Goal: Task Accomplishment & Management: Manage account settings

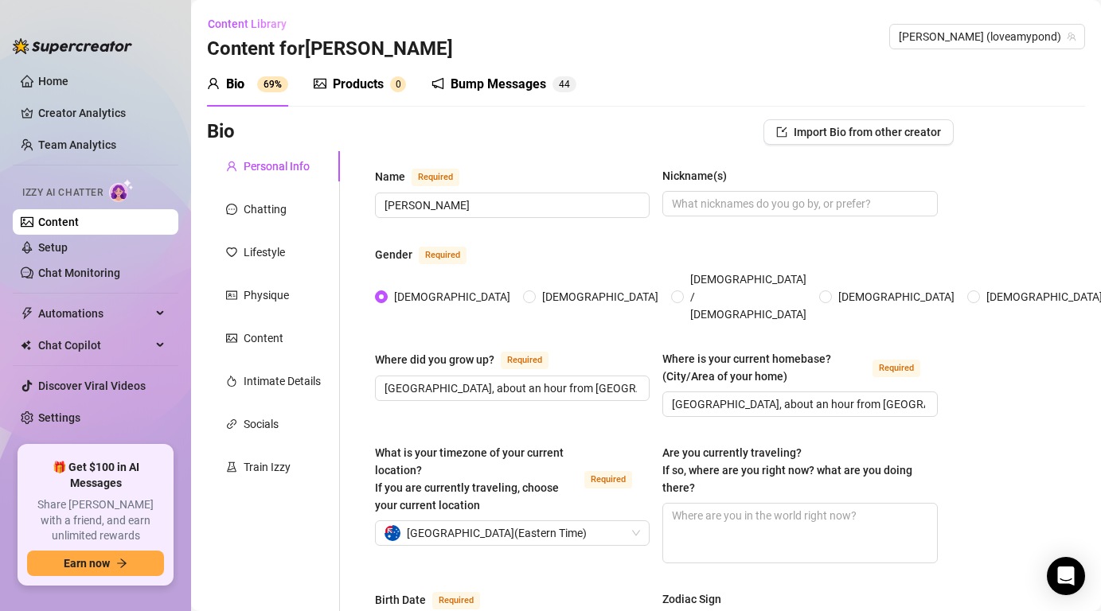
click at [510, 84] on div "Bump Messages" at bounding box center [498, 84] width 96 height 19
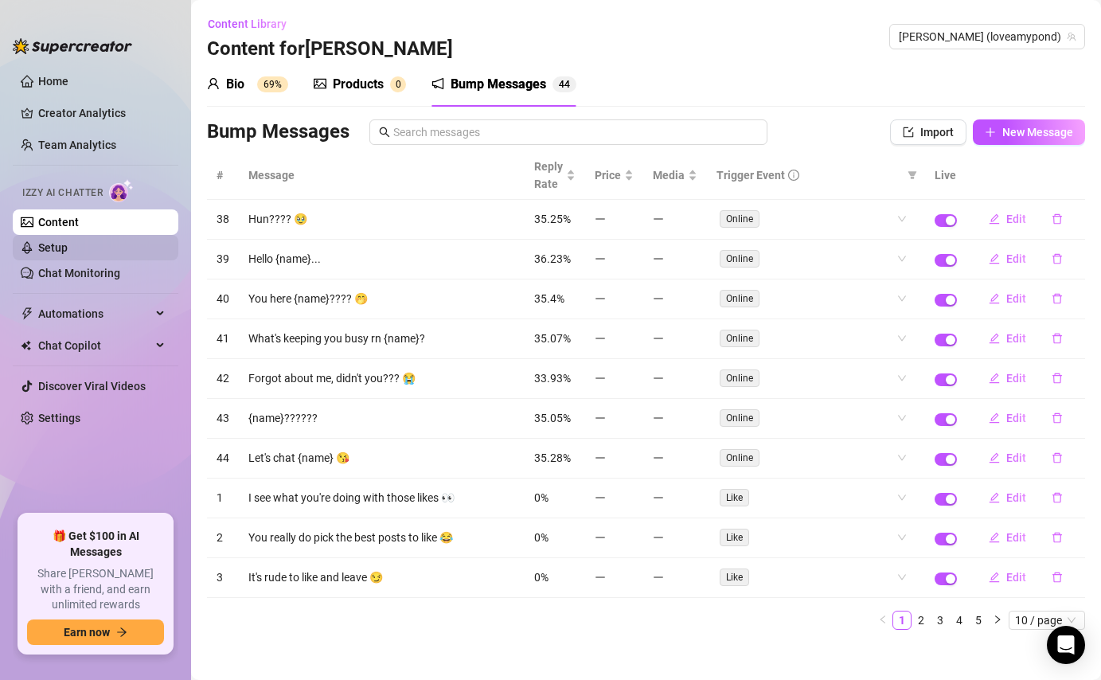
click at [68, 245] on link "Setup" at bounding box center [52, 247] width 29 height 13
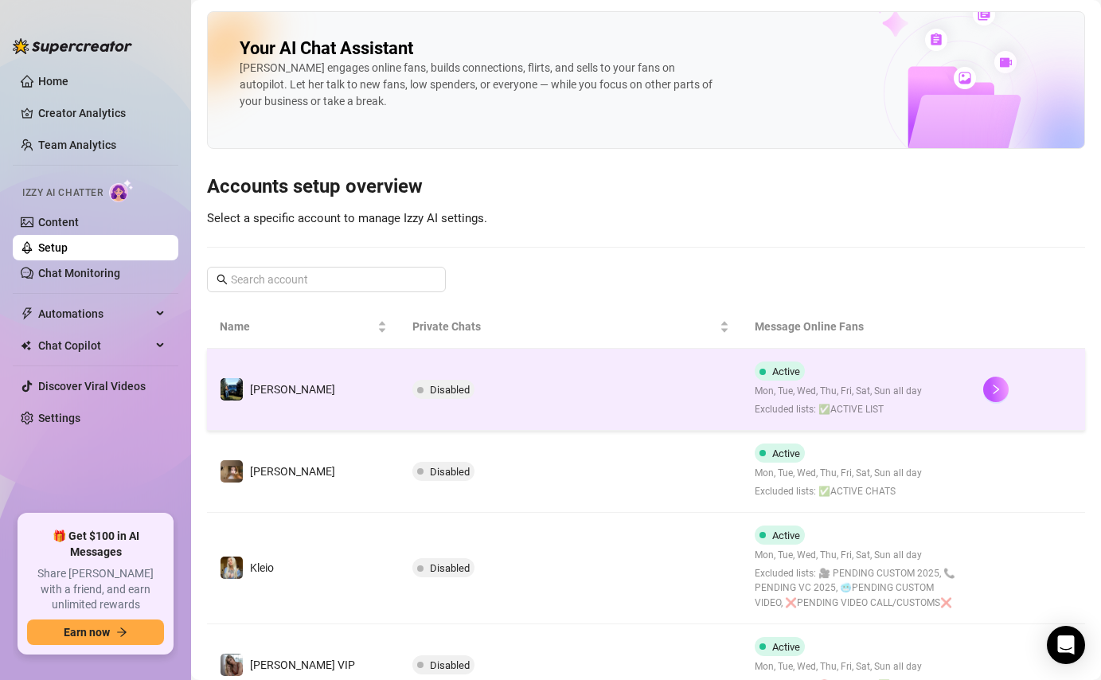
click at [615, 400] on td "Disabled" at bounding box center [571, 390] width 343 height 82
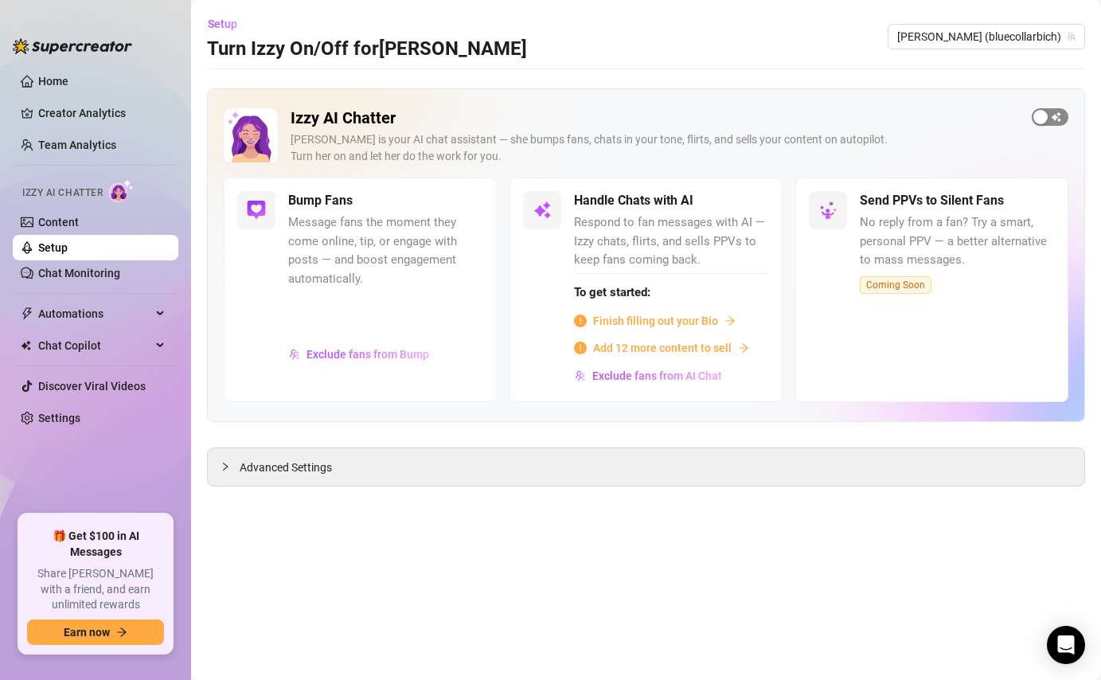
click at [1043, 117] on div "button" at bounding box center [1040, 117] width 14 height 14
click at [1038, 117] on span "button" at bounding box center [1049, 117] width 37 height 18
click at [222, 29] on span "Setup" at bounding box center [222, 24] width 29 height 13
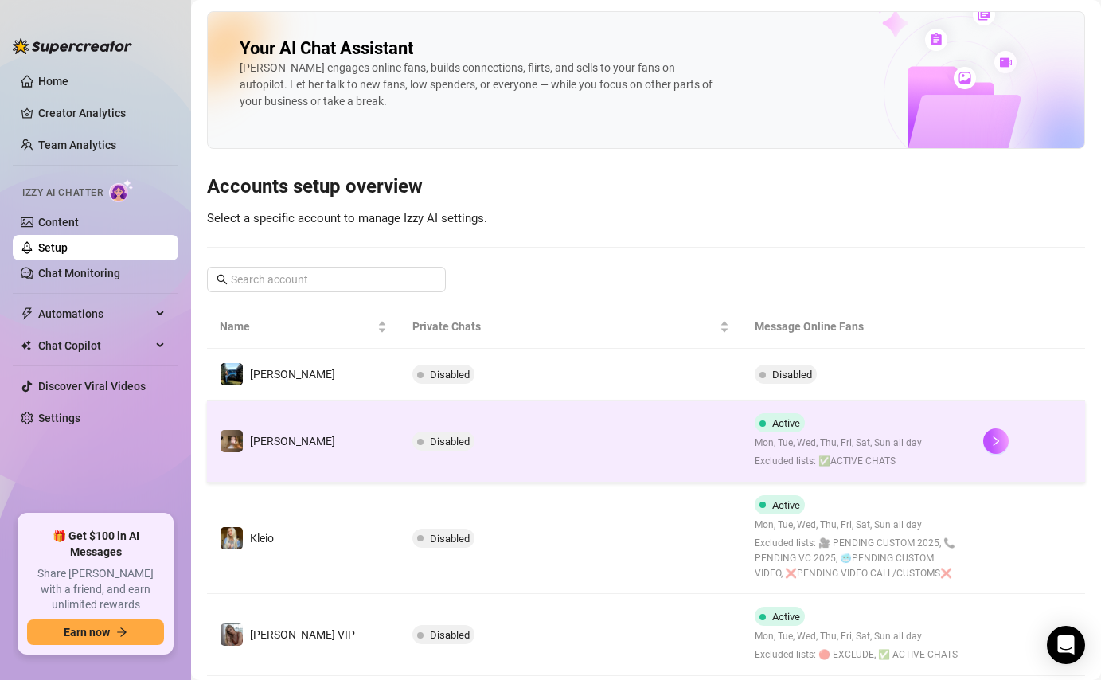
click at [832, 425] on div "Active Mon, Tue, Wed, Thu, Fri, Sat, Sun all day Excluded lists: ✅️ACTIVE CHATS" at bounding box center [838, 441] width 167 height 56
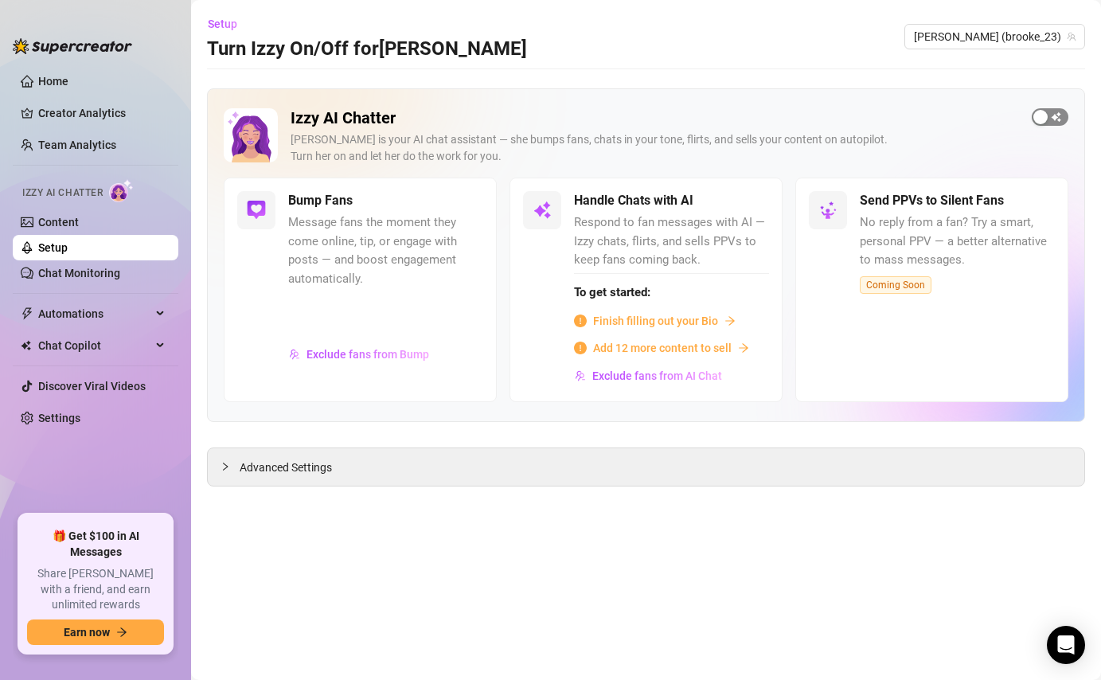
click at [1044, 118] on div "button" at bounding box center [1040, 117] width 14 height 14
click at [1051, 118] on button "button" at bounding box center [1049, 117] width 37 height 18
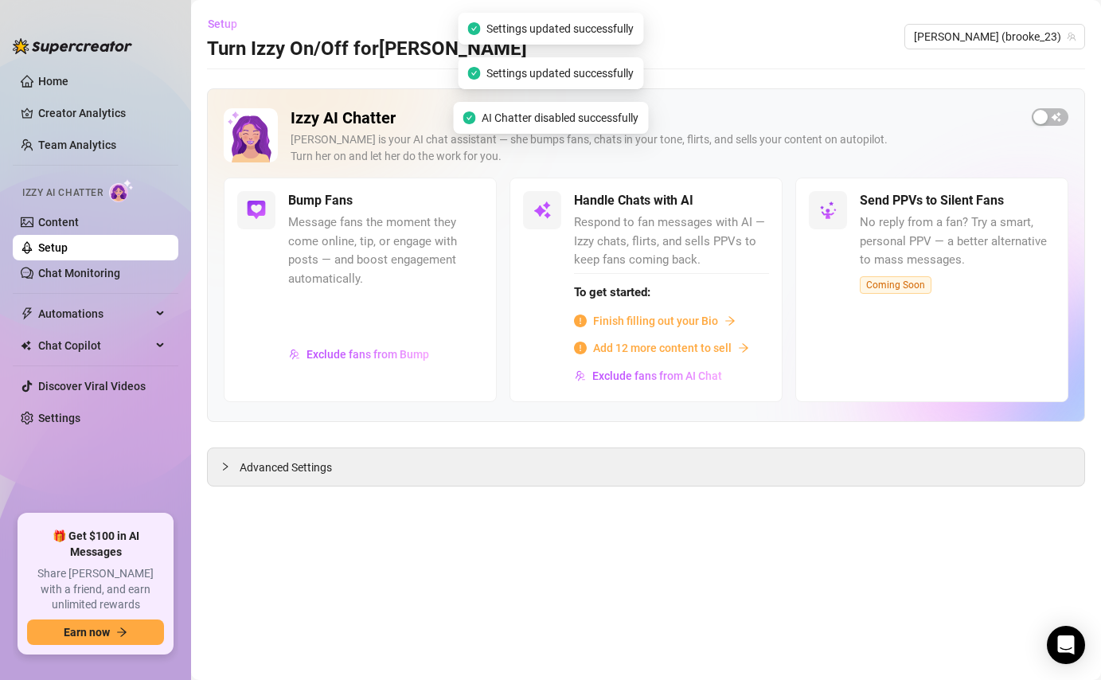
click at [225, 27] on span "Setup" at bounding box center [222, 24] width 29 height 13
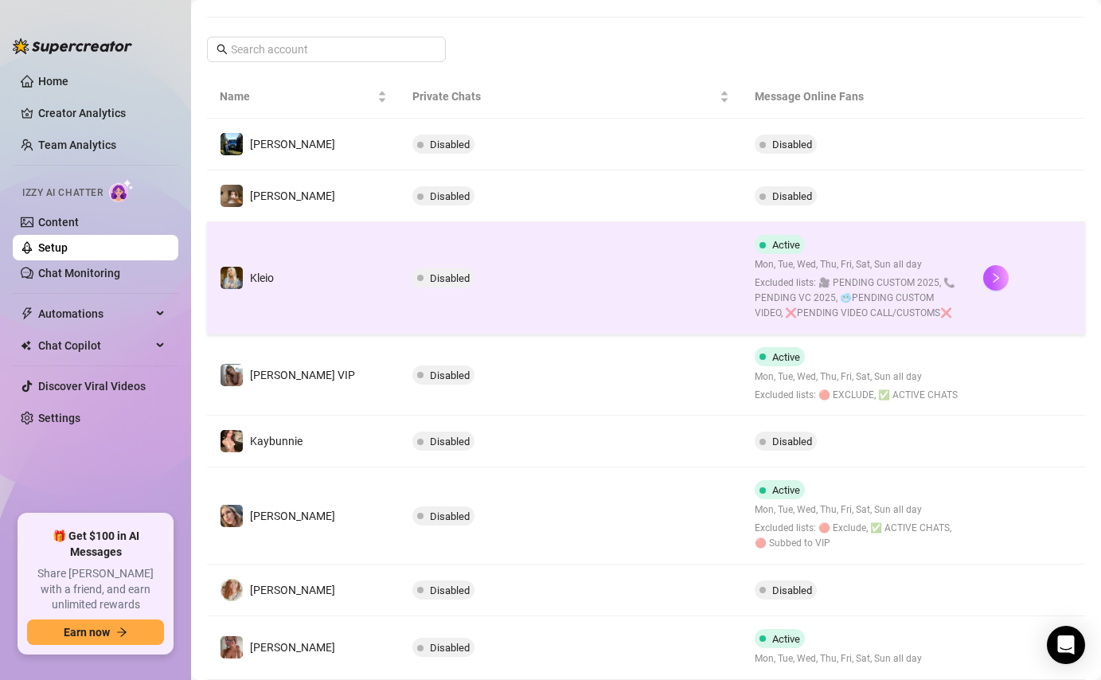
scroll to position [233, 0]
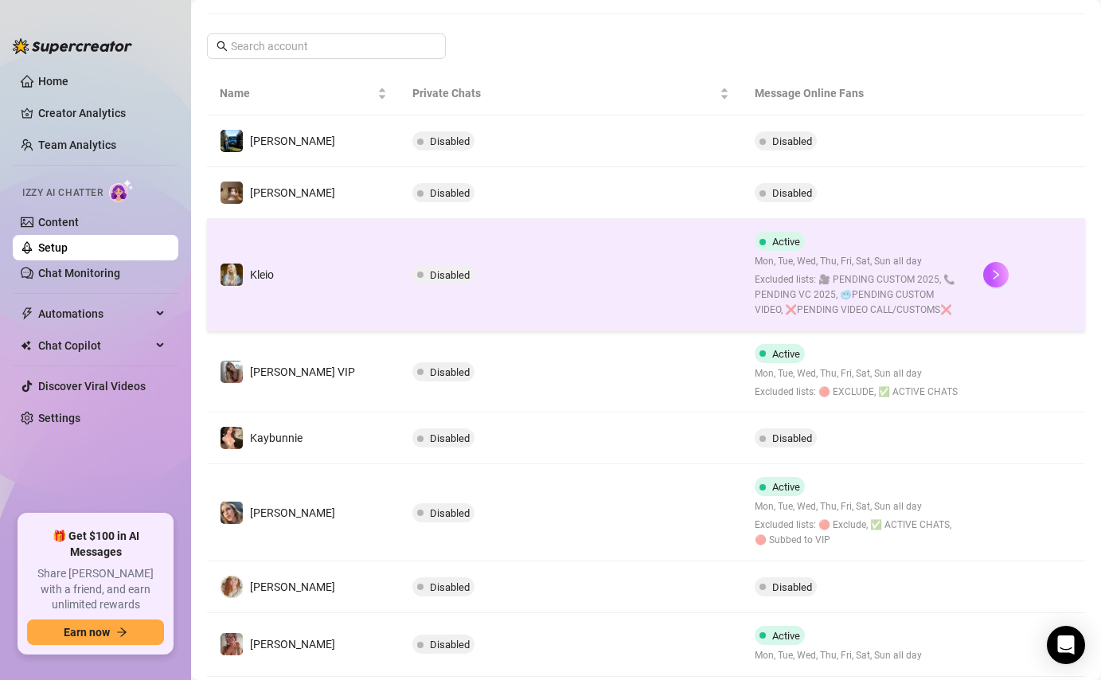
click at [925, 283] on span "Excluded lists: 🎥 PENDING CUSTOM 2025, 📞 PENDING VC 2025, 🥶PENDING CUSTOM VIDEO…" at bounding box center [856, 294] width 203 height 45
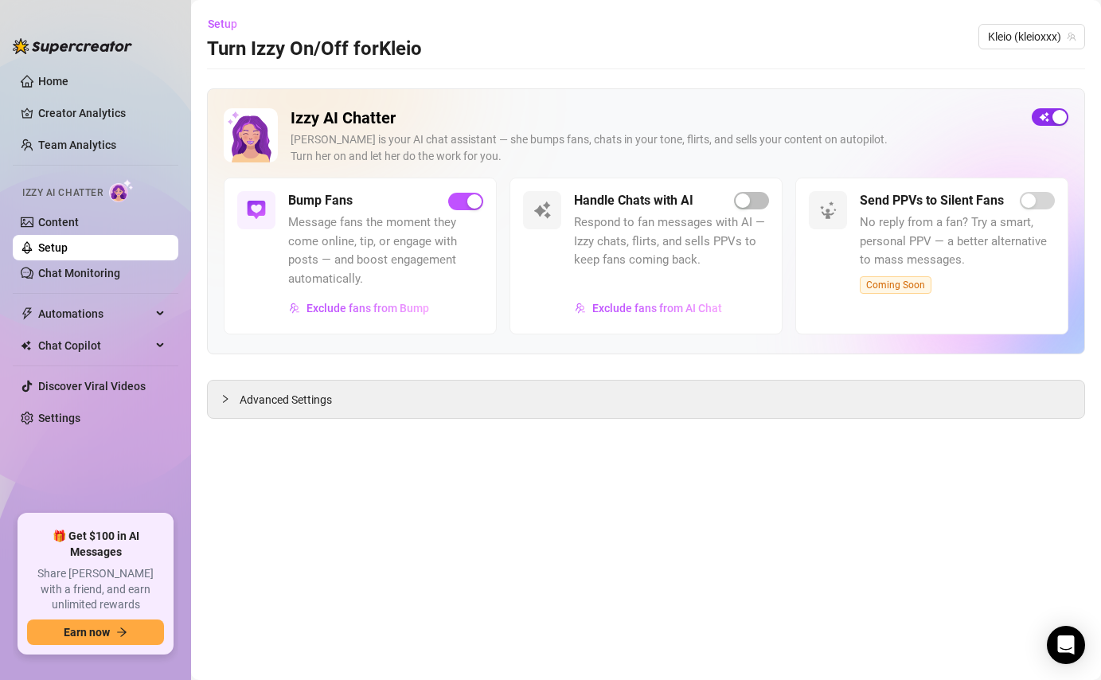
click at [1045, 117] on span "button" at bounding box center [1049, 117] width 37 height 18
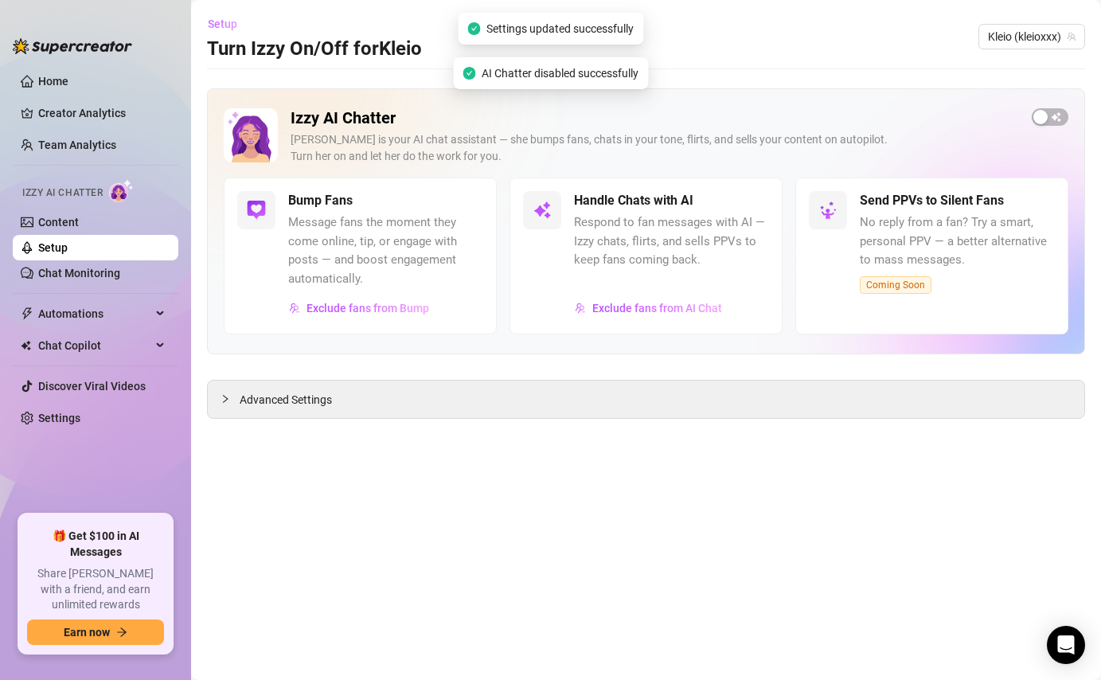
click at [230, 28] on span "Setup" at bounding box center [222, 24] width 29 height 13
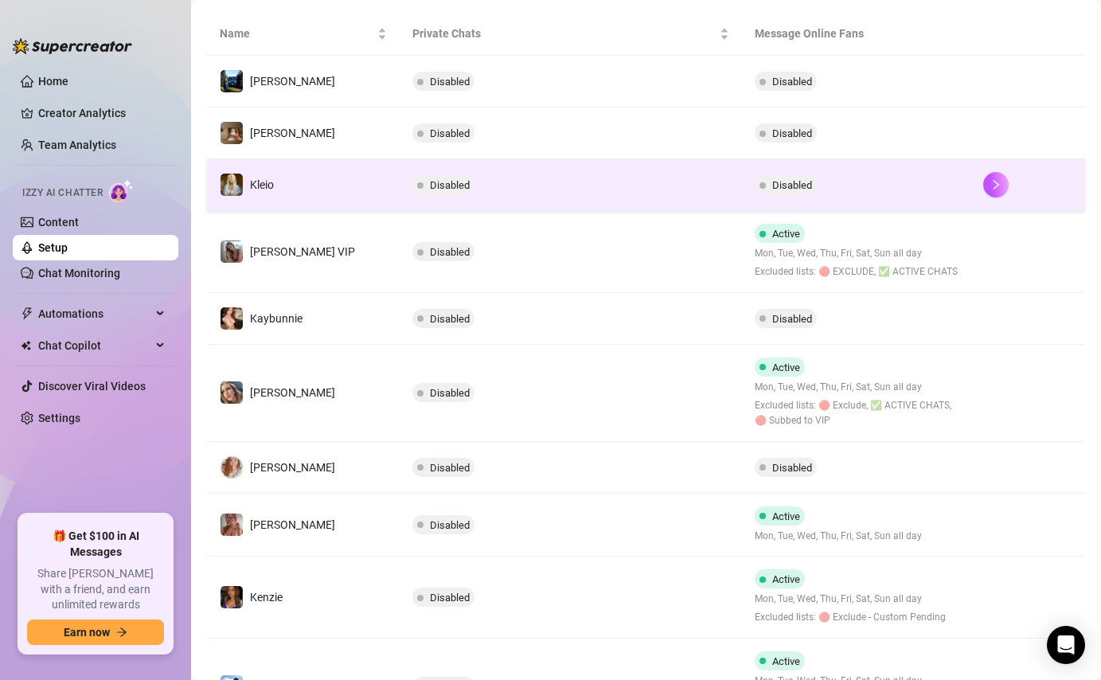
scroll to position [298, 0]
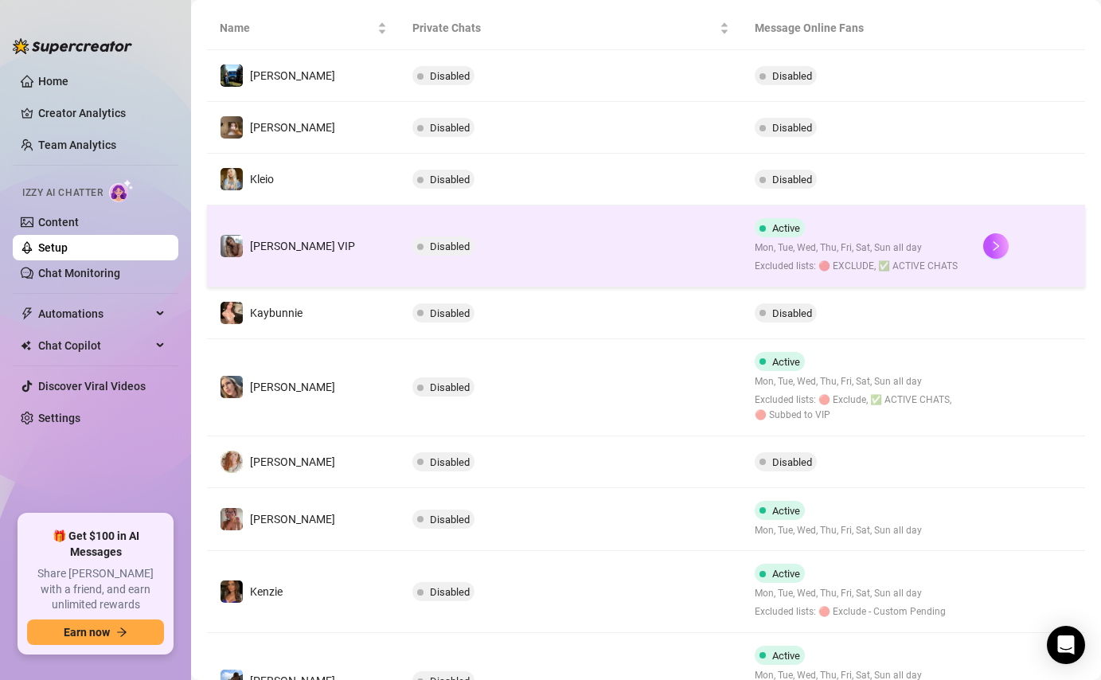
click at [833, 245] on span "Mon, Tue, Wed, Thu, Fri, Sat, Sun all day" at bounding box center [856, 247] width 203 height 15
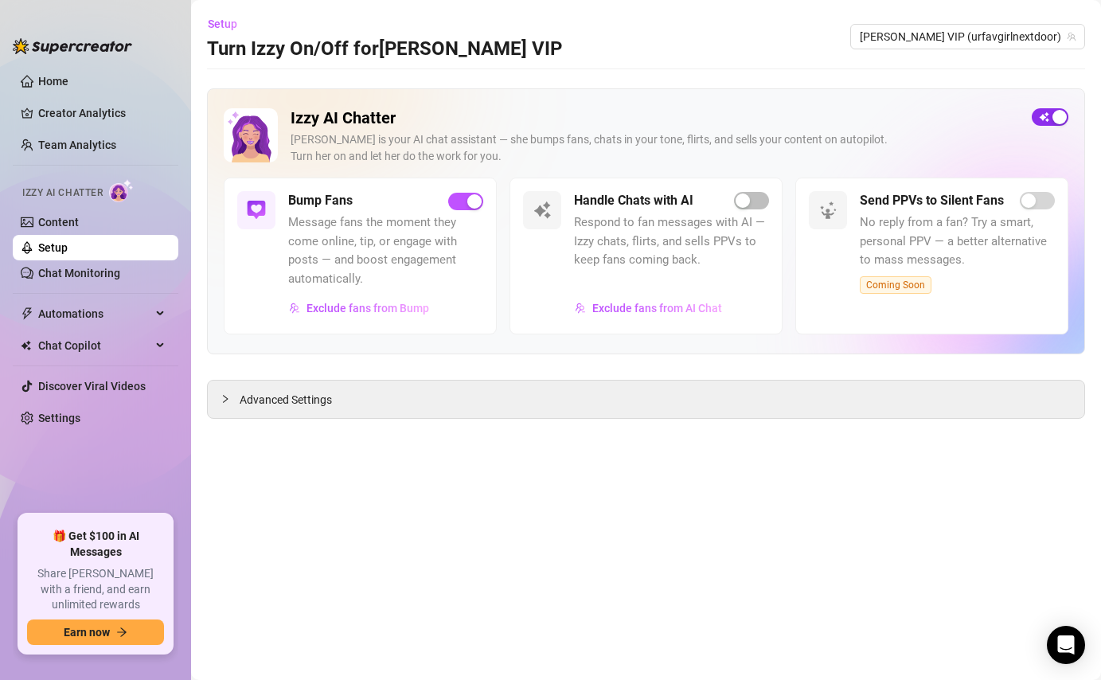
click at [1051, 120] on button "button" at bounding box center [1049, 117] width 37 height 18
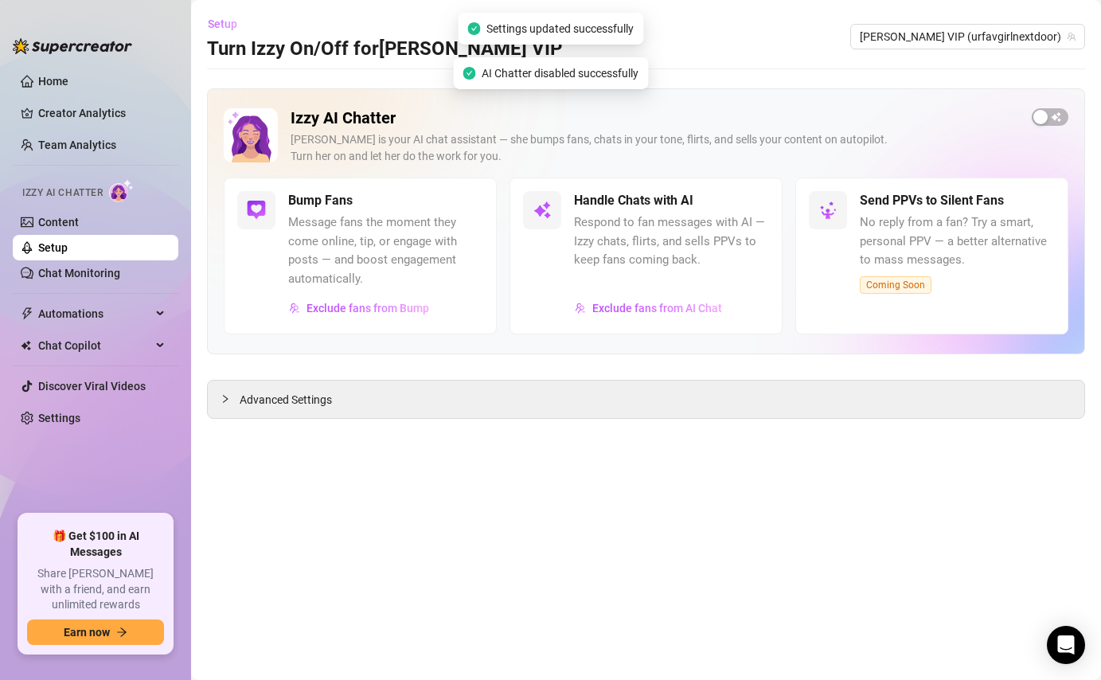
click at [218, 22] on span "Setup" at bounding box center [222, 24] width 29 height 13
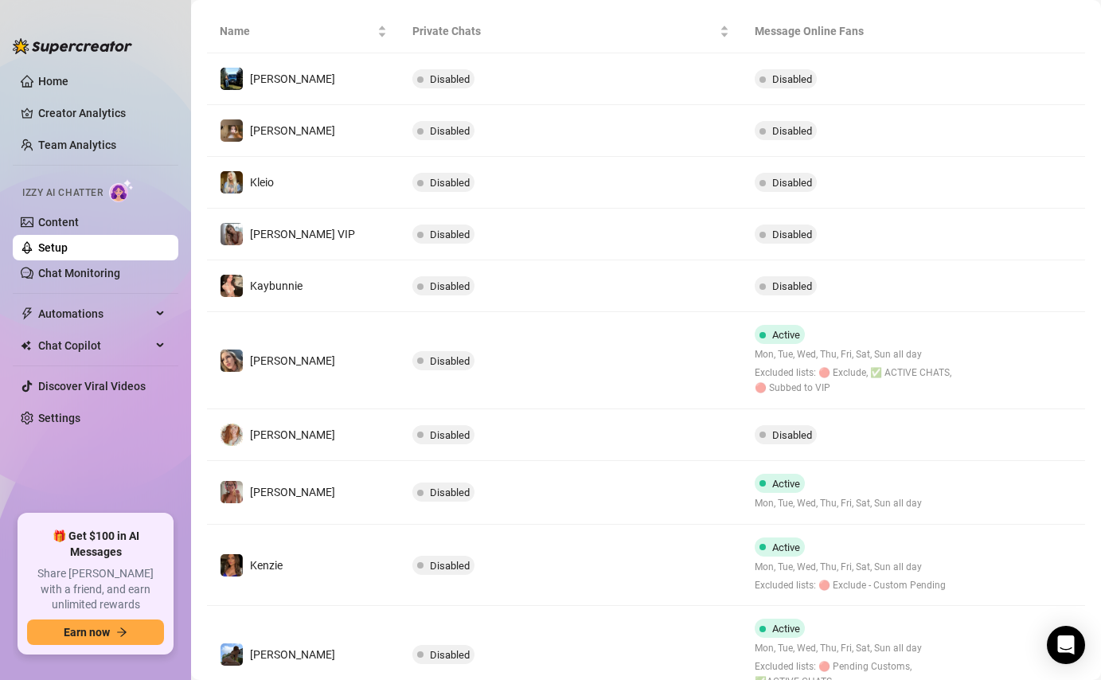
scroll to position [302, 0]
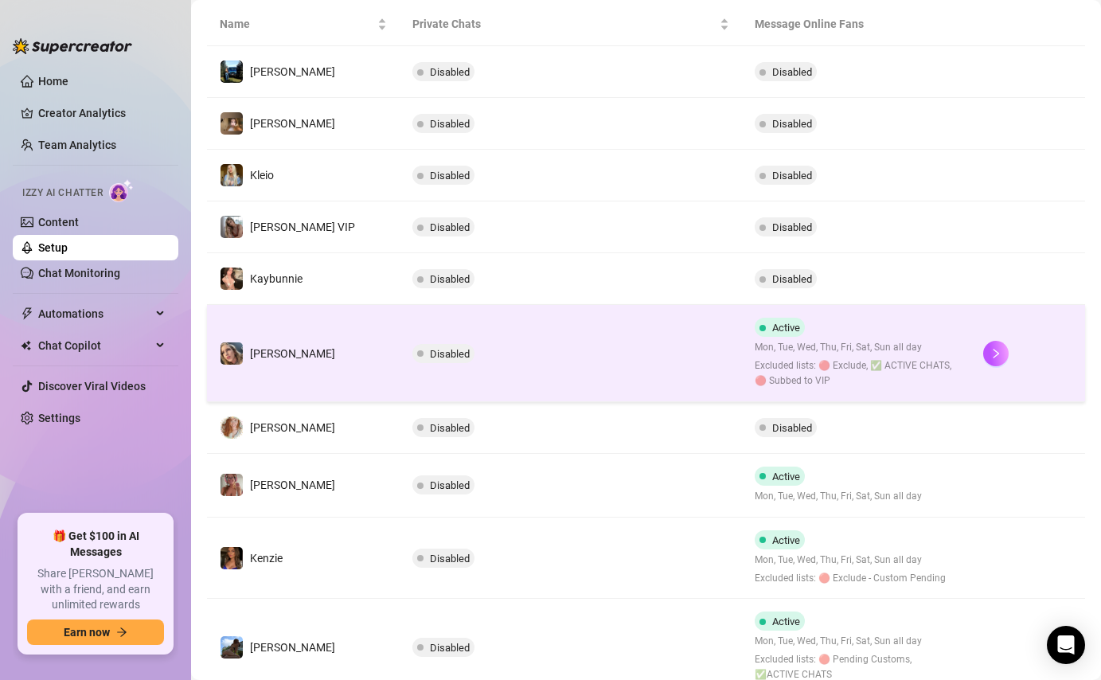
click at [910, 346] on span "Mon, Tue, Wed, Thu, Fri, Sat, Sun all day" at bounding box center [856, 347] width 203 height 15
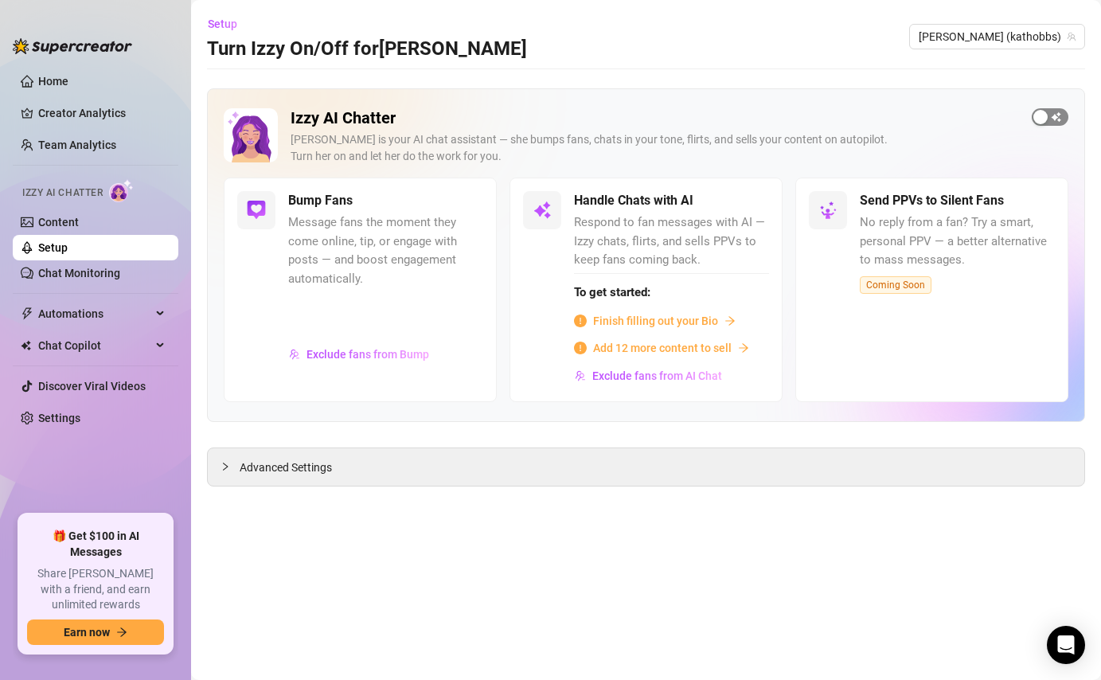
click at [1052, 117] on span "button" at bounding box center [1049, 117] width 37 height 18
click at [1052, 117] on div "button" at bounding box center [1059, 117] width 14 height 14
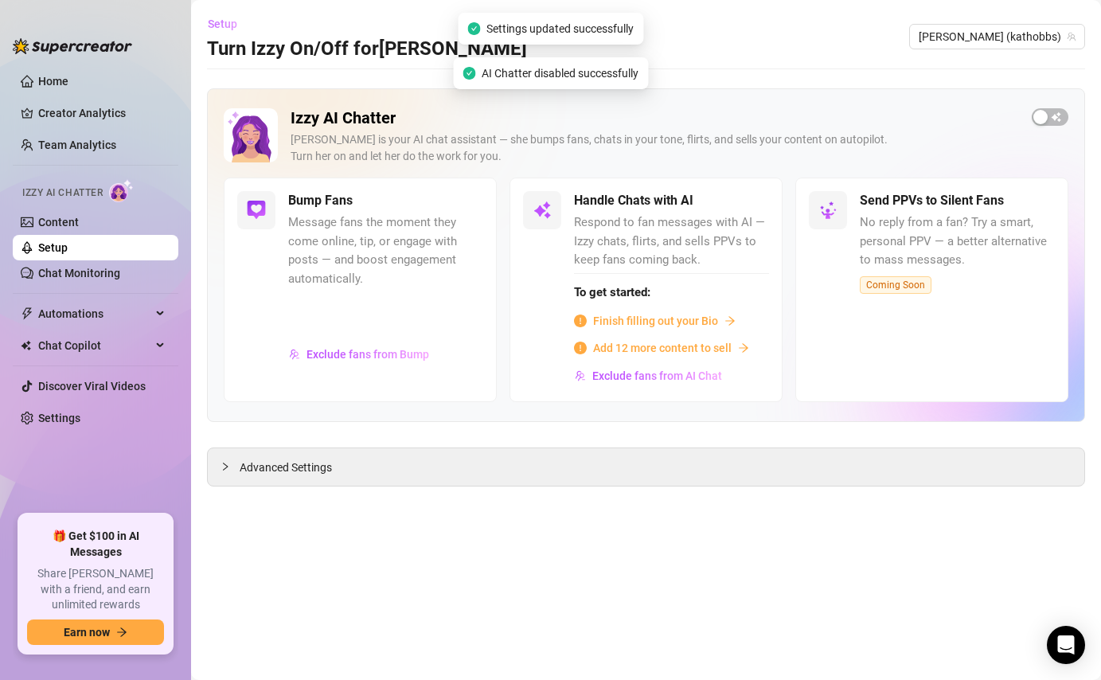
click at [233, 23] on span "Setup" at bounding box center [222, 24] width 29 height 13
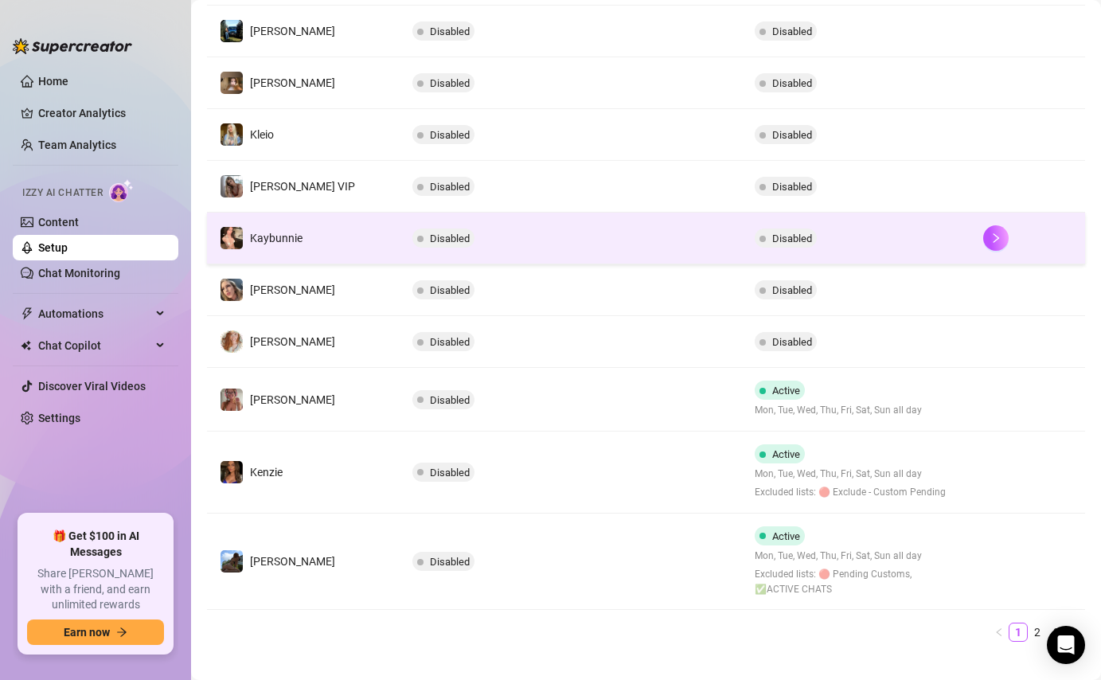
scroll to position [365, 0]
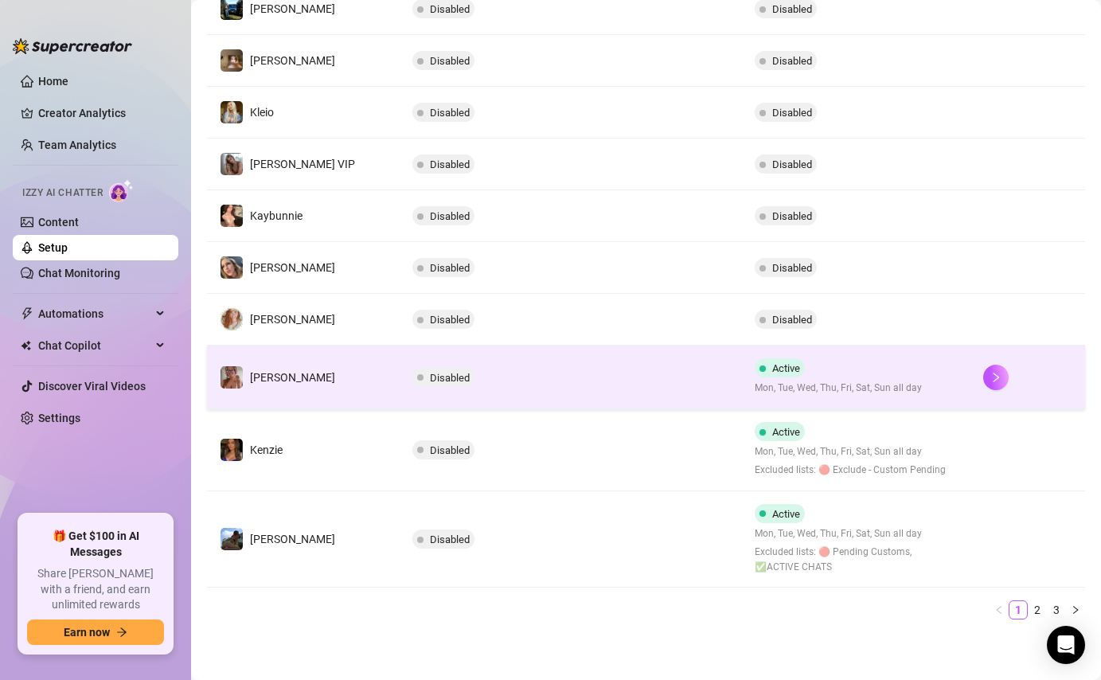
click at [814, 392] on span "Mon, Tue, Wed, Thu, Fri, Sat, Sun all day" at bounding box center [838, 387] width 167 height 15
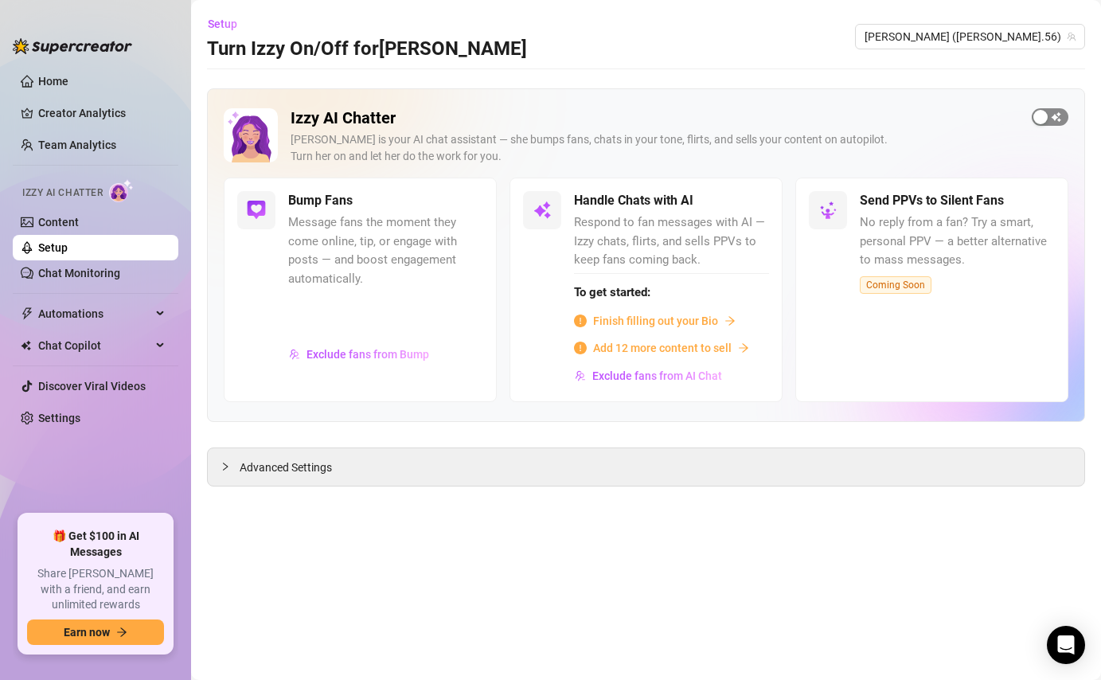
click at [1051, 115] on span "button" at bounding box center [1049, 117] width 37 height 18
click at [1047, 115] on span "button" at bounding box center [1049, 117] width 37 height 18
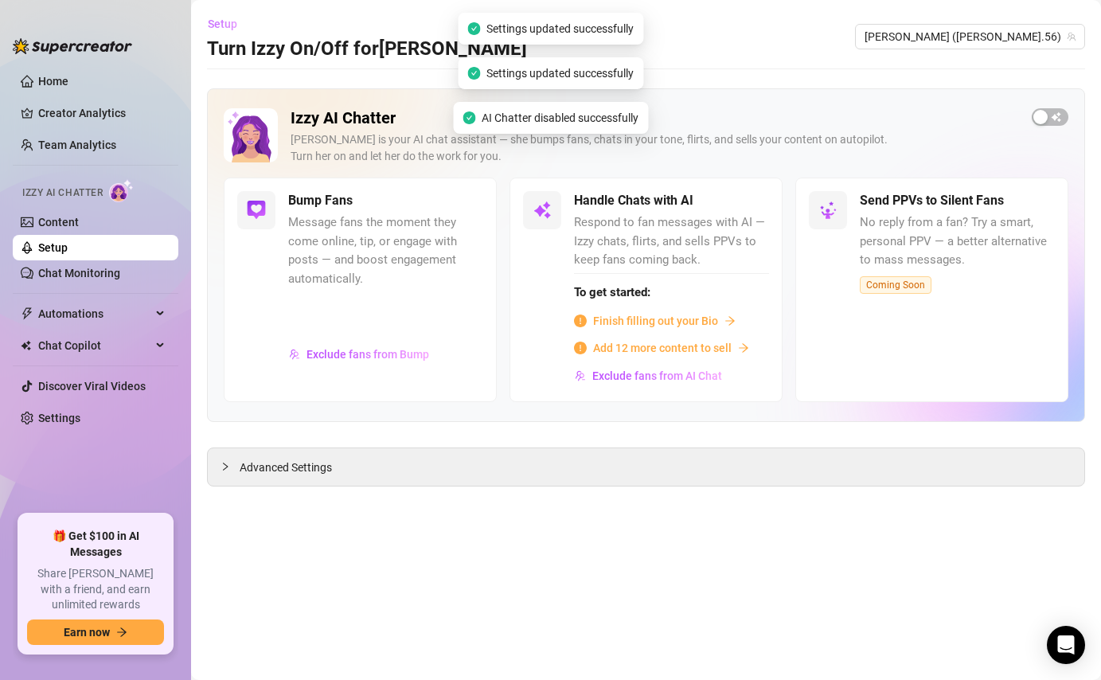
click at [224, 28] on span "Setup" at bounding box center [222, 24] width 29 height 13
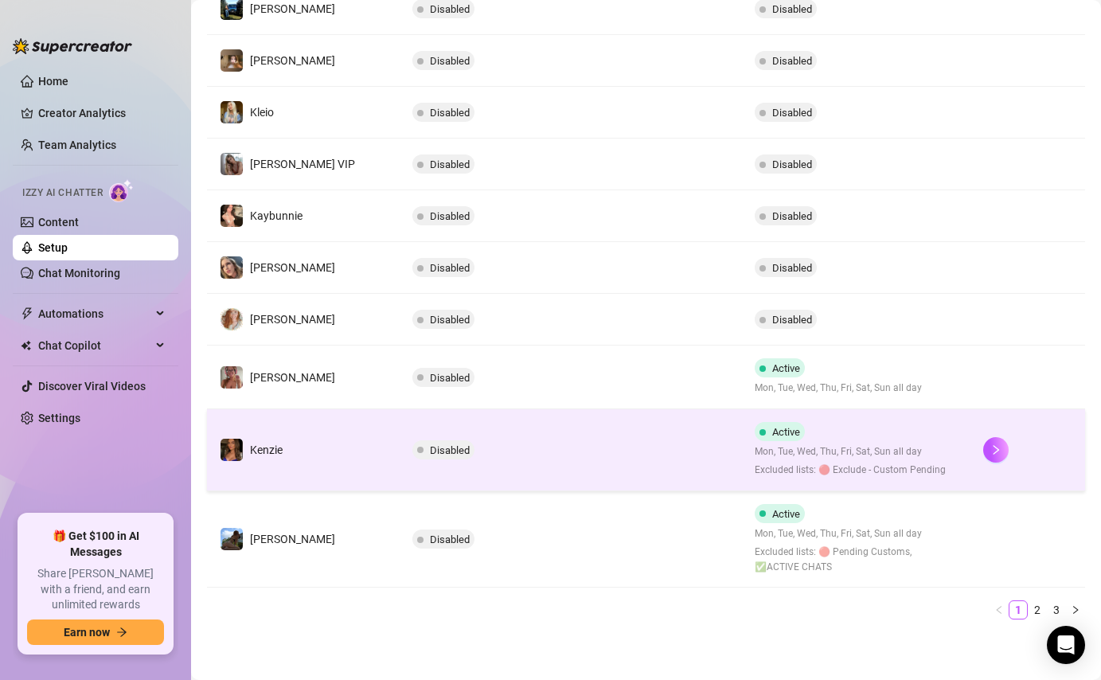
scroll to position [353, 0]
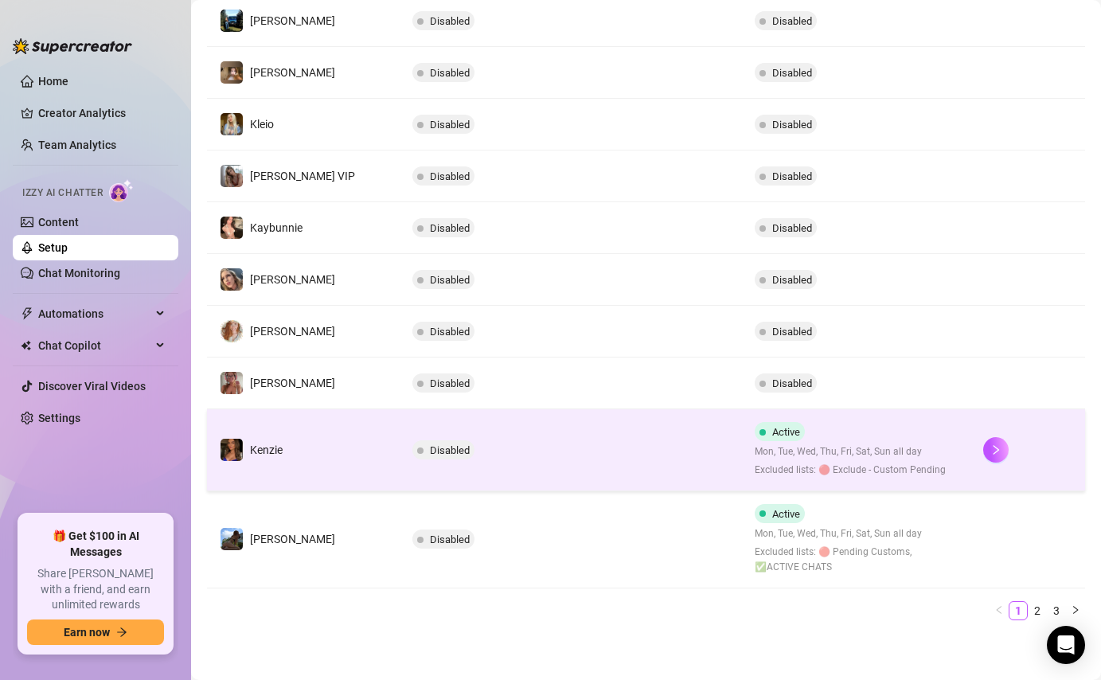
click at [922, 437] on div "Active Mon, Tue, Wed, Thu, Fri, Sat, Sun all day Excluded lists: 🔴 Exclude - Cu…" at bounding box center [850, 450] width 191 height 56
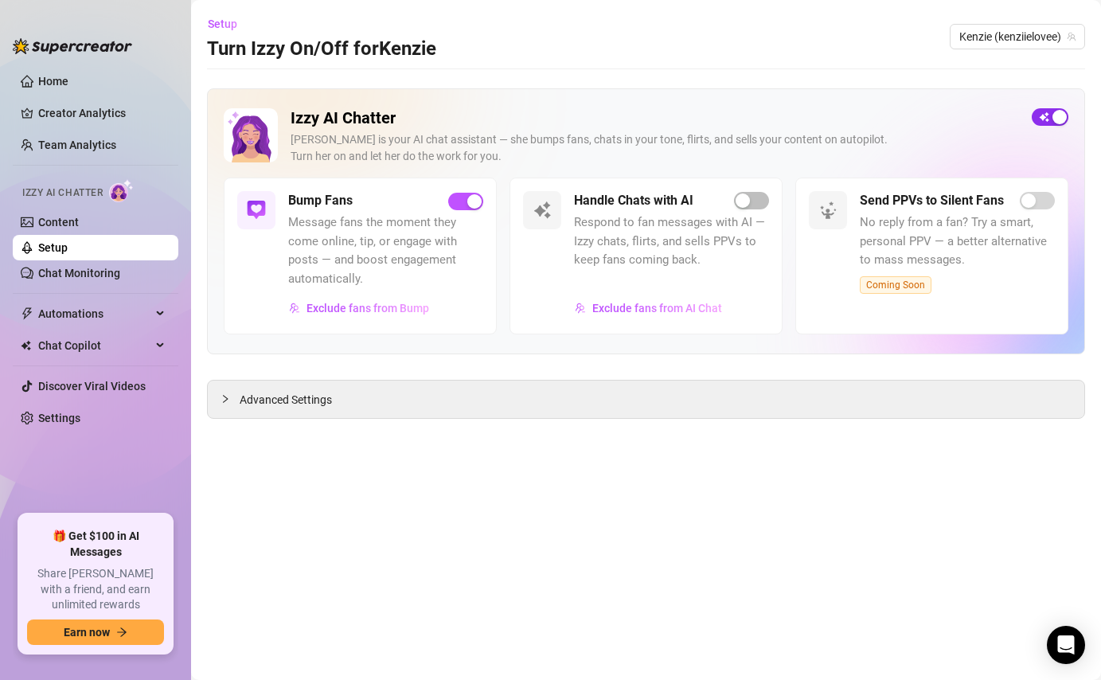
click at [1038, 119] on span "button" at bounding box center [1049, 117] width 37 height 18
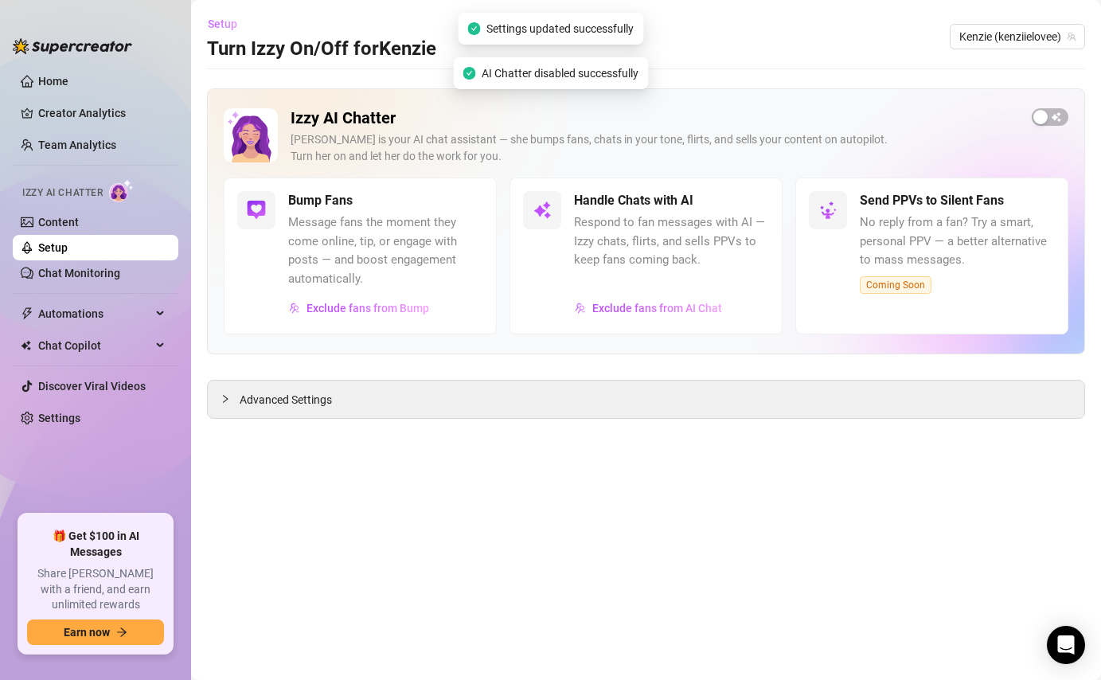
click at [224, 23] on span "Setup" at bounding box center [222, 24] width 29 height 13
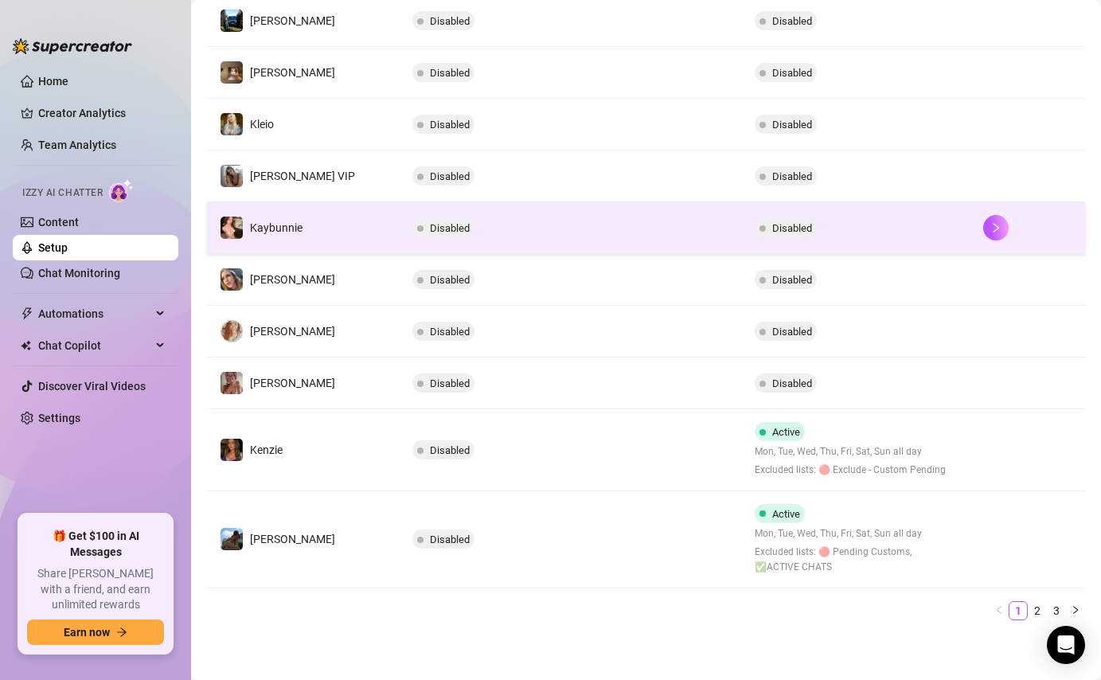
scroll to position [324, 0]
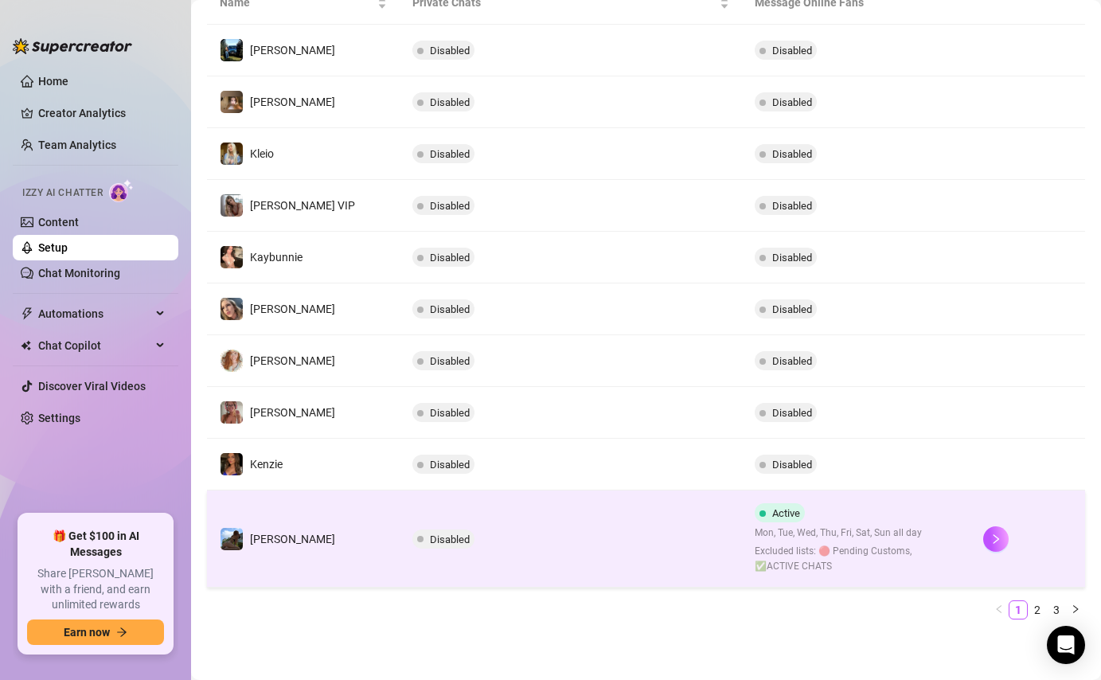
click at [910, 549] on span "Excluded lists: 🔴 Pending Customs, ✅ACTIVE CHATS" at bounding box center [856, 559] width 203 height 30
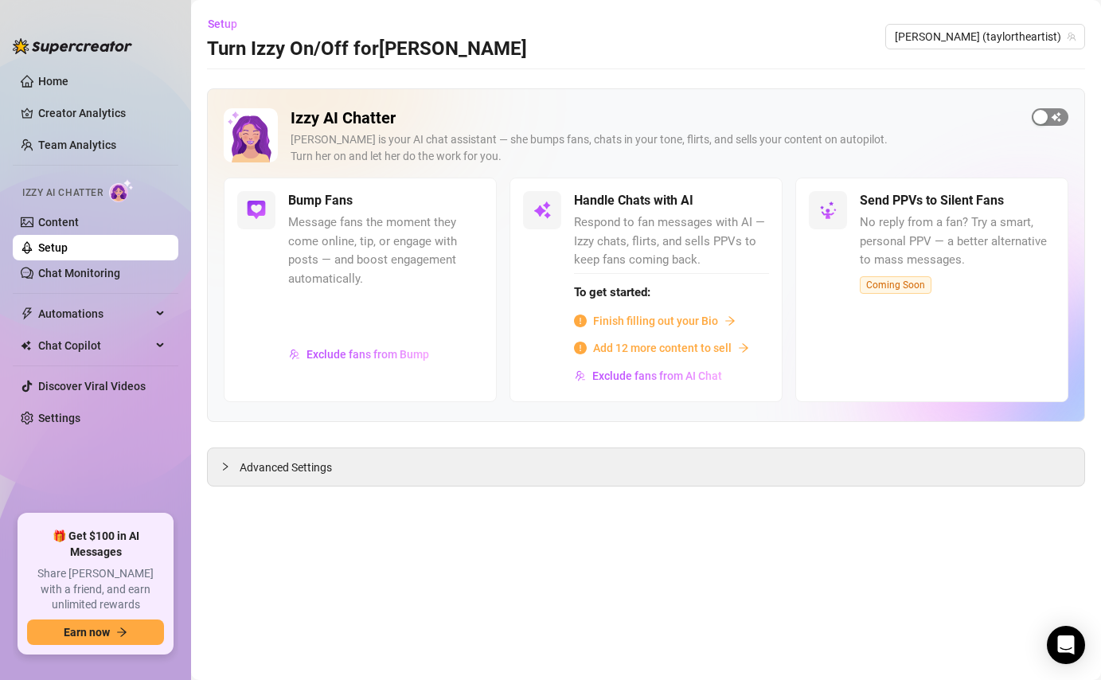
click at [1047, 122] on div "button" at bounding box center [1040, 117] width 14 height 14
click at [1047, 122] on span "button" at bounding box center [1049, 117] width 37 height 18
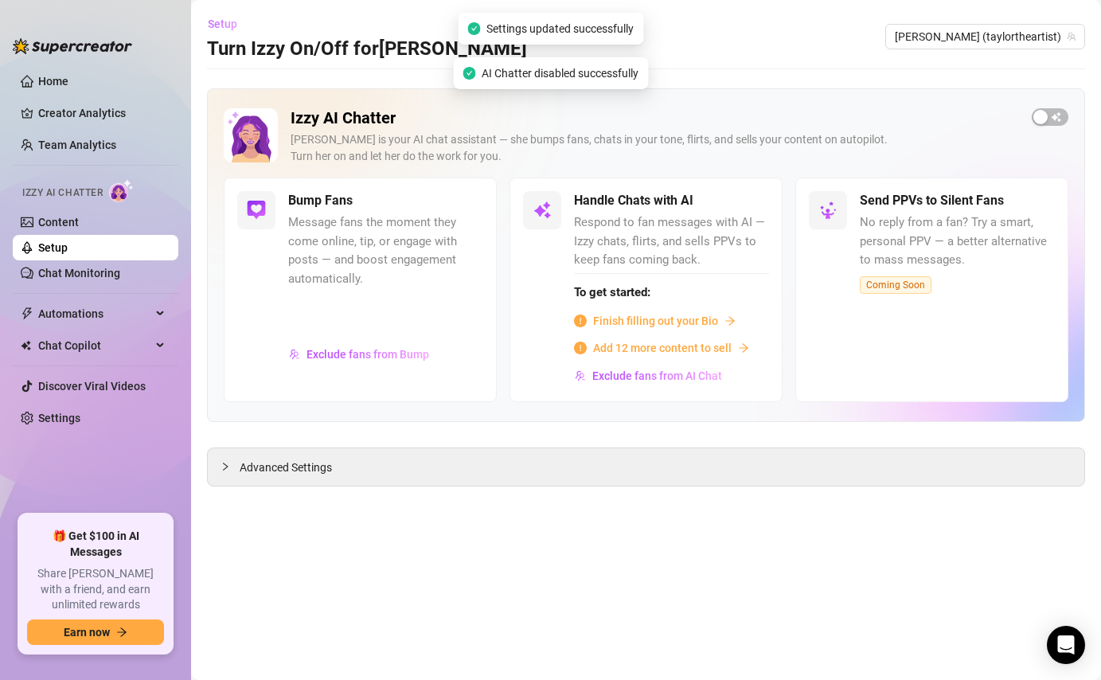
click at [221, 24] on span "Setup" at bounding box center [222, 24] width 29 height 13
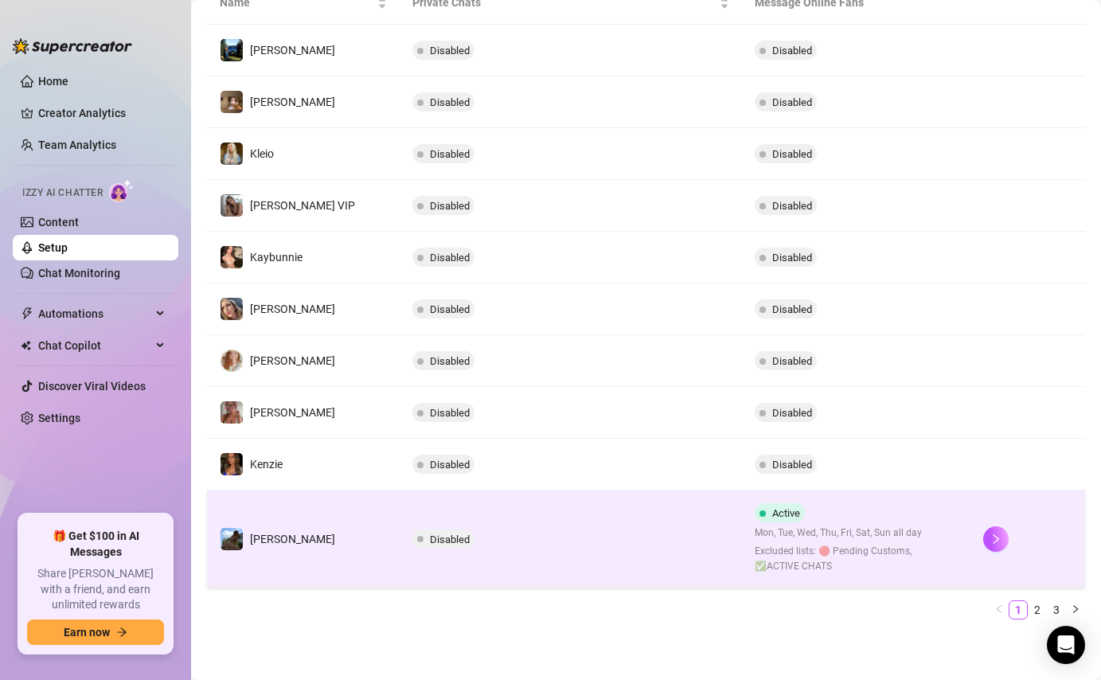
scroll to position [279, 0]
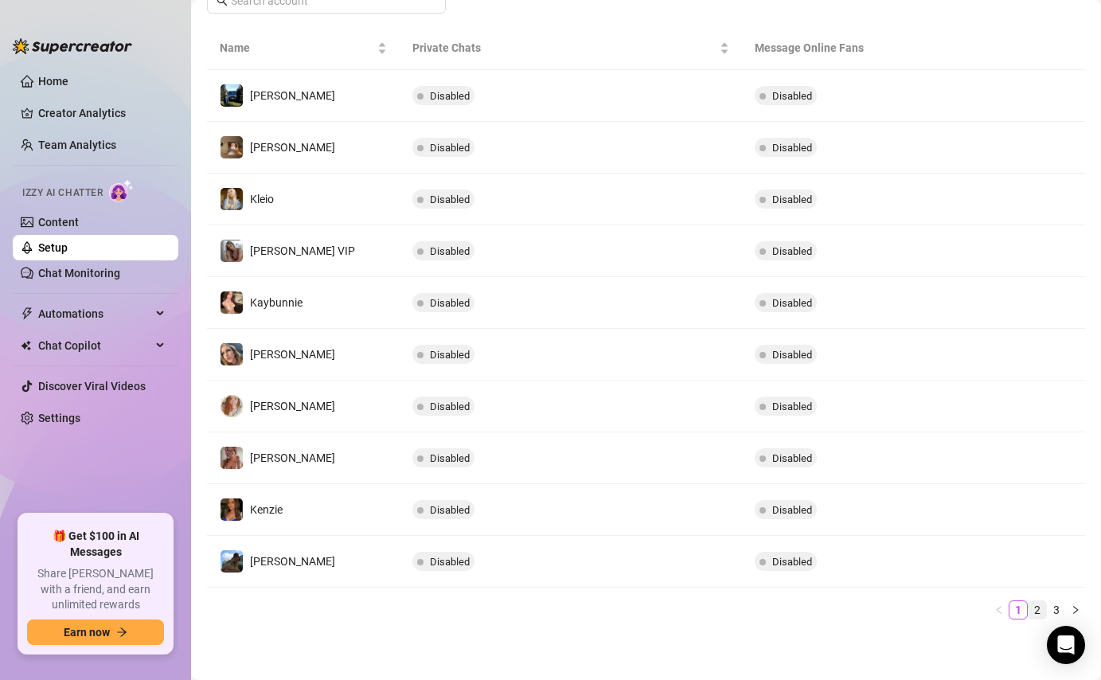
click at [1040, 604] on link "2" at bounding box center [1037, 610] width 18 height 18
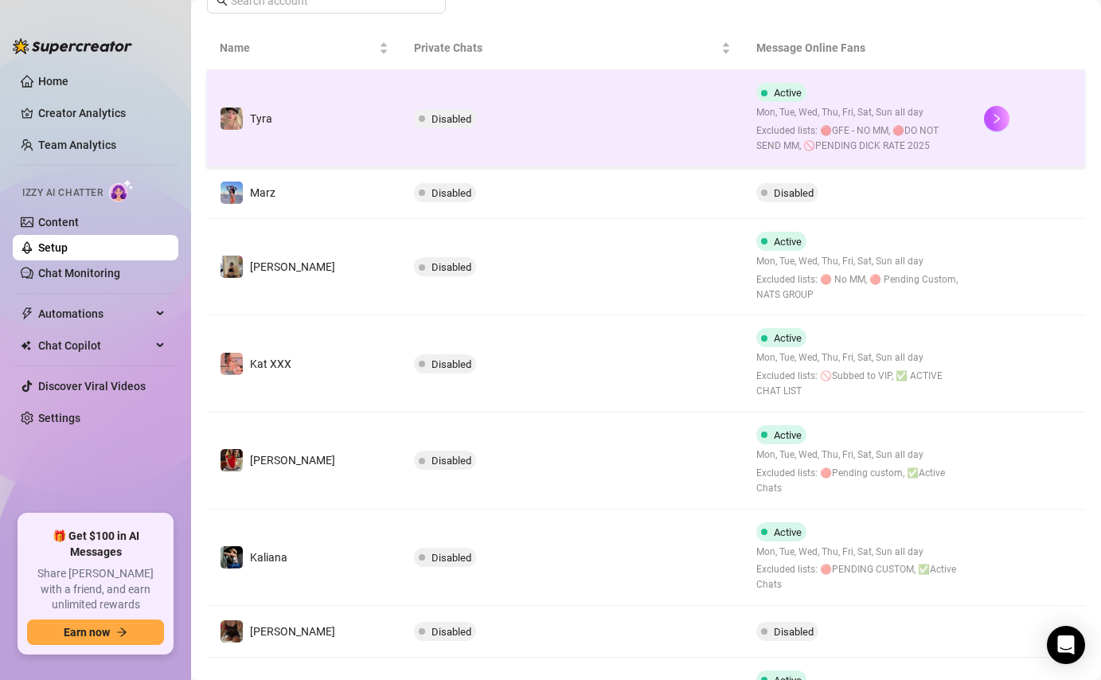
click at [756, 103] on div "Active Mon, Tue, Wed, Thu, Fri, Sat, Sun all day Excluded lists: 🔴GFE - NO MM, …" at bounding box center [857, 118] width 202 height 71
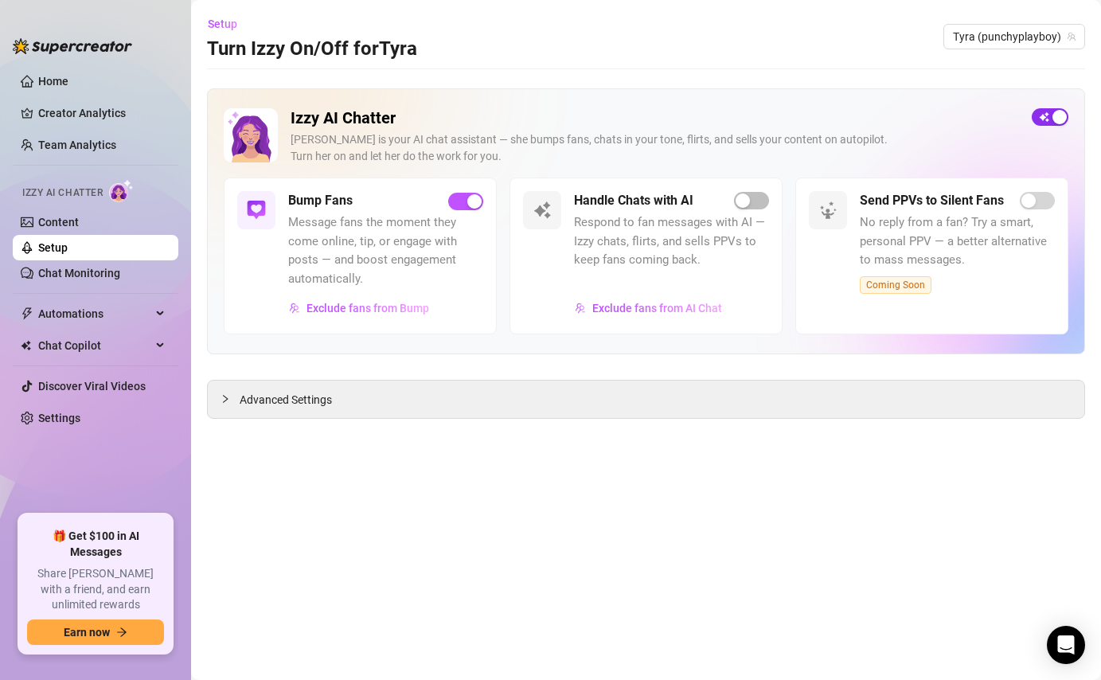
click at [1051, 121] on button "button" at bounding box center [1049, 117] width 37 height 18
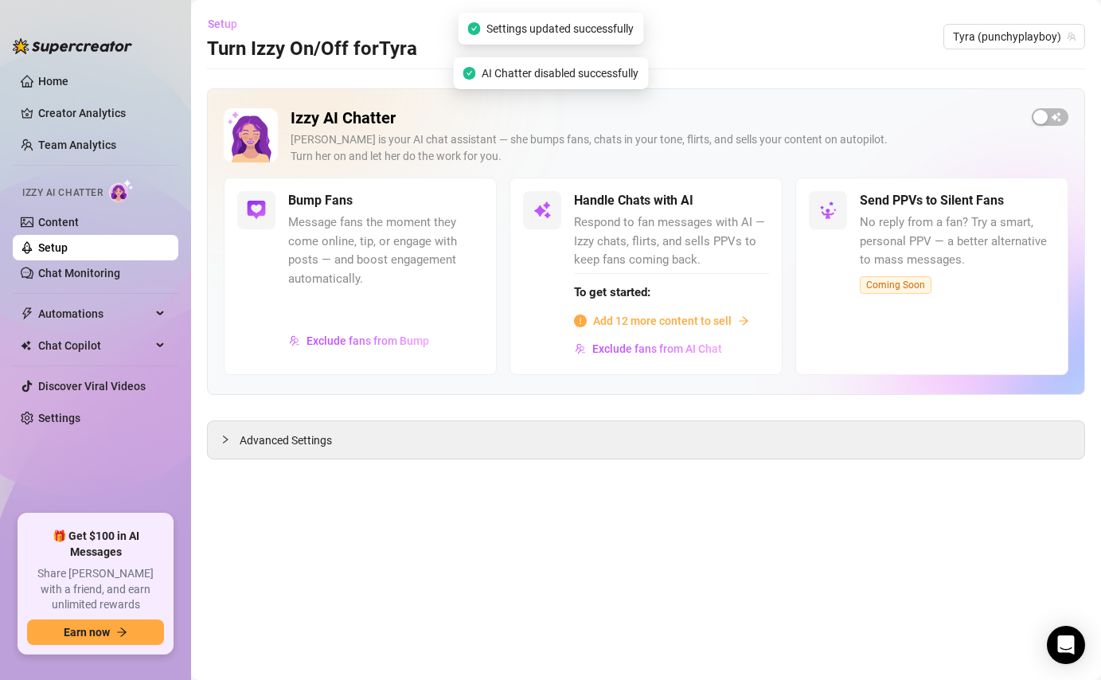
click at [221, 21] on span "Setup" at bounding box center [222, 24] width 29 height 13
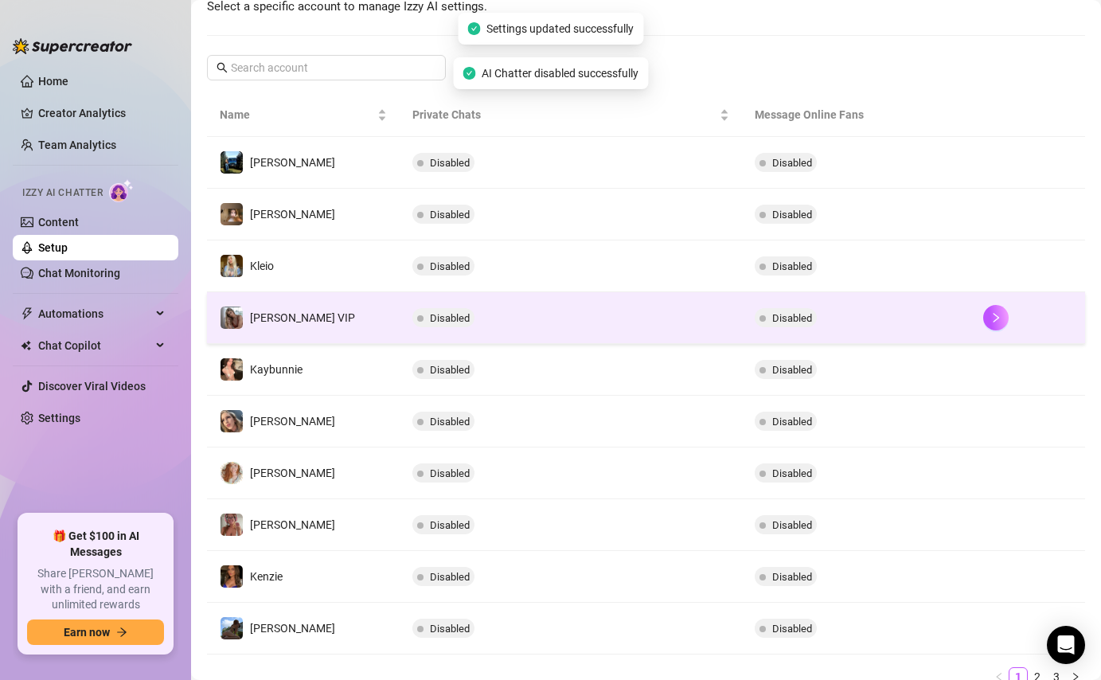
scroll to position [279, 0]
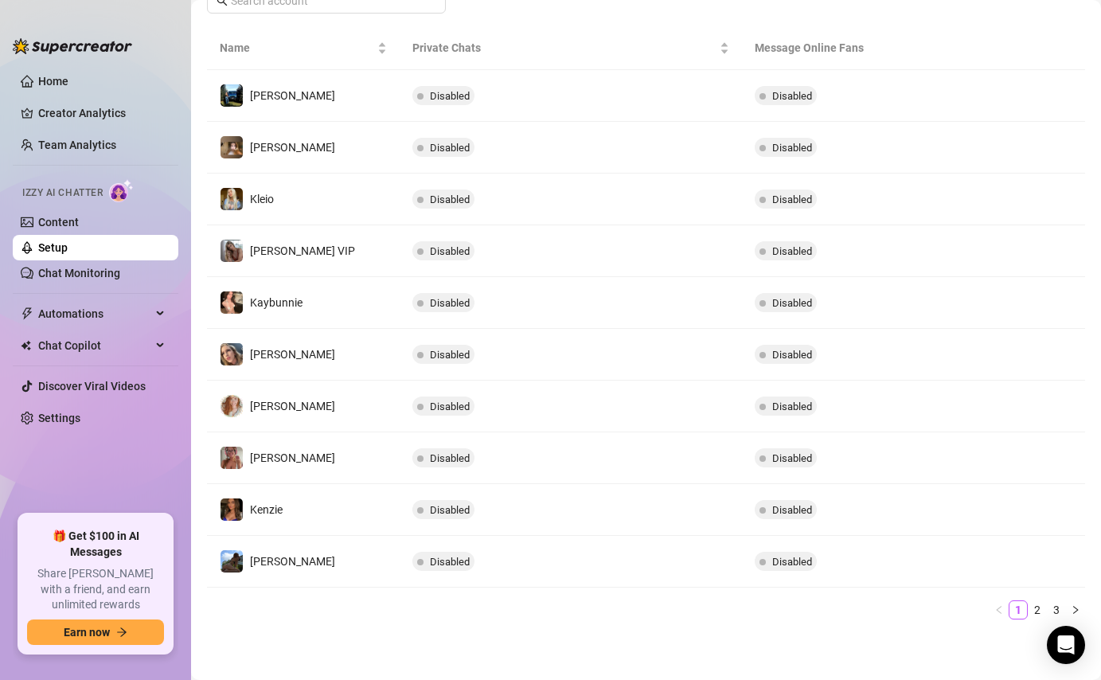
click at [1035, 599] on div "Name Private Chats Message Online Fans [PERSON_NAME] Disabled Disabled Brooke D…" at bounding box center [646, 322] width 878 height 593
click at [1035, 605] on link "2" at bounding box center [1037, 610] width 18 height 18
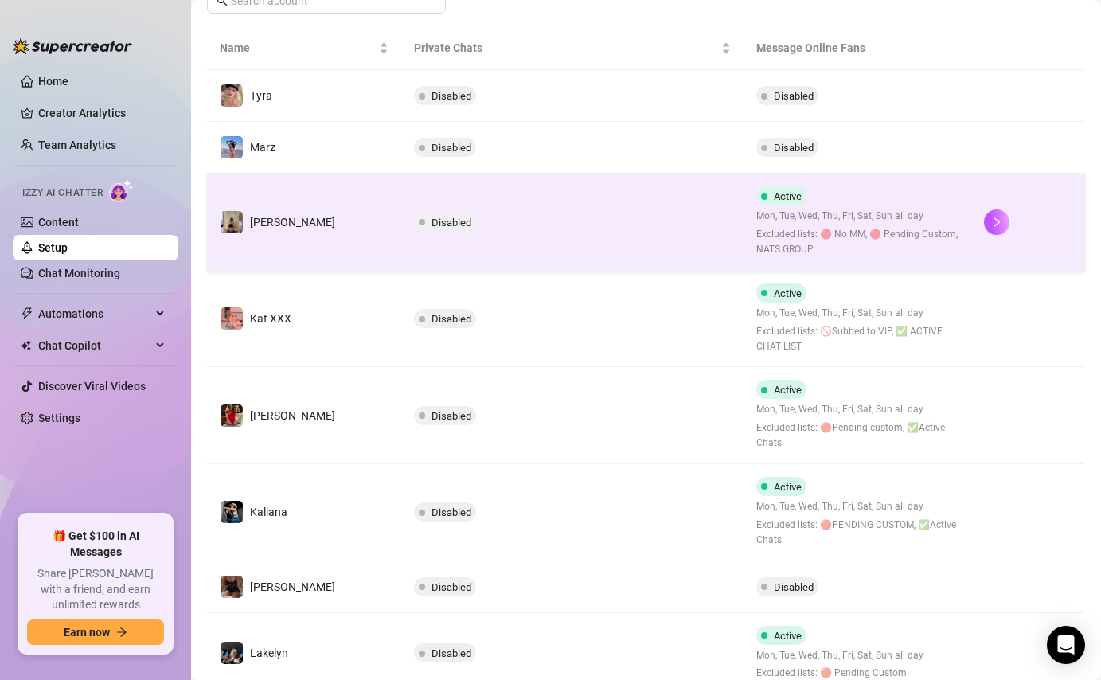
click at [853, 175] on td "Active Mon, Tue, Wed, Thu, Fri, Sat, Sun all day Excluded lists: 🔴 No MM, 🔴 Pen…" at bounding box center [857, 222] width 228 height 97
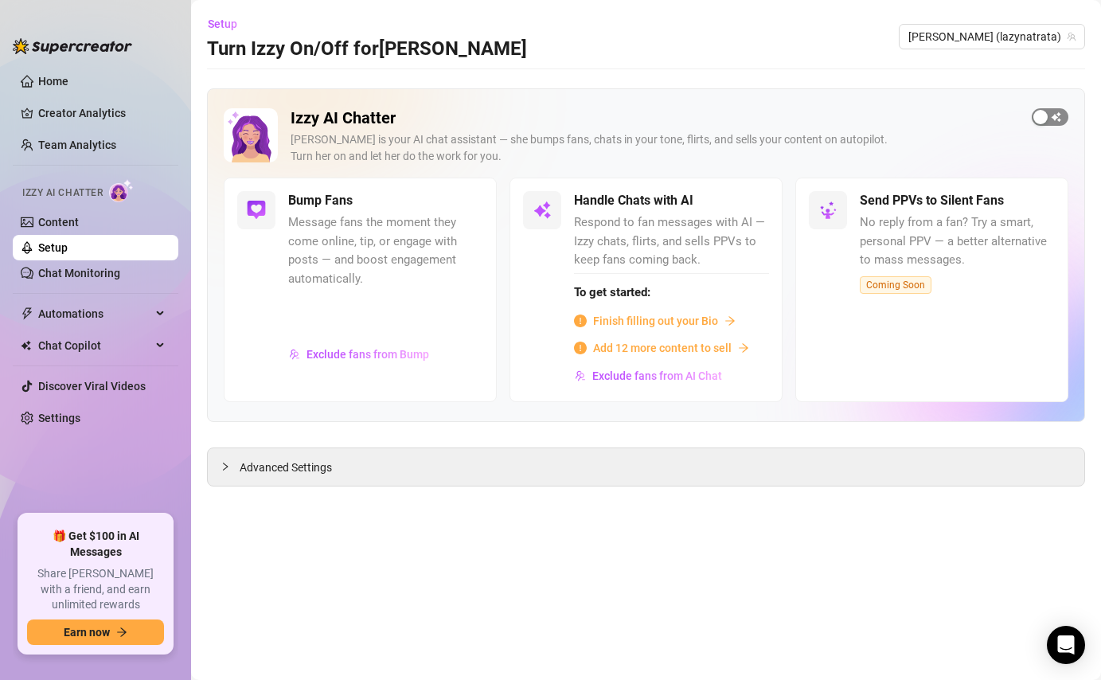
click at [1049, 117] on span "button" at bounding box center [1049, 117] width 37 height 18
click at [1049, 117] on button "button" at bounding box center [1049, 117] width 37 height 18
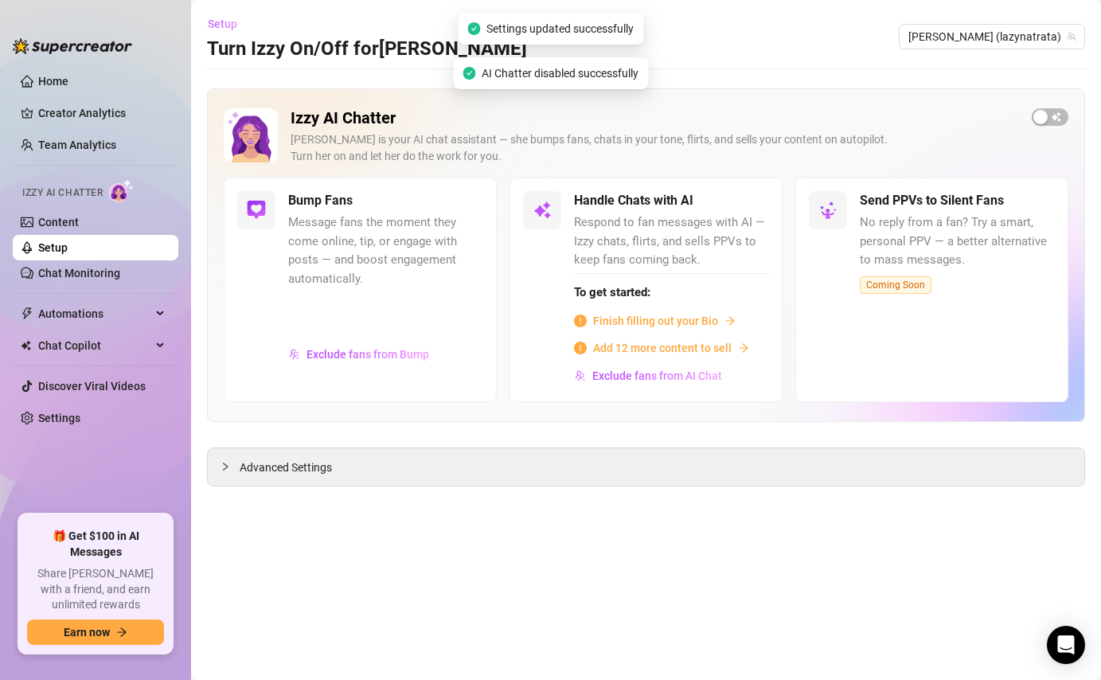
click at [214, 23] on span "Setup" at bounding box center [222, 24] width 29 height 13
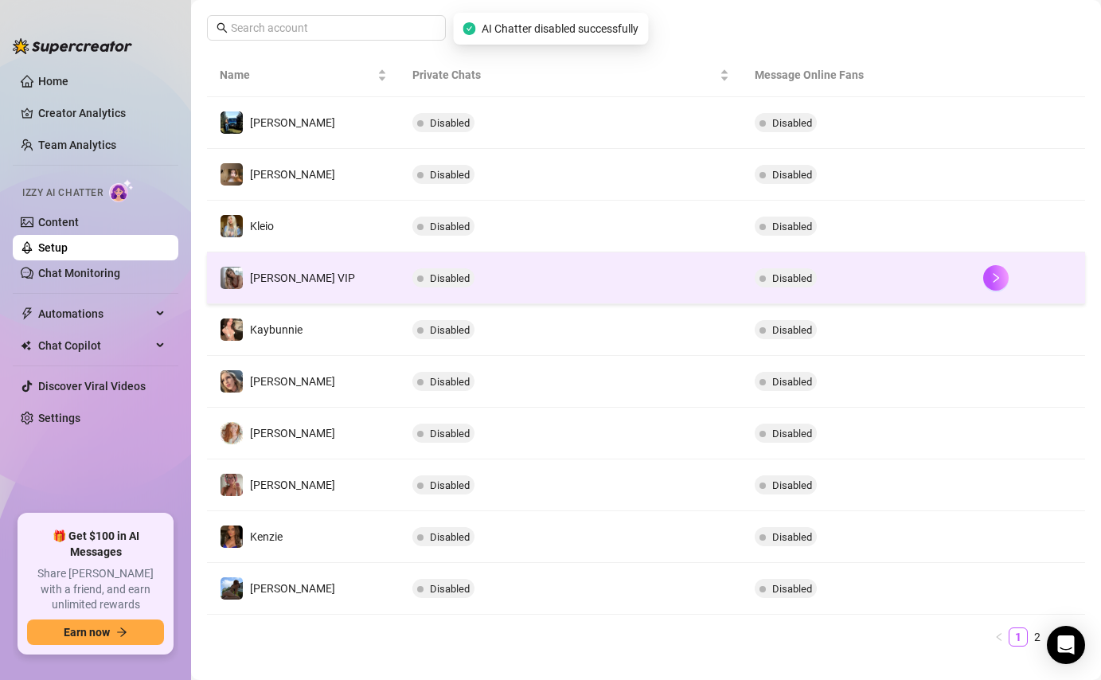
scroll to position [279, 0]
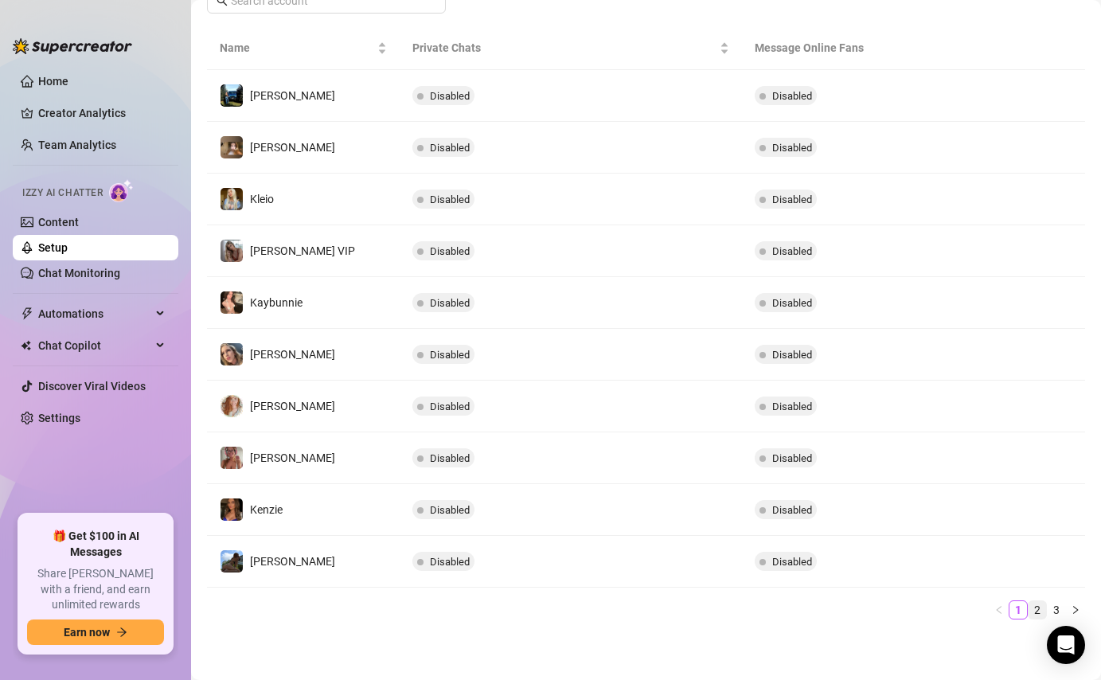
click at [1037, 606] on link "2" at bounding box center [1037, 610] width 18 height 18
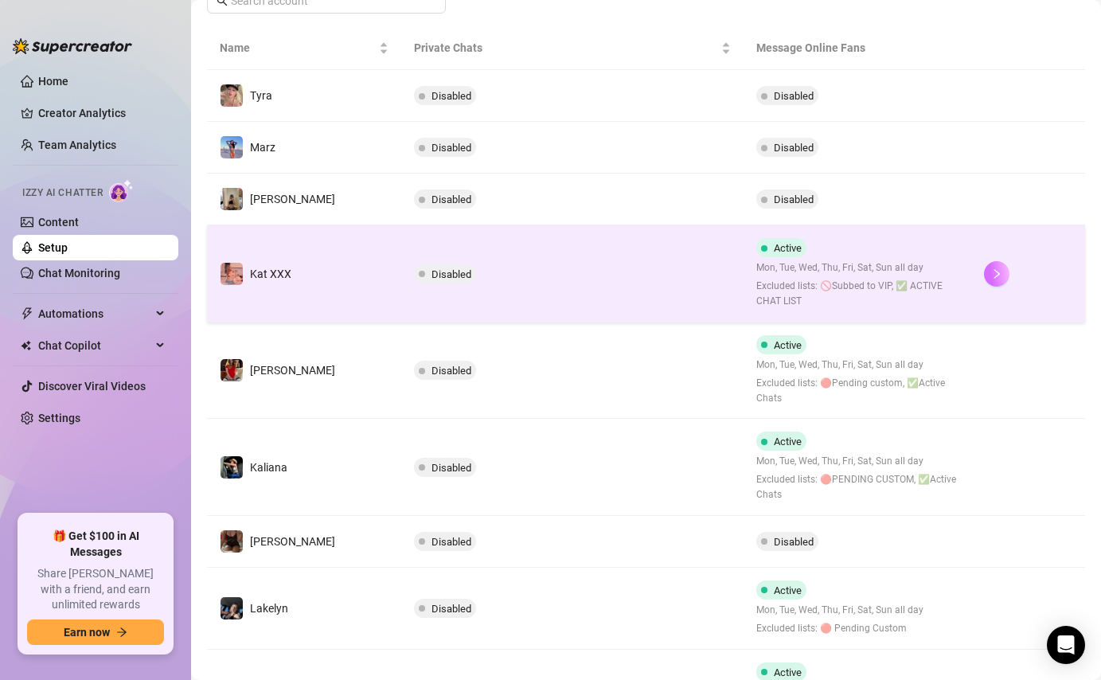
click at [984, 273] on button "button" at bounding box center [996, 273] width 25 height 25
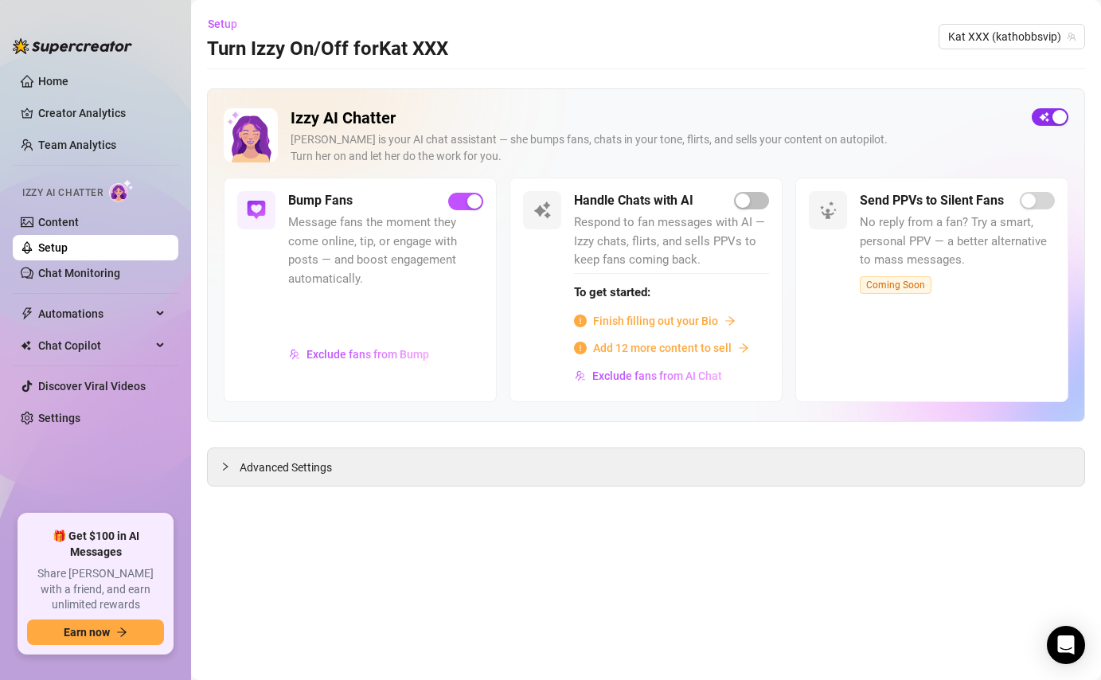
click at [1053, 118] on div "button" at bounding box center [1059, 117] width 14 height 14
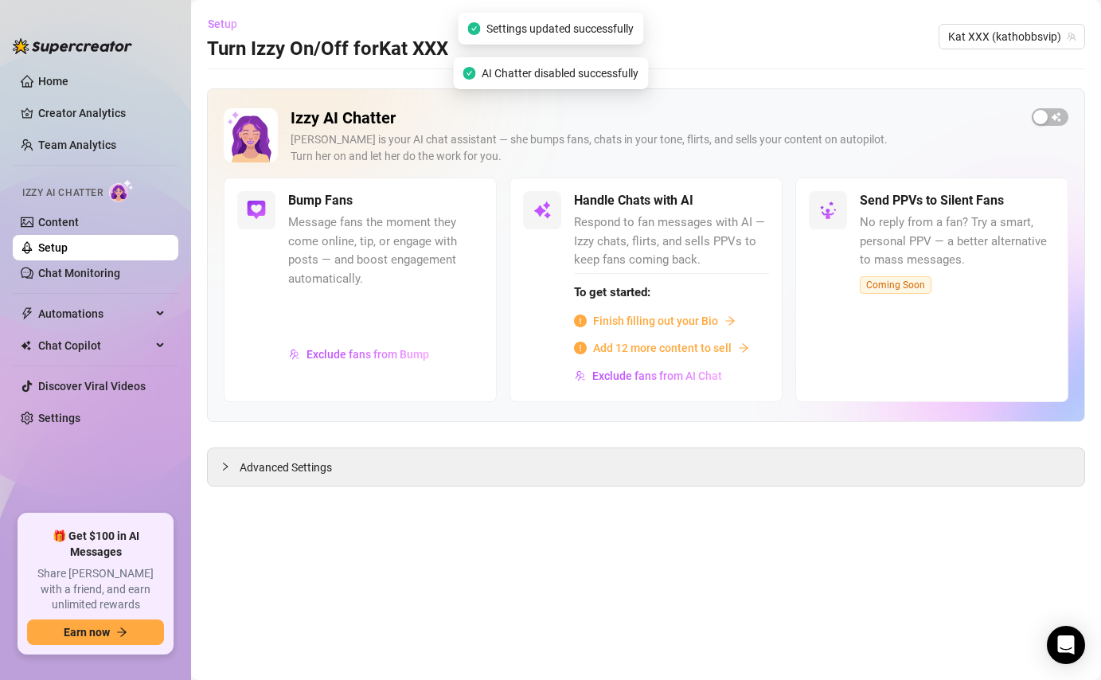
click at [224, 22] on span "Setup" at bounding box center [222, 24] width 29 height 13
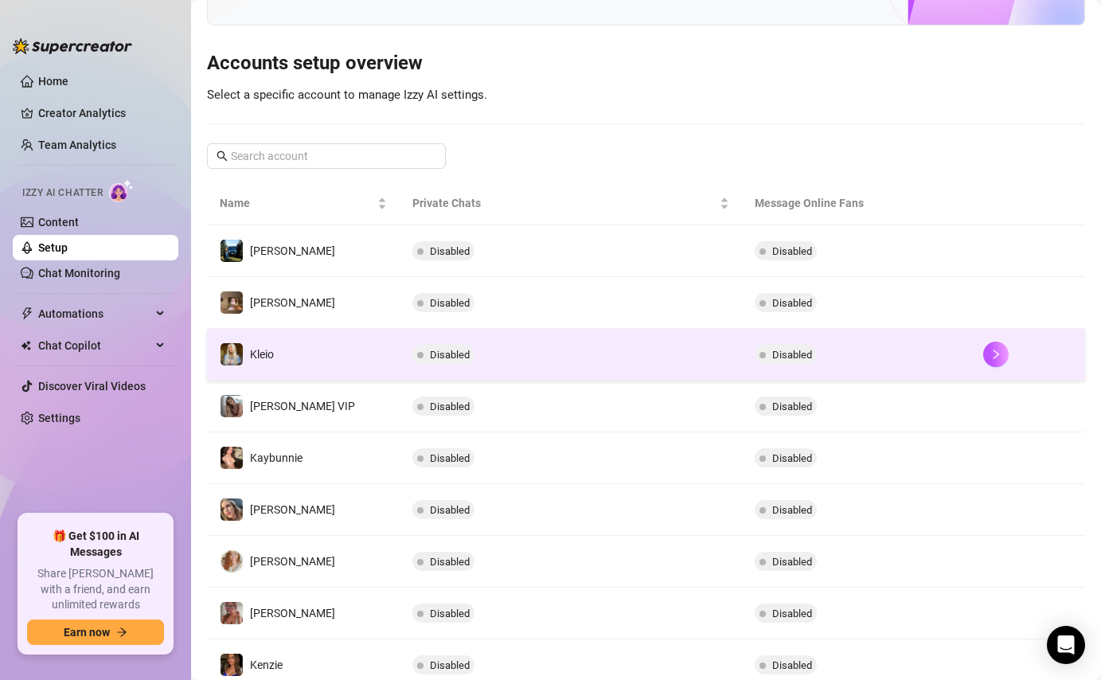
scroll to position [279, 0]
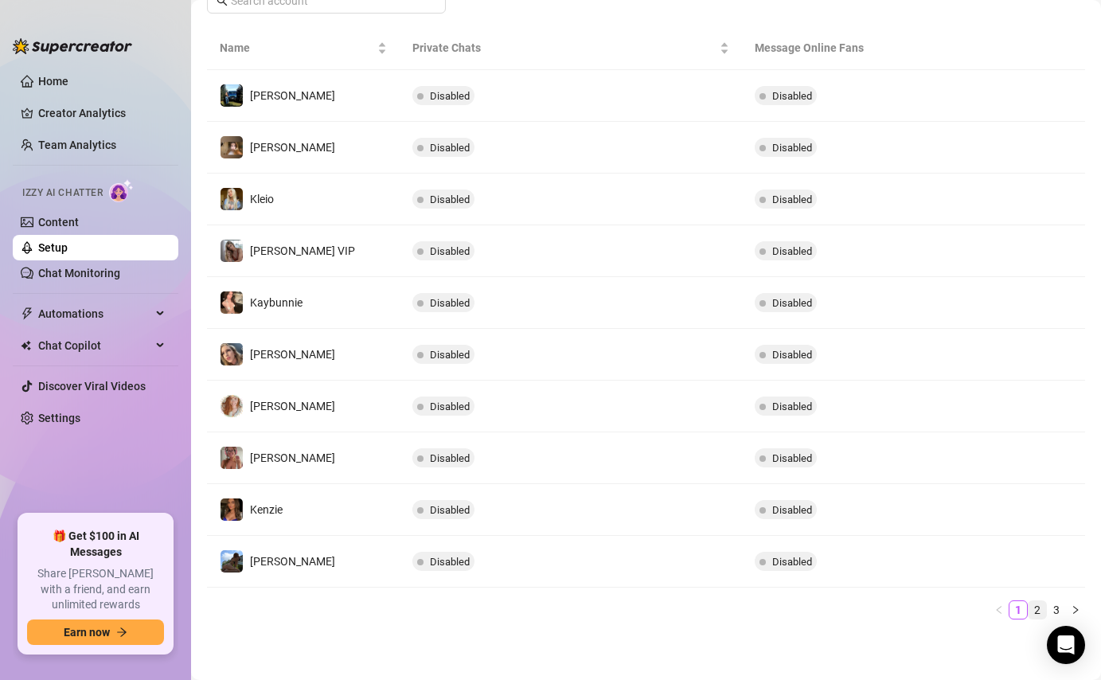
click at [1040, 606] on link "2" at bounding box center [1037, 610] width 18 height 18
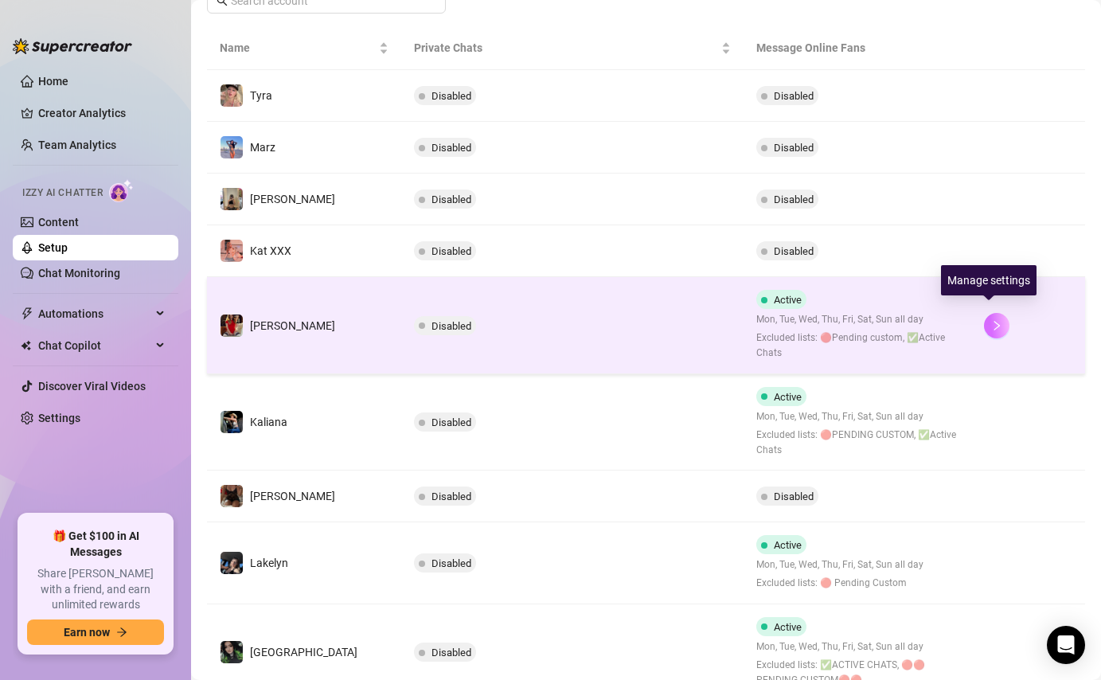
click at [996, 323] on button "button" at bounding box center [996, 325] width 25 height 25
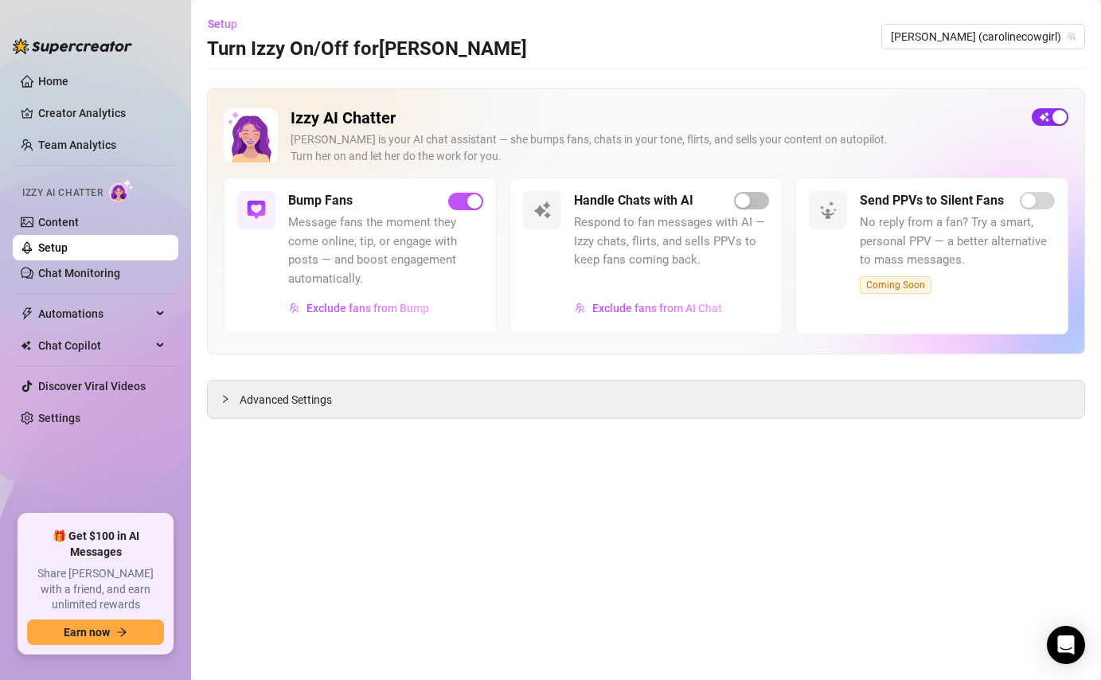
click at [1055, 123] on div "button" at bounding box center [1059, 117] width 14 height 14
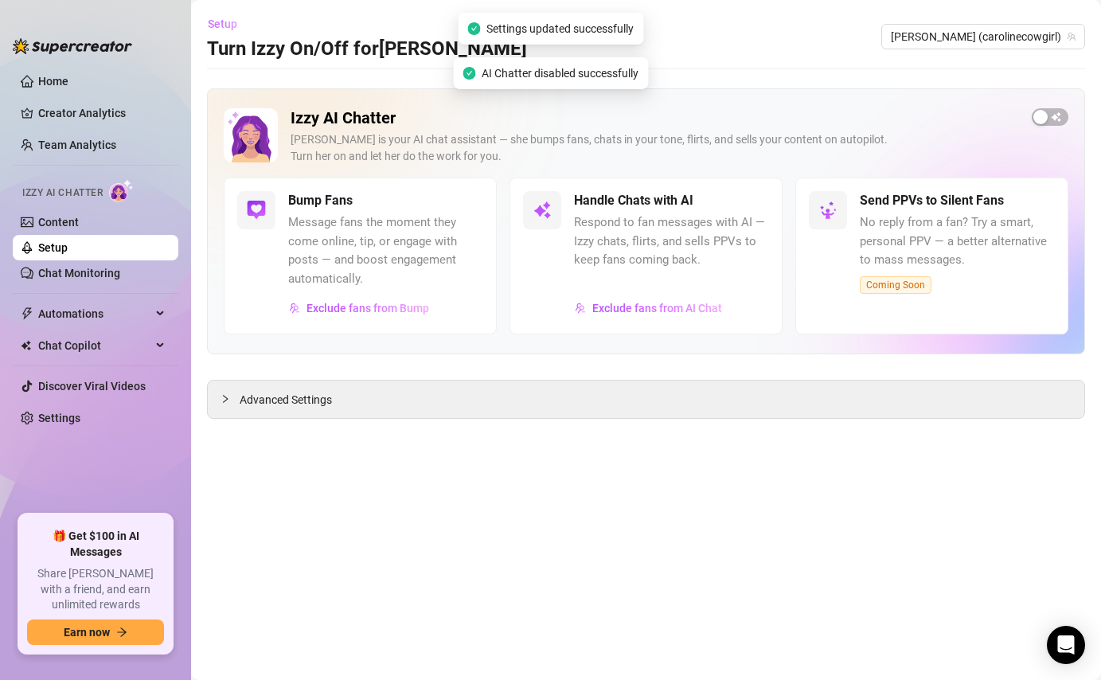
click at [228, 19] on span "Setup" at bounding box center [222, 24] width 29 height 13
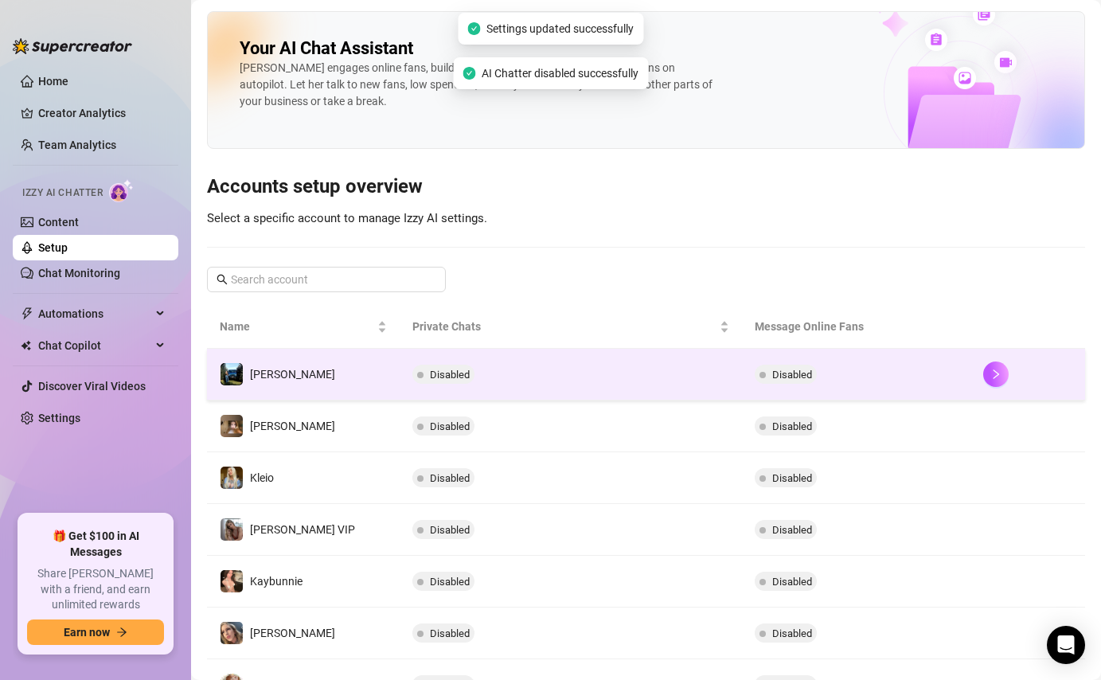
scroll to position [279, 0]
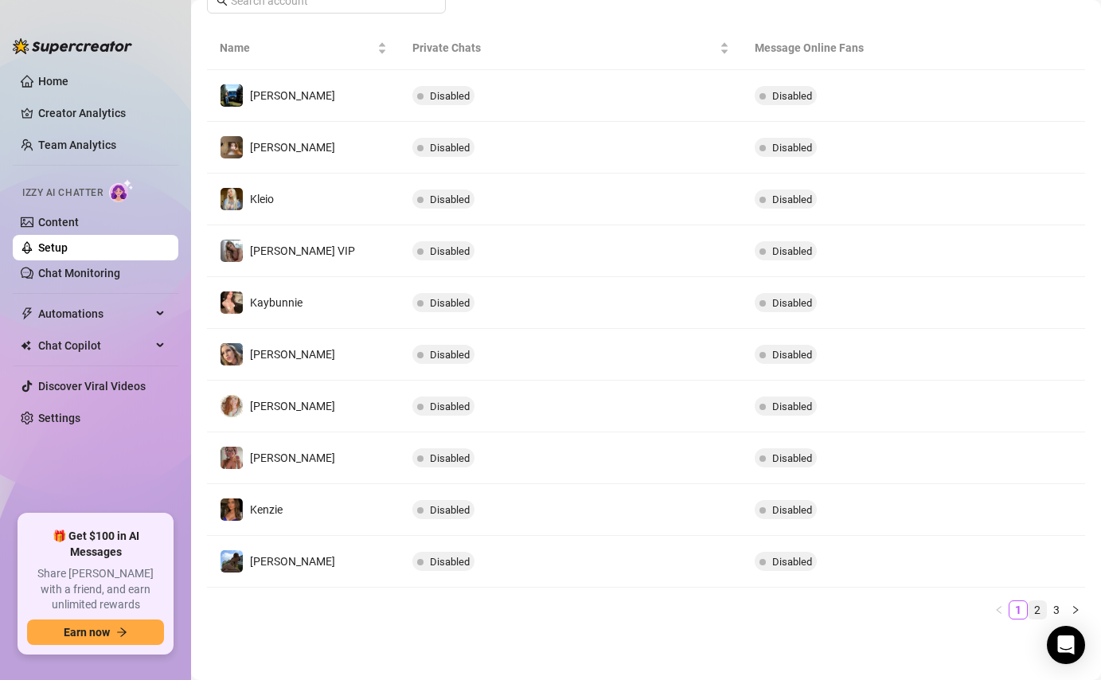
click at [1034, 606] on link "2" at bounding box center [1037, 610] width 18 height 18
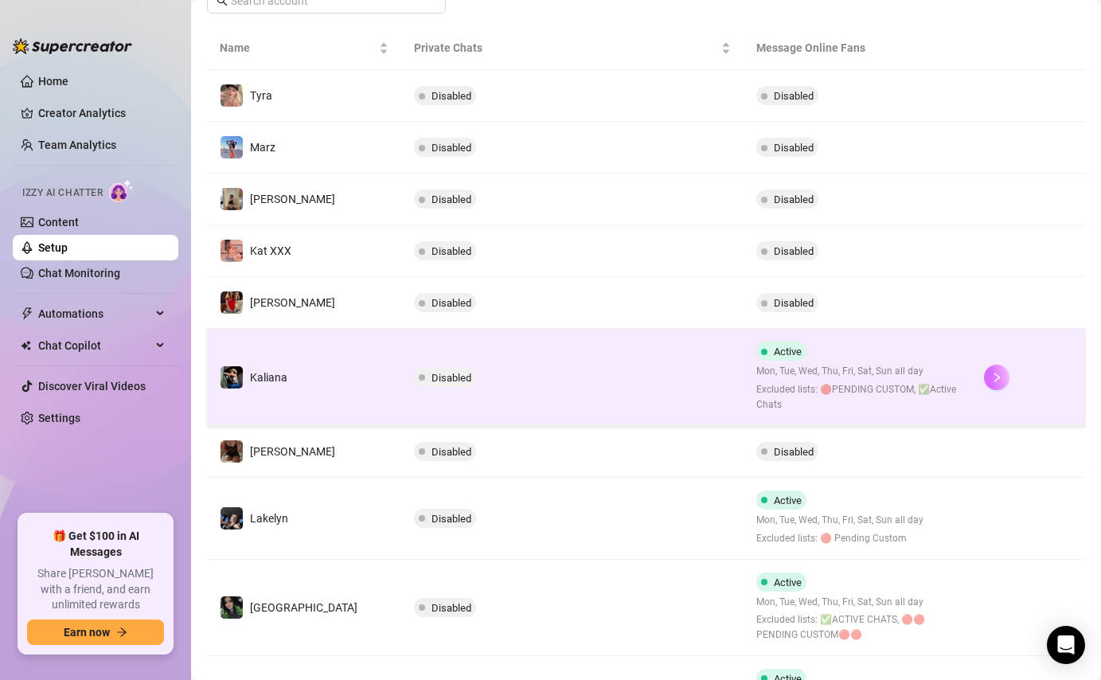
click at [986, 387] on button "button" at bounding box center [996, 377] width 25 height 25
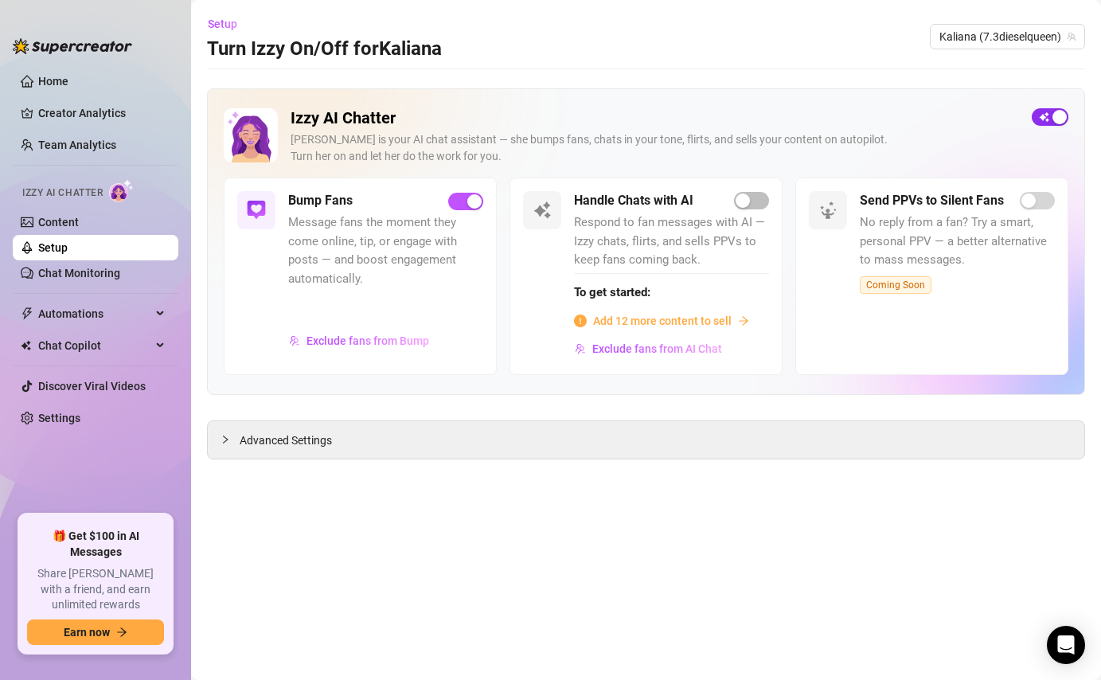
click at [1047, 115] on span "button" at bounding box center [1049, 117] width 37 height 18
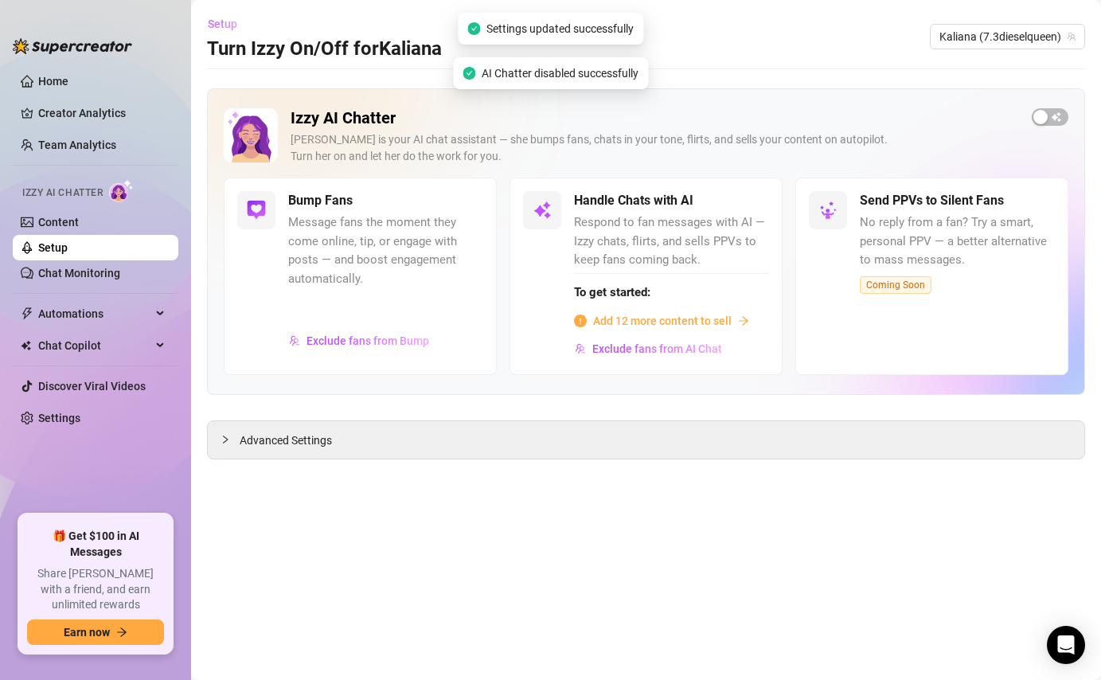
click at [224, 22] on span "Setup" at bounding box center [222, 24] width 29 height 13
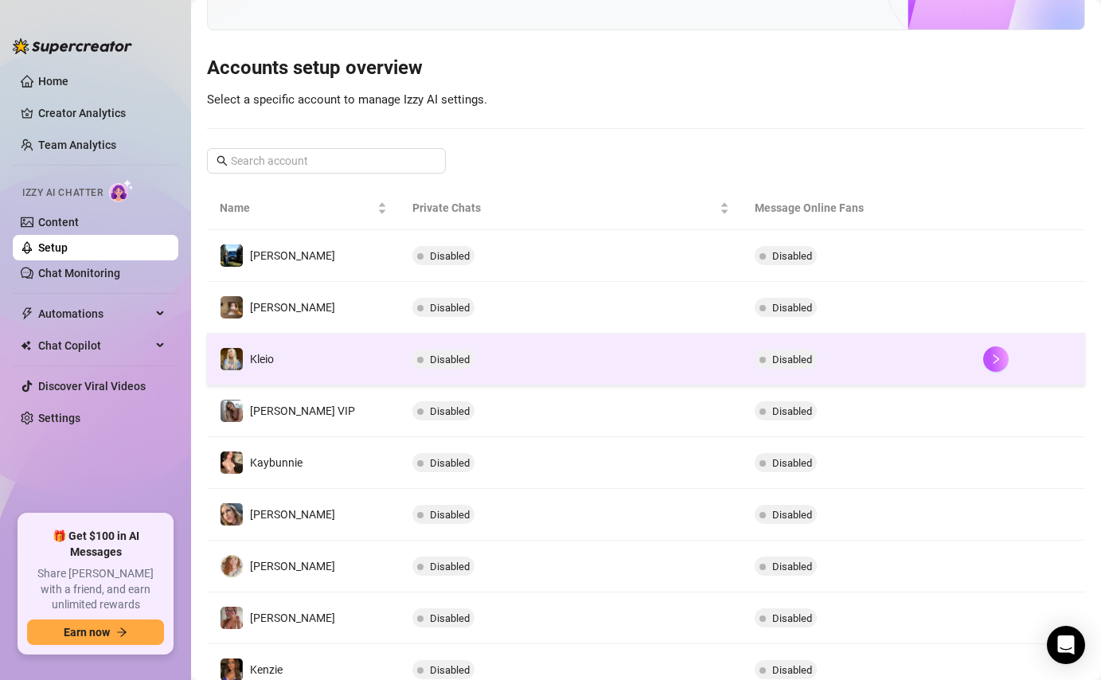
scroll to position [279, 0]
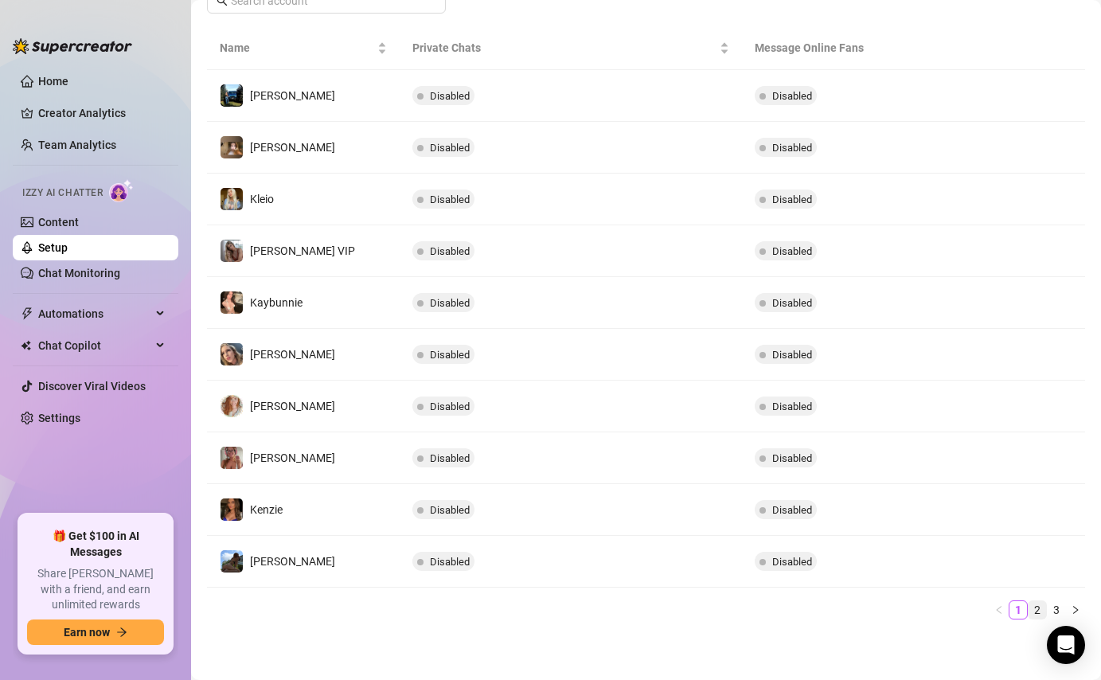
click at [1034, 605] on link "2" at bounding box center [1037, 610] width 18 height 18
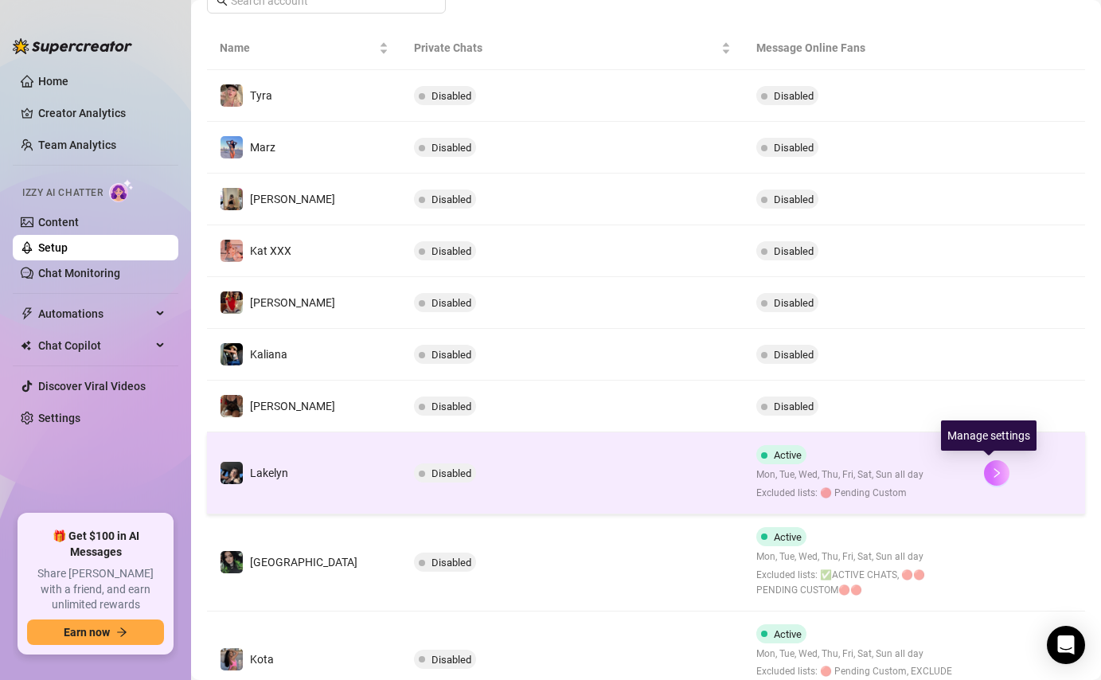
click at [994, 471] on icon "right" at bounding box center [997, 473] width 6 height 10
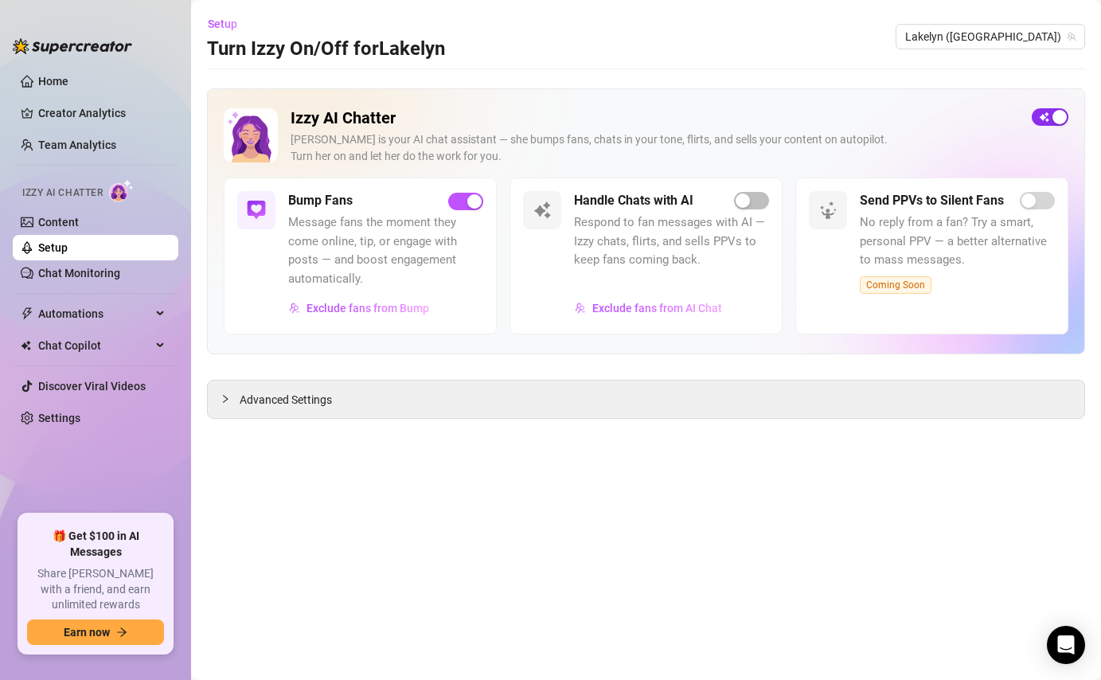
click at [1047, 119] on span "button" at bounding box center [1049, 117] width 37 height 18
click at [221, 19] on span "Setup" at bounding box center [222, 24] width 29 height 13
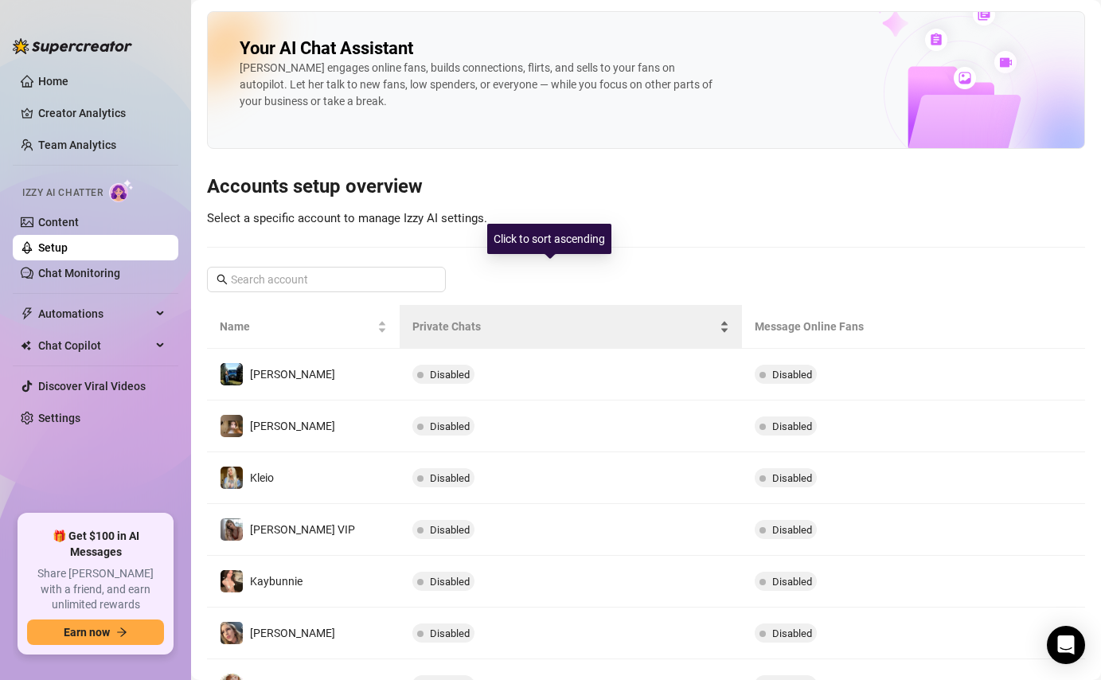
scroll to position [279, 0]
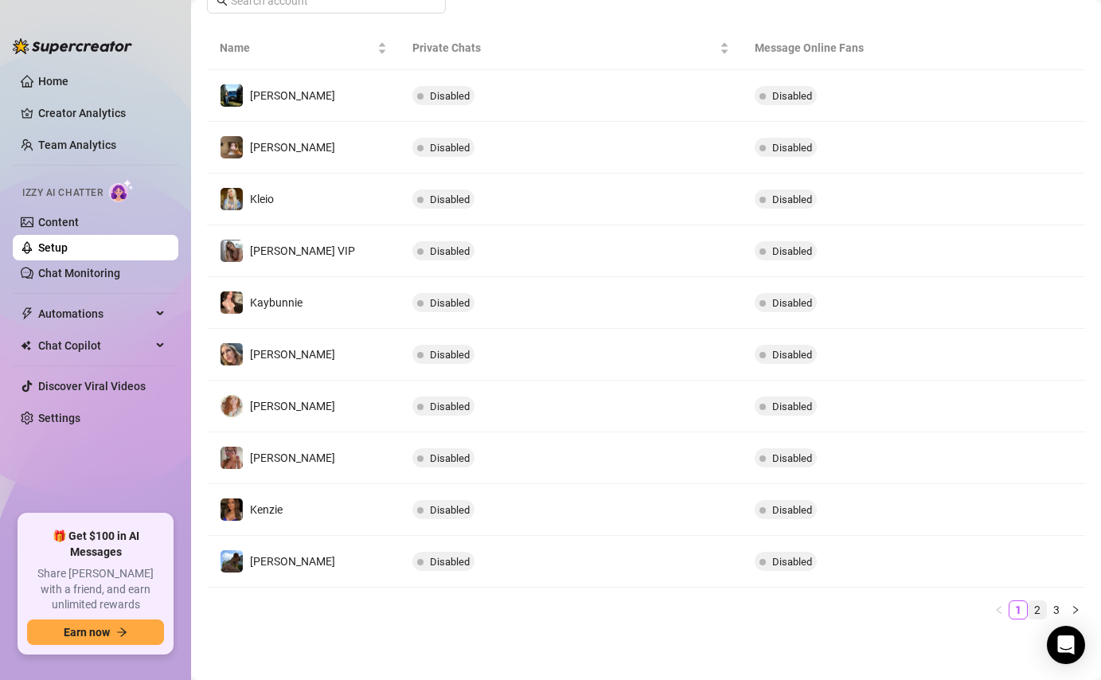
click at [1037, 606] on link "2" at bounding box center [1037, 610] width 18 height 18
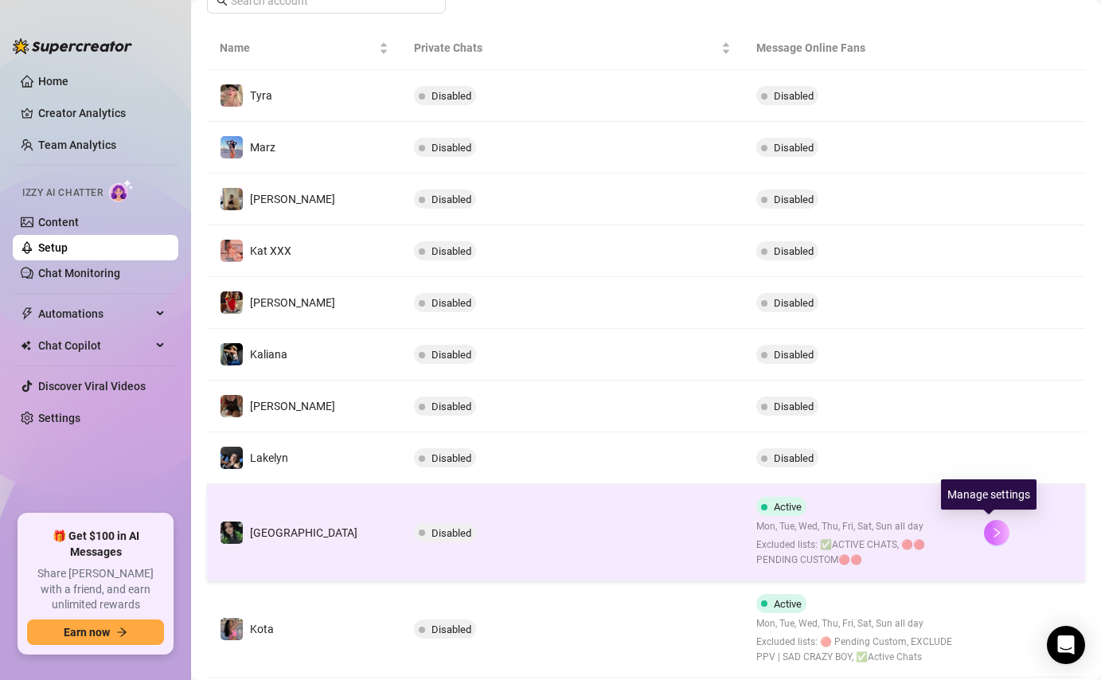
click at [994, 536] on button "button" at bounding box center [996, 532] width 25 height 25
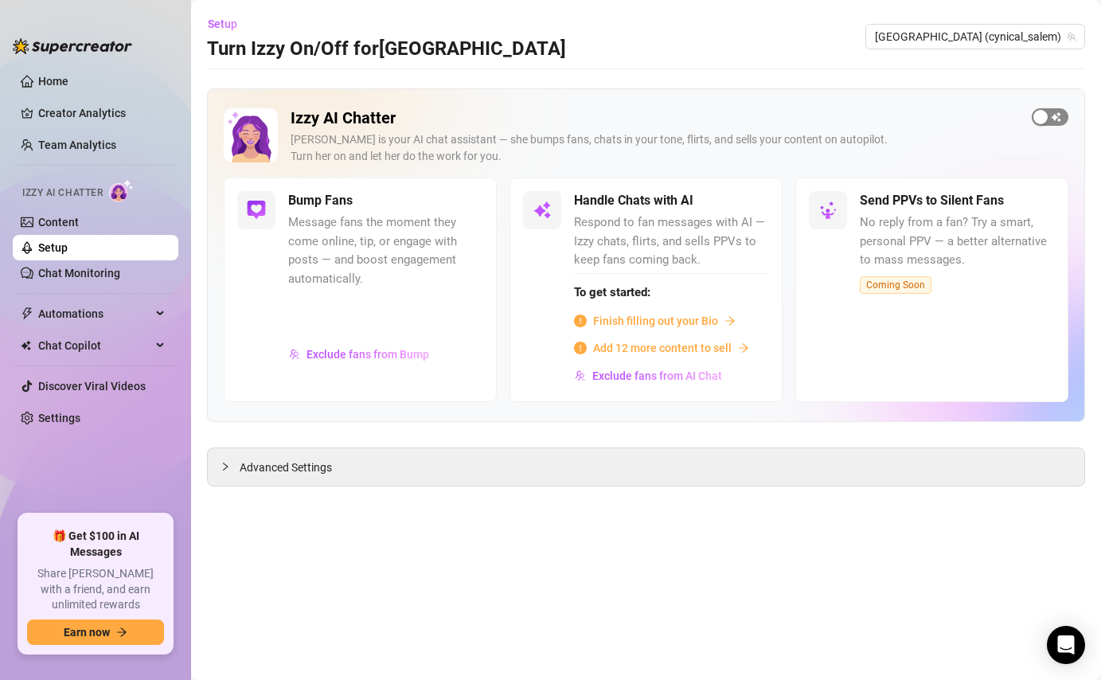
click at [1047, 118] on div "button" at bounding box center [1040, 117] width 14 height 14
click at [1047, 118] on span "button" at bounding box center [1049, 117] width 37 height 18
click at [230, 25] on span "Setup" at bounding box center [222, 24] width 29 height 13
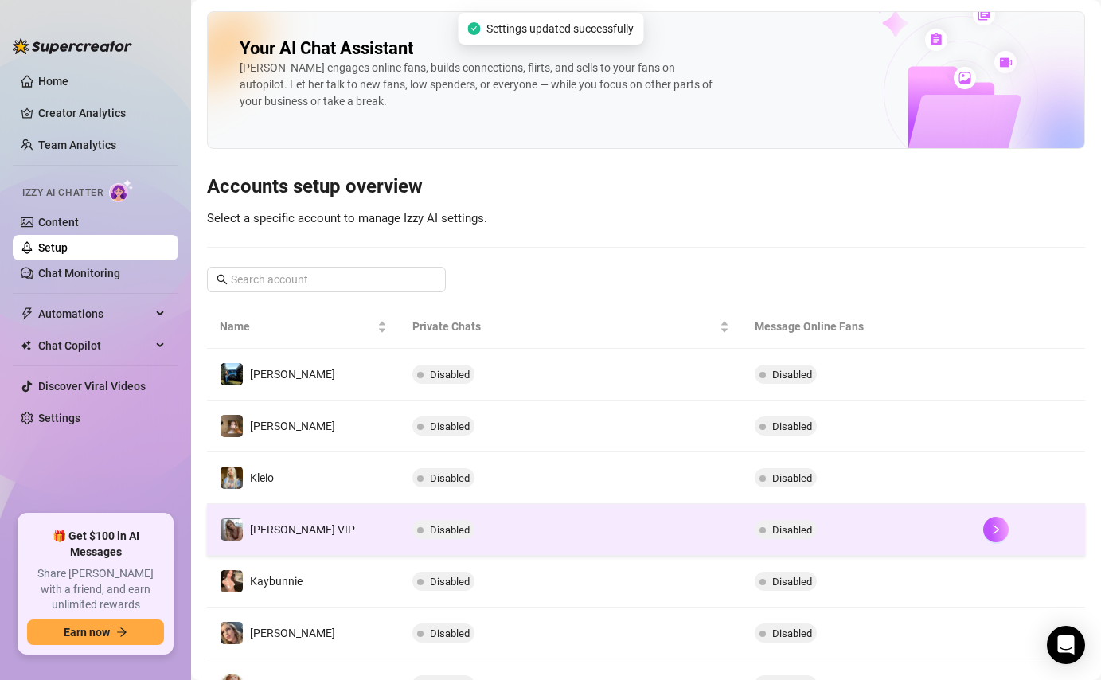
scroll to position [279, 0]
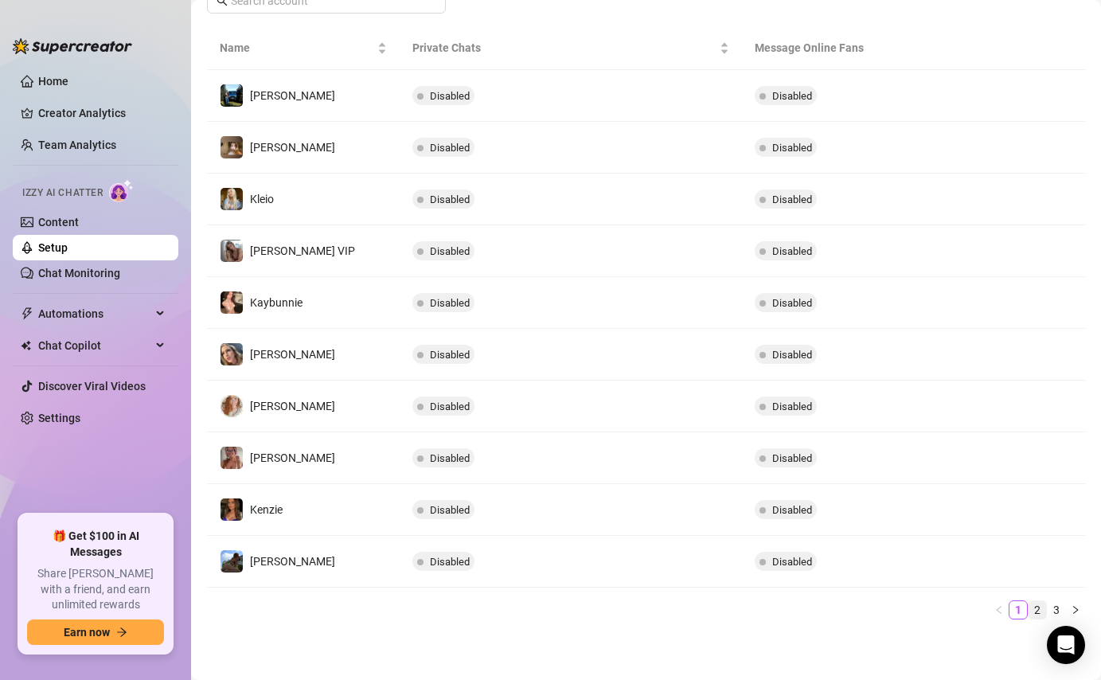
click at [1028, 606] on li "2" at bounding box center [1037, 609] width 19 height 19
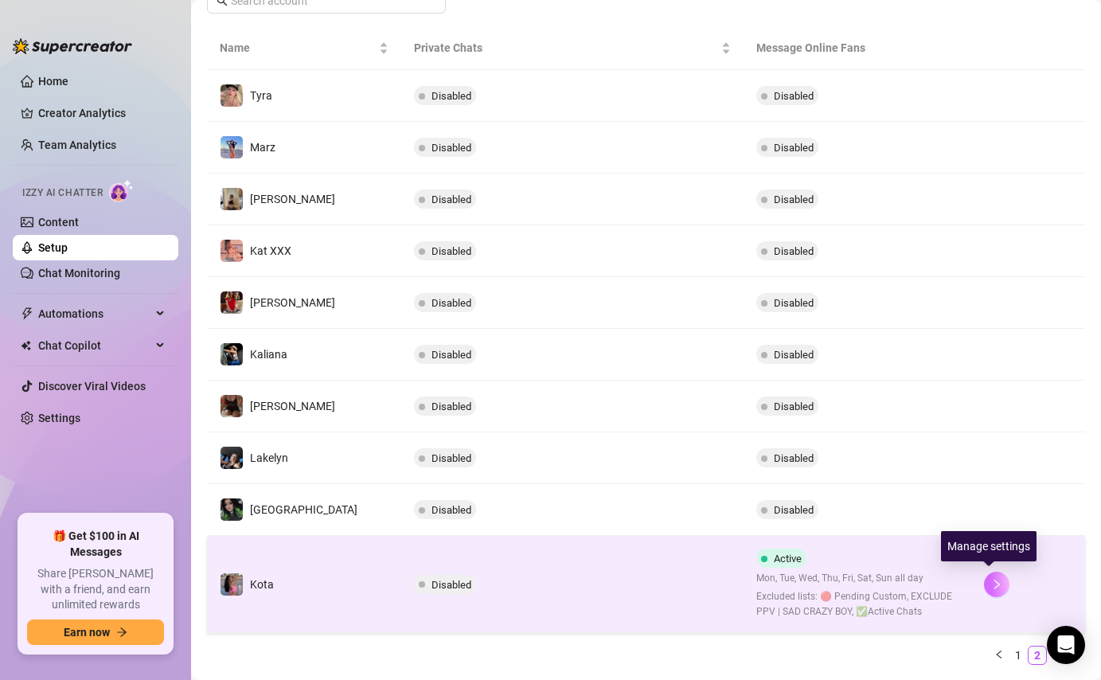
click at [991, 582] on icon "right" at bounding box center [996, 584] width 11 height 11
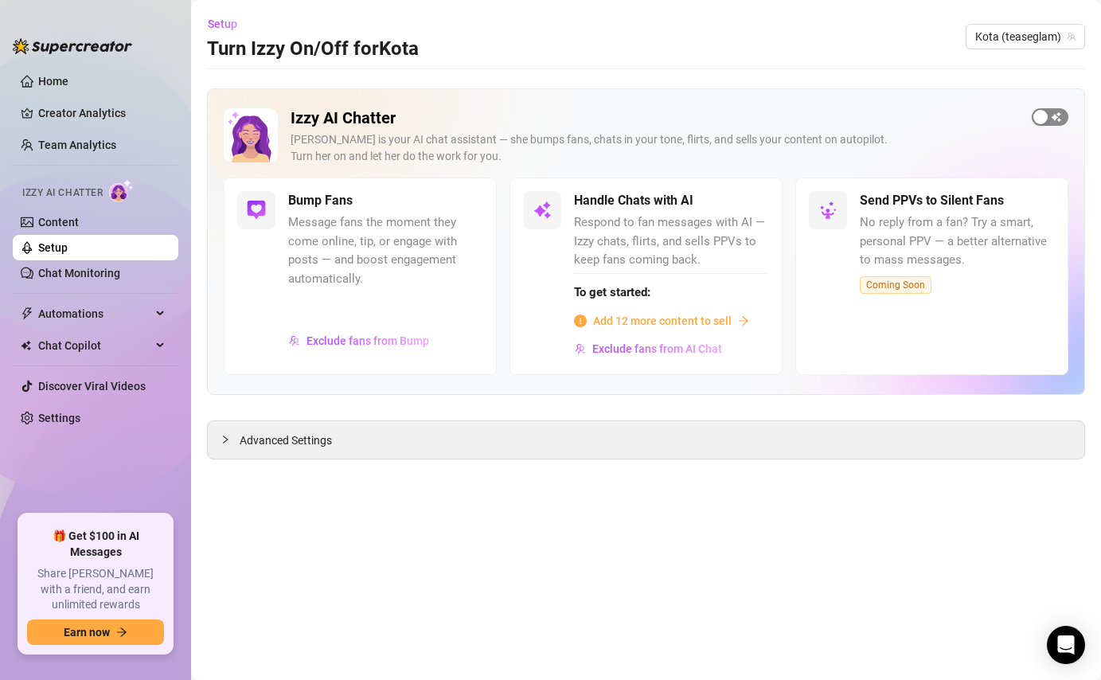
click at [1043, 120] on div "button" at bounding box center [1040, 117] width 14 height 14
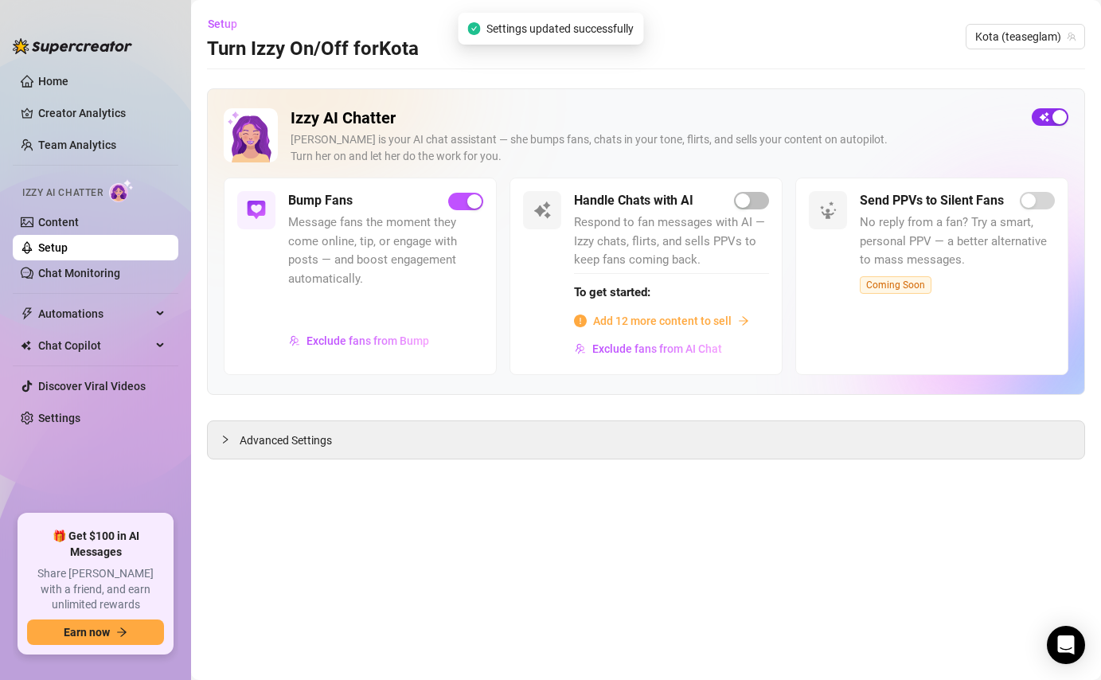
click at [1043, 120] on span "button" at bounding box center [1049, 117] width 37 height 18
click at [229, 28] on span "Setup" at bounding box center [222, 24] width 29 height 13
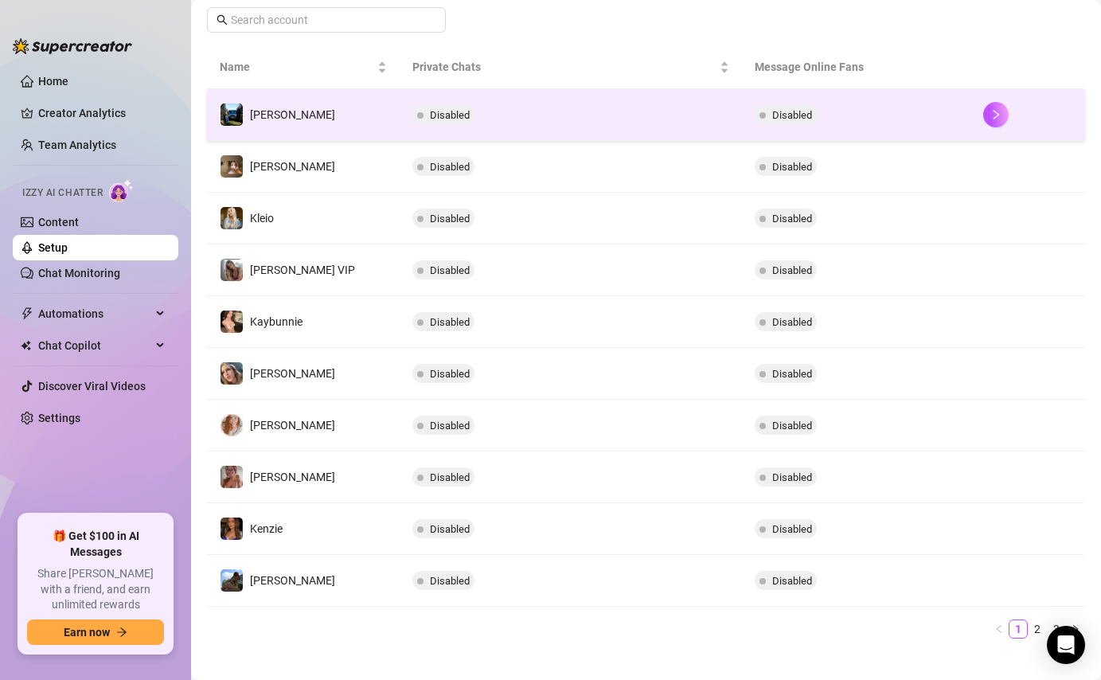
scroll to position [279, 0]
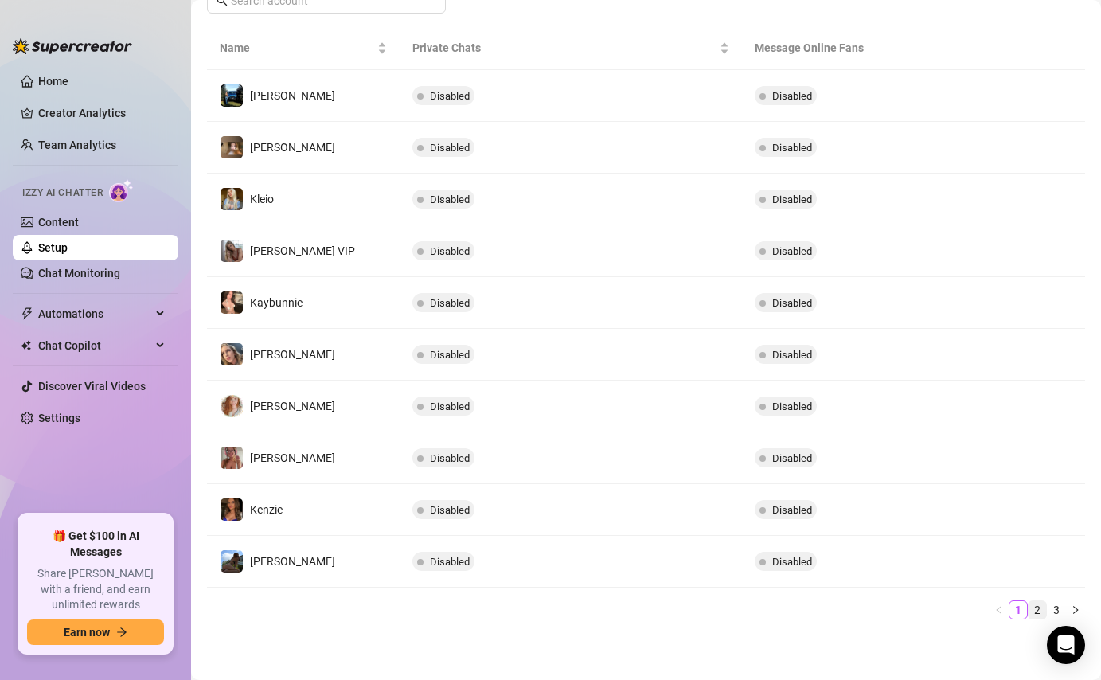
click at [1034, 610] on link "2" at bounding box center [1037, 610] width 18 height 18
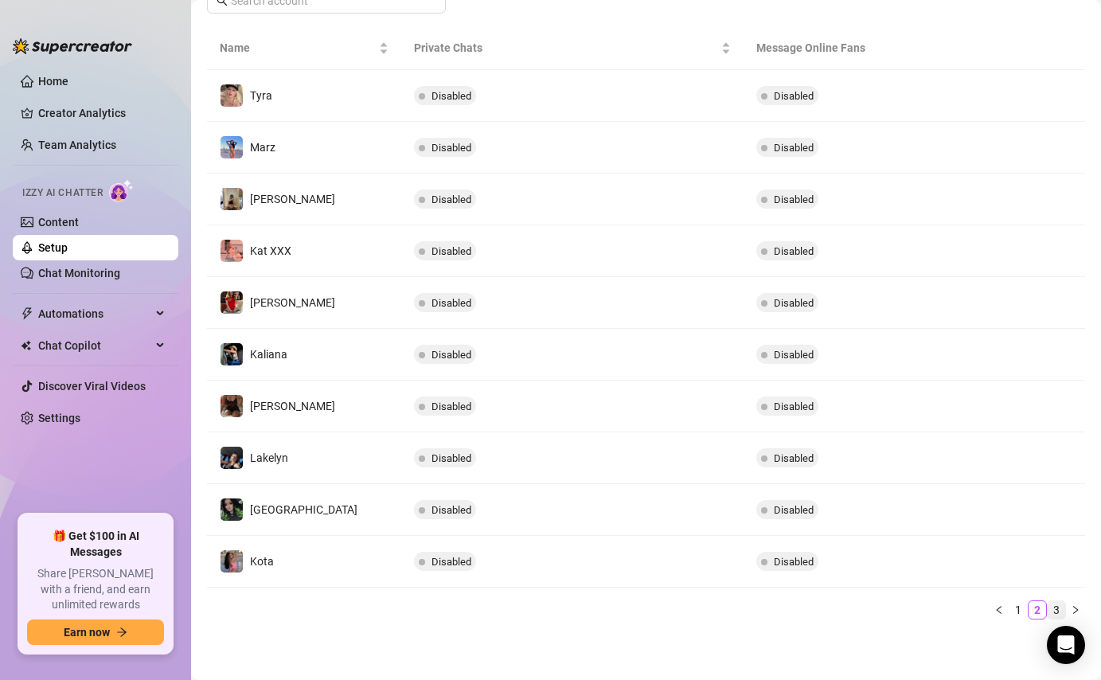
click at [1055, 605] on link "3" at bounding box center [1056, 610] width 18 height 18
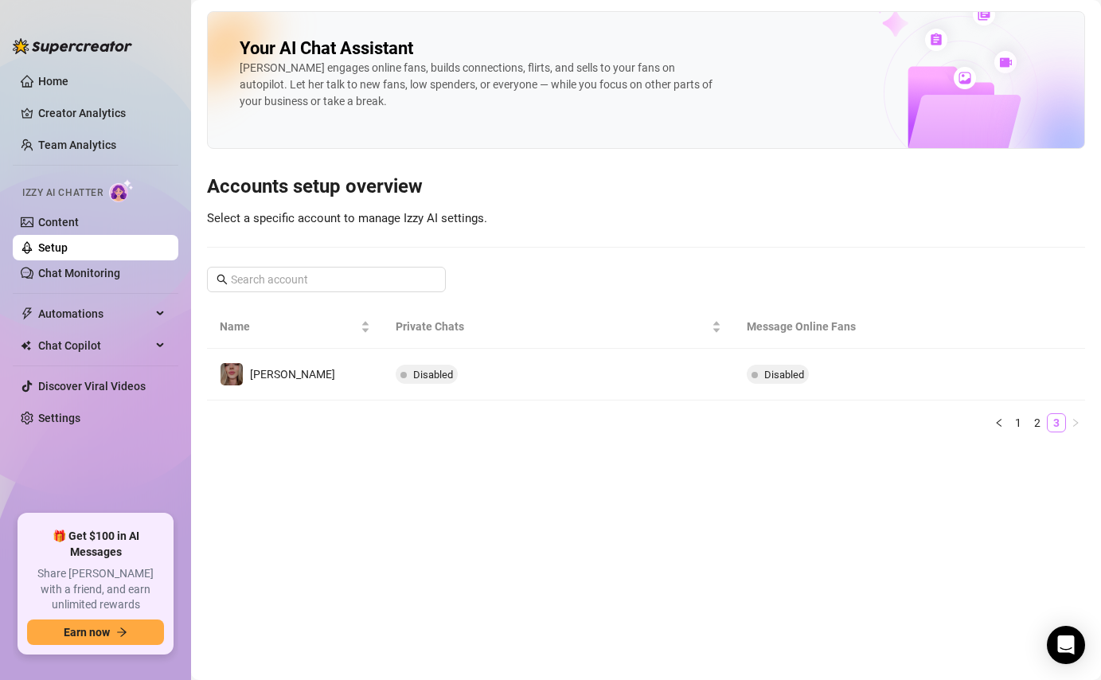
scroll to position [0, 0]
click at [1040, 419] on link "2" at bounding box center [1037, 423] width 18 height 18
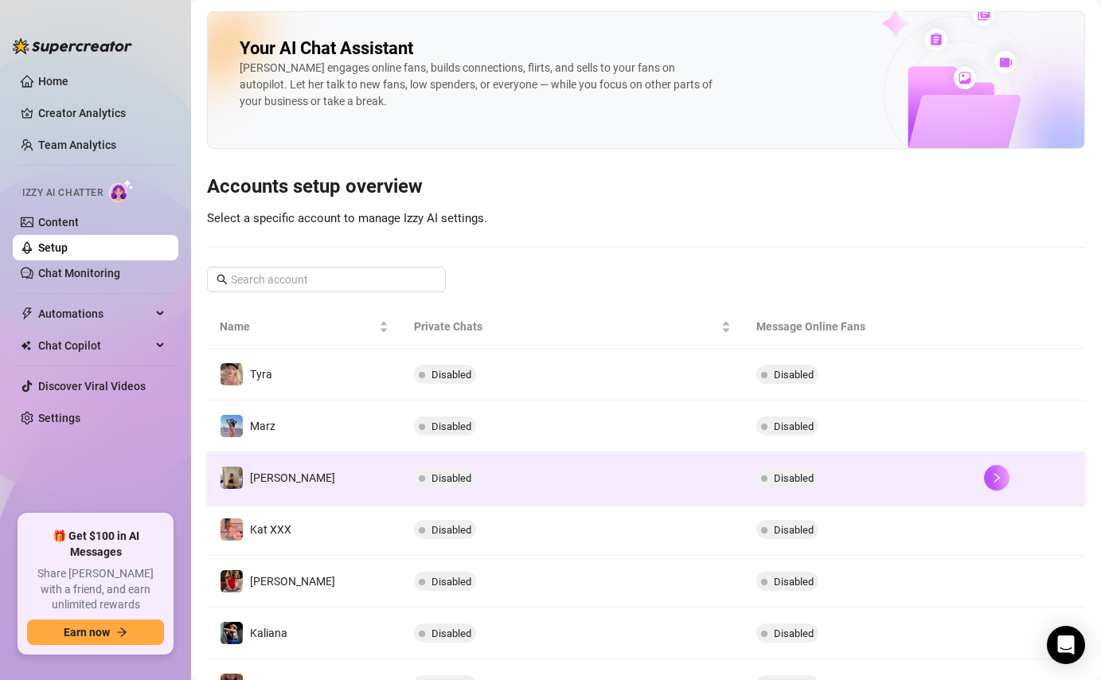
scroll to position [279, 0]
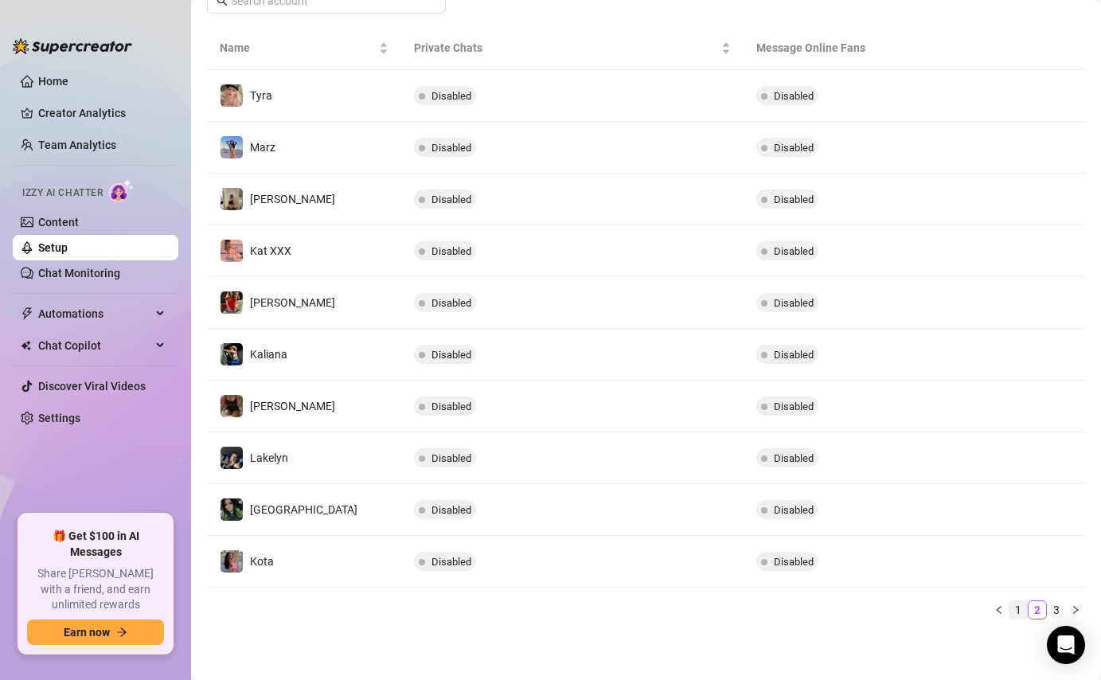
click at [1018, 605] on link "1" at bounding box center [1018, 610] width 18 height 18
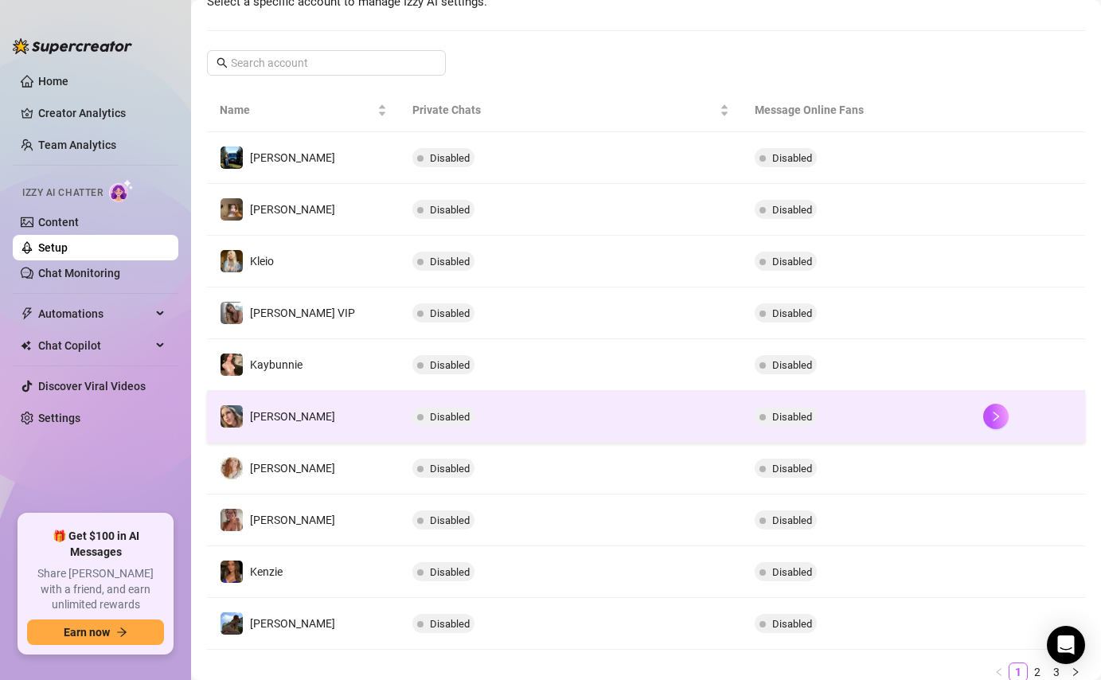
scroll to position [0, 0]
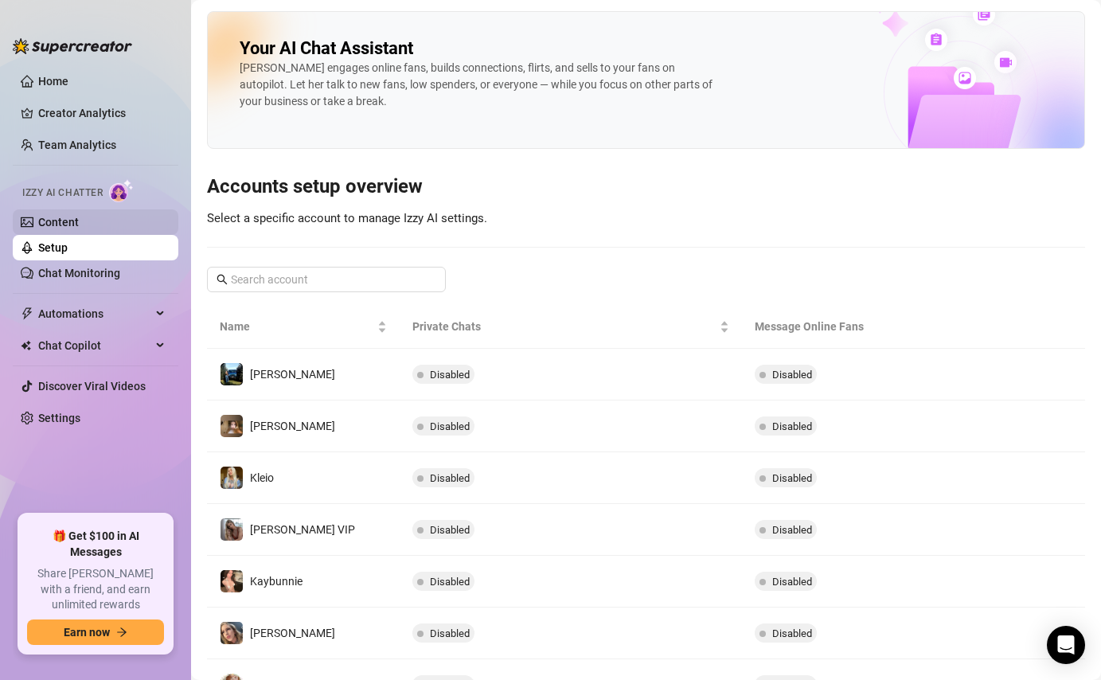
click at [72, 220] on link "Content" at bounding box center [58, 222] width 41 height 13
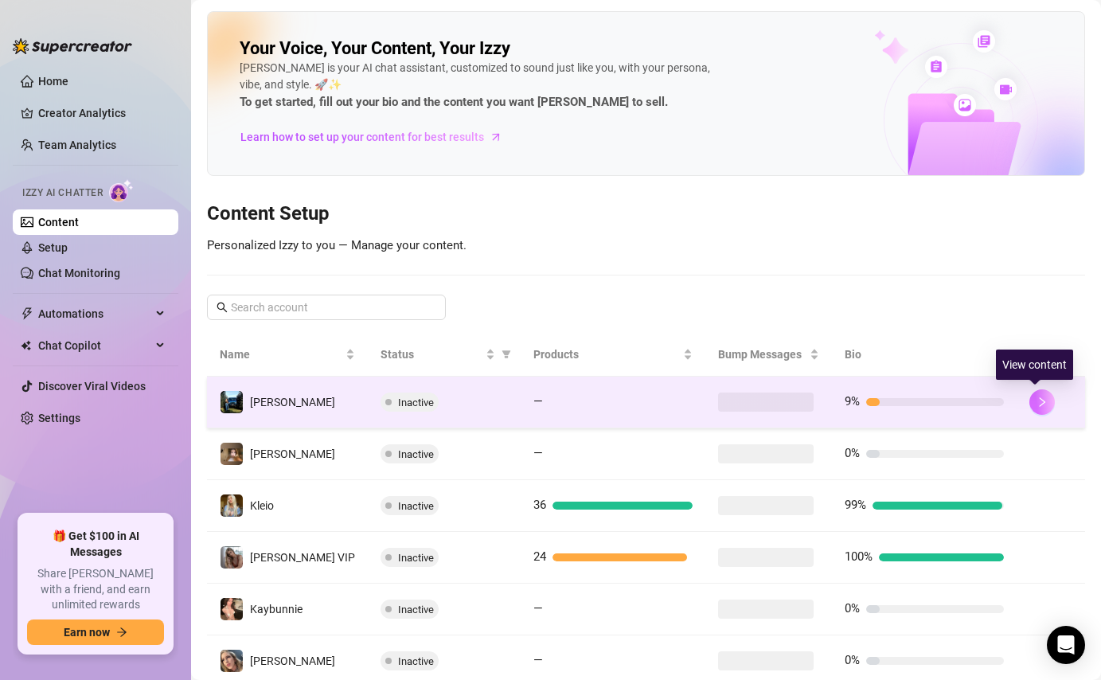
click at [1039, 406] on icon "right" at bounding box center [1042, 402] width 6 height 10
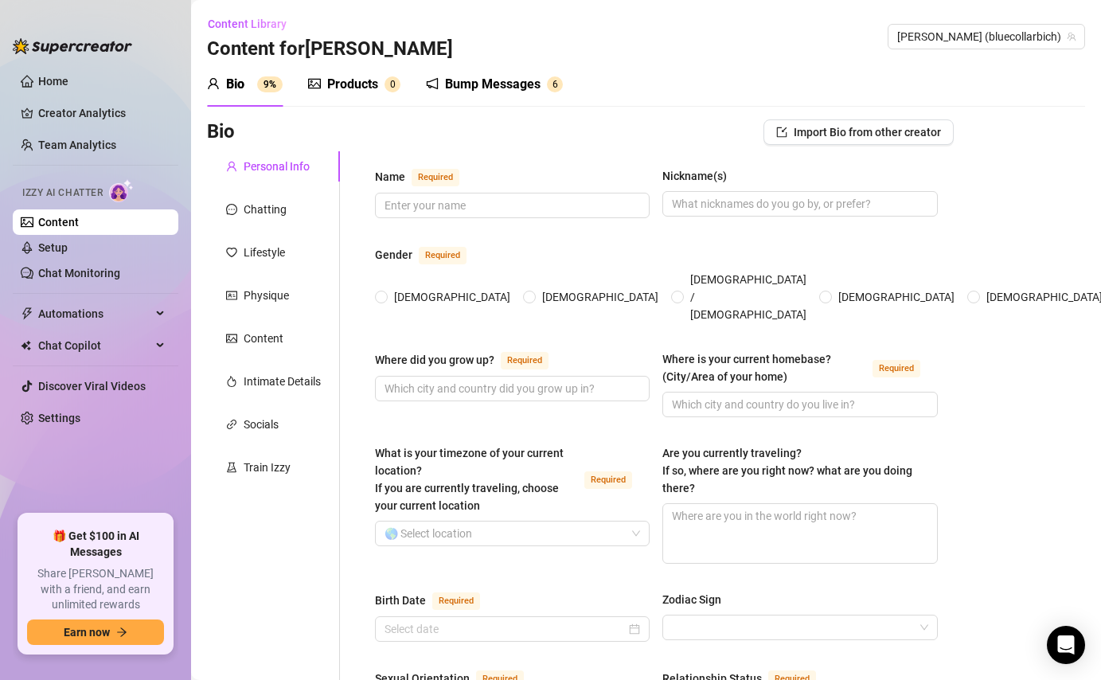
click at [483, 80] on div "Bump Messages" at bounding box center [493, 84] width 96 height 19
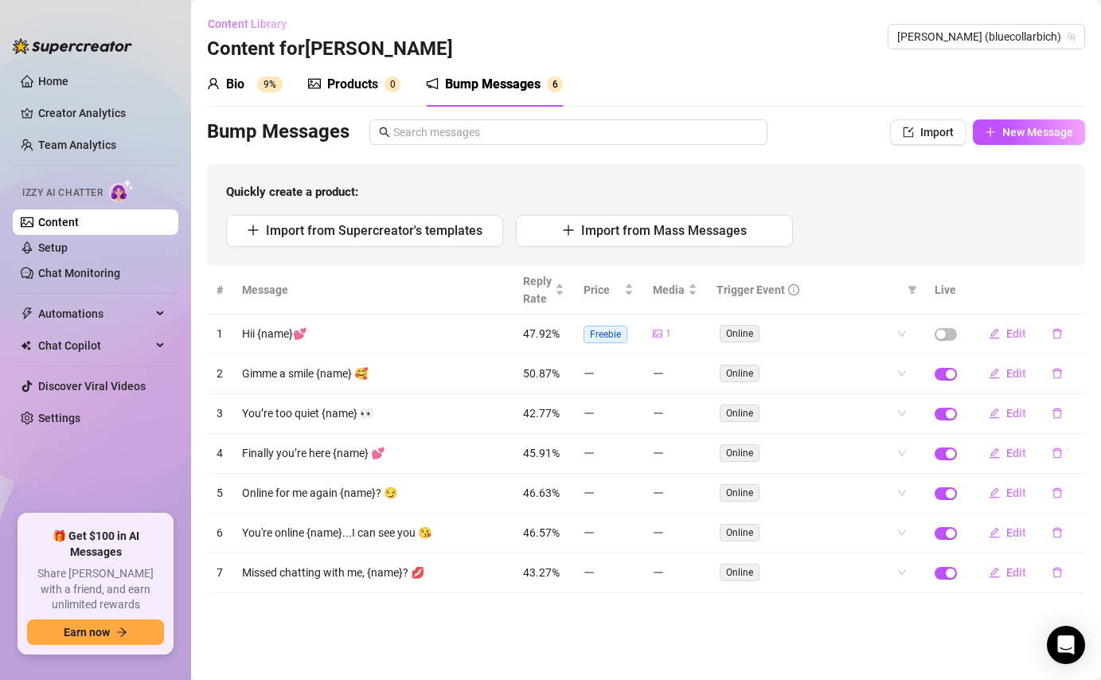
click at [230, 15] on button "Content Library" at bounding box center [253, 23] width 92 height 25
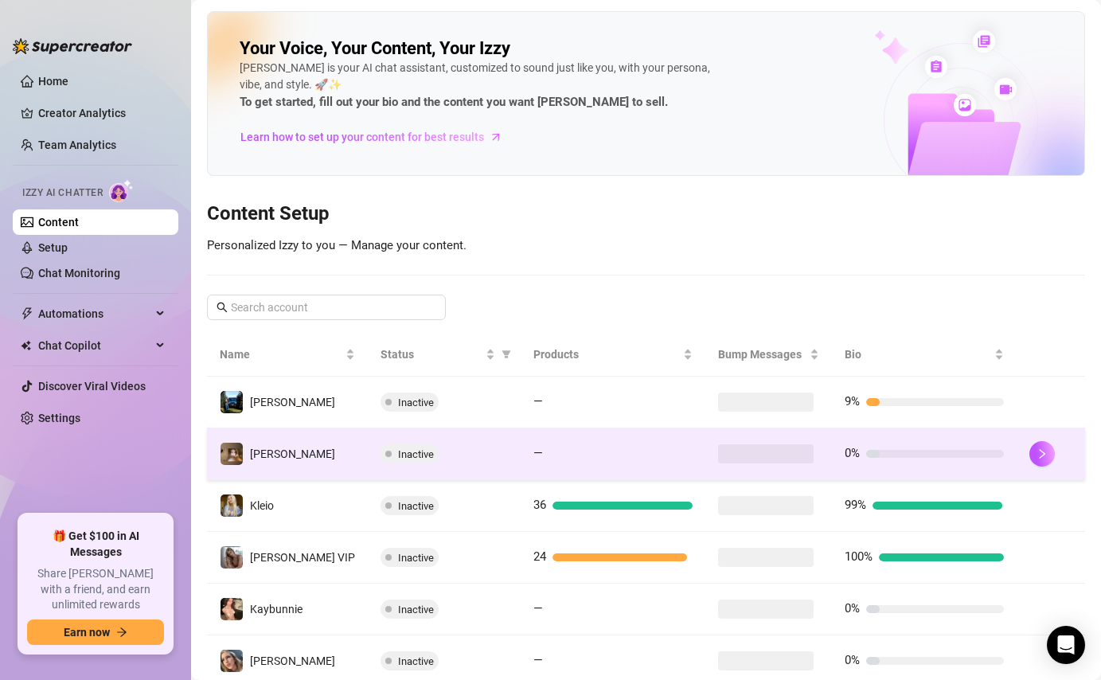
click at [509, 454] on td "Inactive" at bounding box center [444, 454] width 153 height 52
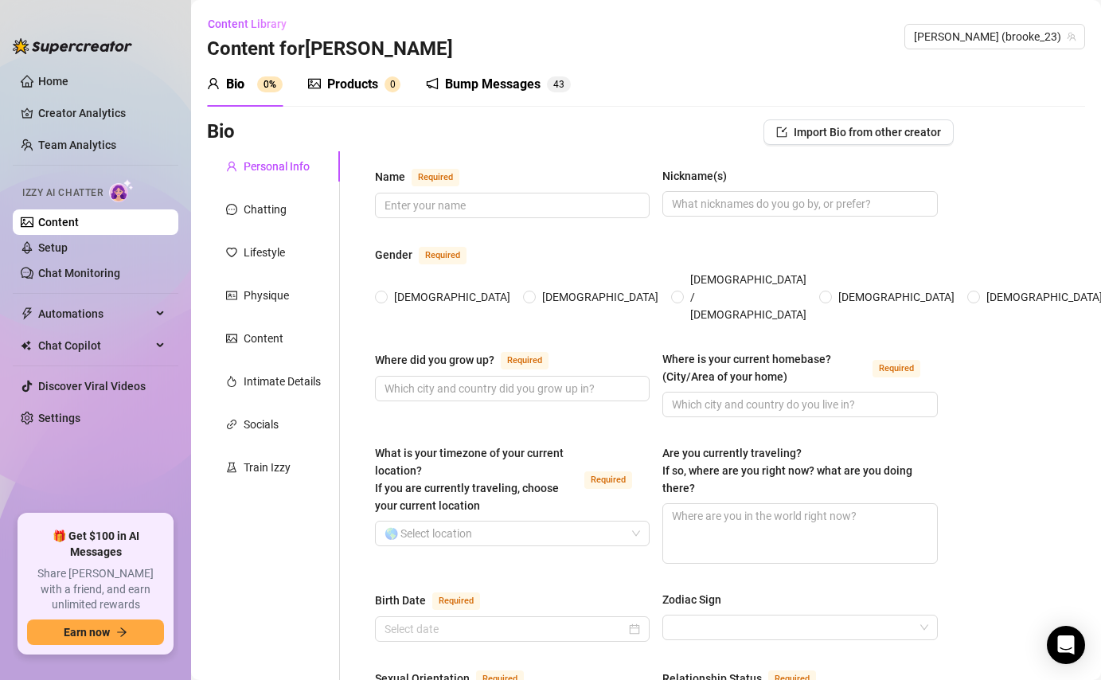
click at [525, 82] on div "Bump Messages" at bounding box center [493, 84] width 96 height 19
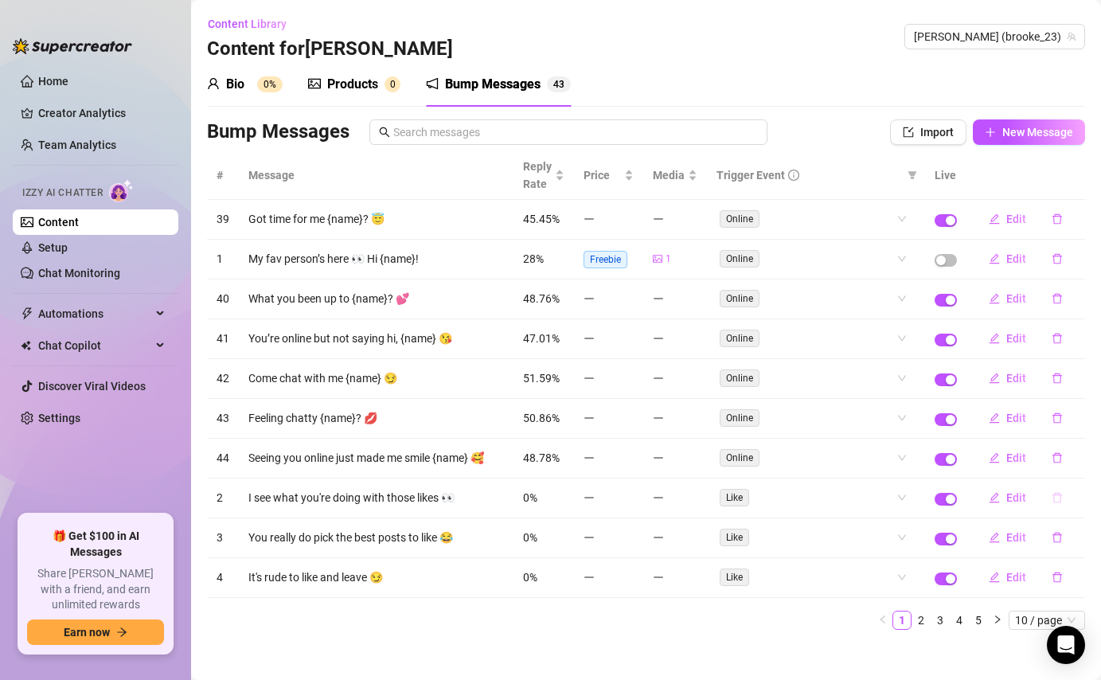
click at [1055, 496] on icon "delete" at bounding box center [1056, 497] width 11 height 11
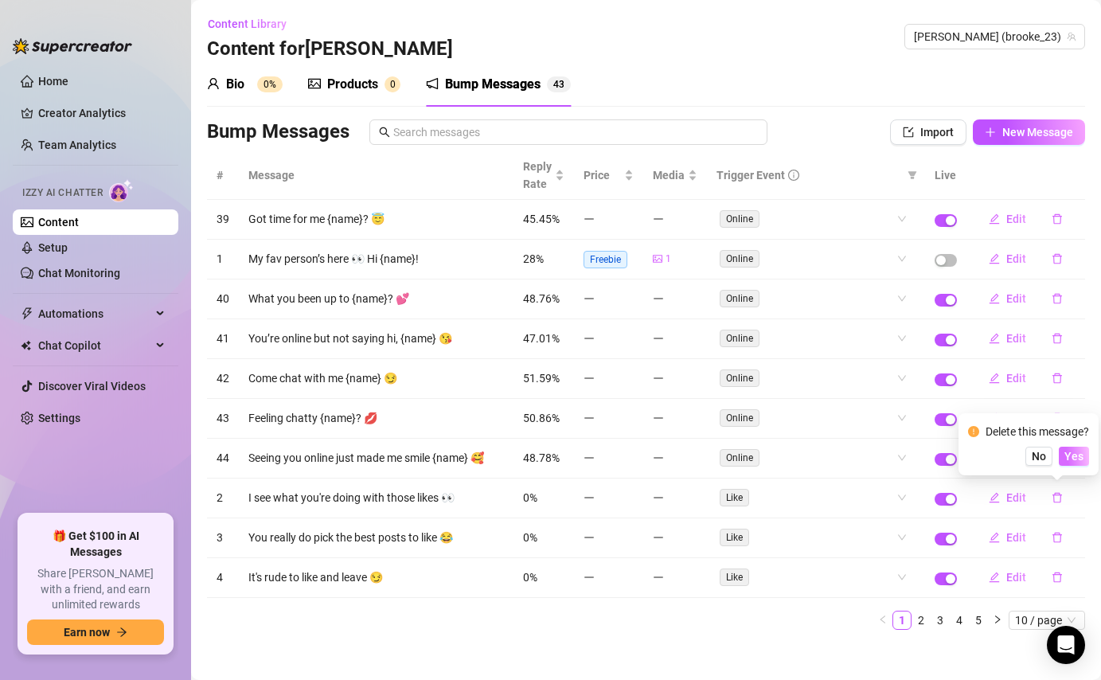
click at [1078, 457] on span "Yes" at bounding box center [1073, 456] width 19 height 13
click at [1055, 498] on icon "delete" at bounding box center [1056, 497] width 11 height 11
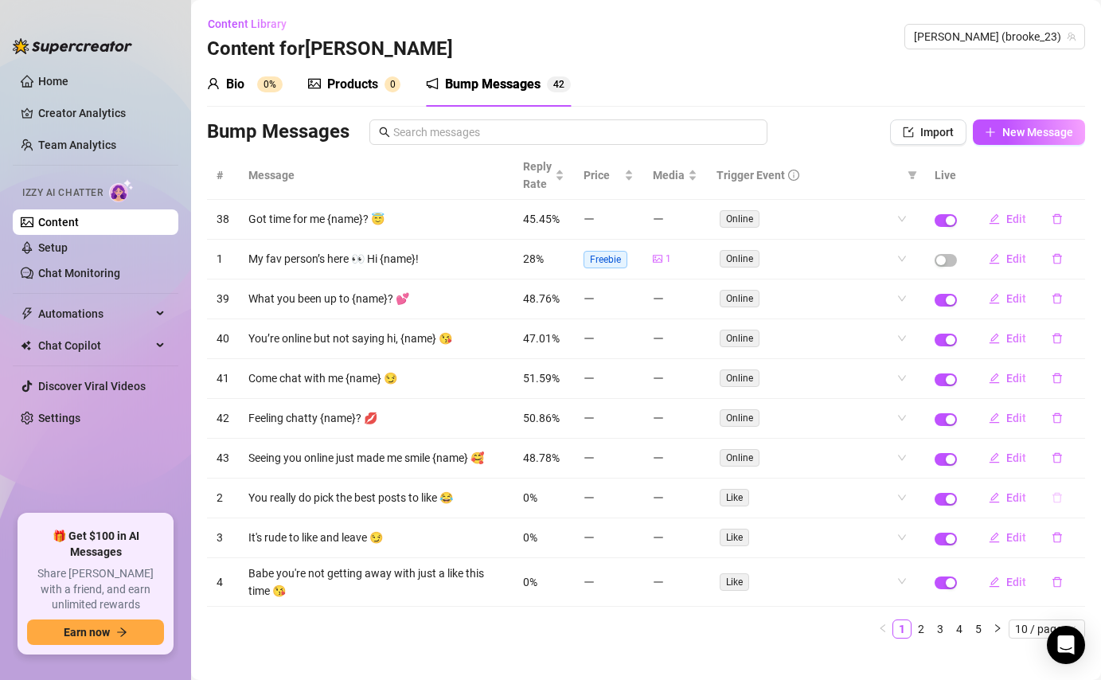
click at [1059, 494] on icon "delete" at bounding box center [1057, 498] width 10 height 10
click at [1082, 454] on span "Yes" at bounding box center [1073, 456] width 19 height 13
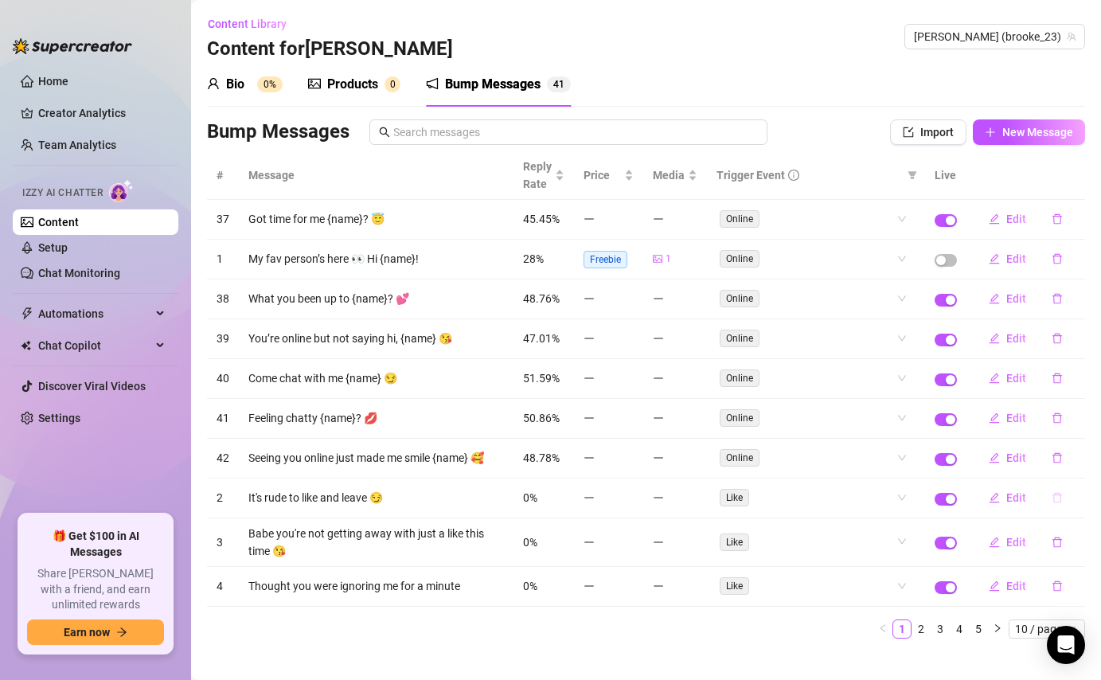
click at [1054, 501] on icon "delete" at bounding box center [1057, 498] width 10 height 10
click at [1082, 458] on span "Yes" at bounding box center [1073, 456] width 19 height 13
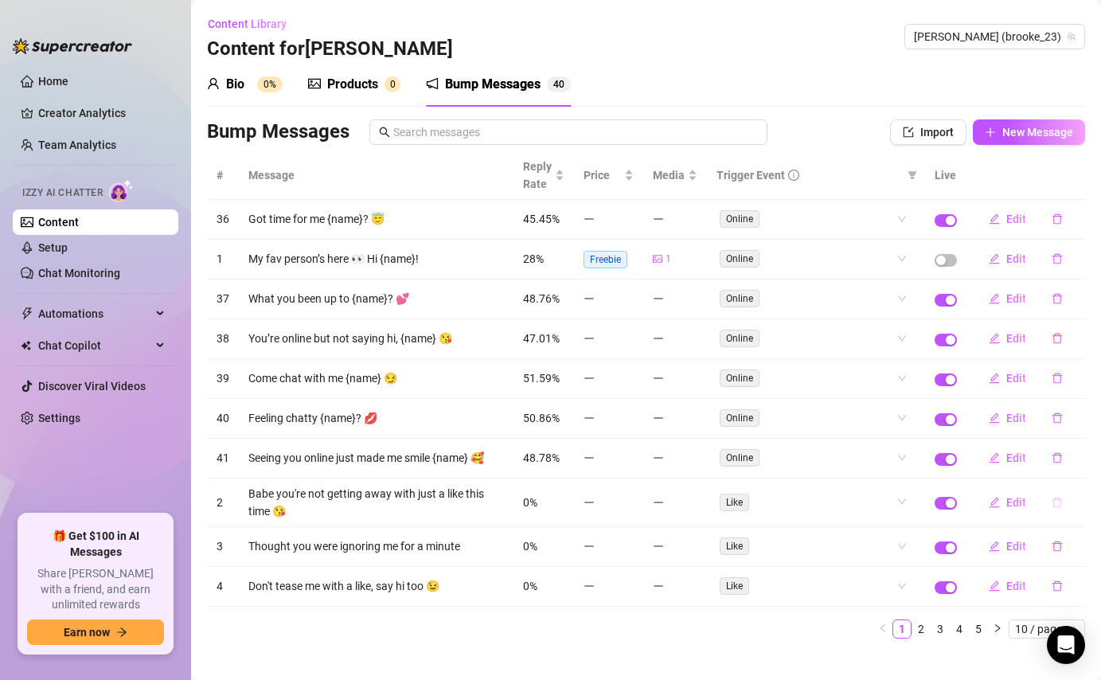
click at [1051, 496] on button "button" at bounding box center [1057, 501] width 37 height 25
click at [1080, 460] on span "Yes" at bounding box center [1073, 460] width 19 height 13
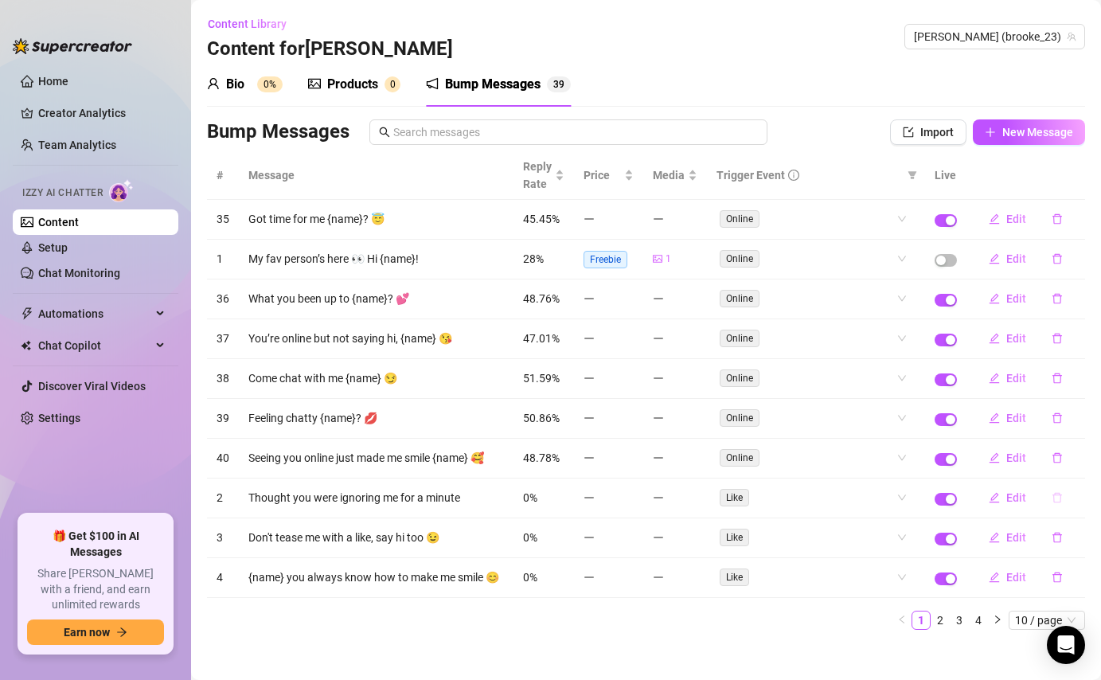
click at [1055, 503] on icon "delete" at bounding box center [1056, 497] width 11 height 11
click at [1083, 464] on button "Yes" at bounding box center [1074, 456] width 30 height 19
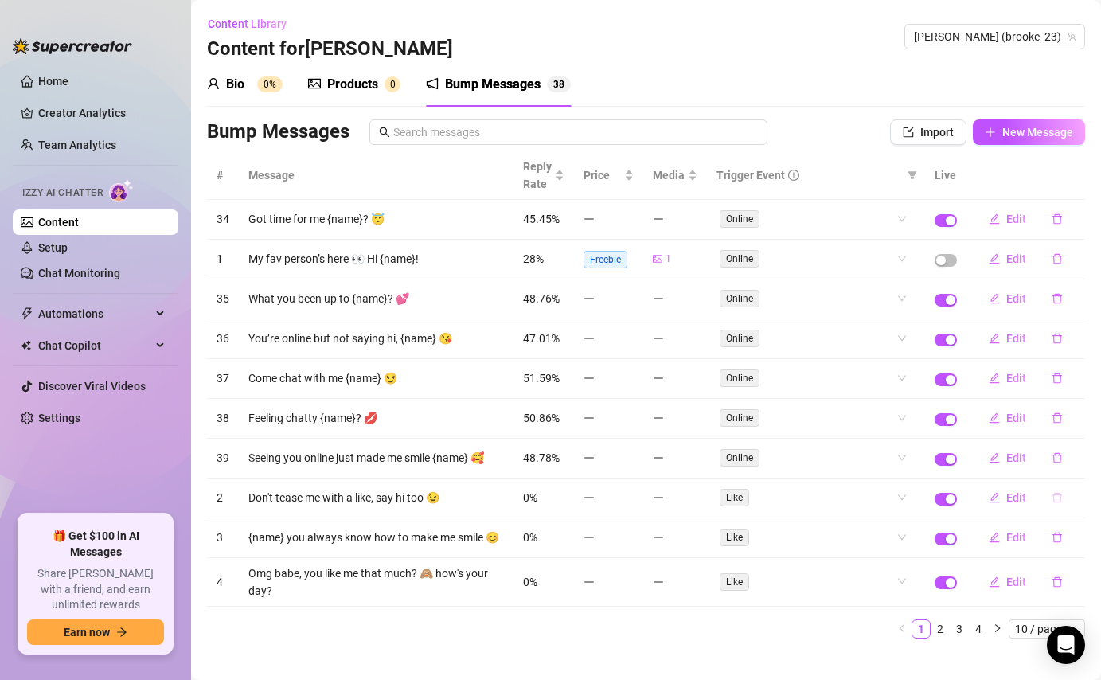
click at [1052, 499] on icon "delete" at bounding box center [1056, 497] width 11 height 11
click at [1076, 458] on span "Yes" at bounding box center [1073, 456] width 19 height 13
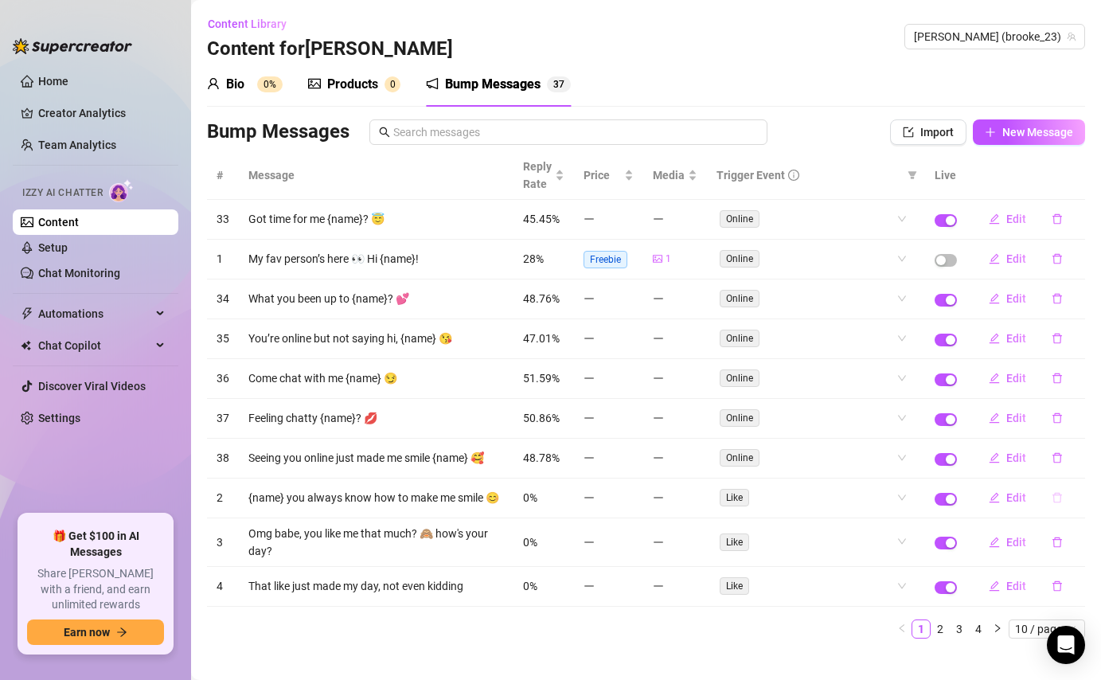
click at [1058, 497] on icon "delete" at bounding box center [1056, 497] width 11 height 11
click at [1078, 458] on span "Yes" at bounding box center [1073, 456] width 19 height 13
click at [1059, 499] on icon "delete" at bounding box center [1056, 497] width 11 height 11
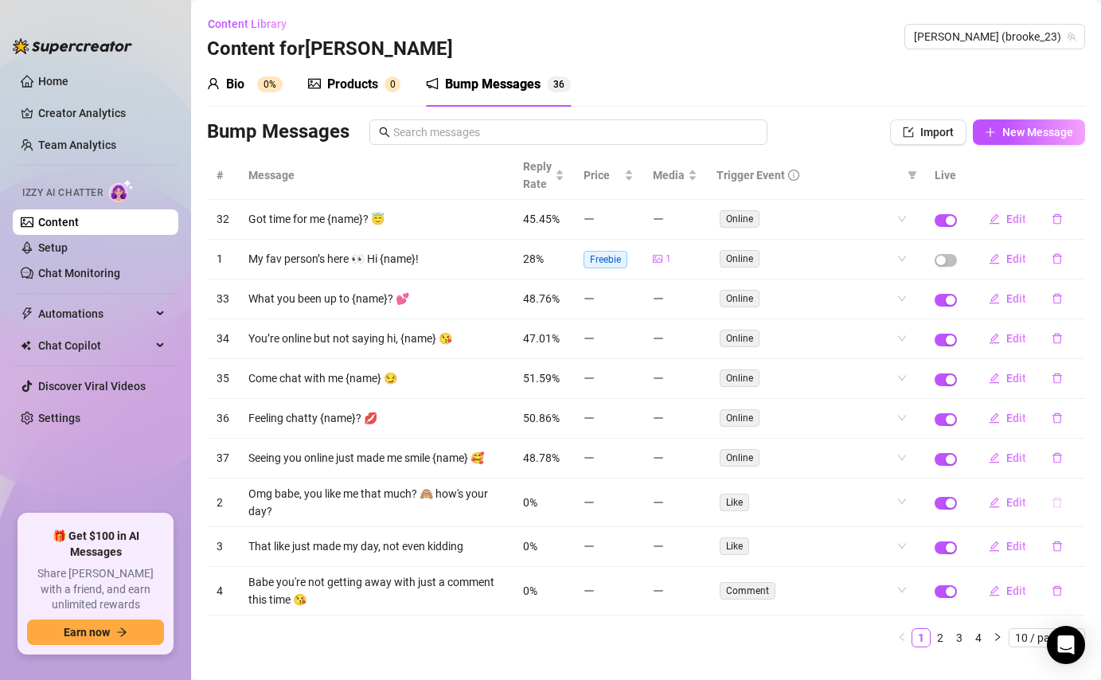
click at [1056, 497] on icon "delete" at bounding box center [1056, 502] width 11 height 11
click at [1078, 466] on span "Yes" at bounding box center [1073, 460] width 19 height 13
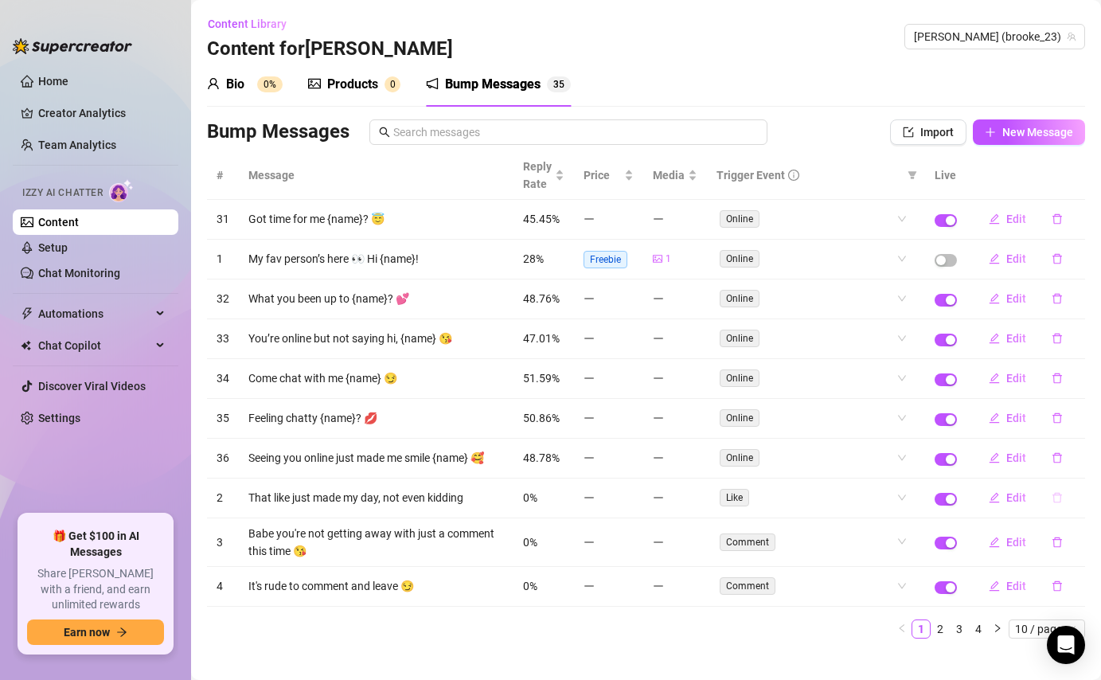
click at [1051, 501] on icon "delete" at bounding box center [1056, 497] width 11 height 11
click at [1082, 458] on span "Yes" at bounding box center [1073, 456] width 19 height 13
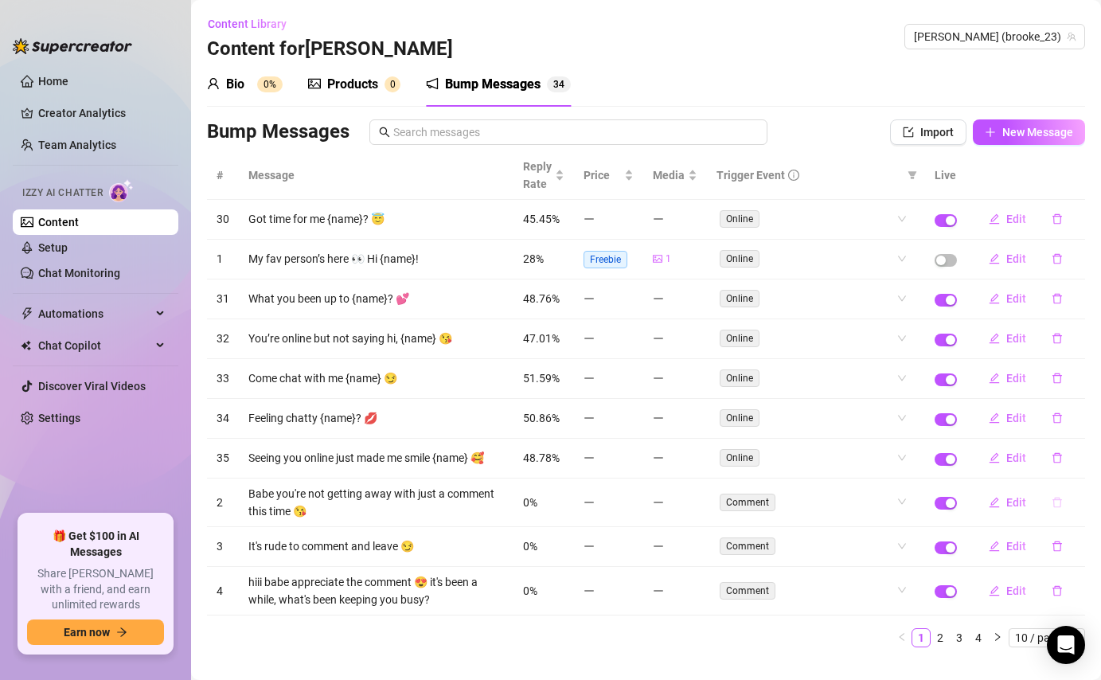
click at [1057, 499] on icon "delete" at bounding box center [1057, 502] width 10 height 10
click at [1079, 459] on span "Yes" at bounding box center [1073, 460] width 19 height 13
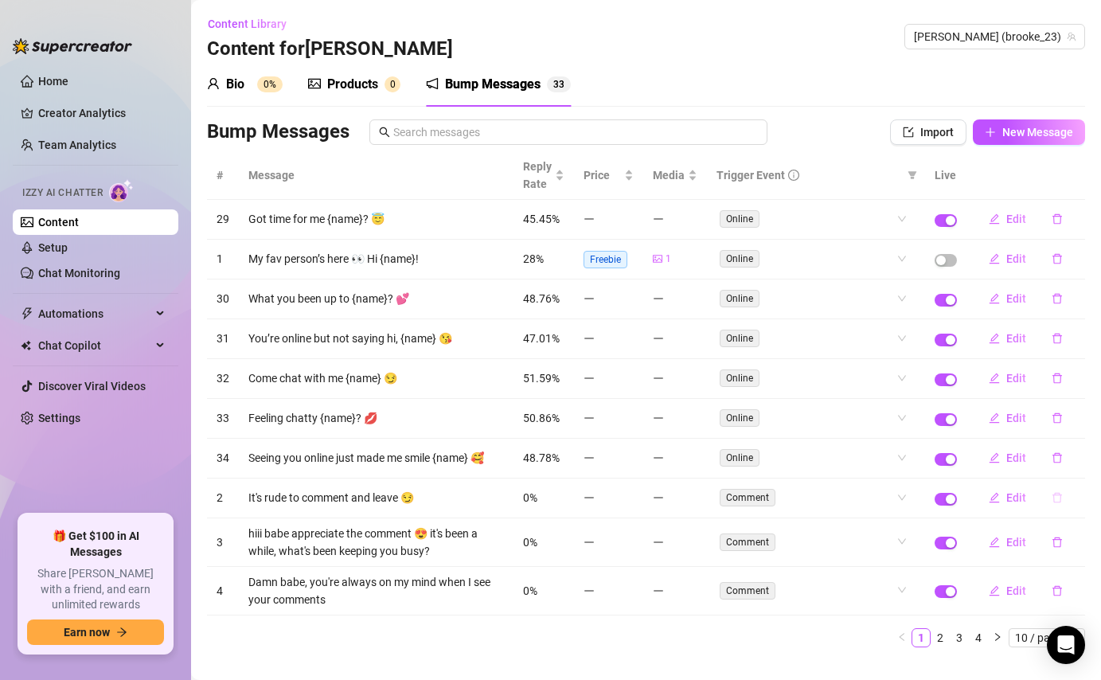
click at [1057, 501] on icon "delete" at bounding box center [1056, 497] width 11 height 11
click at [1075, 457] on span "Yes" at bounding box center [1073, 456] width 19 height 13
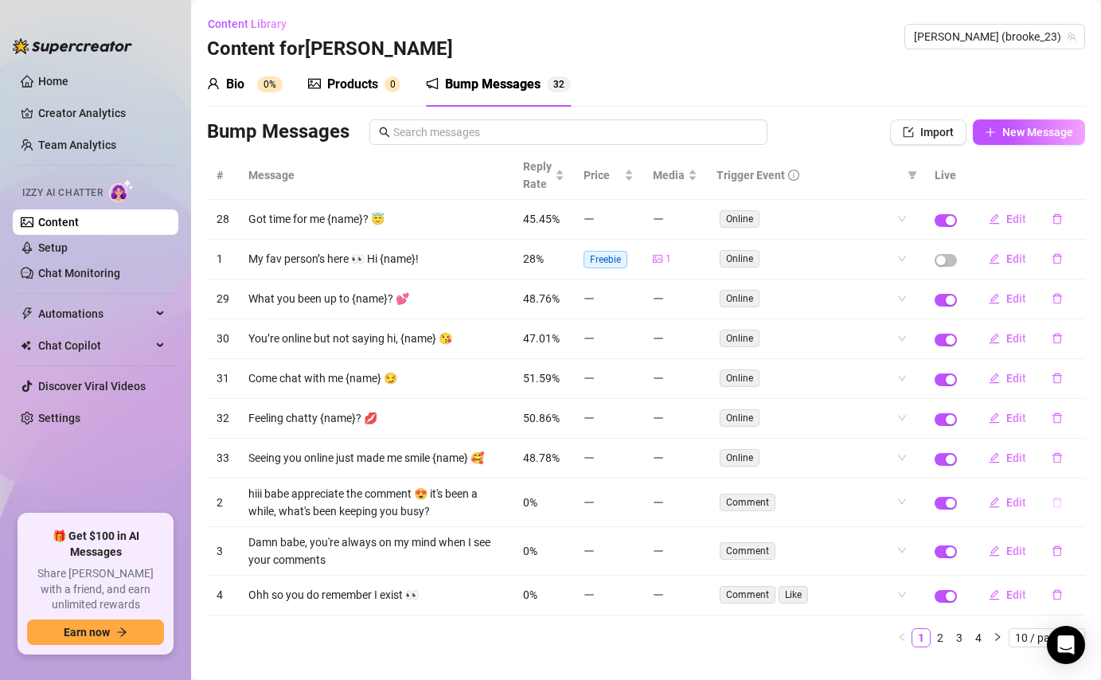
click at [1055, 505] on icon "delete" at bounding box center [1056, 502] width 11 height 11
click at [1083, 454] on span "Yes" at bounding box center [1073, 460] width 19 height 13
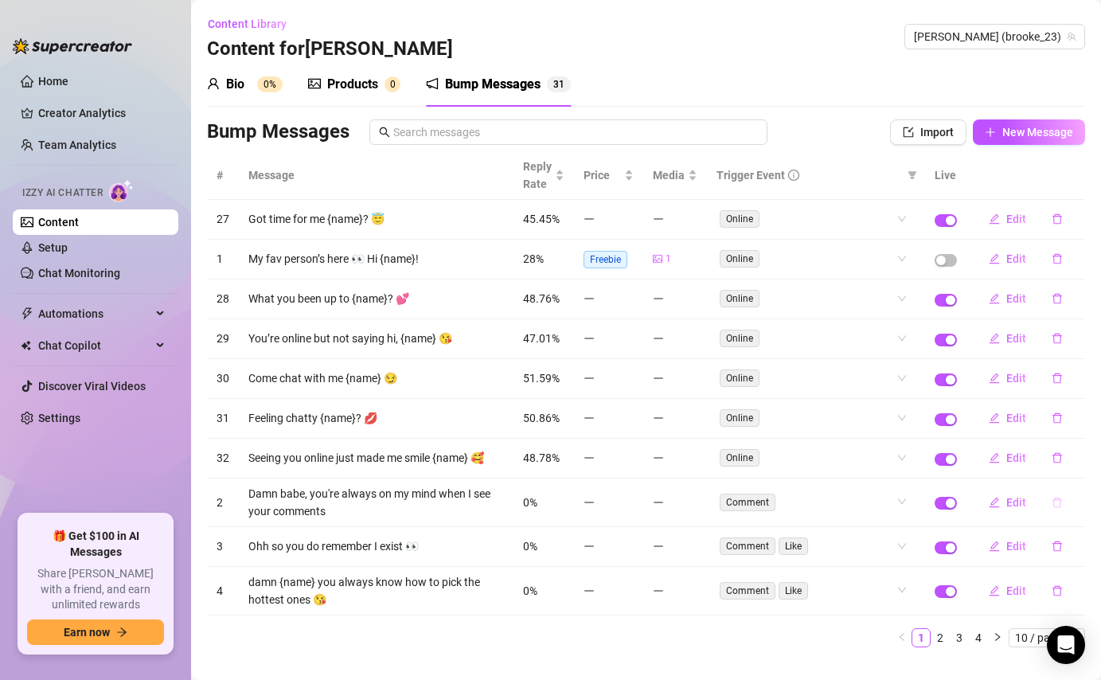
click at [1062, 493] on button "button" at bounding box center [1057, 501] width 37 height 25
click at [1080, 466] on span "Yes" at bounding box center [1073, 460] width 19 height 13
click at [1059, 506] on icon "delete" at bounding box center [1057, 502] width 10 height 10
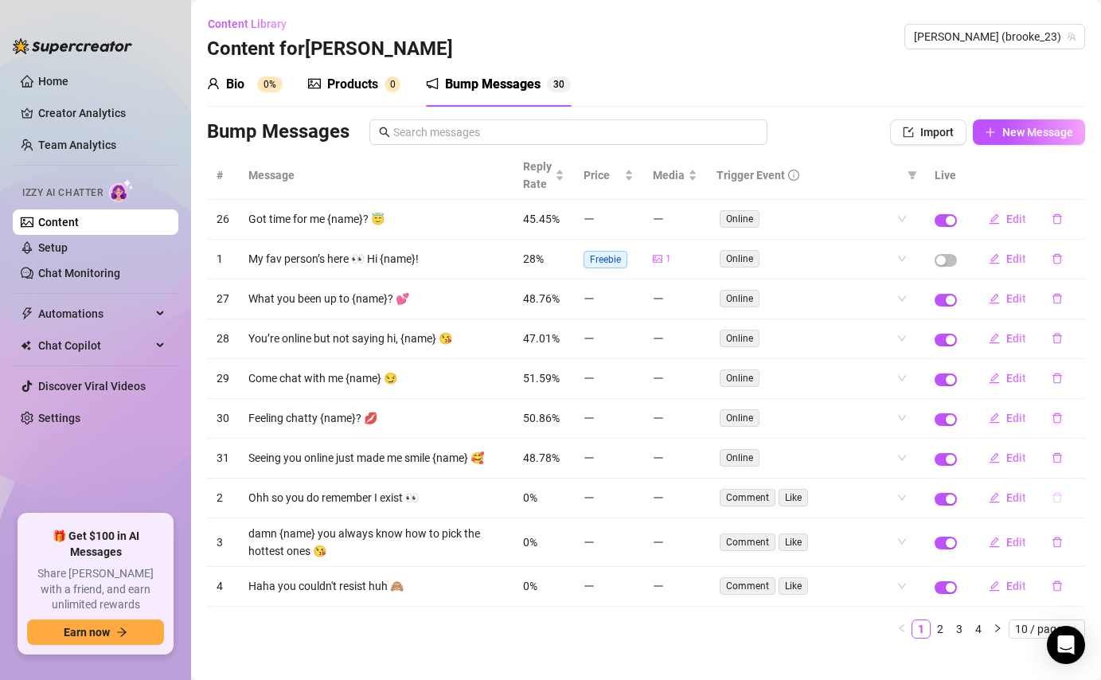
click at [1058, 495] on icon "delete" at bounding box center [1057, 498] width 10 height 10
click at [1074, 454] on span "Yes" at bounding box center [1073, 456] width 19 height 13
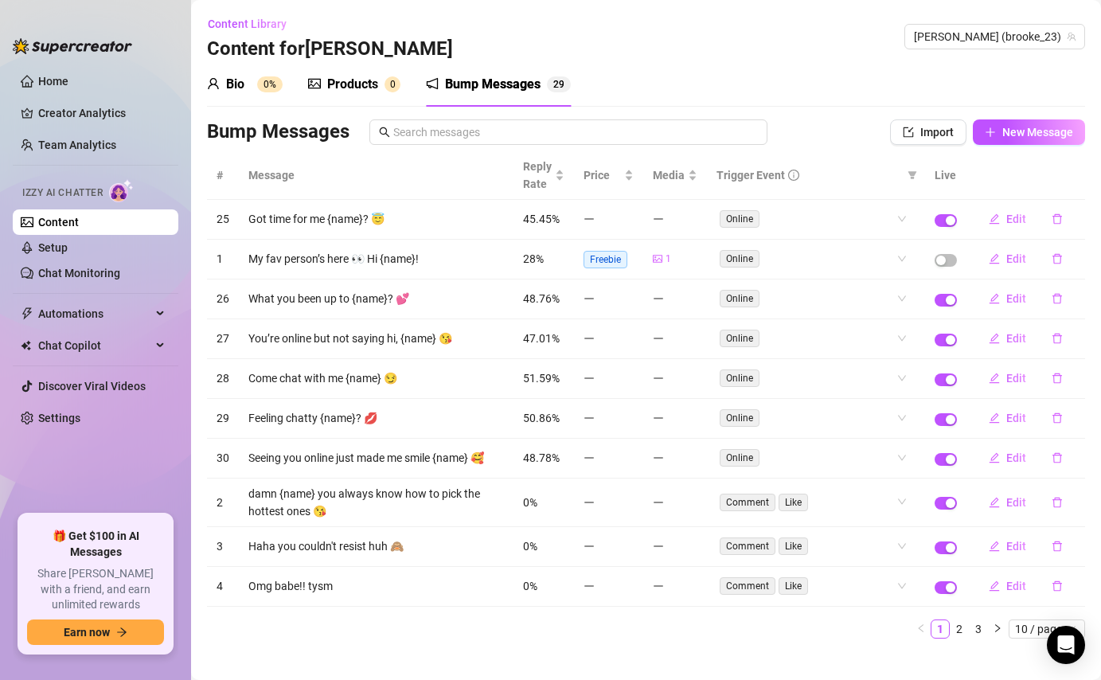
click at [1059, 498] on icon "delete" at bounding box center [1057, 502] width 10 height 10
click at [1078, 456] on span "Yes" at bounding box center [1073, 460] width 19 height 13
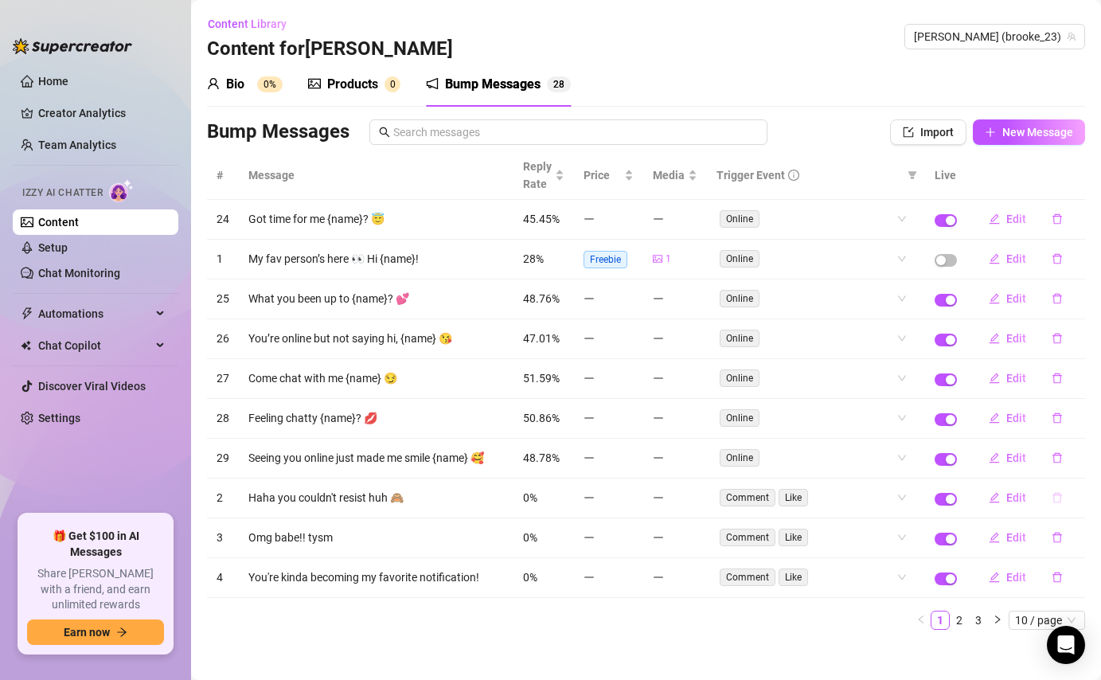
click at [1055, 498] on icon "delete" at bounding box center [1056, 497] width 11 height 11
click at [1078, 454] on span "Yes" at bounding box center [1073, 456] width 19 height 13
click at [1056, 501] on icon "delete" at bounding box center [1056, 497] width 11 height 11
click at [1054, 499] on icon "delete" at bounding box center [1057, 498] width 10 height 10
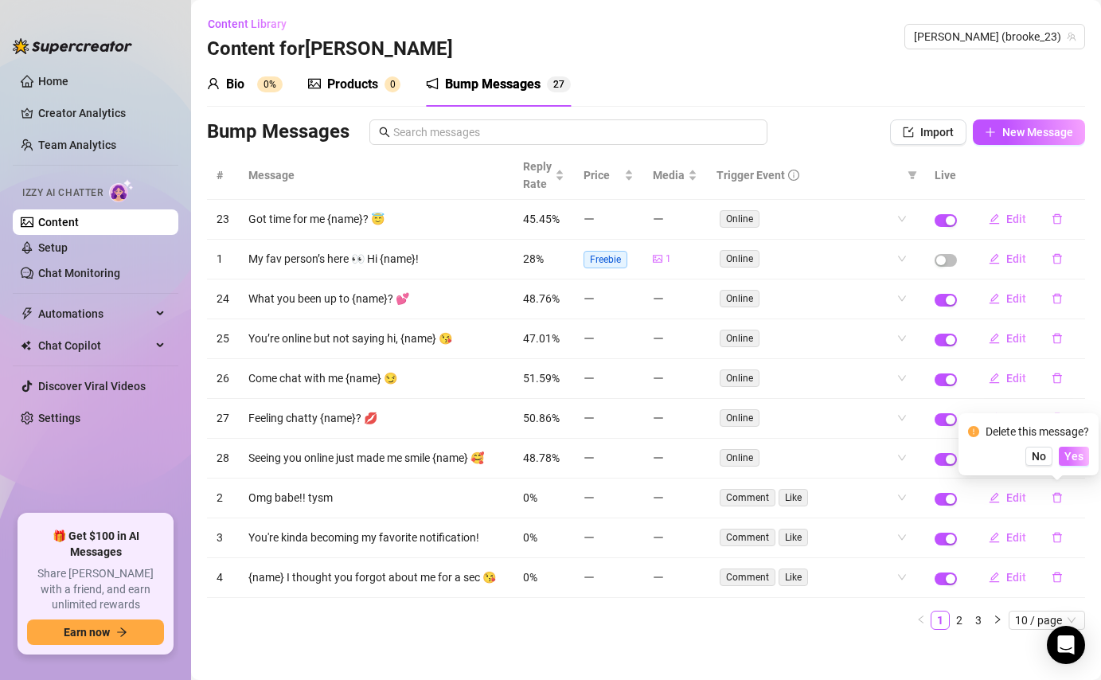
click at [1078, 455] on span "Yes" at bounding box center [1073, 456] width 19 height 13
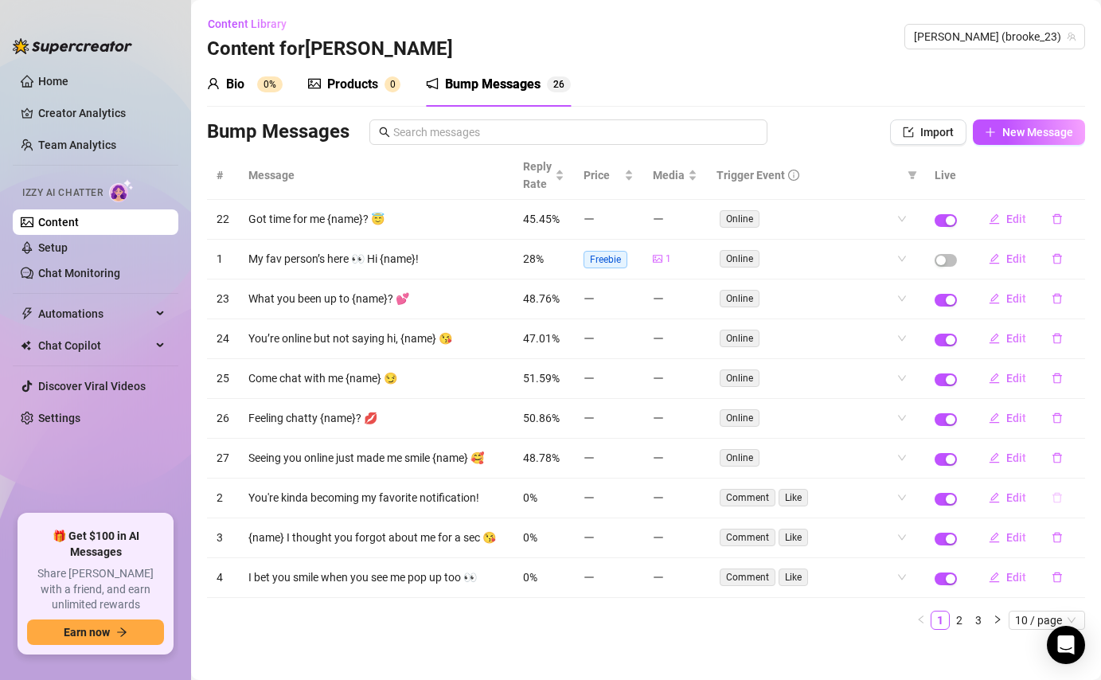
click at [1053, 504] on button "button" at bounding box center [1057, 497] width 37 height 25
click at [1077, 454] on span "Yes" at bounding box center [1073, 456] width 19 height 13
click at [1055, 497] on icon "delete" at bounding box center [1056, 497] width 11 height 11
click at [1070, 453] on span "Yes" at bounding box center [1073, 456] width 19 height 13
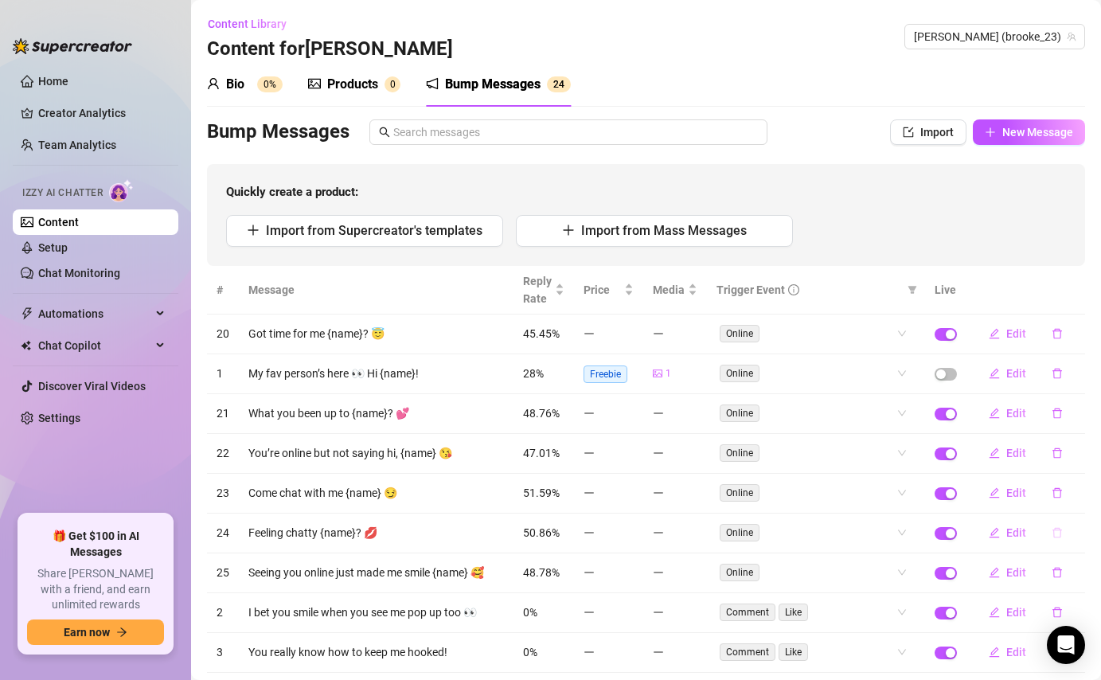
scroll to position [124, 0]
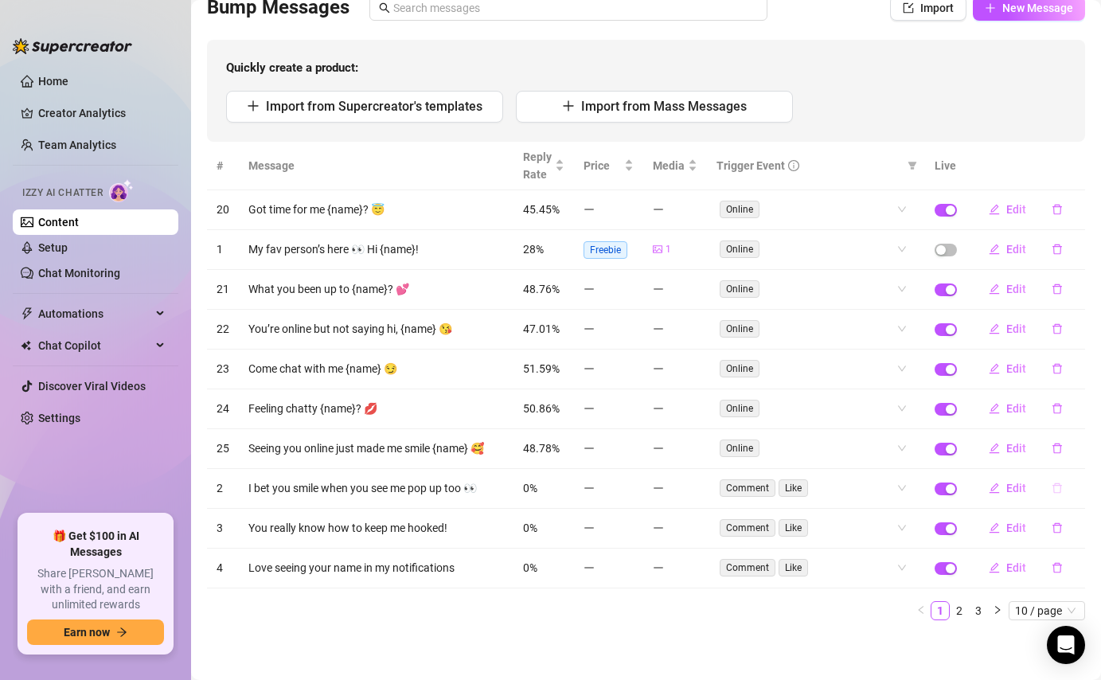
click at [1056, 492] on icon "delete" at bounding box center [1057, 488] width 10 height 10
click at [1070, 445] on span "Yes" at bounding box center [1073, 446] width 19 height 13
click at [1059, 491] on icon "delete" at bounding box center [1057, 488] width 10 height 10
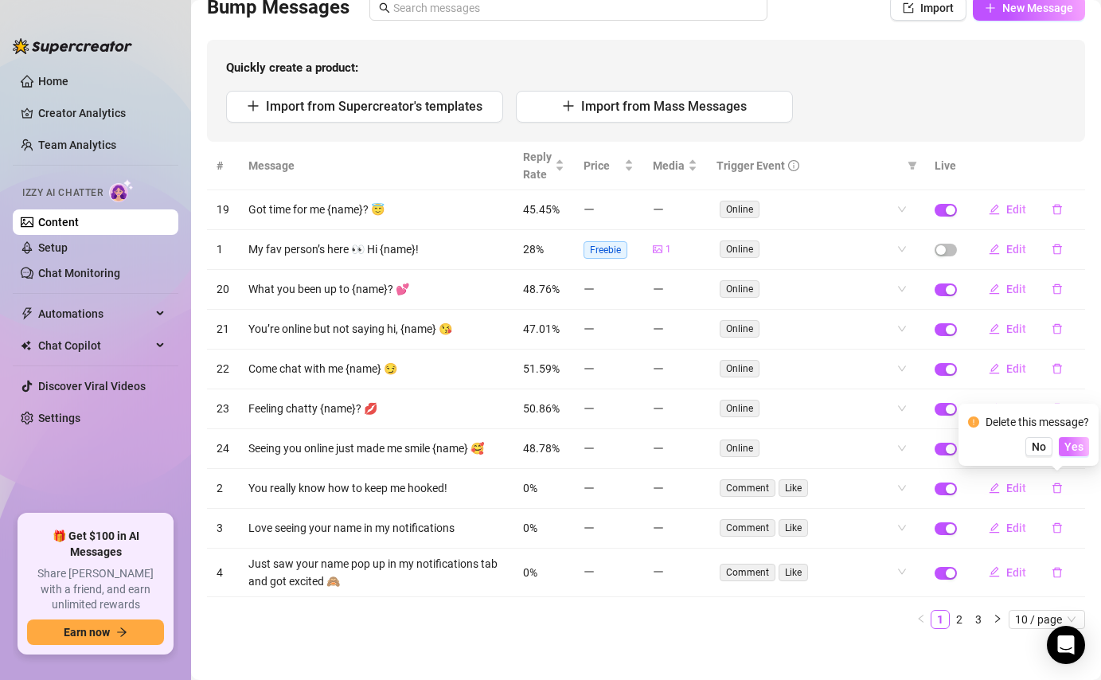
click at [1079, 443] on span "Yes" at bounding box center [1073, 446] width 19 height 13
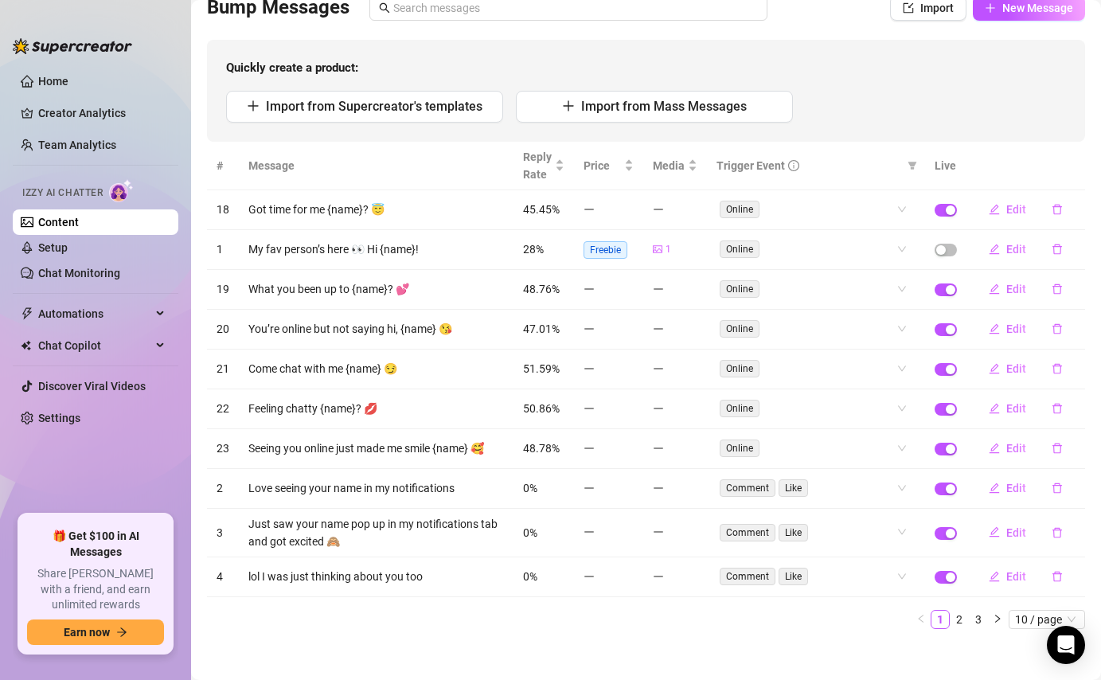
click at [1059, 489] on icon "delete" at bounding box center [1057, 488] width 10 height 10
click at [1079, 444] on span "Yes" at bounding box center [1073, 446] width 19 height 13
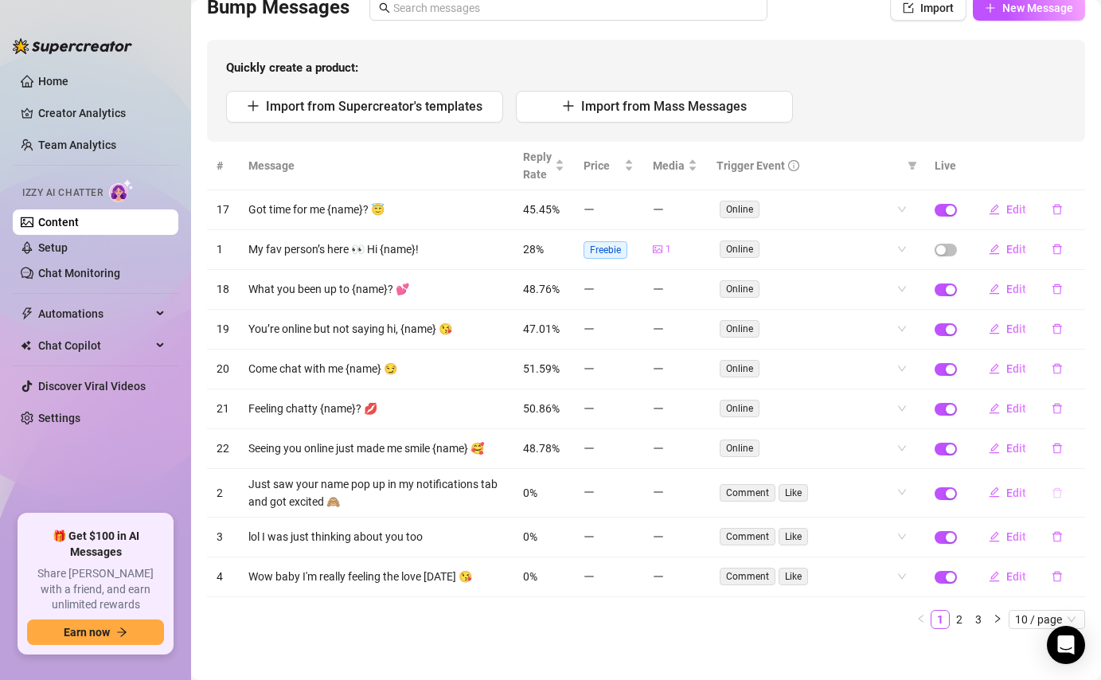
click at [1055, 494] on icon "delete" at bounding box center [1056, 492] width 11 height 11
click at [1077, 448] on span "Yes" at bounding box center [1073, 450] width 19 height 13
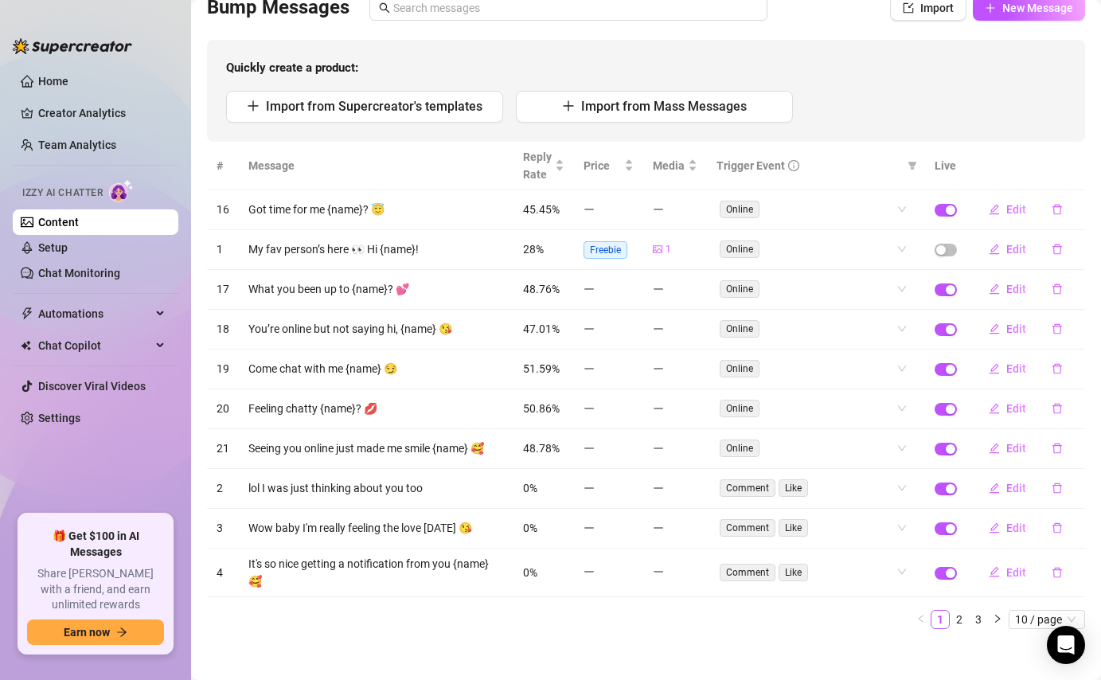
click at [1054, 496] on button "button" at bounding box center [1057, 487] width 37 height 25
click at [1078, 445] on span "Yes" at bounding box center [1073, 446] width 19 height 13
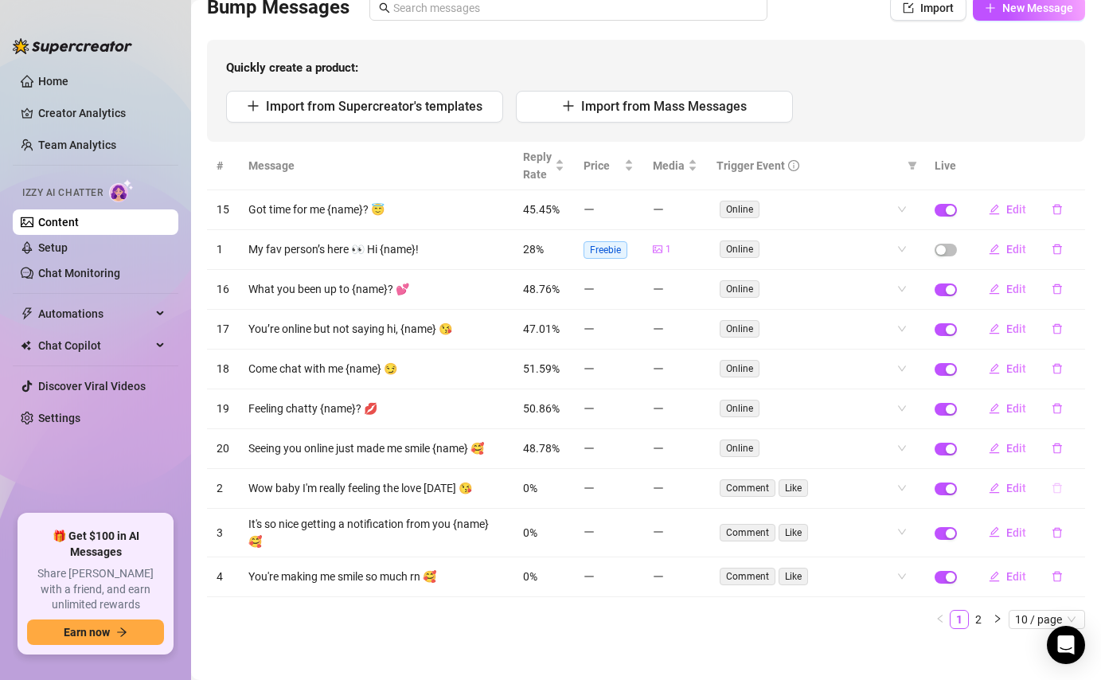
click at [1058, 486] on icon "delete" at bounding box center [1056, 487] width 11 height 11
click at [1078, 441] on span "Yes" at bounding box center [1073, 446] width 19 height 13
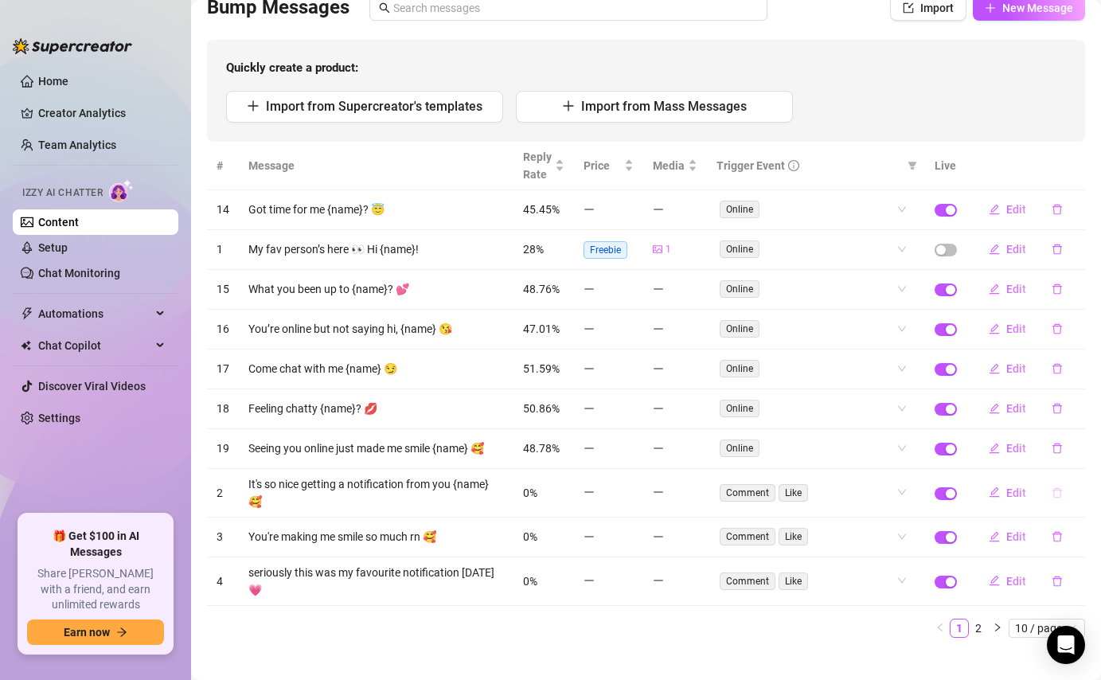
click at [1055, 489] on icon "delete" at bounding box center [1056, 492] width 11 height 11
click at [1075, 447] on span "Yes" at bounding box center [1073, 446] width 19 height 13
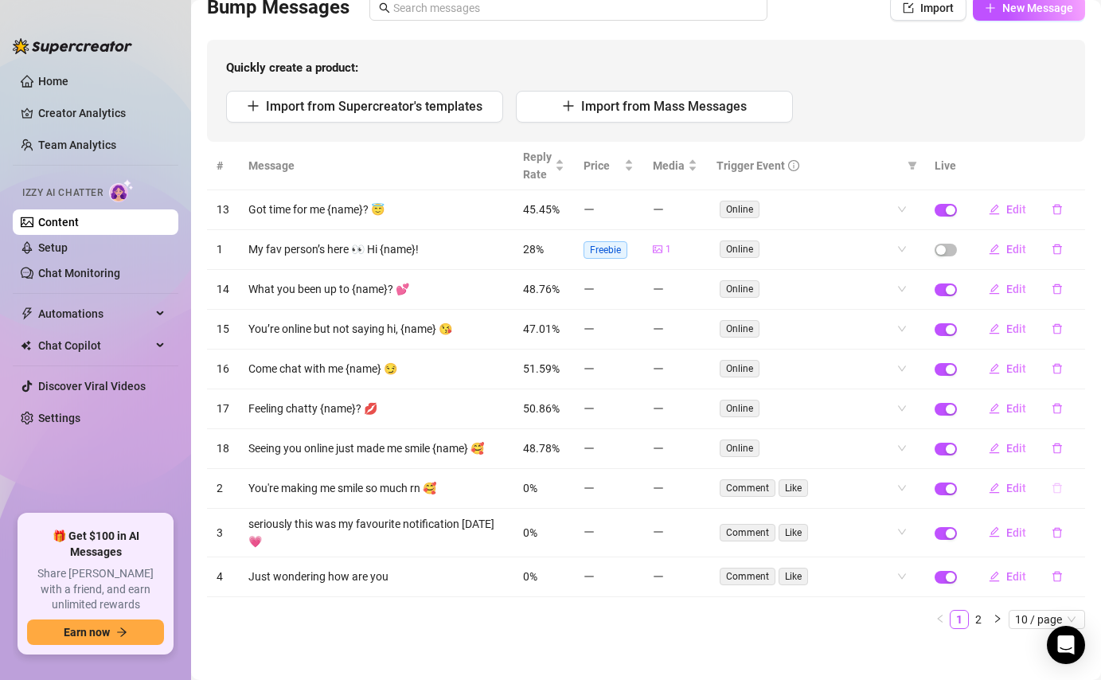
click at [1056, 493] on icon "delete" at bounding box center [1056, 487] width 11 height 11
click at [1078, 447] on span "Yes" at bounding box center [1073, 446] width 19 height 13
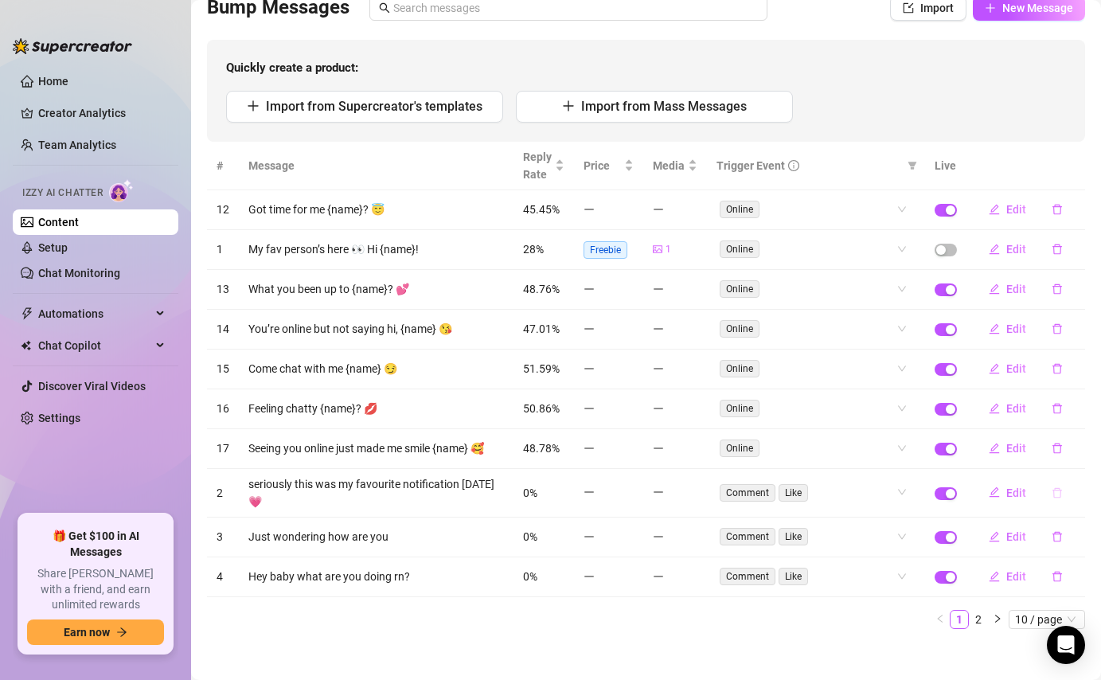
click at [1058, 488] on icon "delete" at bounding box center [1056, 492] width 11 height 11
click at [1076, 448] on span "Yes" at bounding box center [1073, 446] width 19 height 13
click at [1056, 487] on icon "delete" at bounding box center [1056, 492] width 11 height 11
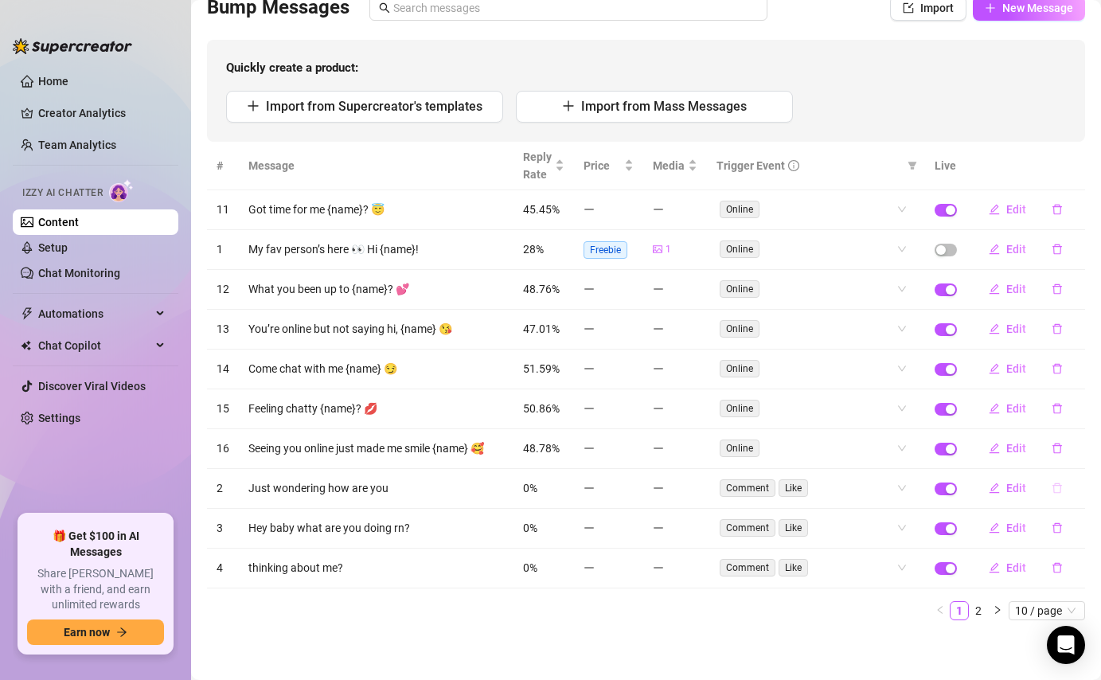
click at [1055, 489] on icon "delete" at bounding box center [1056, 487] width 11 height 11
click at [1073, 448] on span "Yes" at bounding box center [1073, 446] width 19 height 13
click at [1063, 488] on button "button" at bounding box center [1057, 487] width 37 height 25
click at [1078, 451] on span "Yes" at bounding box center [1073, 446] width 19 height 13
click at [1057, 488] on icon "delete" at bounding box center [1056, 487] width 11 height 11
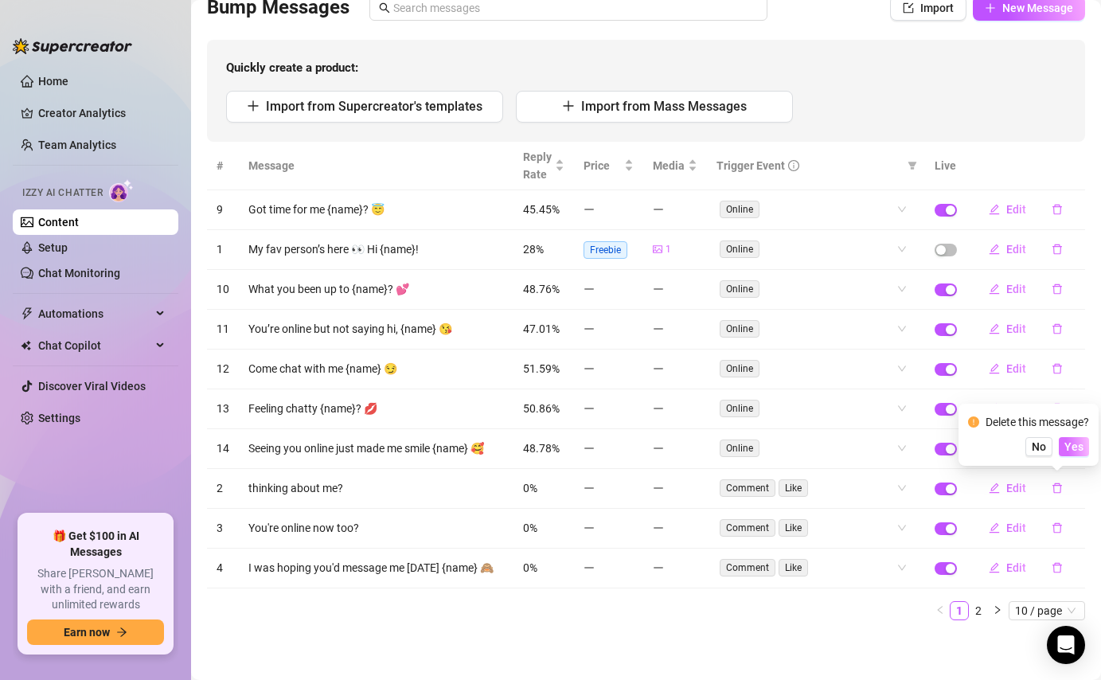
click at [1074, 447] on span "Yes" at bounding box center [1073, 446] width 19 height 13
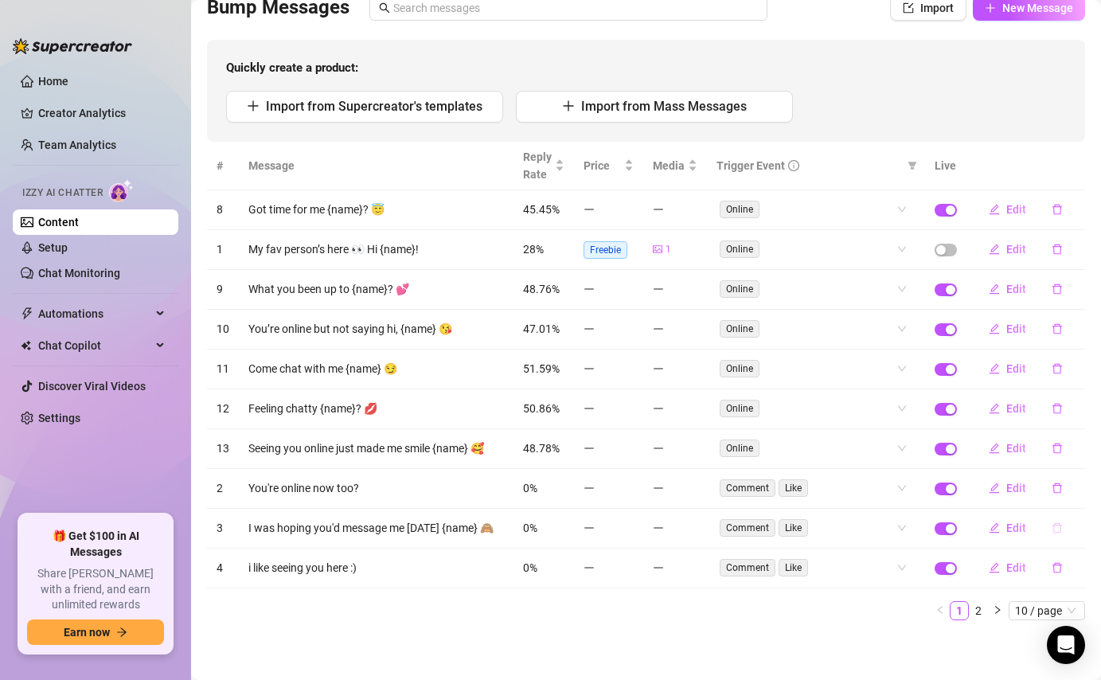
click at [1058, 528] on icon "delete" at bounding box center [1056, 527] width 11 height 11
click at [1077, 491] on span "Yes" at bounding box center [1073, 486] width 19 height 13
click at [1057, 526] on icon "delete" at bounding box center [1056, 527] width 11 height 11
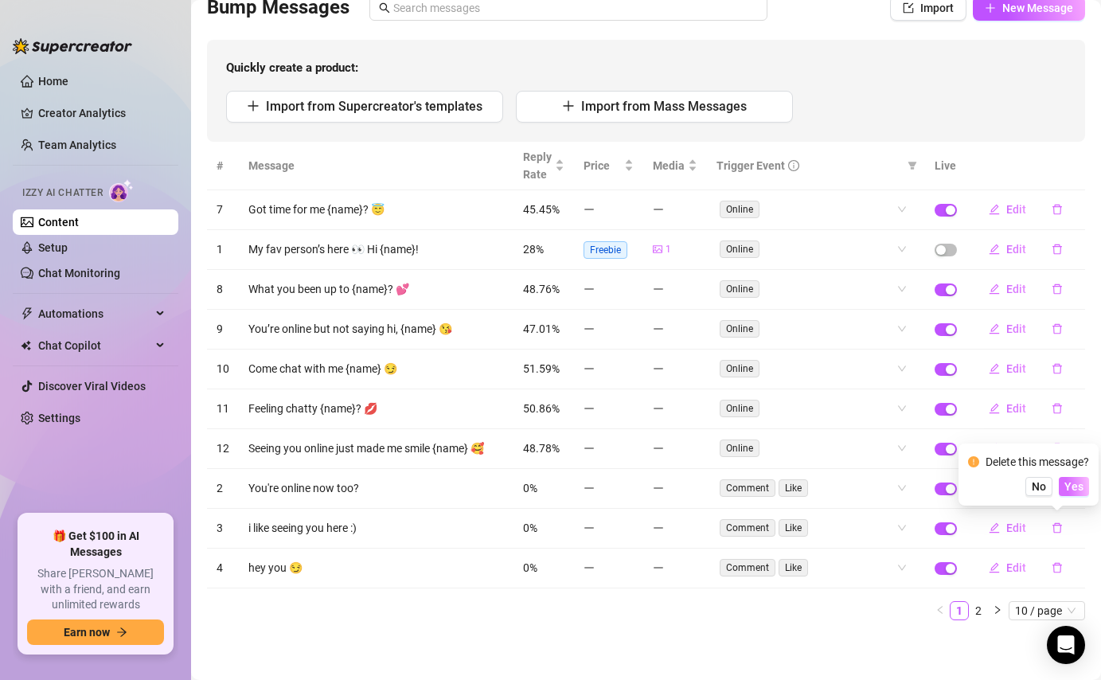
click at [1074, 478] on button "Yes" at bounding box center [1074, 486] width 30 height 19
click at [1056, 525] on icon "delete" at bounding box center [1056, 527] width 11 height 11
click at [1082, 485] on span "Yes" at bounding box center [1073, 486] width 19 height 13
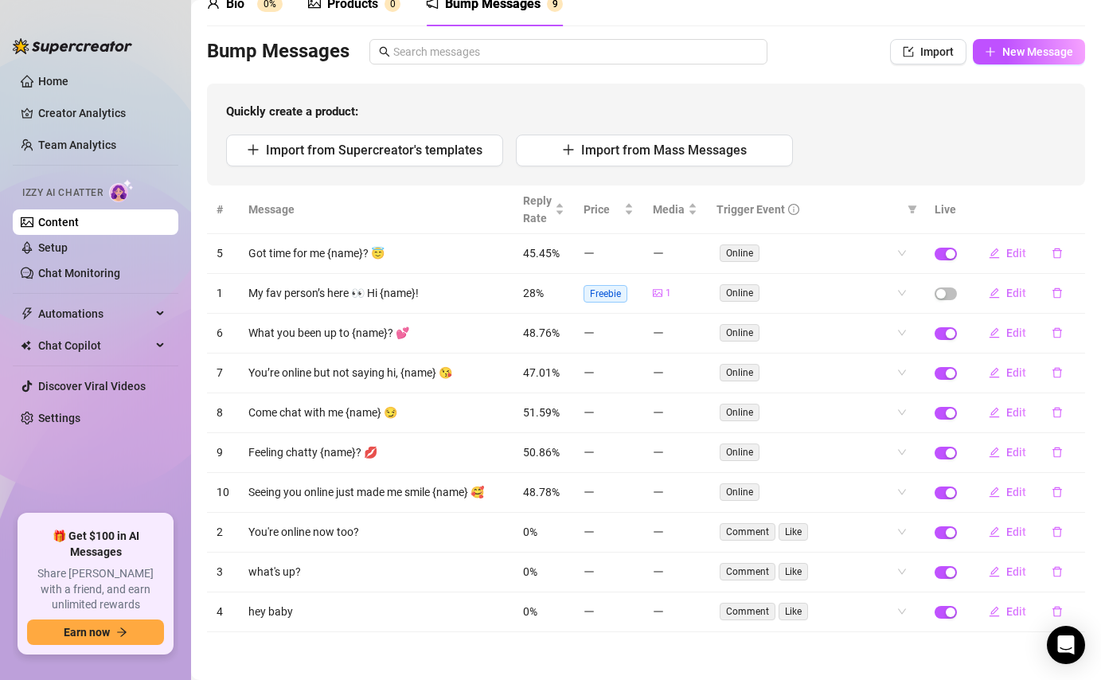
scroll to position [80, 0]
click at [1060, 602] on button "button" at bounding box center [1057, 611] width 37 height 25
click at [1079, 571] on span "Yes" at bounding box center [1073, 570] width 19 height 13
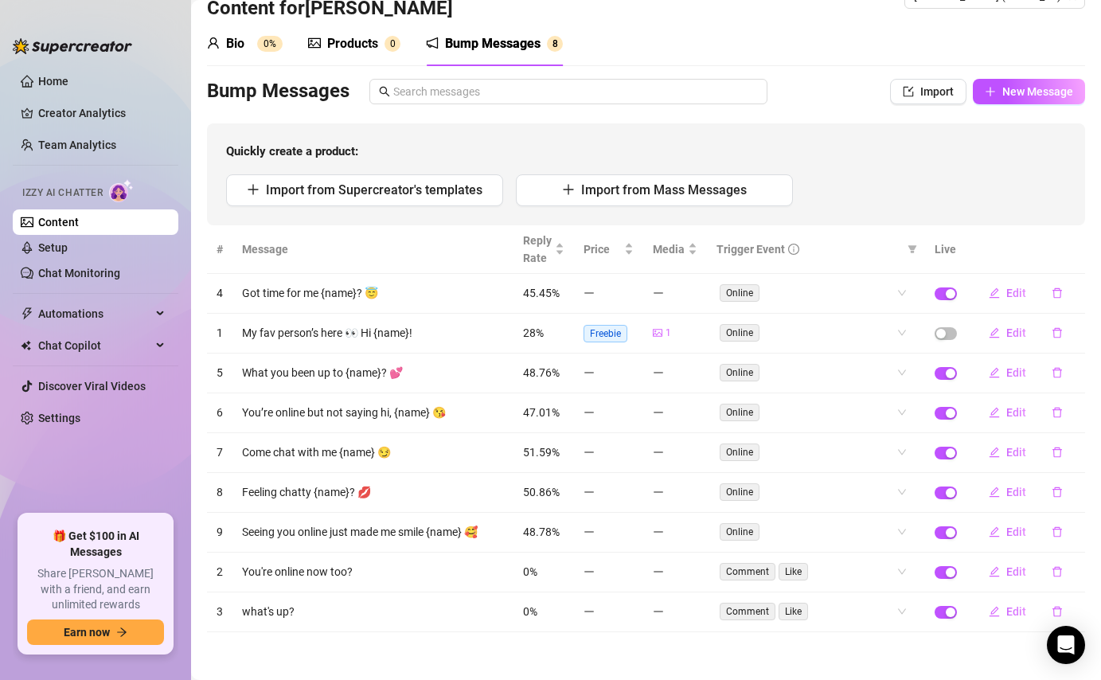
scroll to position [40, 0]
click at [1051, 610] on button "button" at bounding box center [1057, 611] width 37 height 25
click at [1078, 563] on button "Yes" at bounding box center [1074, 570] width 30 height 19
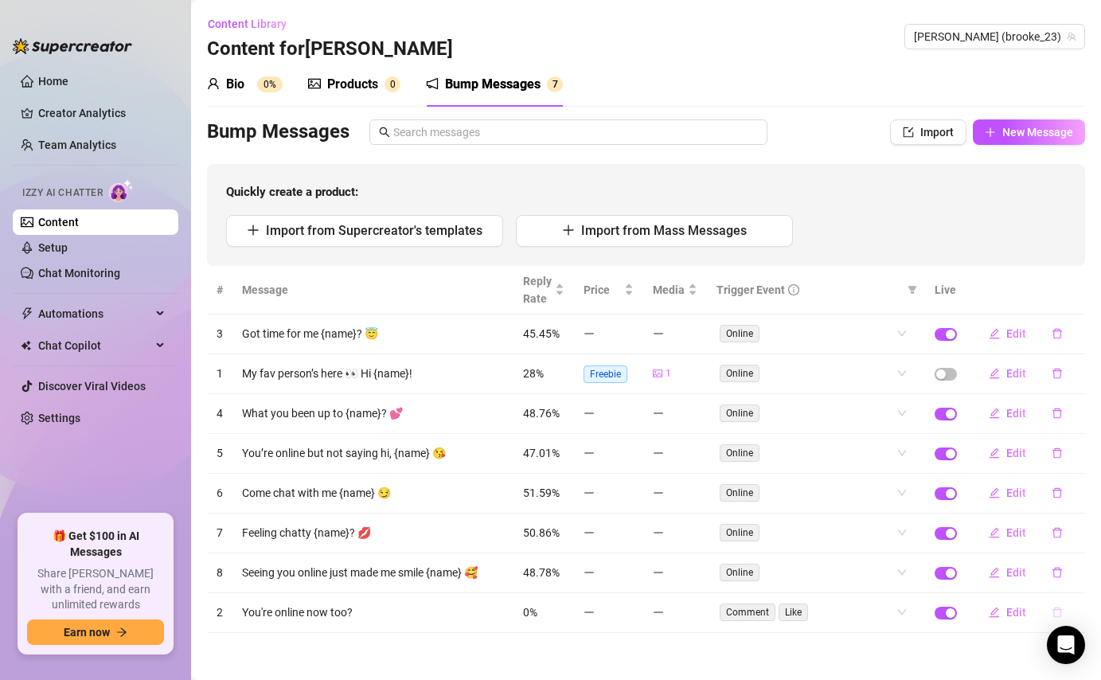
click at [1055, 606] on icon "delete" at bounding box center [1056, 611] width 11 height 11
click at [1076, 564] on button "Yes" at bounding box center [1074, 570] width 30 height 19
click at [1059, 568] on icon "delete" at bounding box center [1056, 572] width 11 height 11
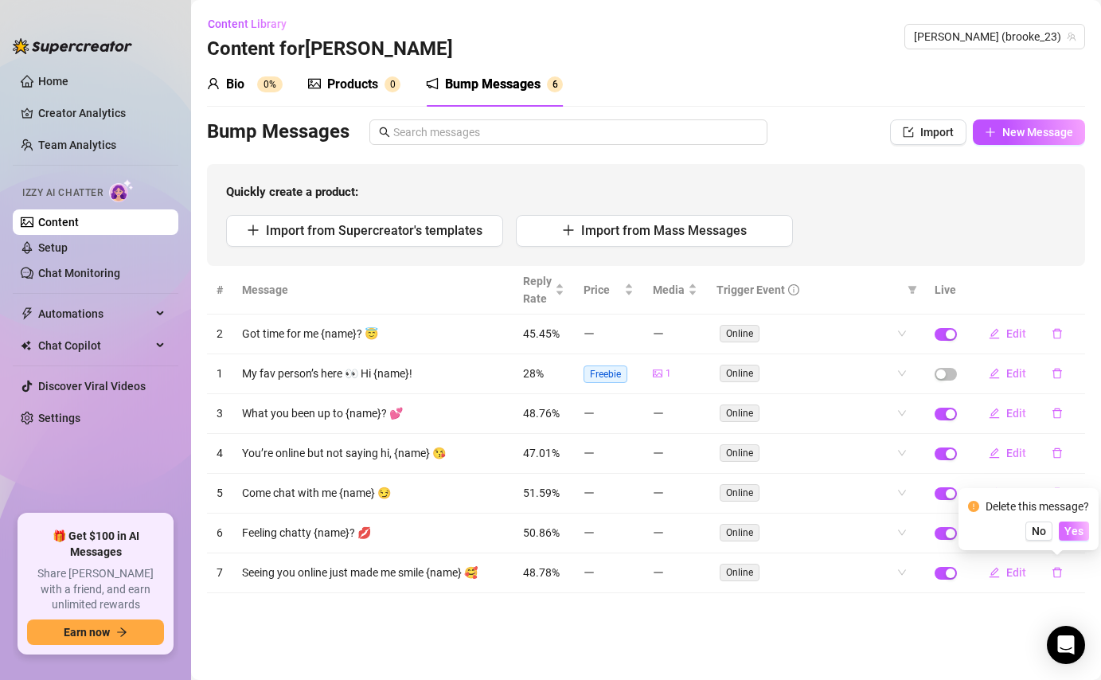
click at [1070, 528] on span "Yes" at bounding box center [1073, 531] width 19 height 13
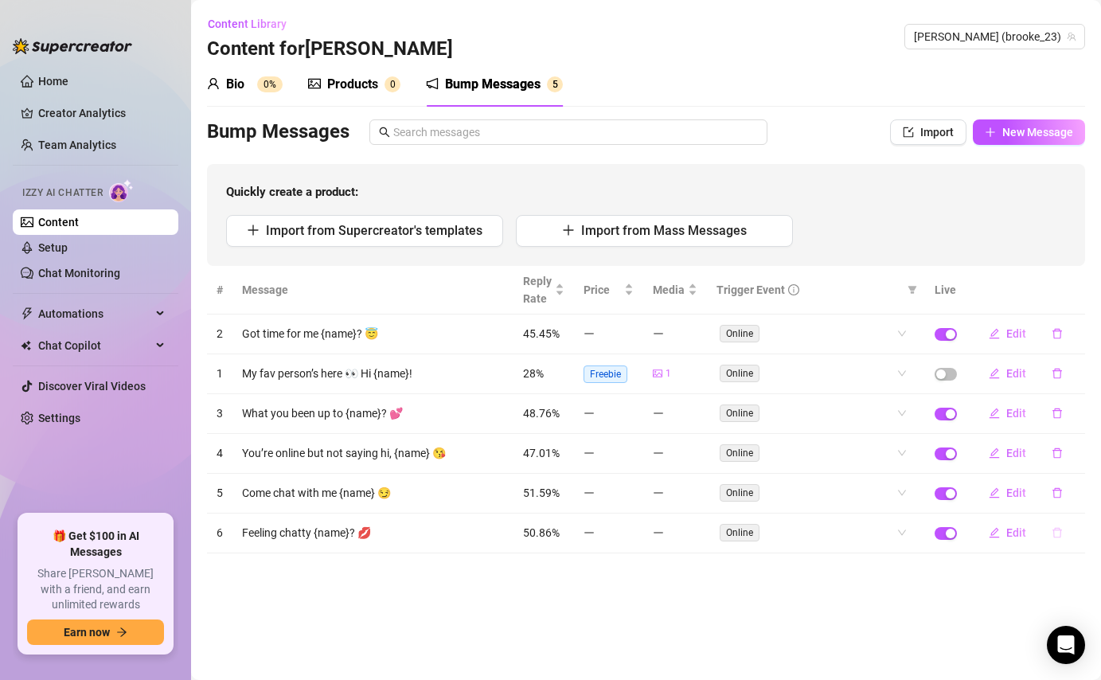
click at [1058, 533] on icon "delete" at bounding box center [1056, 532] width 11 height 11
click at [1068, 483] on button "Yes" at bounding box center [1074, 491] width 30 height 19
click at [1051, 489] on icon "delete" at bounding box center [1056, 492] width 11 height 11
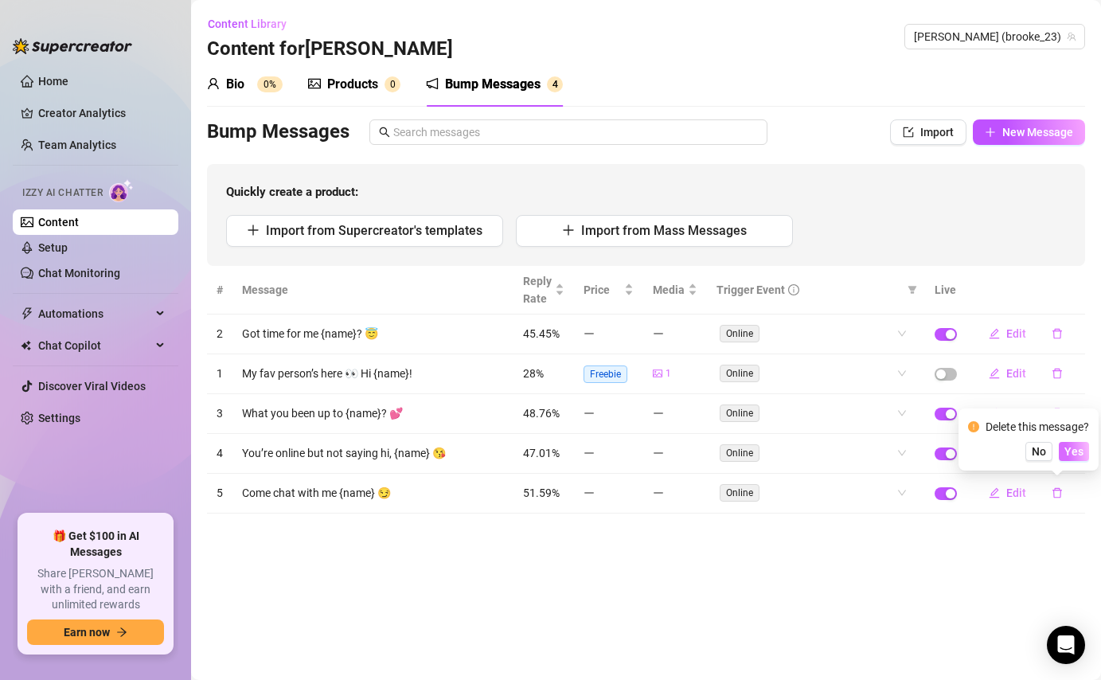
click at [1088, 450] on button "Yes" at bounding box center [1074, 451] width 30 height 19
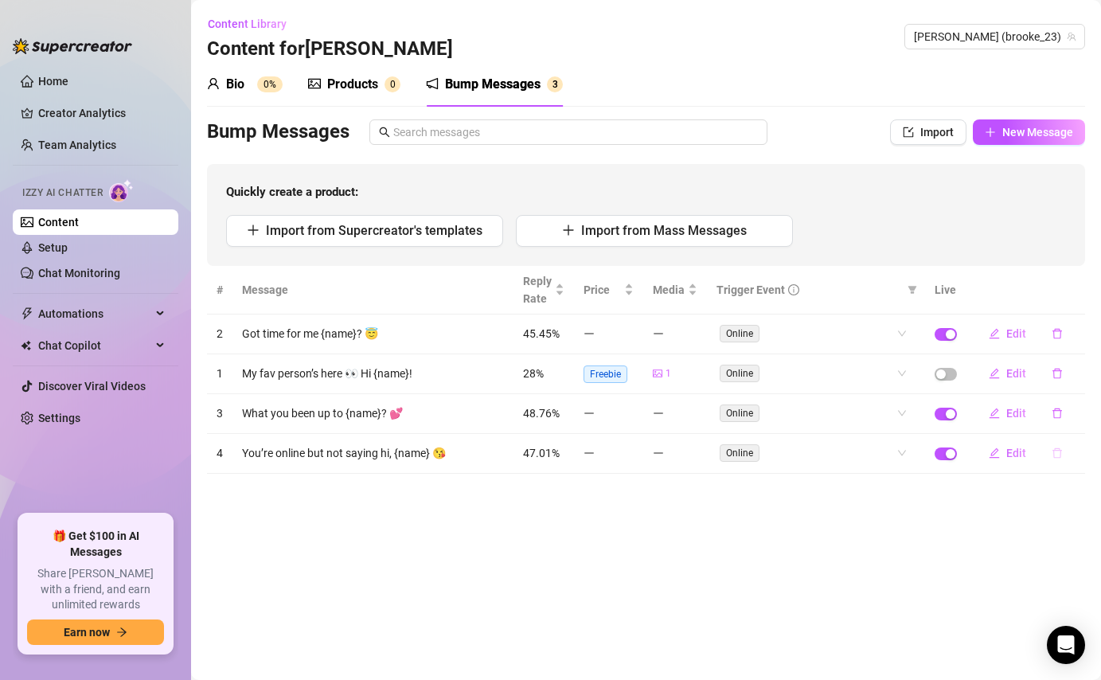
click at [1053, 449] on icon "delete" at bounding box center [1056, 452] width 11 height 11
click at [1068, 415] on span "Yes" at bounding box center [1073, 411] width 19 height 13
click at [1059, 418] on icon "delete" at bounding box center [1056, 413] width 11 height 11
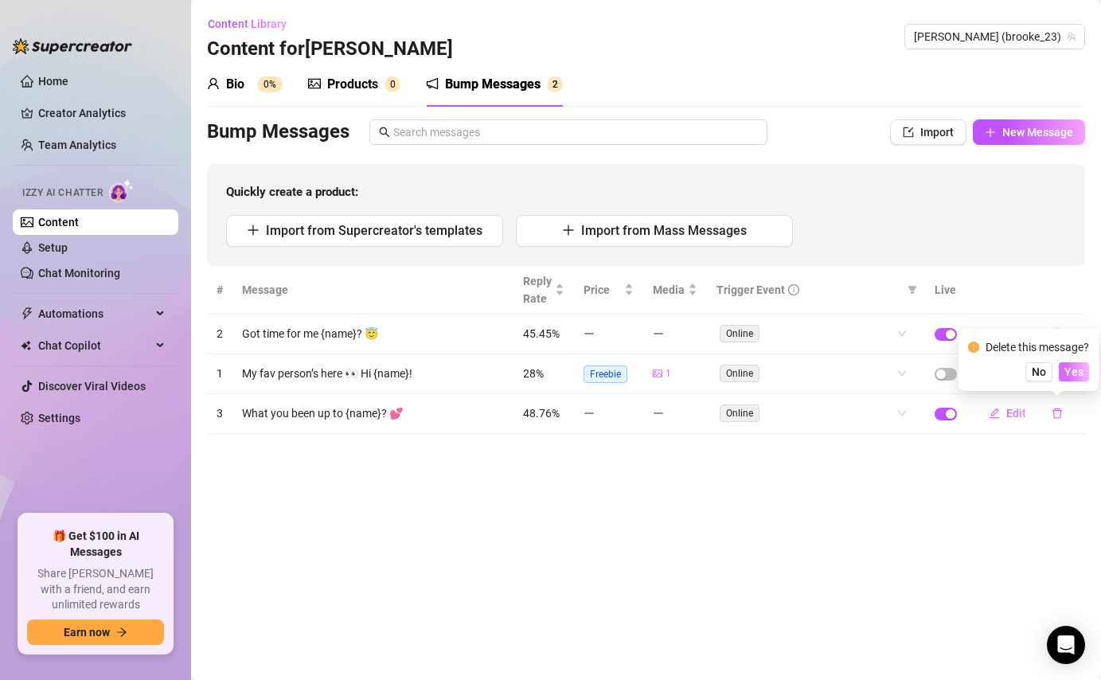
click at [1078, 371] on span "Yes" at bounding box center [1073, 371] width 19 height 13
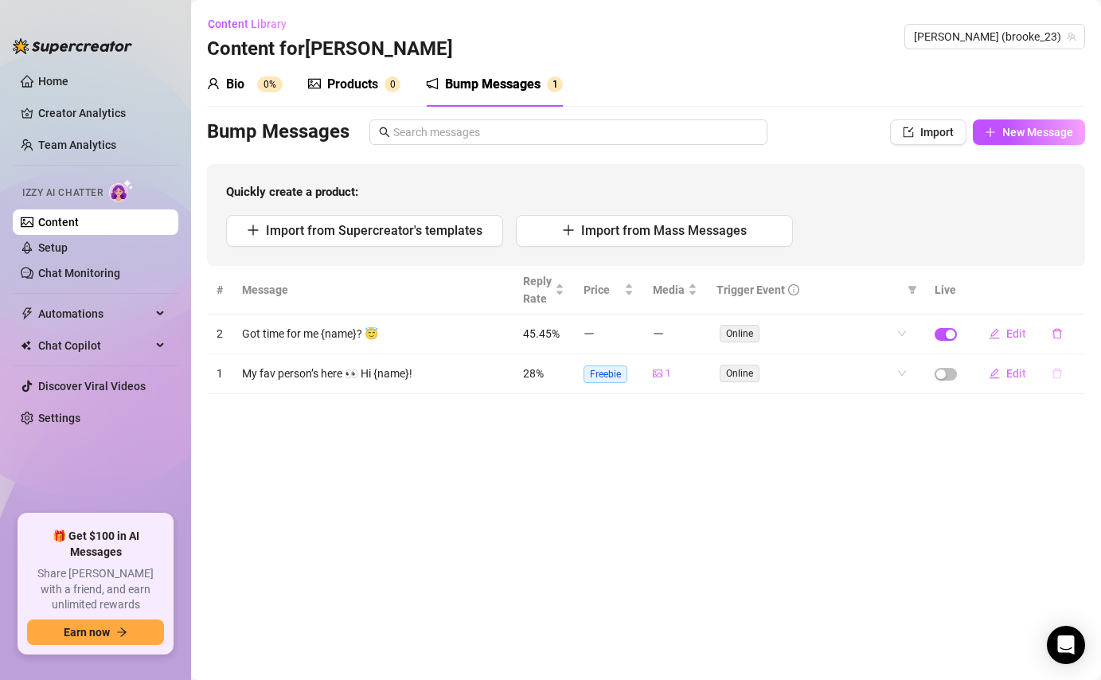
click at [1053, 376] on icon "delete" at bounding box center [1057, 374] width 10 height 10
click at [1073, 330] on span "Yes" at bounding box center [1073, 332] width 19 height 13
click at [1054, 331] on icon "delete" at bounding box center [1056, 333] width 11 height 11
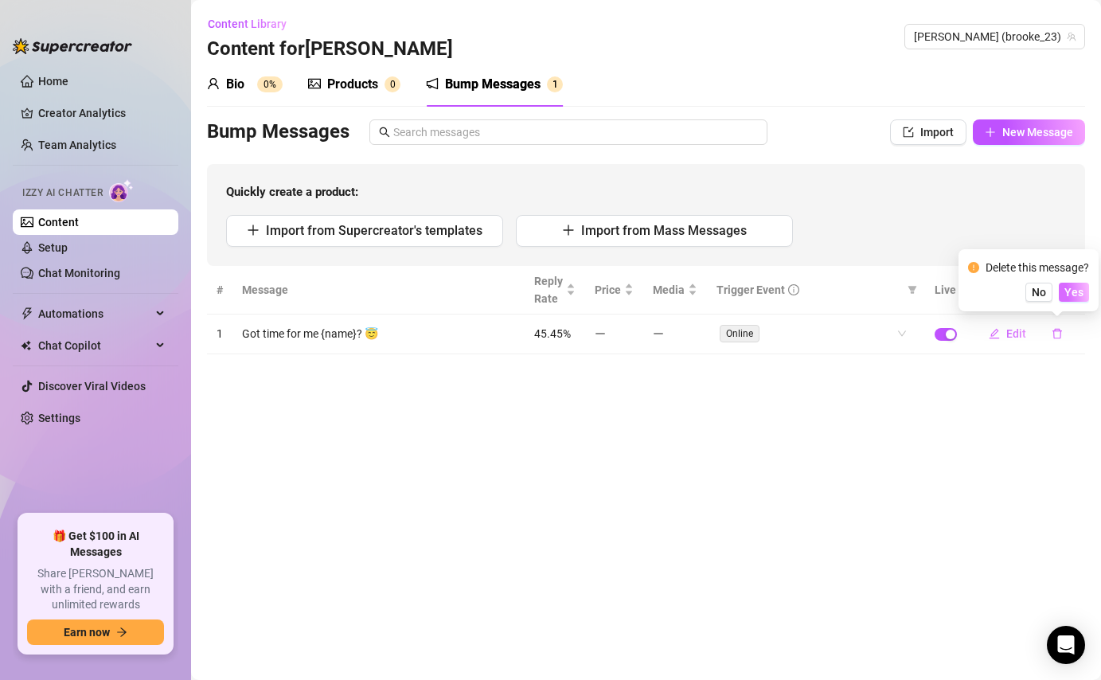
click at [1080, 294] on span "Yes" at bounding box center [1073, 292] width 19 height 13
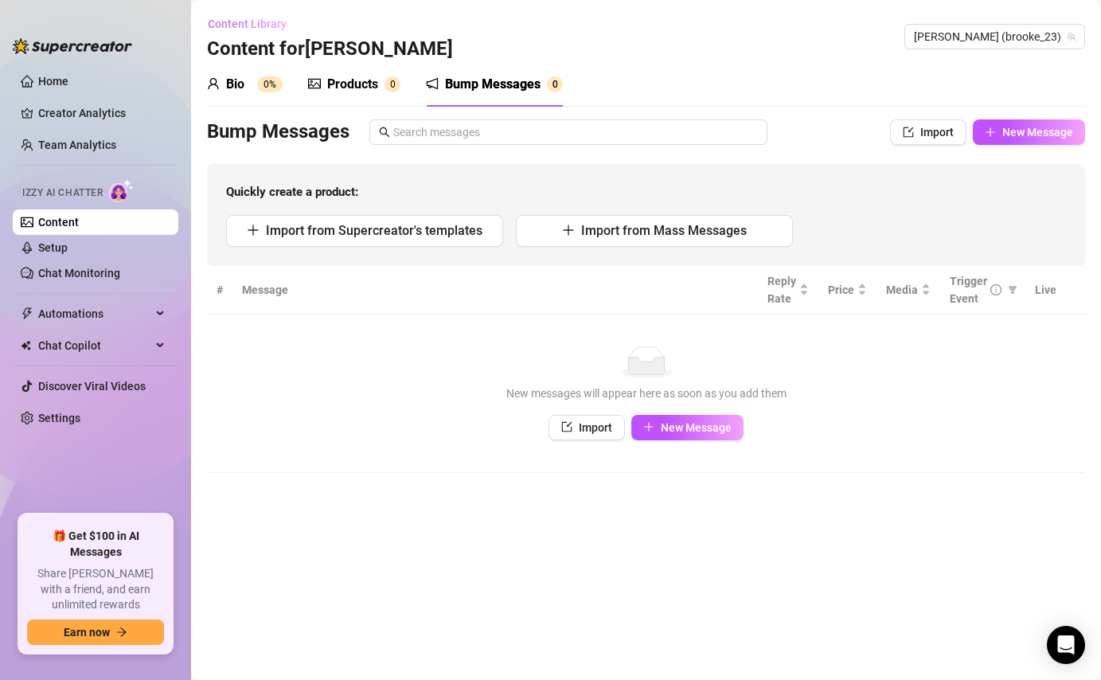
click at [246, 28] on span "Content Library" at bounding box center [247, 24] width 79 height 13
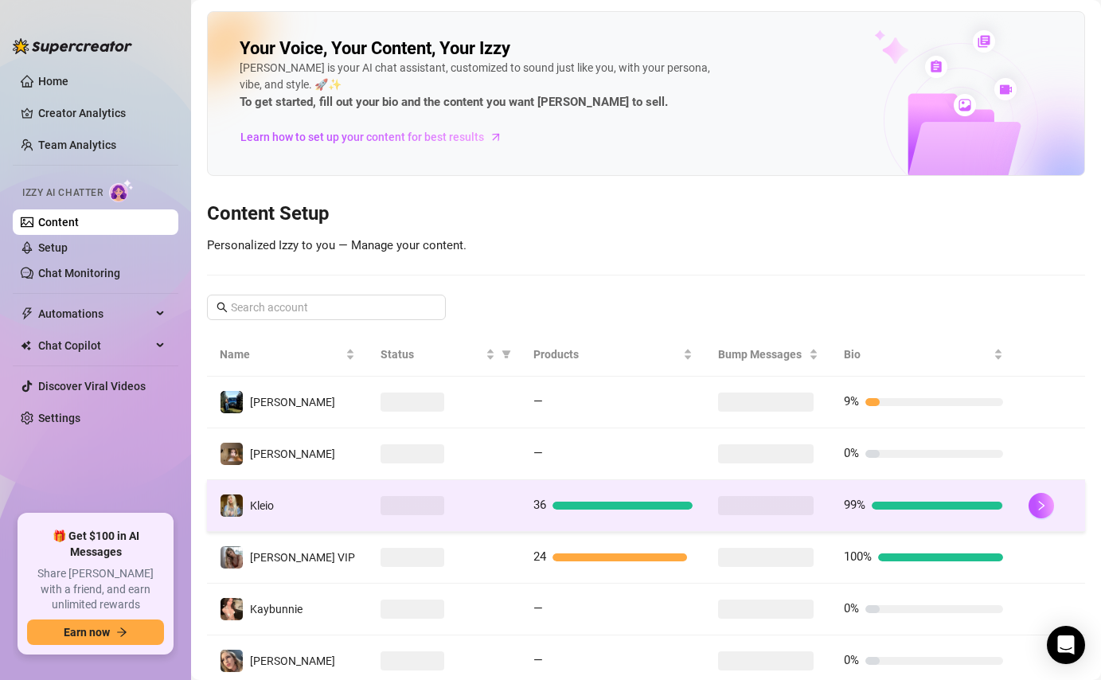
click at [797, 513] on span at bounding box center [766, 505] width 96 height 19
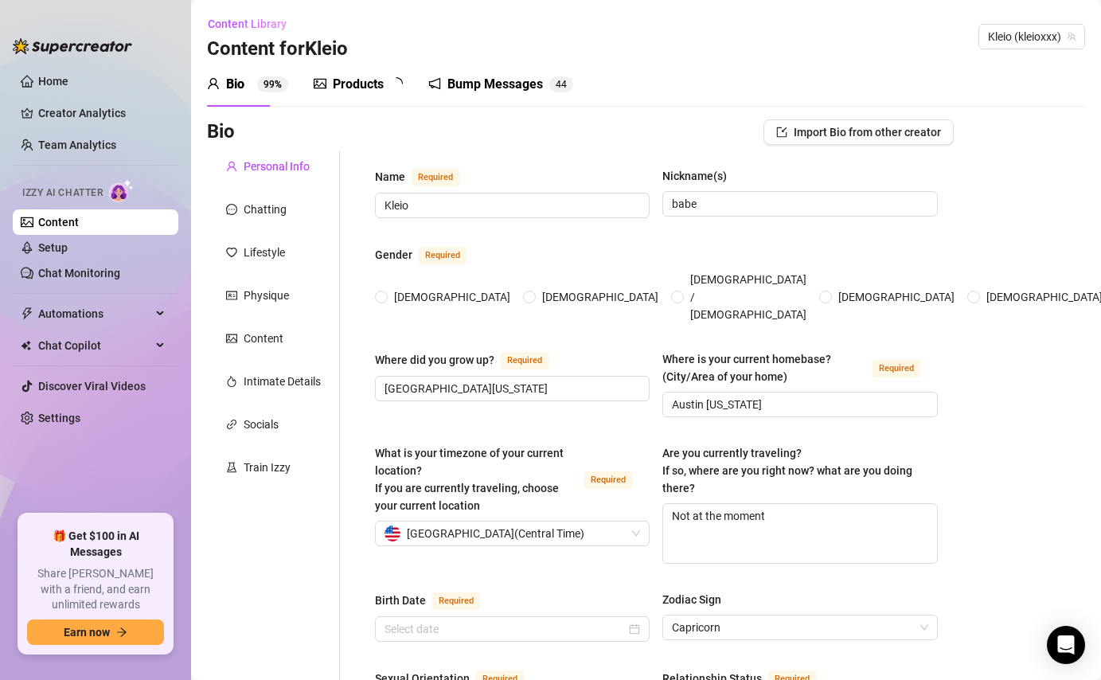
radio input "true"
type input "[DATE]"
click at [521, 80] on div "Bump Messages" at bounding box center [506, 84] width 96 height 19
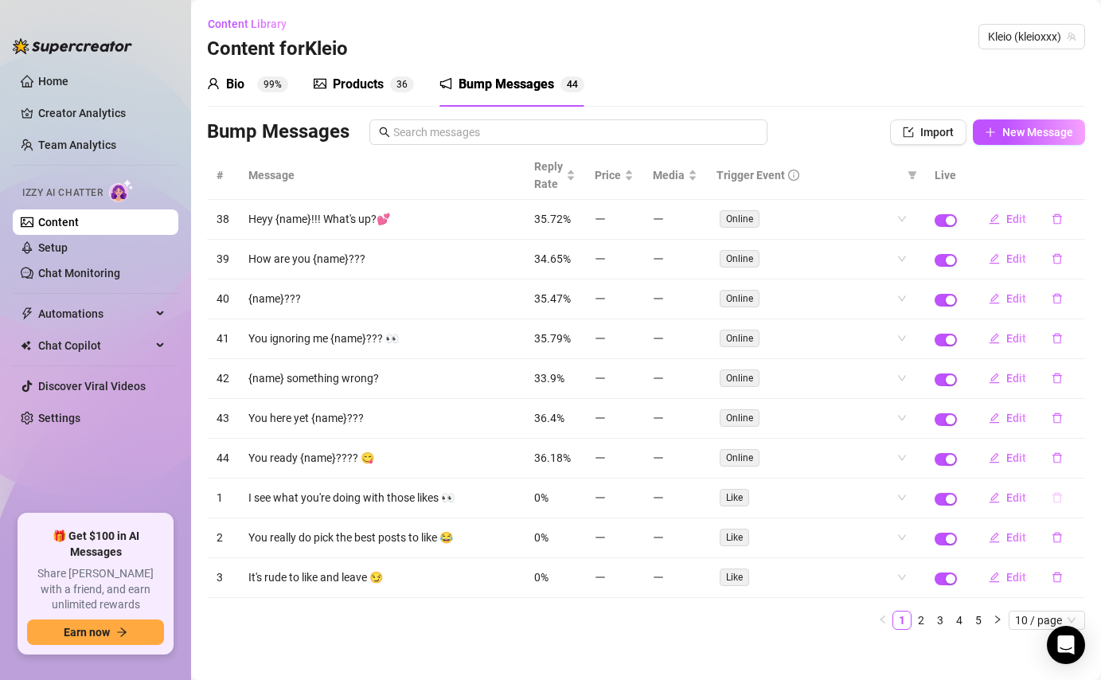
click at [1055, 500] on icon "delete" at bounding box center [1056, 497] width 11 height 11
click at [1074, 452] on span "Yes" at bounding box center [1073, 456] width 19 height 13
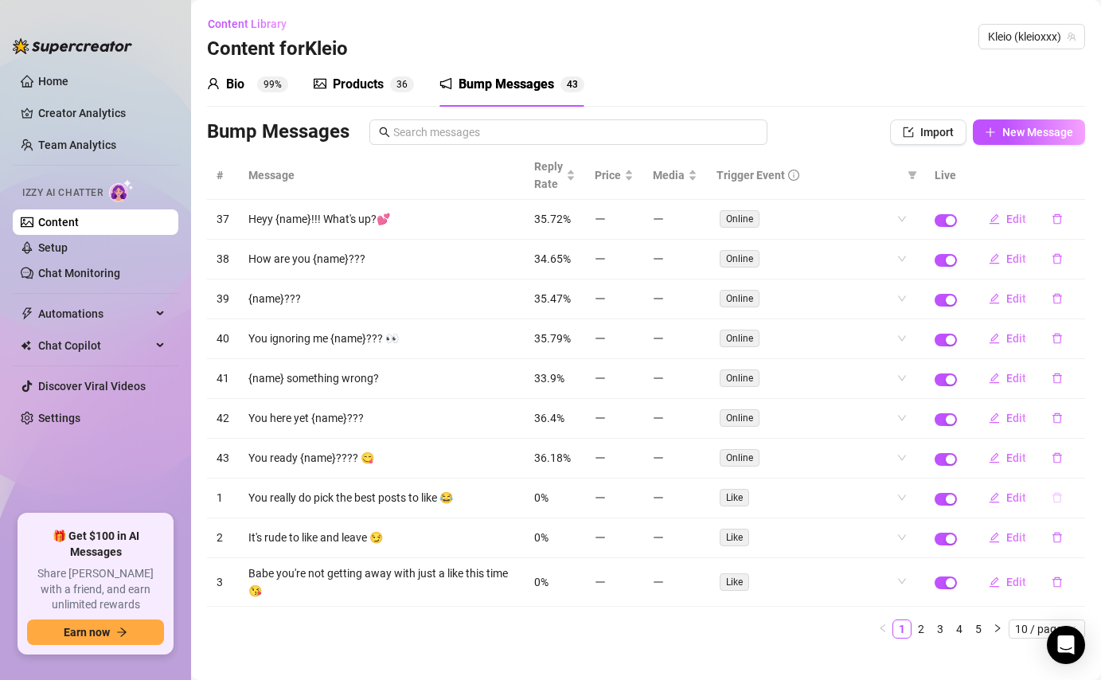
click at [1053, 500] on icon "delete" at bounding box center [1057, 498] width 10 height 10
click at [1083, 459] on span "Yes" at bounding box center [1073, 456] width 19 height 13
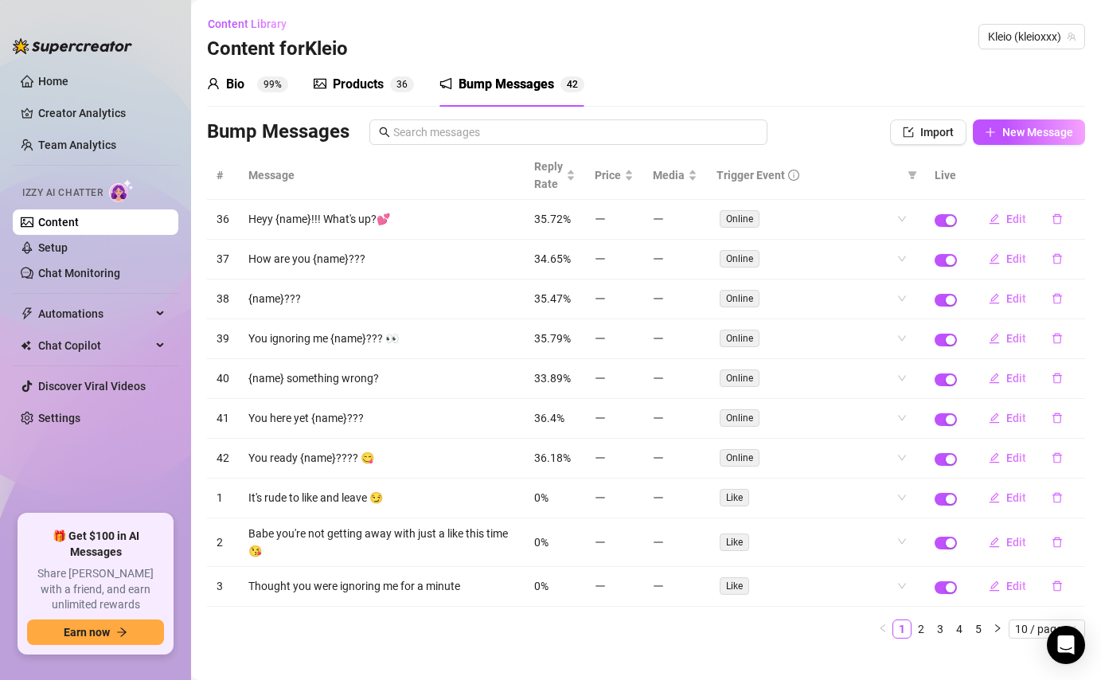
click at [1055, 497] on icon "delete" at bounding box center [1056, 497] width 11 height 11
click at [1085, 444] on div "Delete this message? No Yes" at bounding box center [1028, 444] width 121 height 43
click at [1085, 449] on button "Yes" at bounding box center [1074, 456] width 30 height 19
click at [1057, 537] on icon "delete" at bounding box center [1057, 542] width 10 height 10
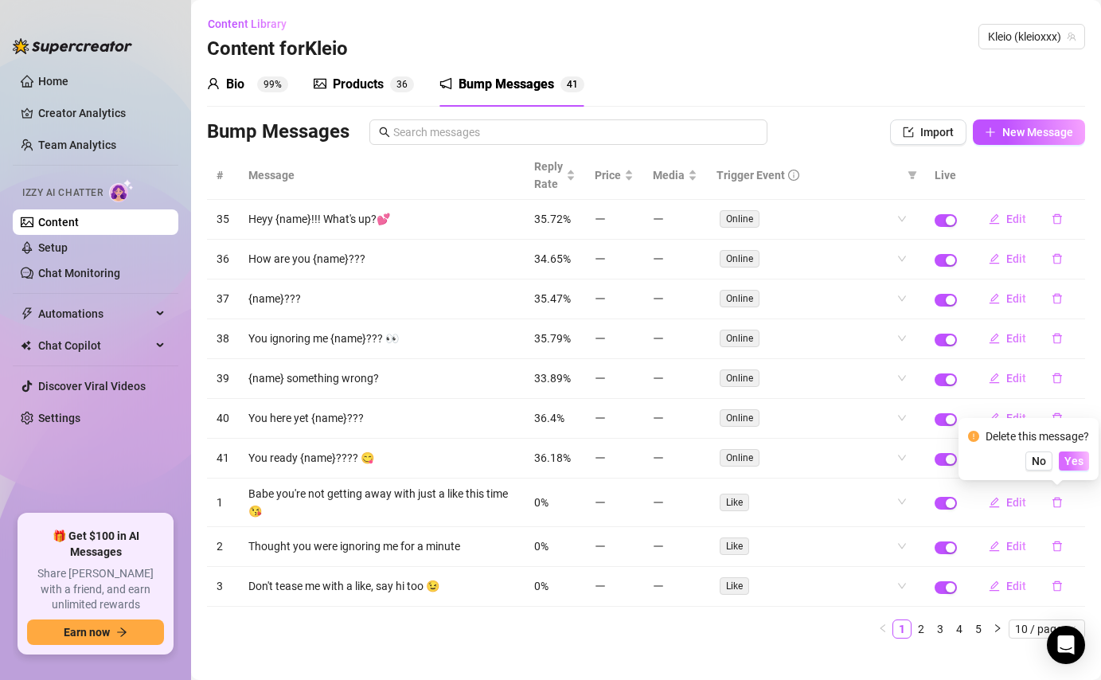
click at [1079, 458] on span "Yes" at bounding box center [1073, 460] width 19 height 13
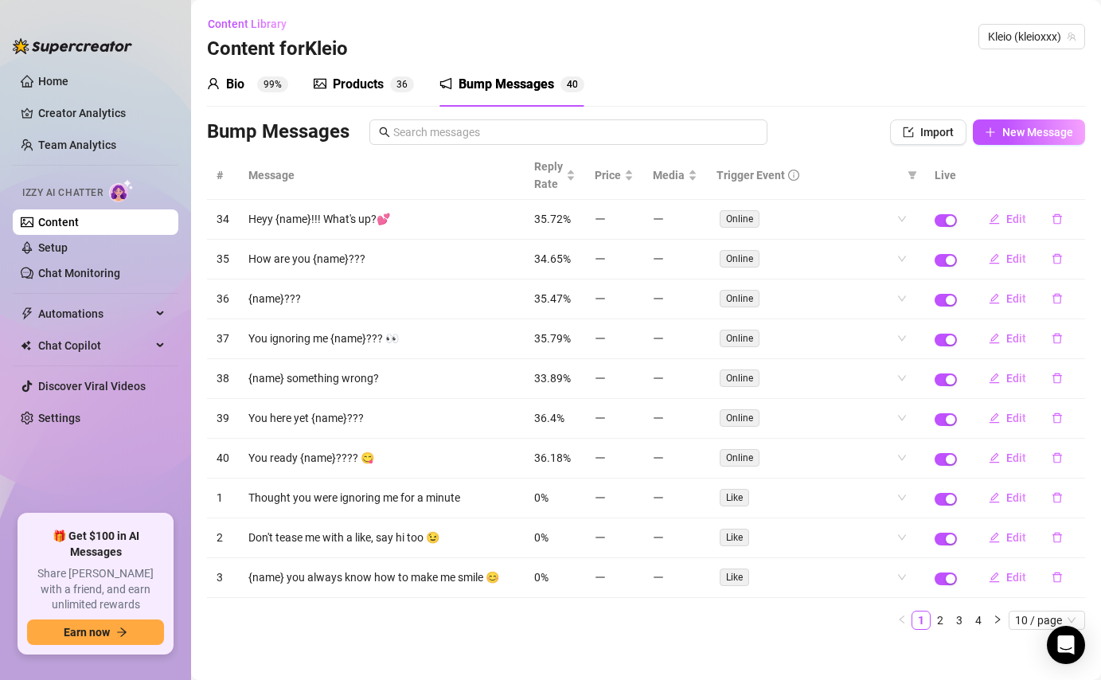
click at [1055, 513] on td "Edit" at bounding box center [1025, 498] width 119 height 40
click at [1056, 504] on button "button" at bounding box center [1057, 497] width 37 height 25
click at [1075, 458] on span "Yes" at bounding box center [1073, 456] width 19 height 13
click at [1058, 497] on icon "delete" at bounding box center [1056, 497] width 11 height 11
click at [1083, 456] on span "Yes" at bounding box center [1073, 456] width 19 height 13
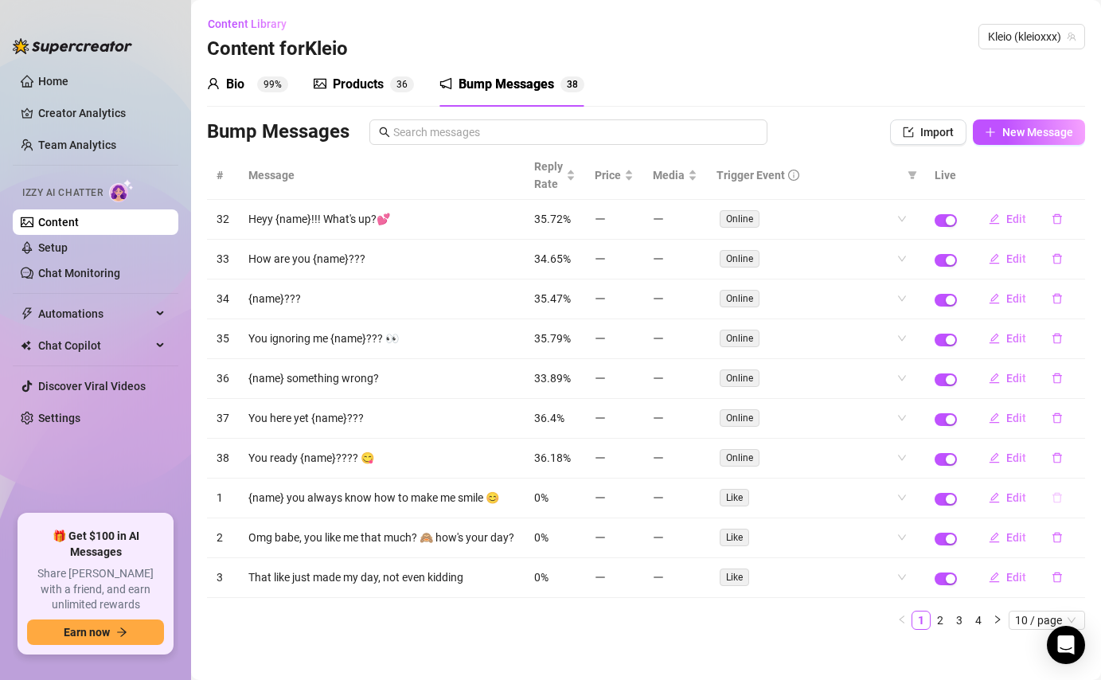
click at [1057, 495] on icon "delete" at bounding box center [1057, 498] width 10 height 10
click at [1079, 456] on span "Yes" at bounding box center [1073, 456] width 19 height 13
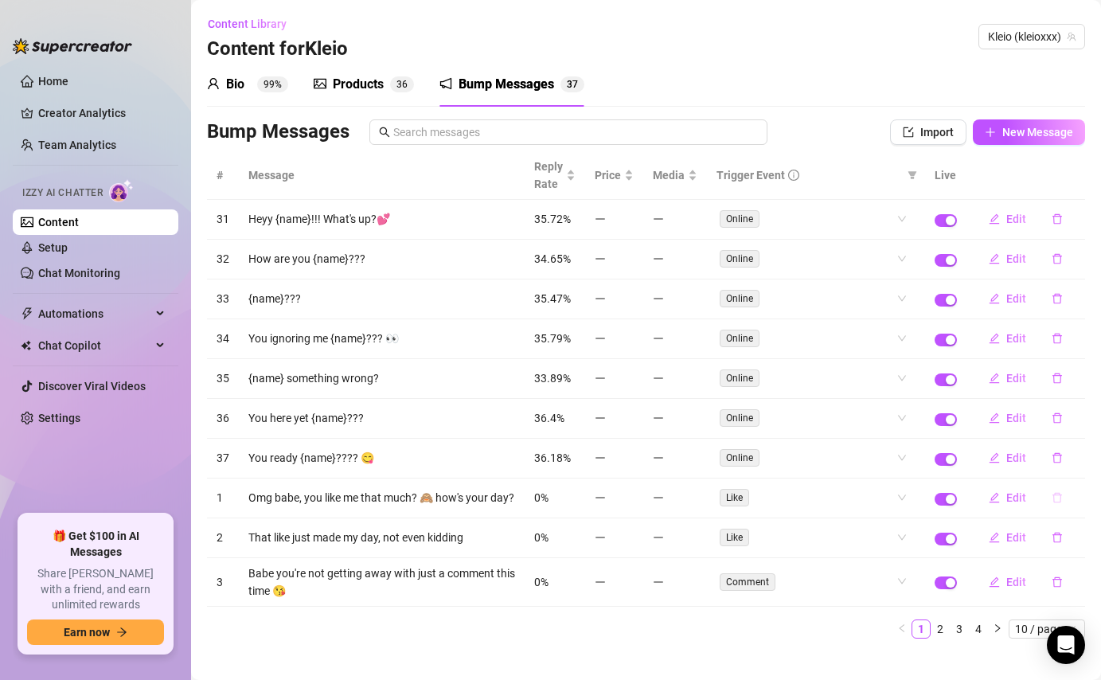
click at [1055, 497] on icon "delete" at bounding box center [1056, 497] width 11 height 11
click at [1073, 461] on span "Yes" at bounding box center [1073, 456] width 19 height 13
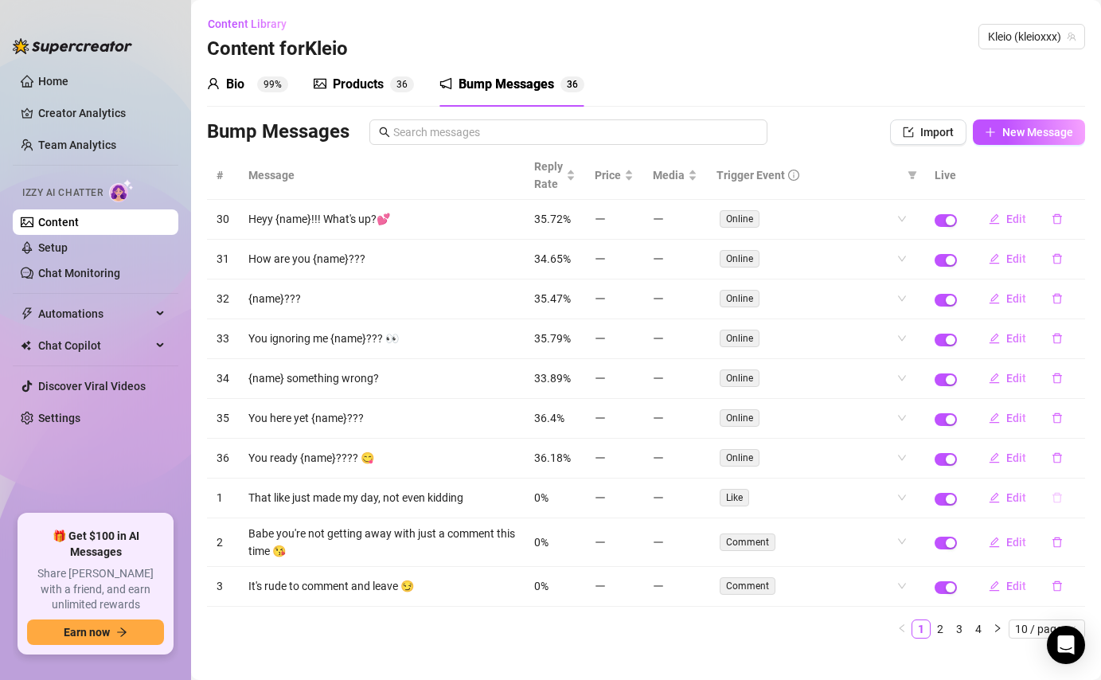
click at [1056, 499] on icon "delete" at bounding box center [1056, 497] width 11 height 11
click at [1083, 455] on span "Yes" at bounding box center [1073, 456] width 19 height 13
click at [1057, 501] on icon "delete" at bounding box center [1056, 497] width 11 height 11
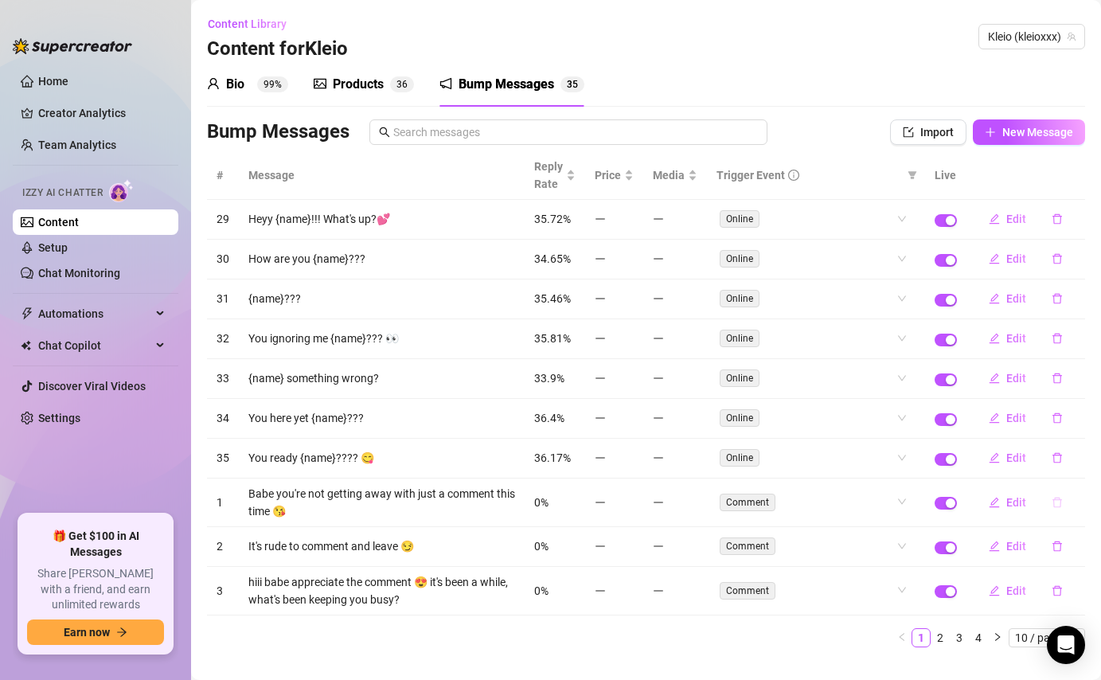
click at [1055, 509] on button "button" at bounding box center [1057, 501] width 37 height 25
click at [1076, 454] on span "Yes" at bounding box center [1073, 460] width 19 height 13
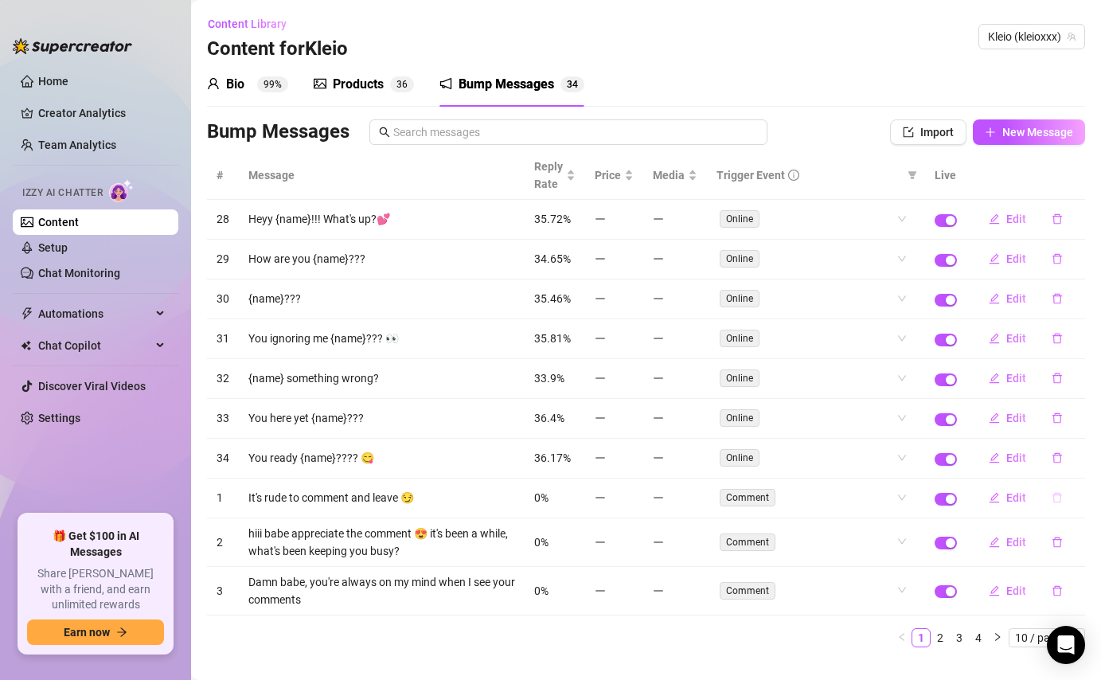
click at [1059, 501] on icon "delete" at bounding box center [1057, 498] width 10 height 10
click at [1081, 457] on span "Yes" at bounding box center [1073, 456] width 19 height 13
click at [1059, 497] on icon "delete" at bounding box center [1056, 497] width 11 height 11
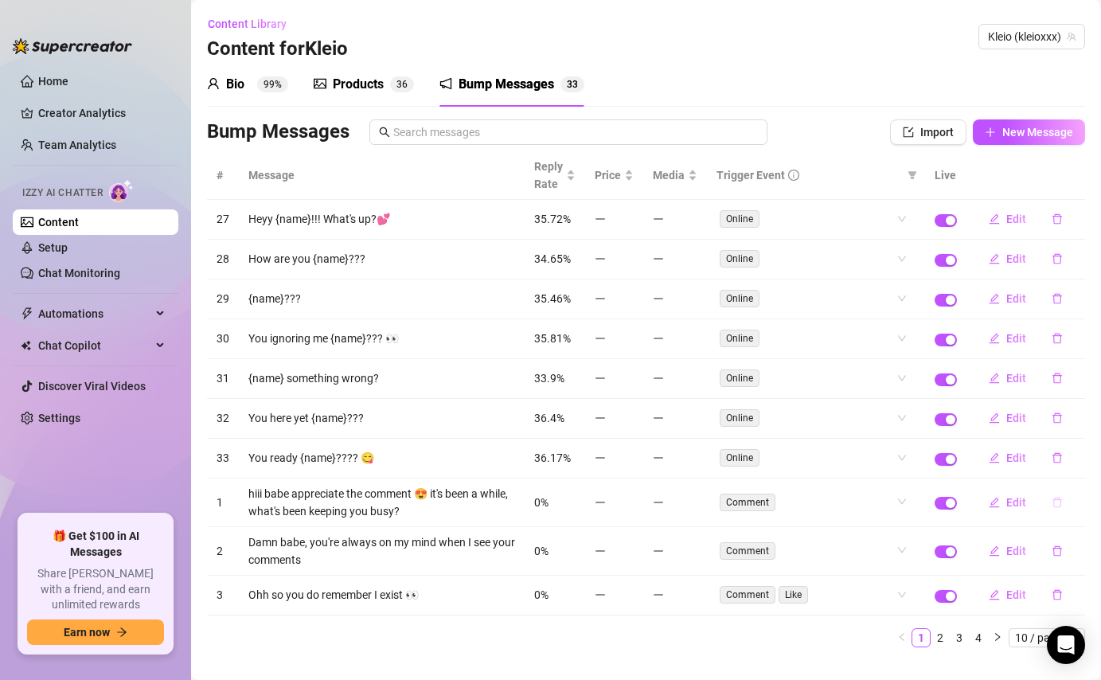
click at [1057, 501] on icon "delete" at bounding box center [1056, 502] width 11 height 11
click at [1072, 458] on span "Yes" at bounding box center [1073, 460] width 19 height 13
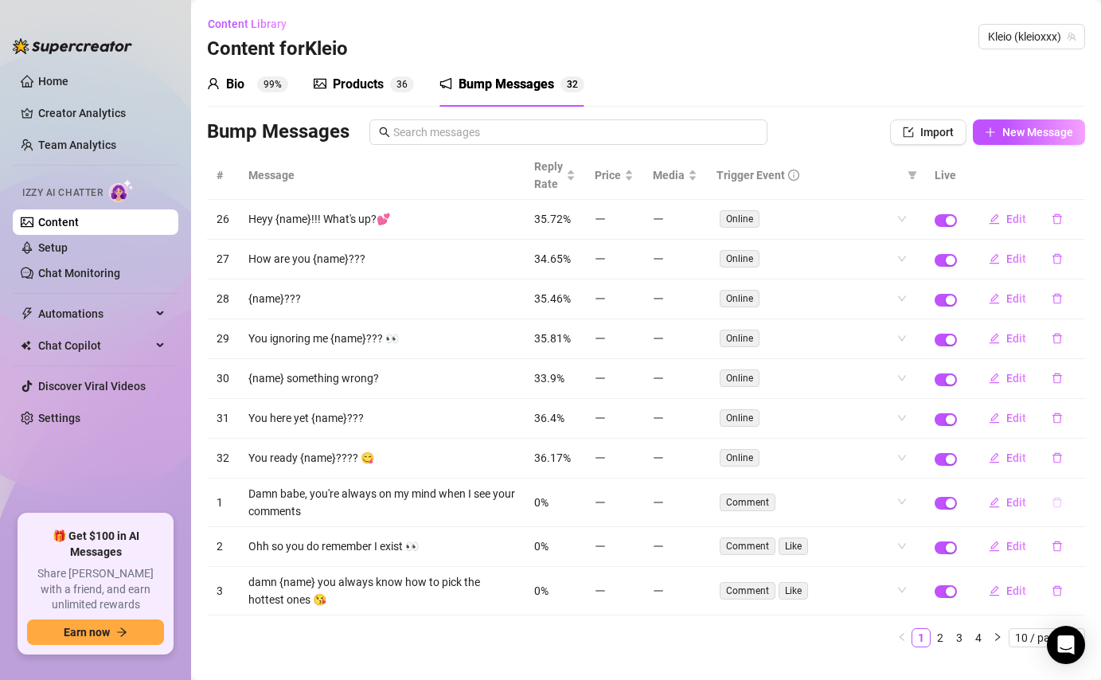
click at [1059, 504] on icon "delete" at bounding box center [1056, 502] width 11 height 11
click at [1079, 456] on span "Yes" at bounding box center [1073, 460] width 19 height 13
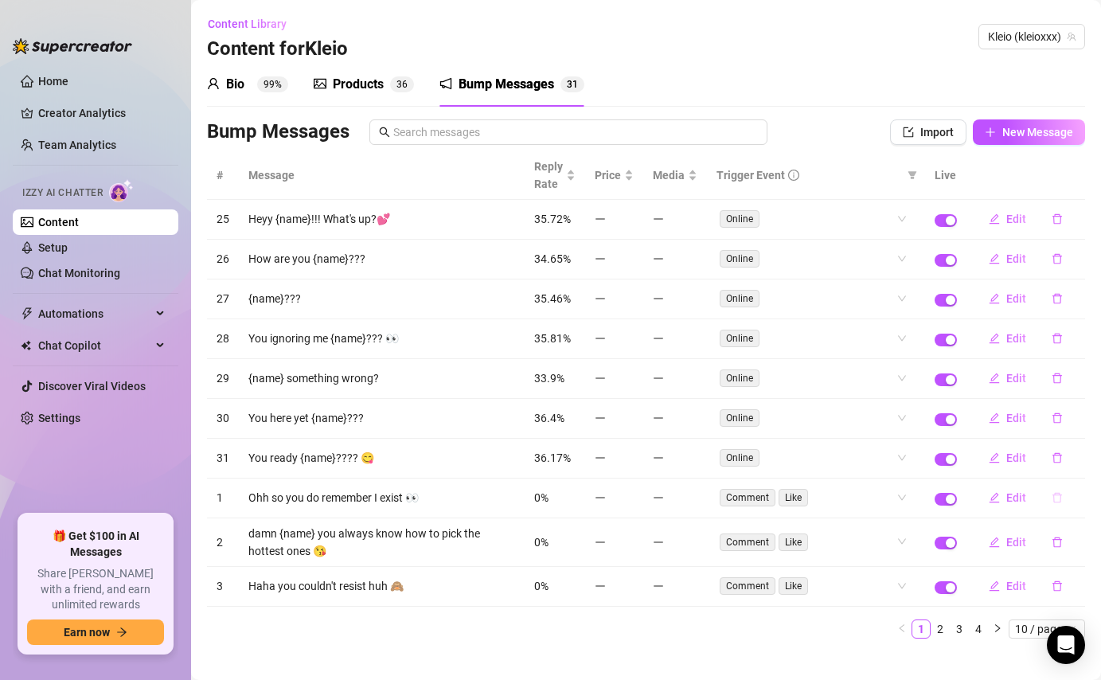
click at [1056, 494] on icon "delete" at bounding box center [1056, 497] width 11 height 11
click at [1072, 447] on button "Yes" at bounding box center [1074, 456] width 30 height 19
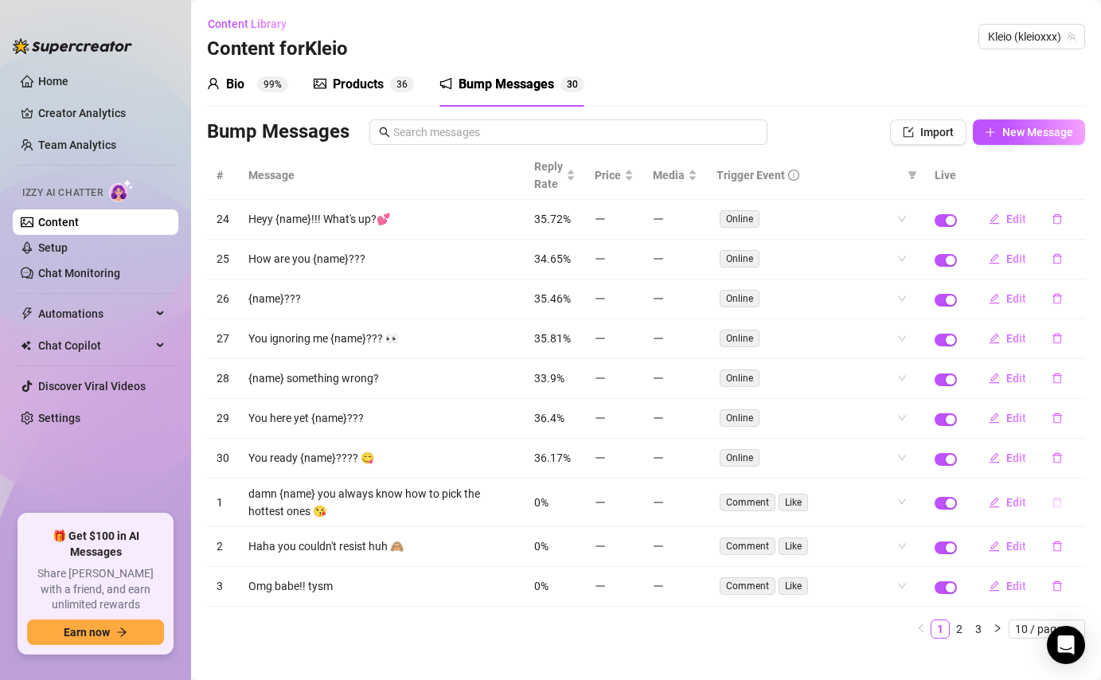
click at [1055, 501] on icon "delete" at bounding box center [1056, 502] width 11 height 11
click at [1083, 464] on span "Yes" at bounding box center [1073, 460] width 19 height 13
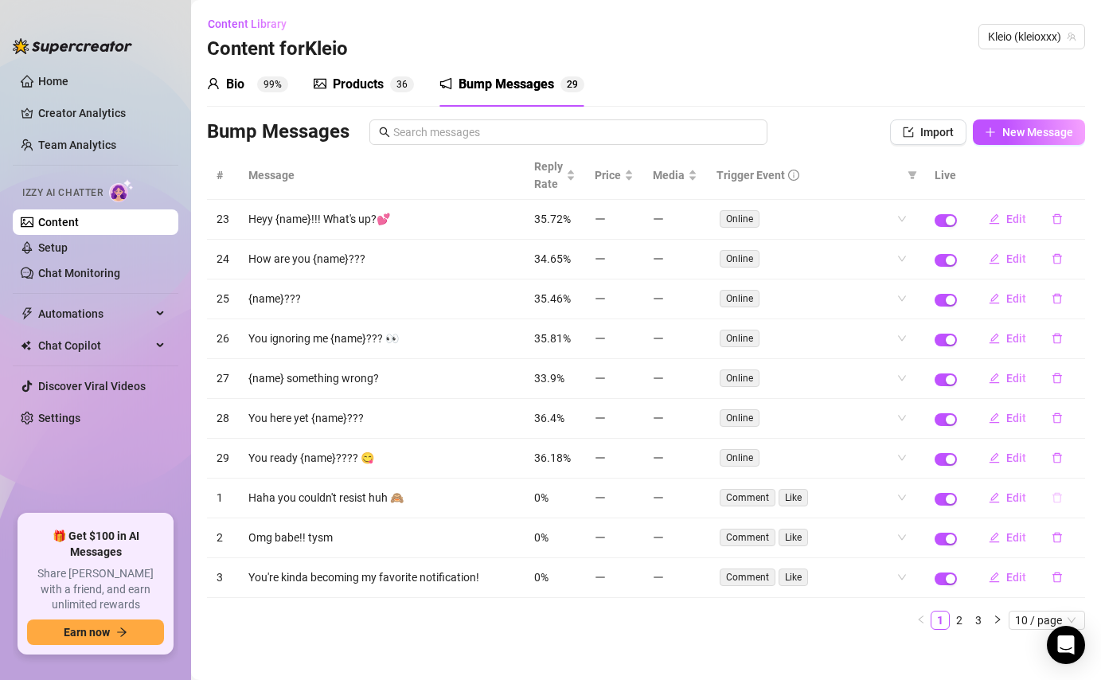
click at [1056, 505] on button "button" at bounding box center [1057, 497] width 37 height 25
click at [1083, 453] on span "Yes" at bounding box center [1073, 456] width 19 height 13
click at [1057, 495] on icon "delete" at bounding box center [1056, 497] width 11 height 11
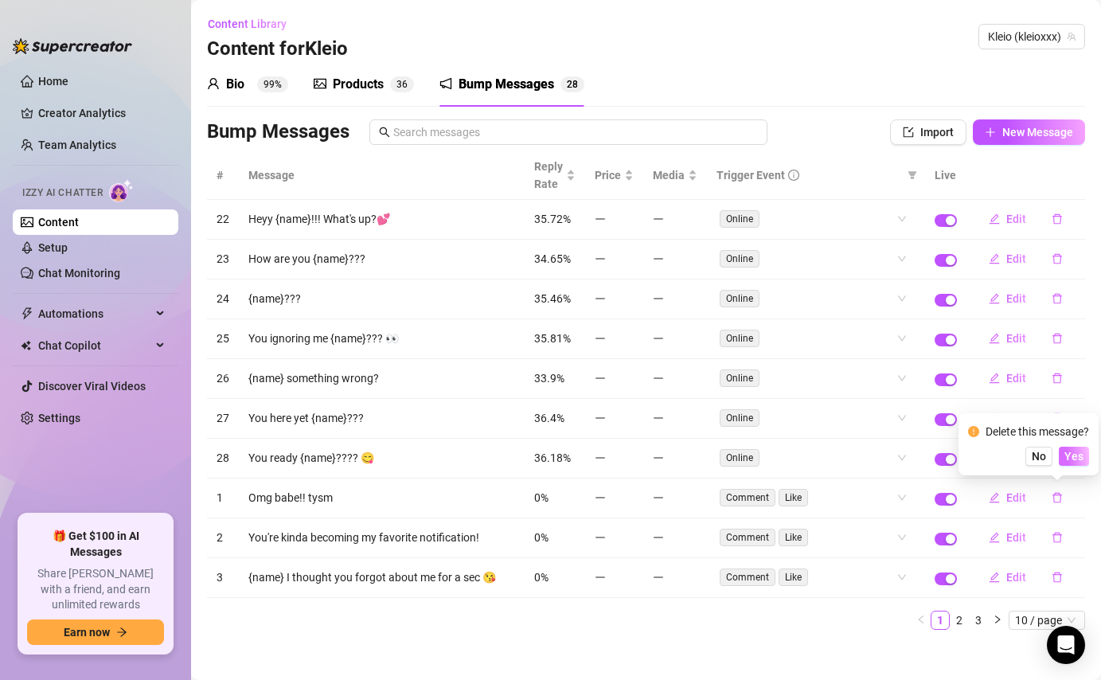
click at [1081, 452] on span "Yes" at bounding box center [1073, 456] width 19 height 13
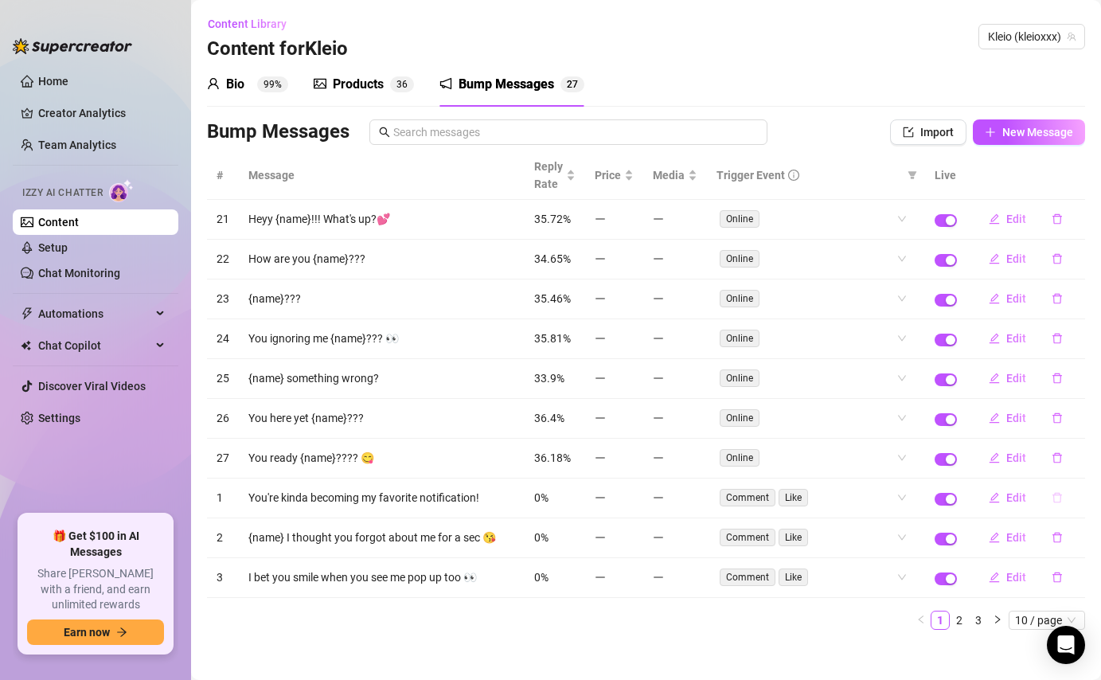
click at [1056, 496] on icon "delete" at bounding box center [1056, 497] width 11 height 11
click at [1077, 456] on span "Yes" at bounding box center [1073, 456] width 19 height 13
click at [1057, 500] on icon "delete" at bounding box center [1056, 497] width 11 height 11
click at [1082, 461] on span "Yes" at bounding box center [1073, 456] width 19 height 13
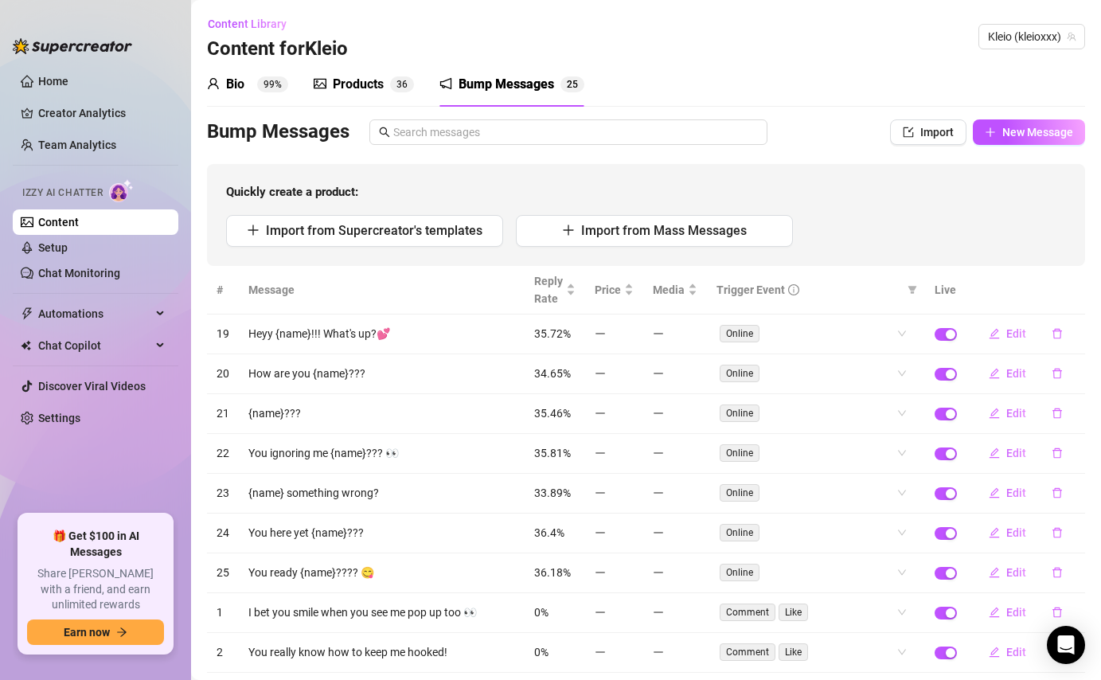
click at [1055, 497] on icon "delete" at bounding box center [1057, 493] width 10 height 10
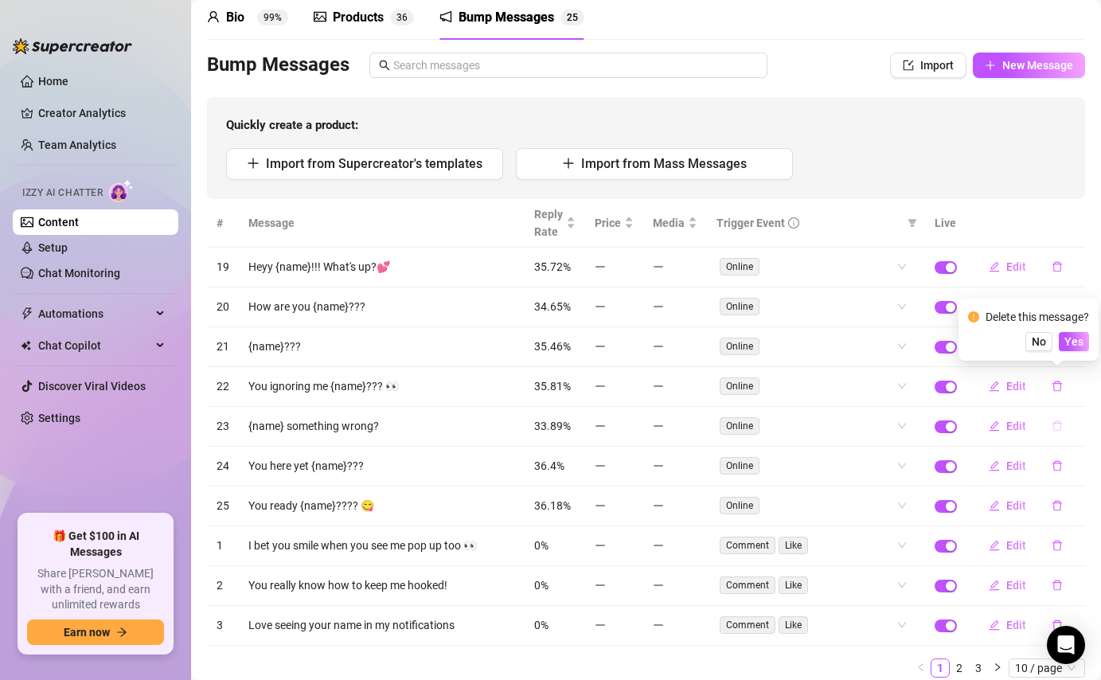
scroll to position [124, 0]
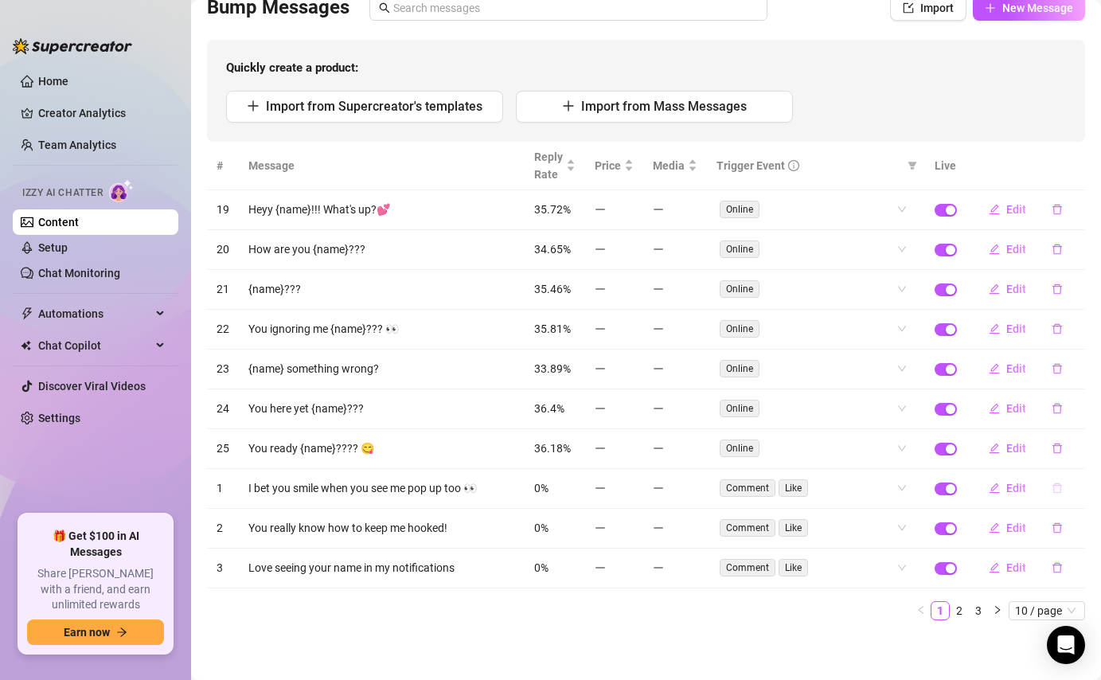
click at [1065, 485] on button "button" at bounding box center [1057, 487] width 37 height 25
click at [1081, 439] on button "Yes" at bounding box center [1074, 446] width 30 height 19
click at [1055, 491] on icon "delete" at bounding box center [1056, 487] width 11 height 11
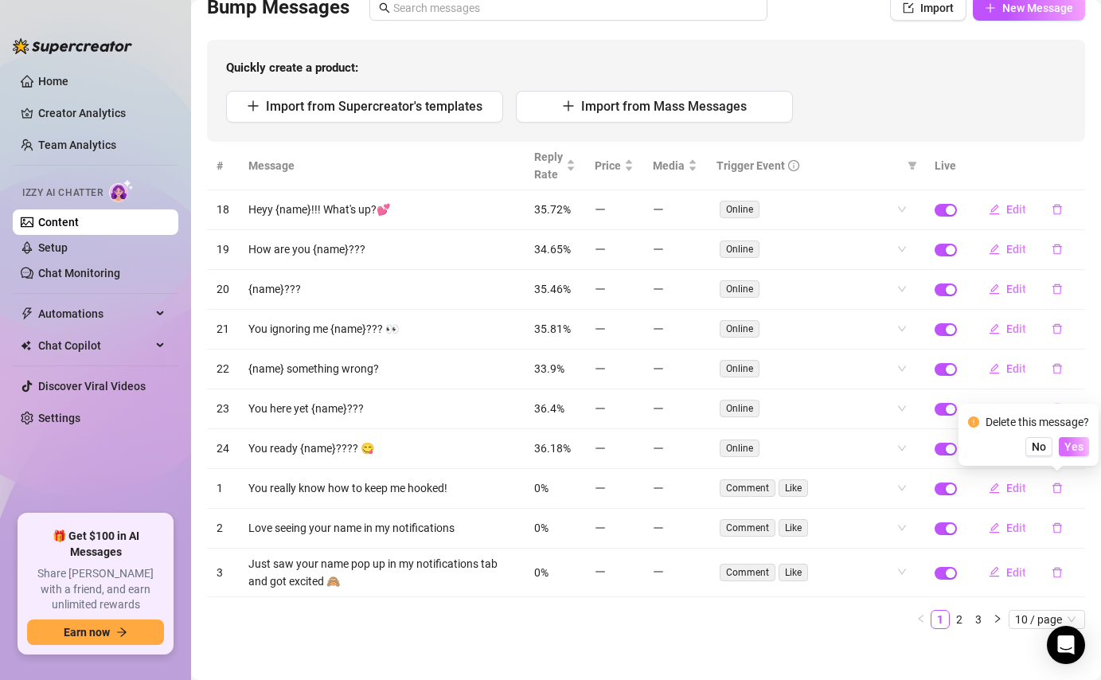
click at [1082, 442] on span "Yes" at bounding box center [1073, 446] width 19 height 13
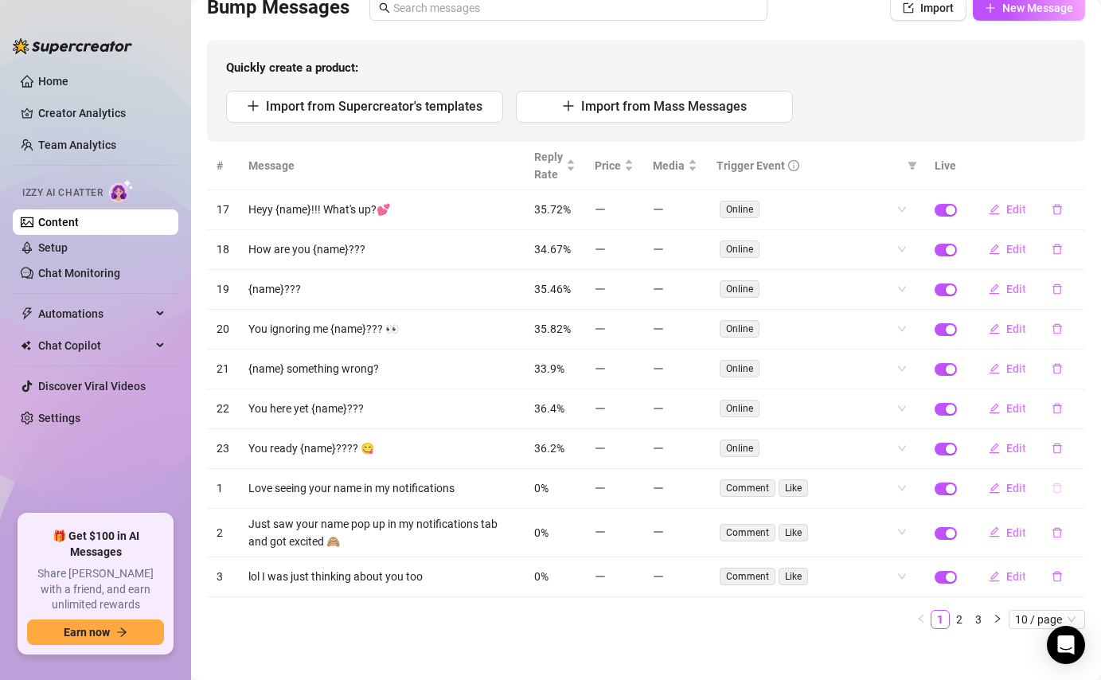
click at [1060, 484] on icon "delete" at bounding box center [1056, 487] width 11 height 11
click at [1076, 443] on span "Yes" at bounding box center [1073, 446] width 19 height 13
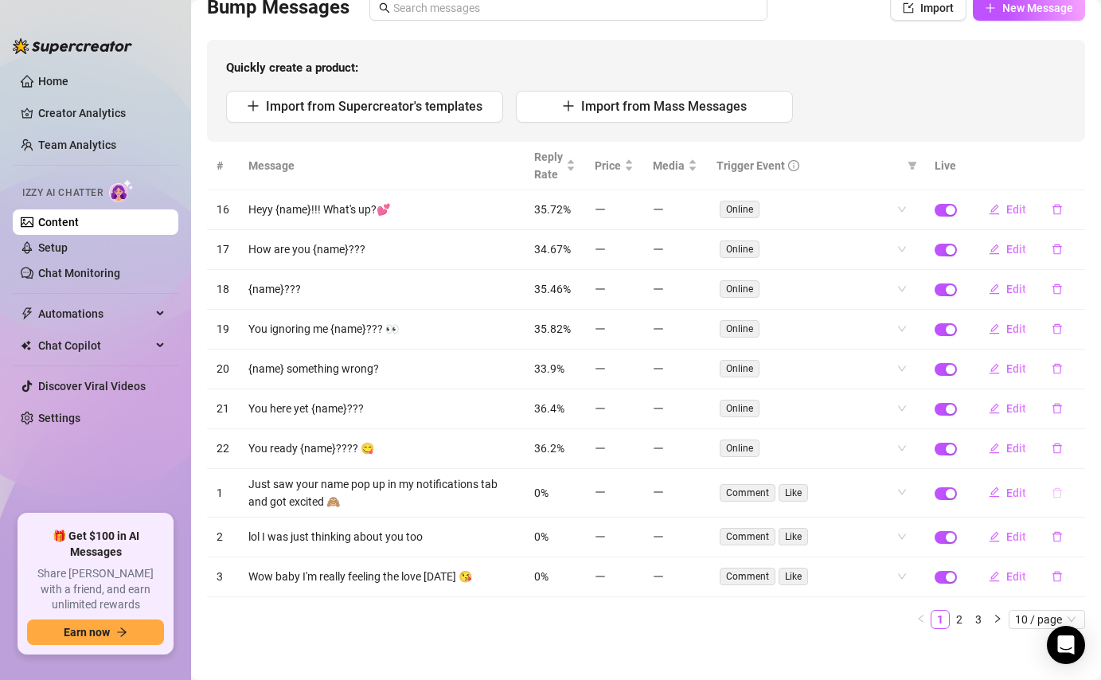
click at [1059, 495] on icon "delete" at bounding box center [1057, 492] width 10 height 10
click at [1079, 441] on button "Yes" at bounding box center [1074, 450] width 30 height 19
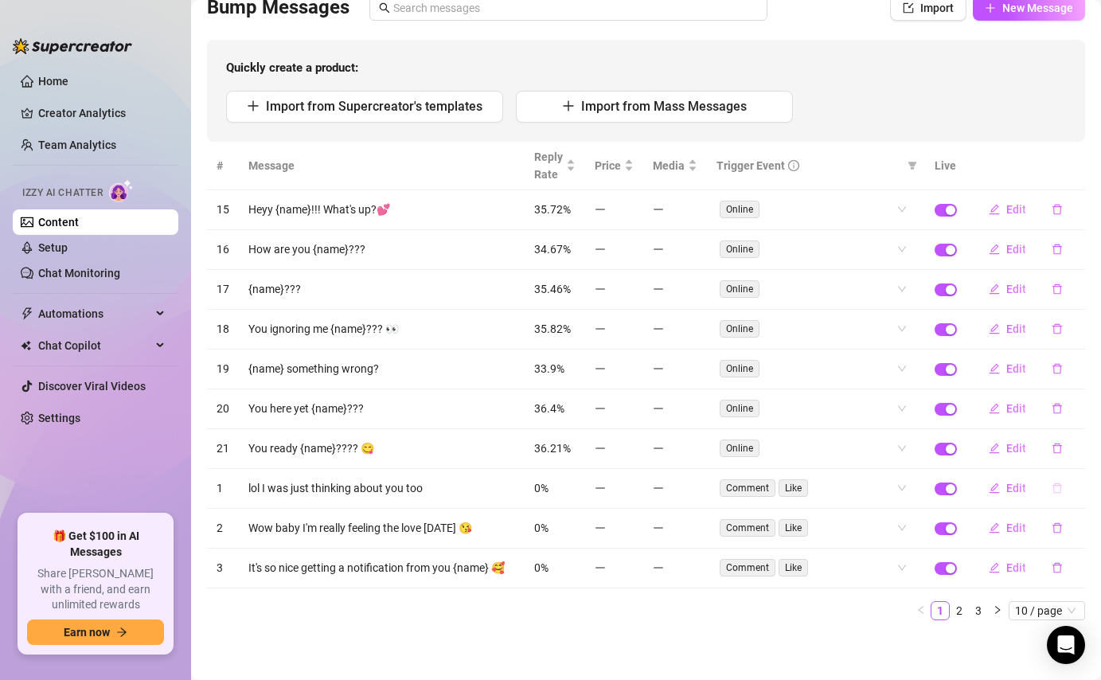
click at [1052, 486] on icon "delete" at bounding box center [1056, 487] width 11 height 11
click at [1077, 448] on span "Yes" at bounding box center [1073, 446] width 19 height 13
click at [1059, 486] on icon "delete" at bounding box center [1056, 487] width 11 height 11
click at [1075, 448] on span "Yes" at bounding box center [1073, 446] width 19 height 13
click at [1056, 488] on icon "delete" at bounding box center [1056, 487] width 11 height 11
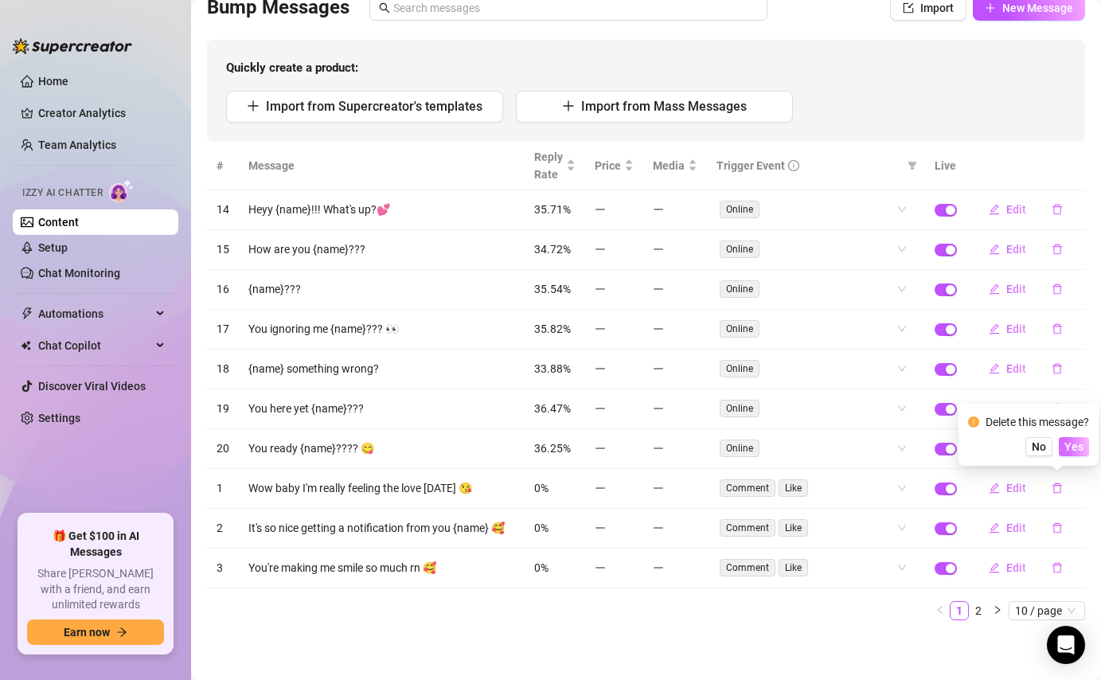
click at [1077, 448] on span "Yes" at bounding box center [1073, 446] width 19 height 13
click at [1055, 483] on icon "delete" at bounding box center [1056, 487] width 11 height 11
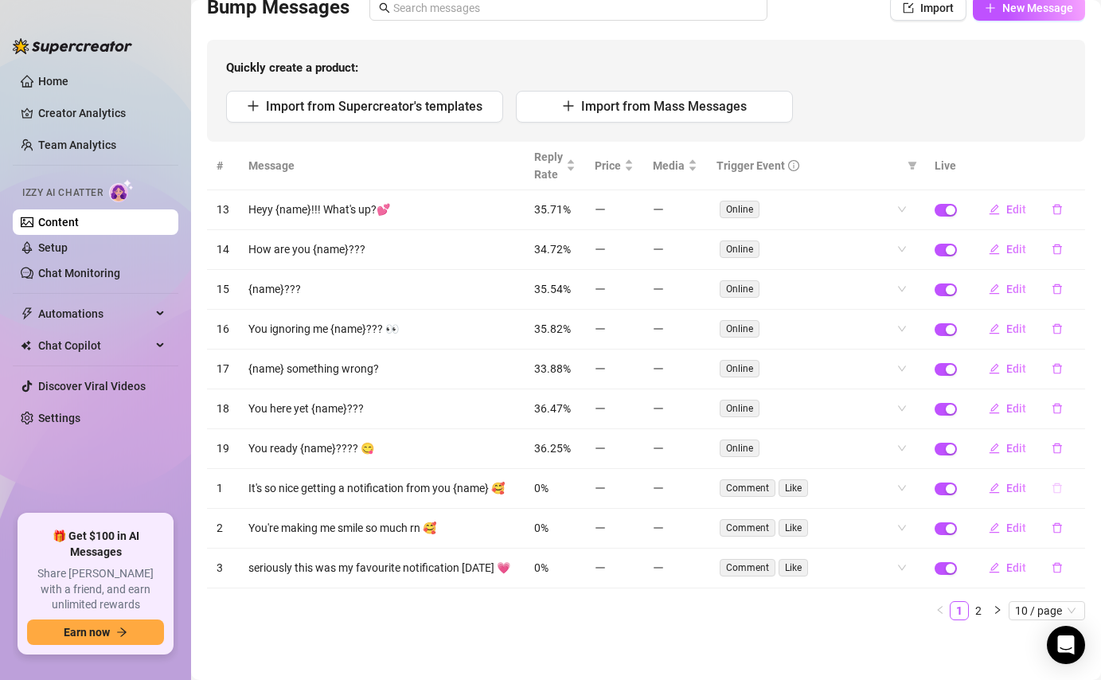
click at [1054, 488] on icon "delete" at bounding box center [1057, 488] width 10 height 10
click at [1078, 447] on span "Yes" at bounding box center [1073, 446] width 19 height 13
click at [1056, 489] on icon "delete" at bounding box center [1056, 487] width 11 height 11
click at [1057, 485] on icon "delete" at bounding box center [1057, 488] width 10 height 10
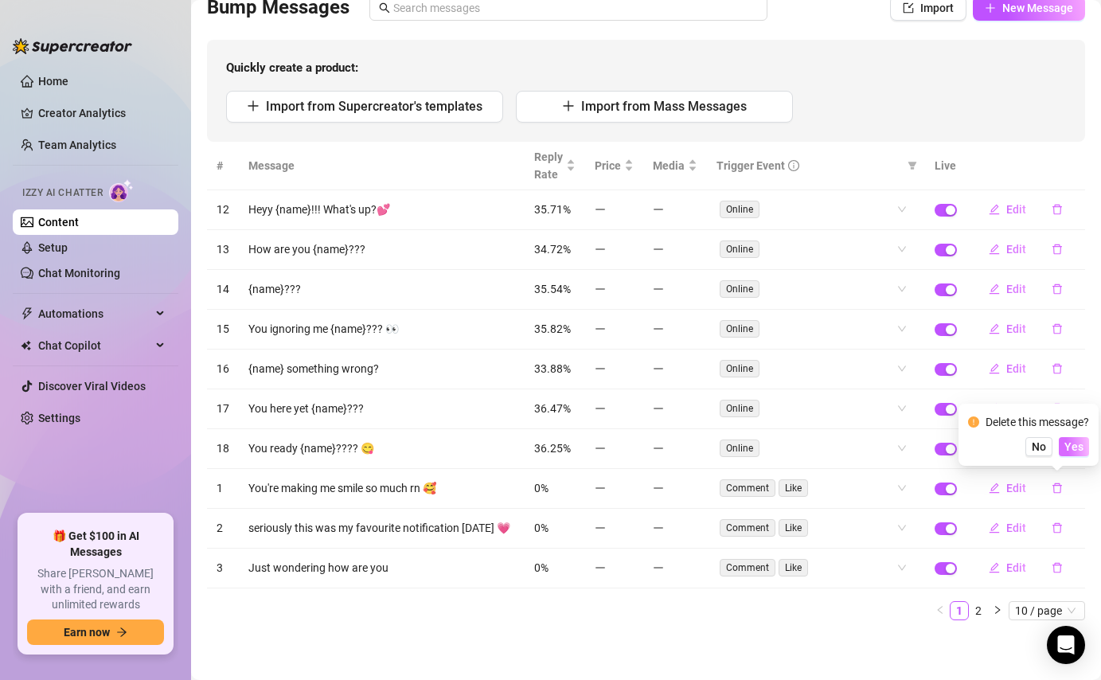
click at [1077, 448] on span "Yes" at bounding box center [1073, 446] width 19 height 13
click at [1056, 486] on icon "delete" at bounding box center [1056, 487] width 11 height 11
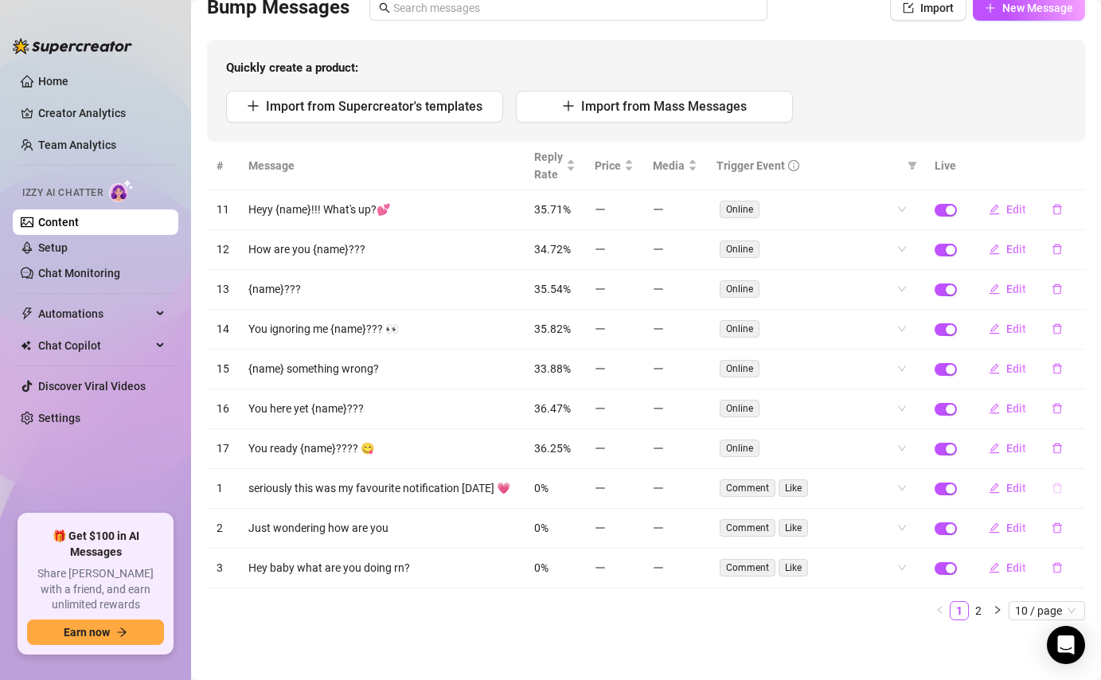
click at [1057, 492] on icon "delete" at bounding box center [1057, 488] width 10 height 10
click at [1074, 442] on span "Yes" at bounding box center [1073, 446] width 19 height 13
click at [1060, 483] on icon "delete" at bounding box center [1056, 487] width 11 height 11
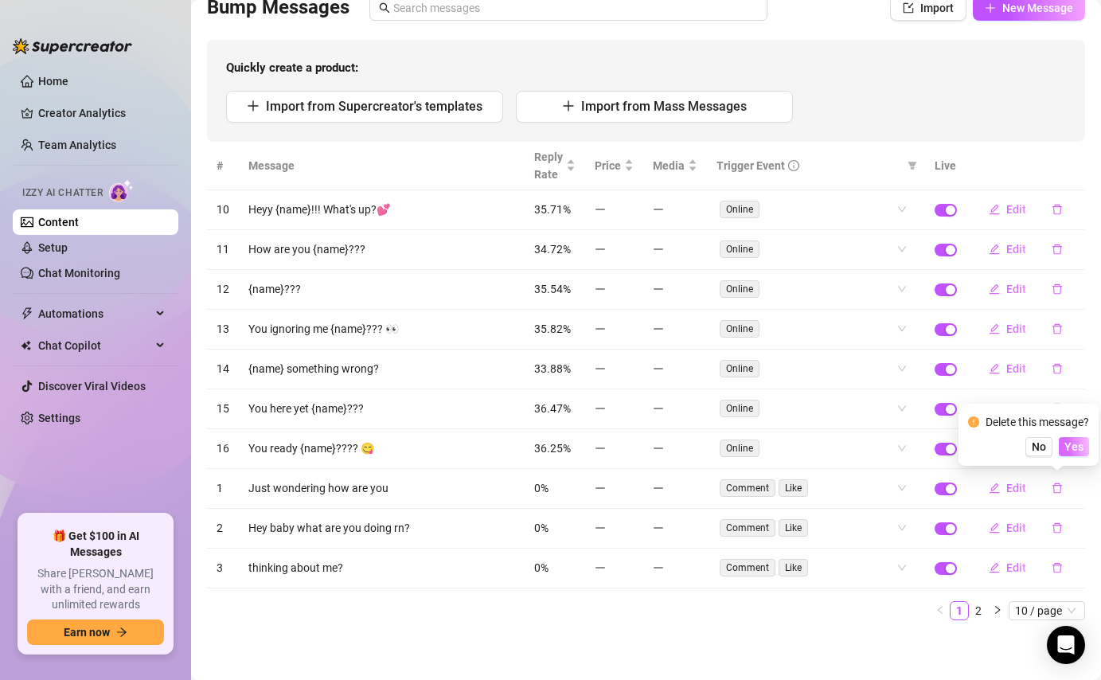
click at [1078, 448] on span "Yes" at bounding box center [1073, 446] width 19 height 13
click at [1057, 481] on button "button" at bounding box center [1057, 487] width 37 height 25
click at [1077, 448] on span "Yes" at bounding box center [1073, 446] width 19 height 13
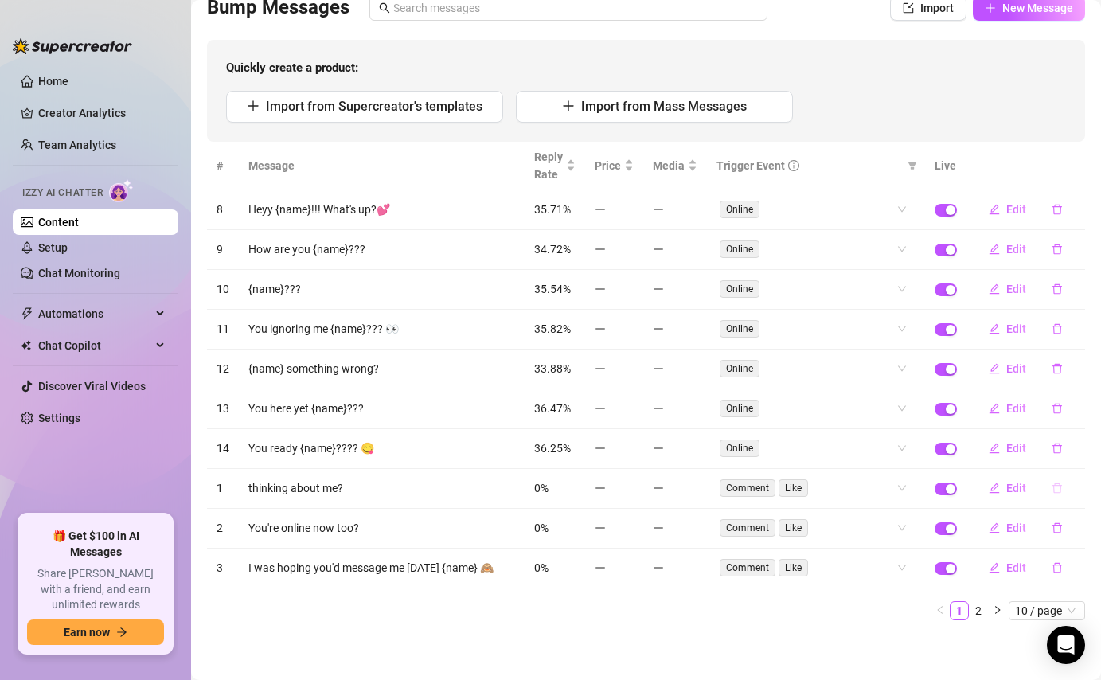
click at [1058, 486] on icon "delete" at bounding box center [1056, 487] width 11 height 11
click at [1082, 444] on span "Yes" at bounding box center [1073, 446] width 19 height 13
click at [1063, 489] on button "button" at bounding box center [1057, 487] width 37 height 25
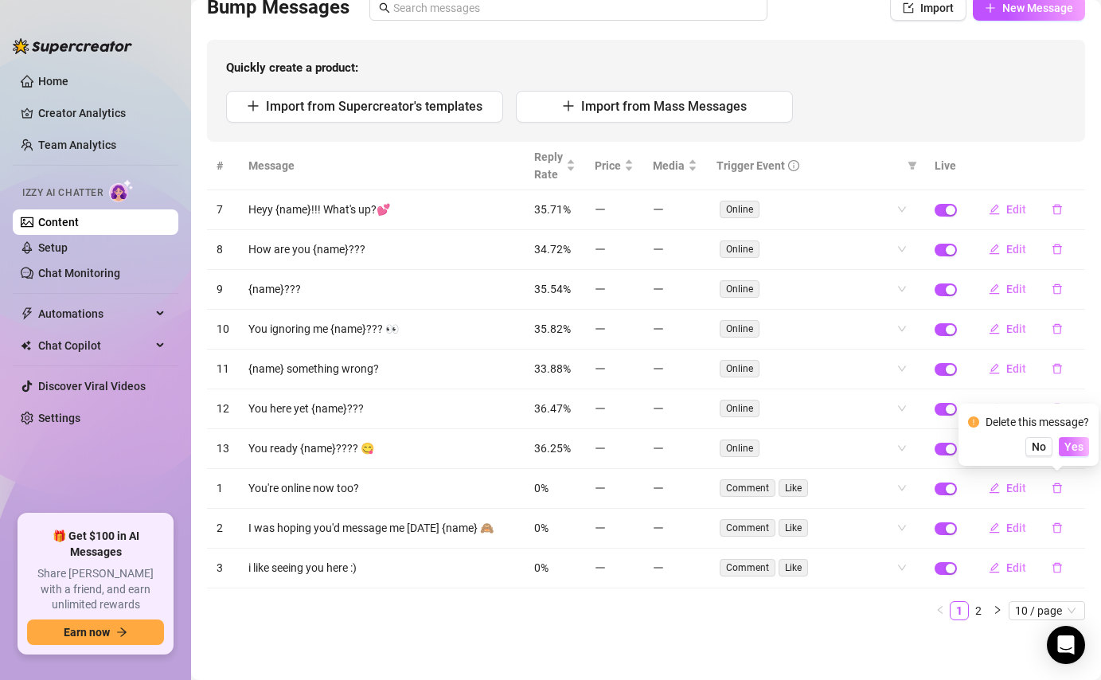
click at [1079, 444] on span "Yes" at bounding box center [1073, 446] width 19 height 13
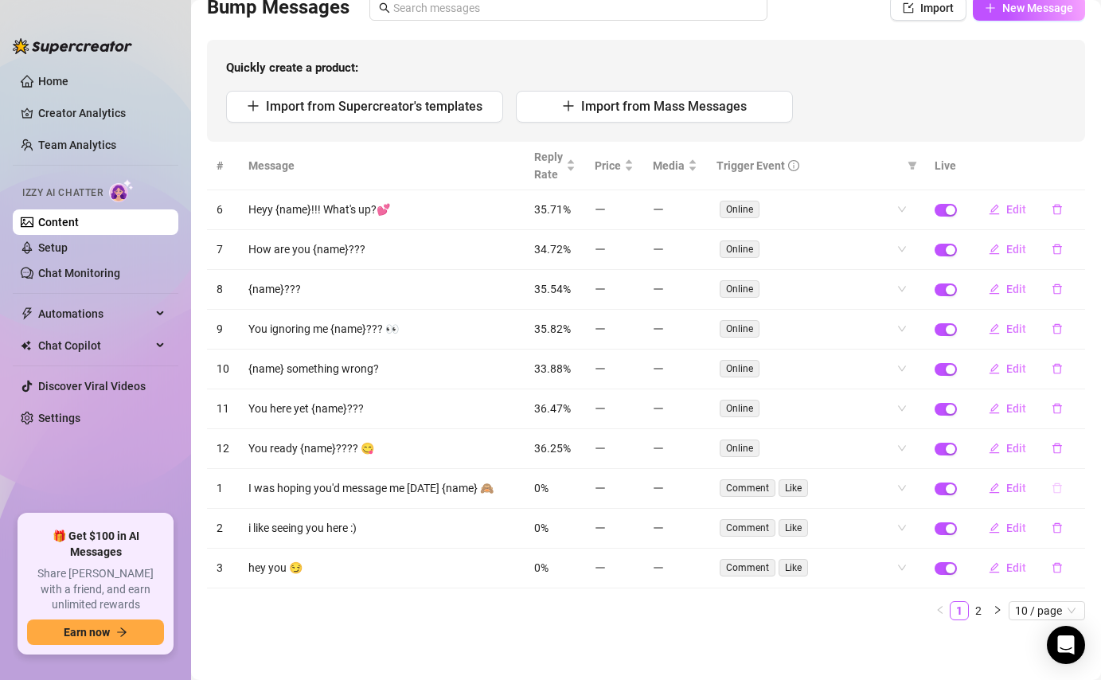
click at [1057, 493] on button "button" at bounding box center [1057, 487] width 37 height 25
click at [1089, 439] on button "Yes" at bounding box center [1074, 446] width 30 height 19
click at [1059, 482] on icon "delete" at bounding box center [1056, 487] width 11 height 11
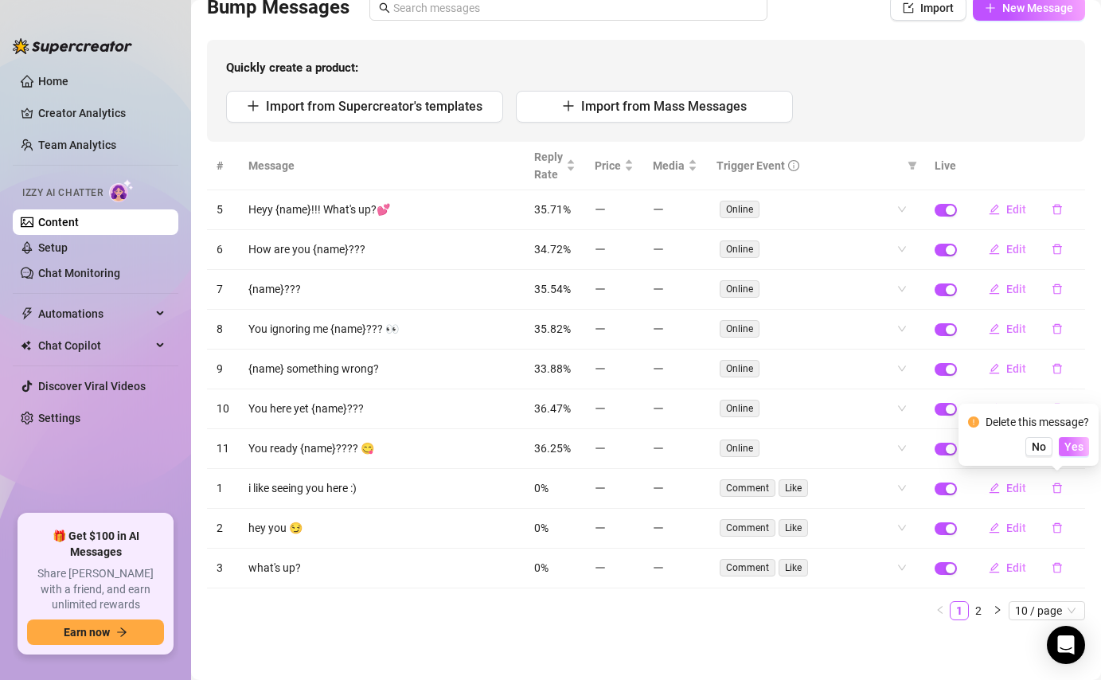
click at [1082, 446] on span "Yes" at bounding box center [1073, 446] width 19 height 13
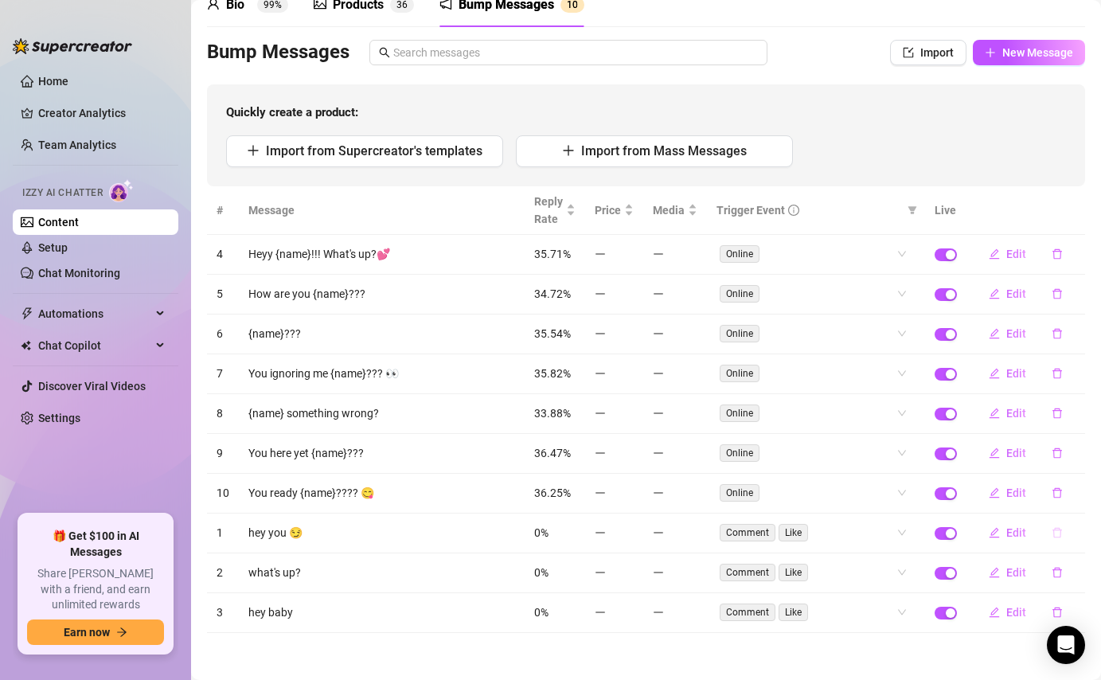
click at [1052, 535] on icon "delete" at bounding box center [1056, 532] width 11 height 11
click at [1074, 492] on span "Yes" at bounding box center [1073, 491] width 19 height 13
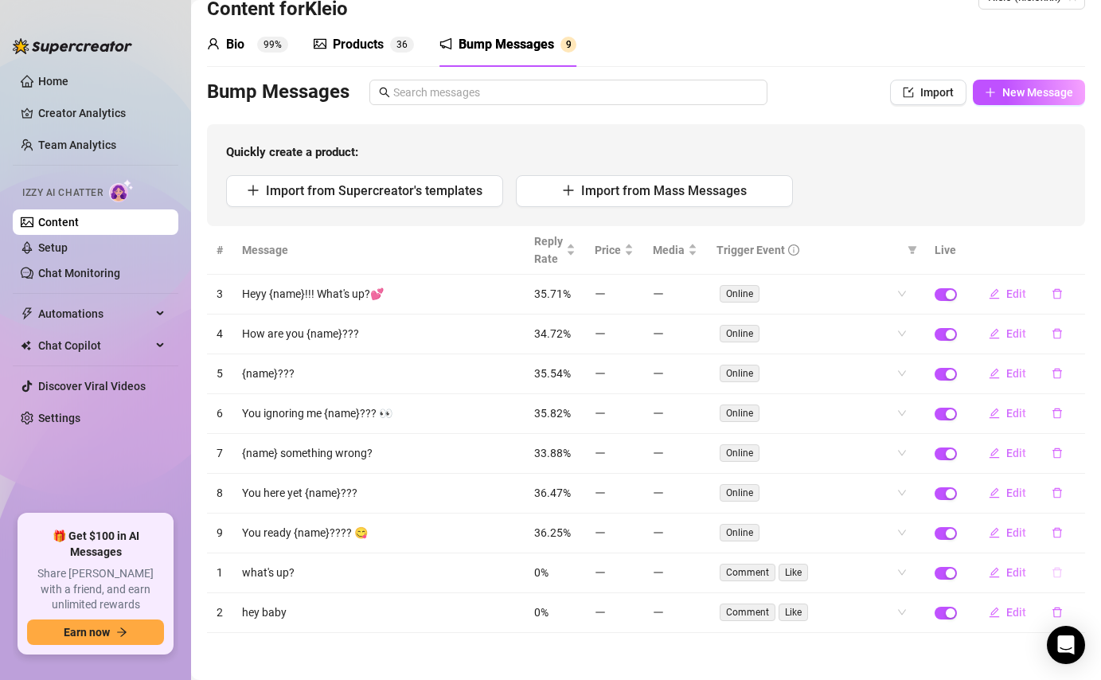
click at [1061, 573] on icon "delete" at bounding box center [1056, 572] width 11 height 11
click at [1075, 525] on span "Yes" at bounding box center [1073, 531] width 19 height 13
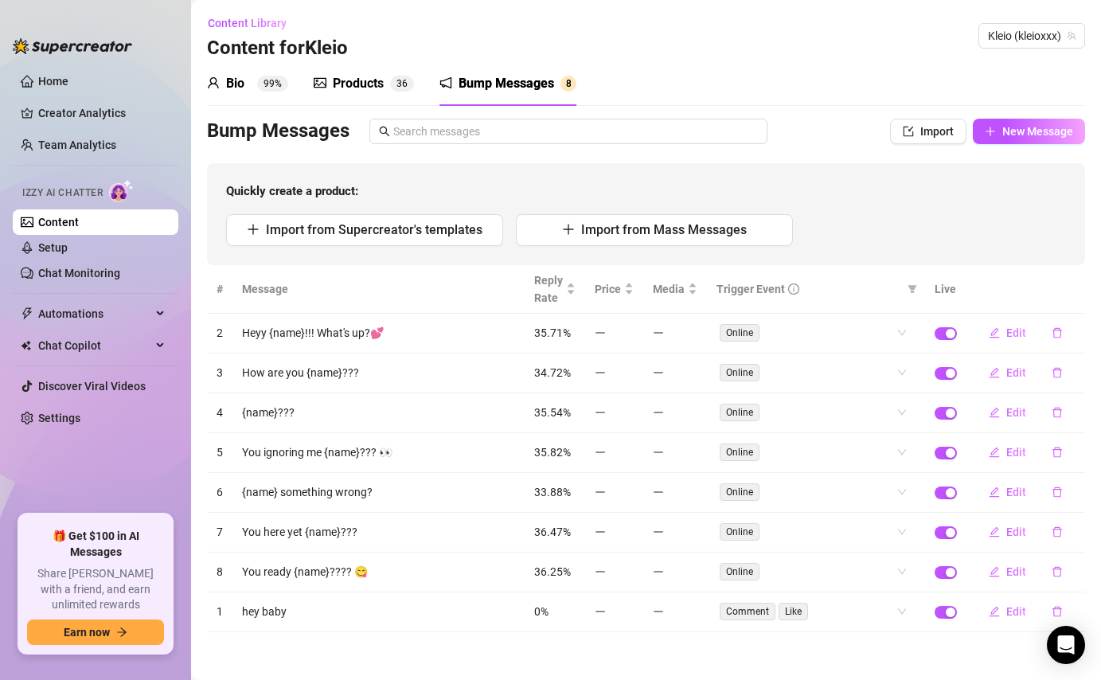
scroll to position [0, 0]
click at [1057, 609] on icon "delete" at bounding box center [1057, 612] width 10 height 10
click at [1071, 569] on span "Yes" at bounding box center [1073, 570] width 19 height 13
click at [253, 29] on span "Content Library" at bounding box center [247, 24] width 79 height 13
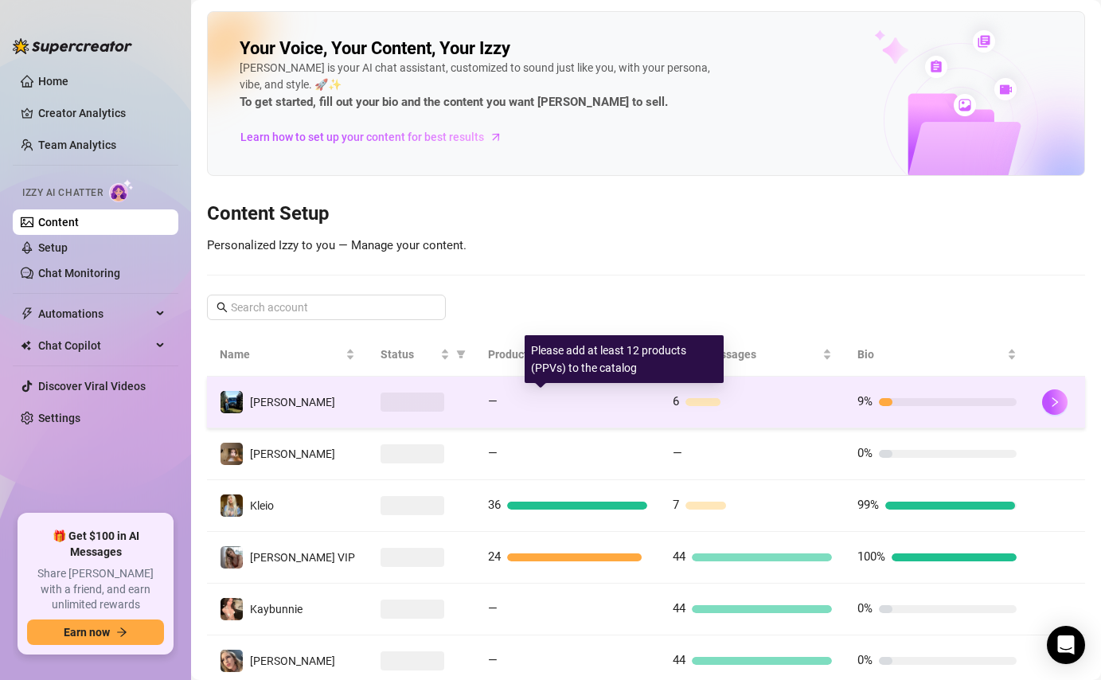
click at [601, 404] on div at bounding box center [575, 402] width 143 height 8
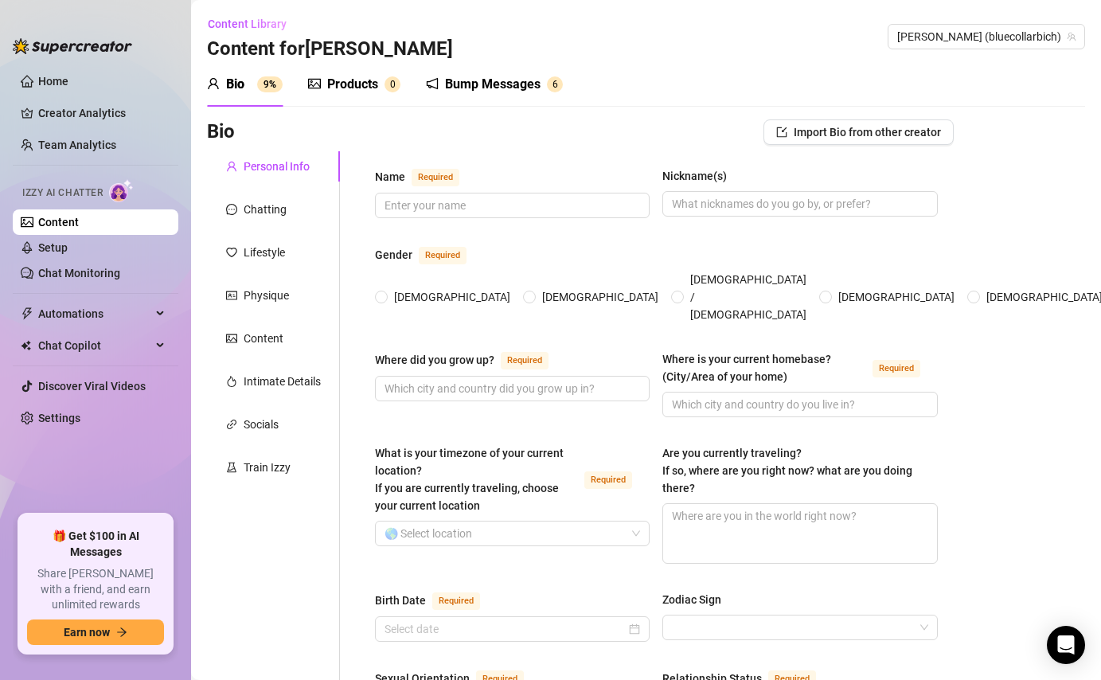
click at [512, 84] on div "Bump Messages" at bounding box center [493, 84] width 96 height 19
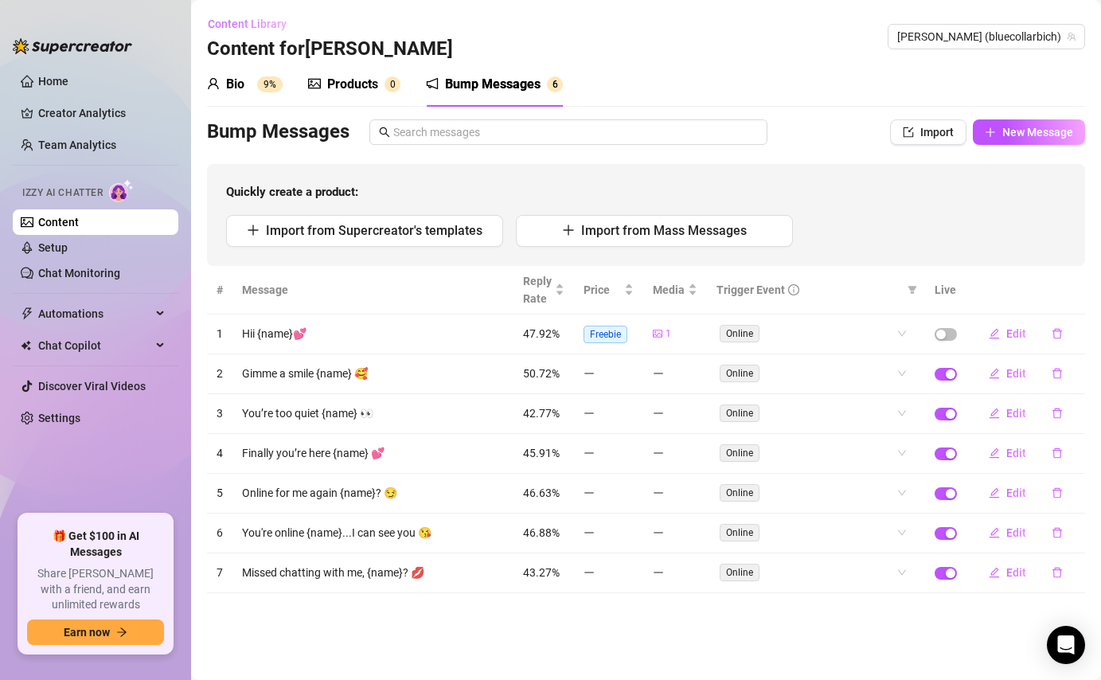
click at [275, 25] on span "Content Library" at bounding box center [247, 24] width 79 height 13
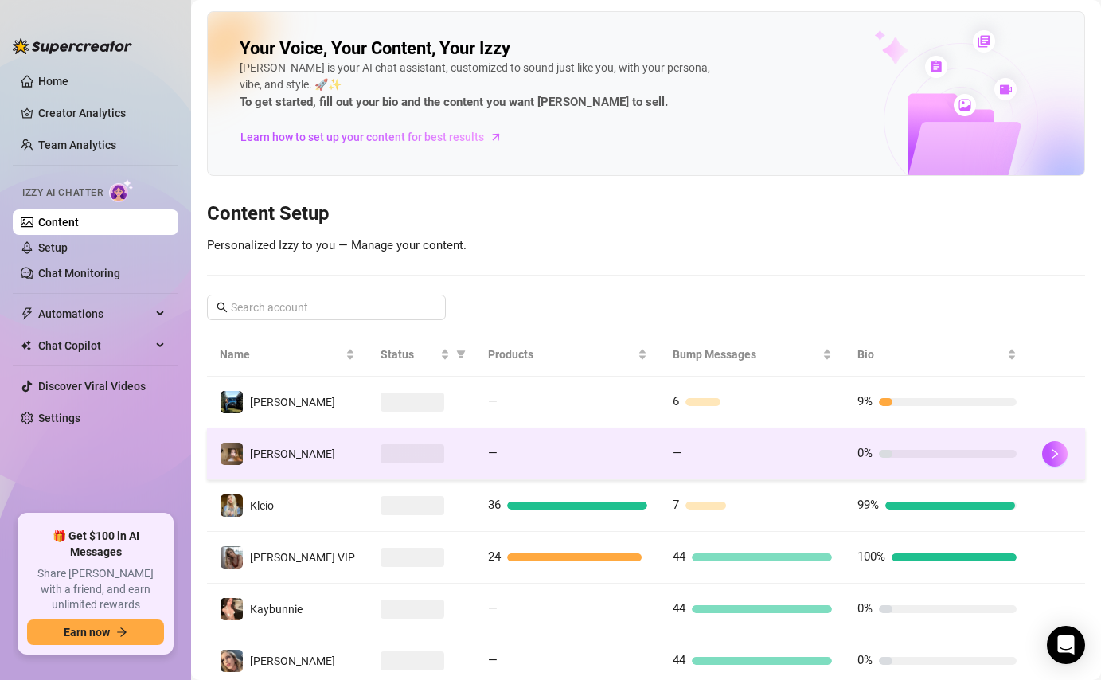
click at [660, 452] on td "—" at bounding box center [752, 454] width 185 height 52
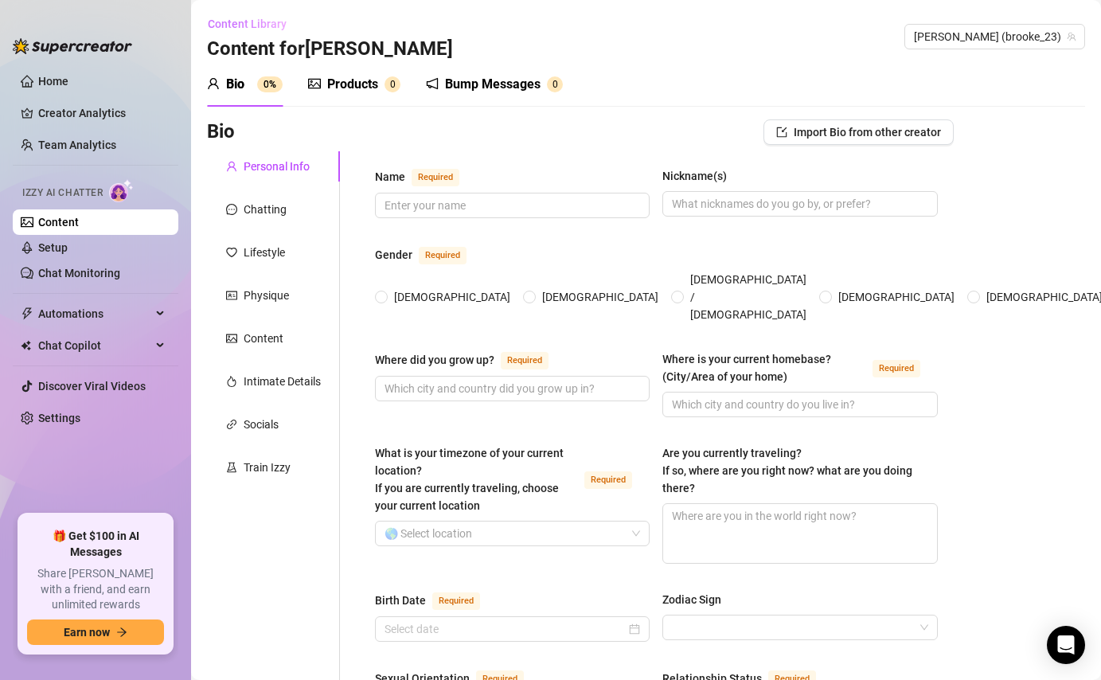
click at [260, 25] on span "Content Library" at bounding box center [247, 24] width 79 height 13
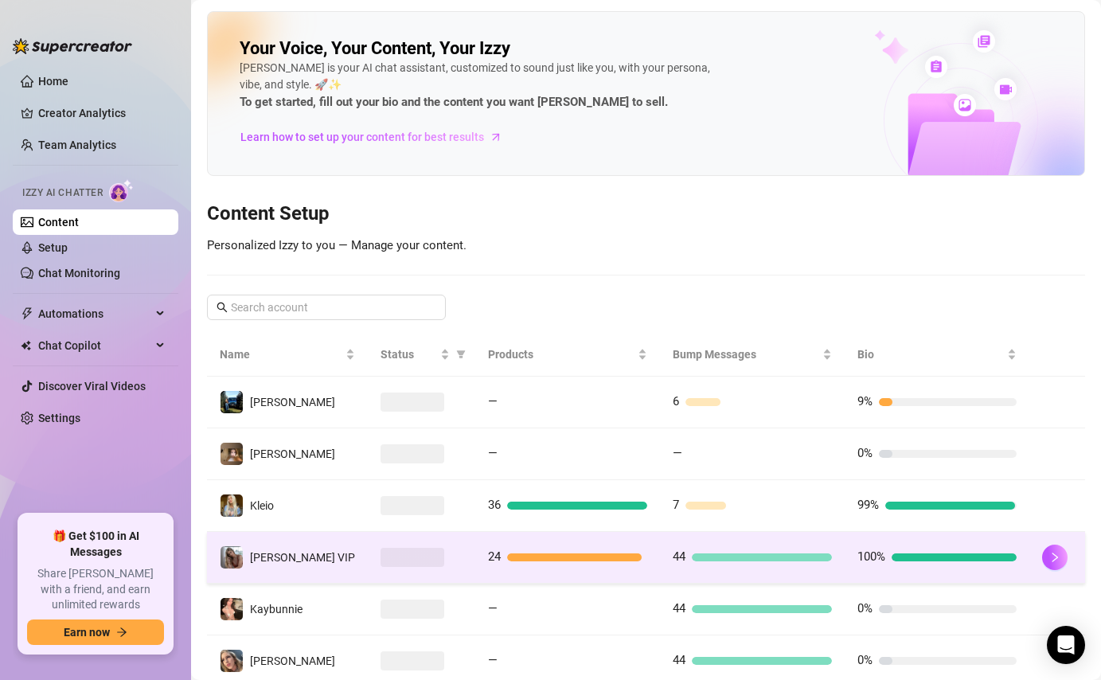
click at [751, 566] on td "44" at bounding box center [752, 558] width 185 height 52
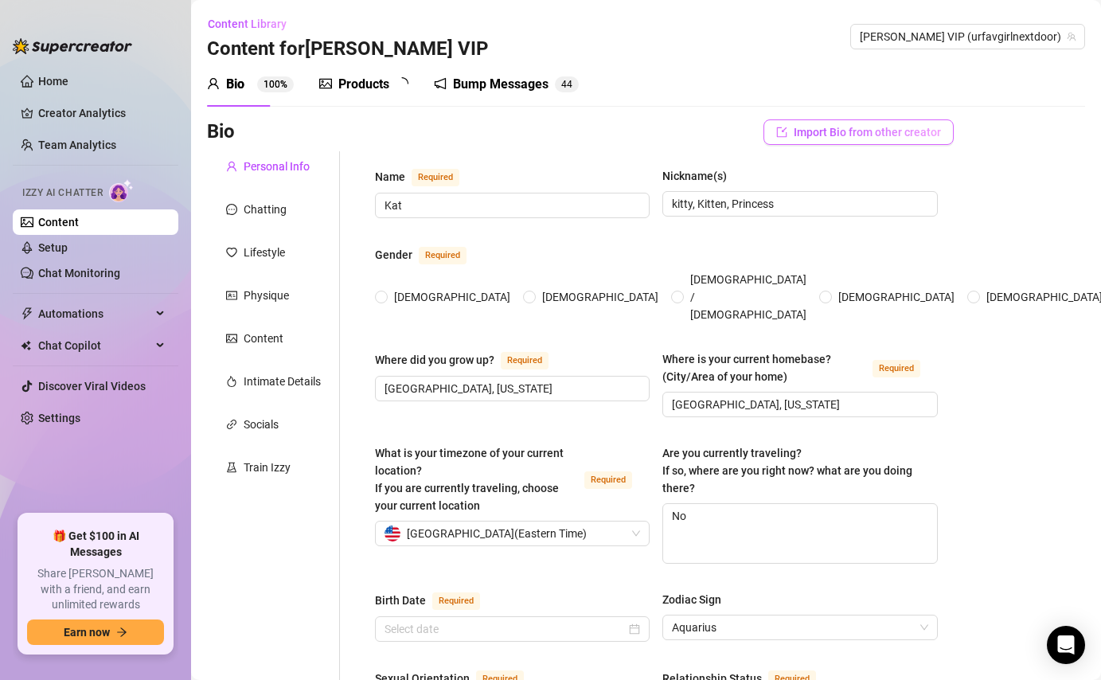
radio input "true"
type input "[DATE]"
click at [571, 82] on sup "4 4" at bounding box center [578, 84] width 24 height 16
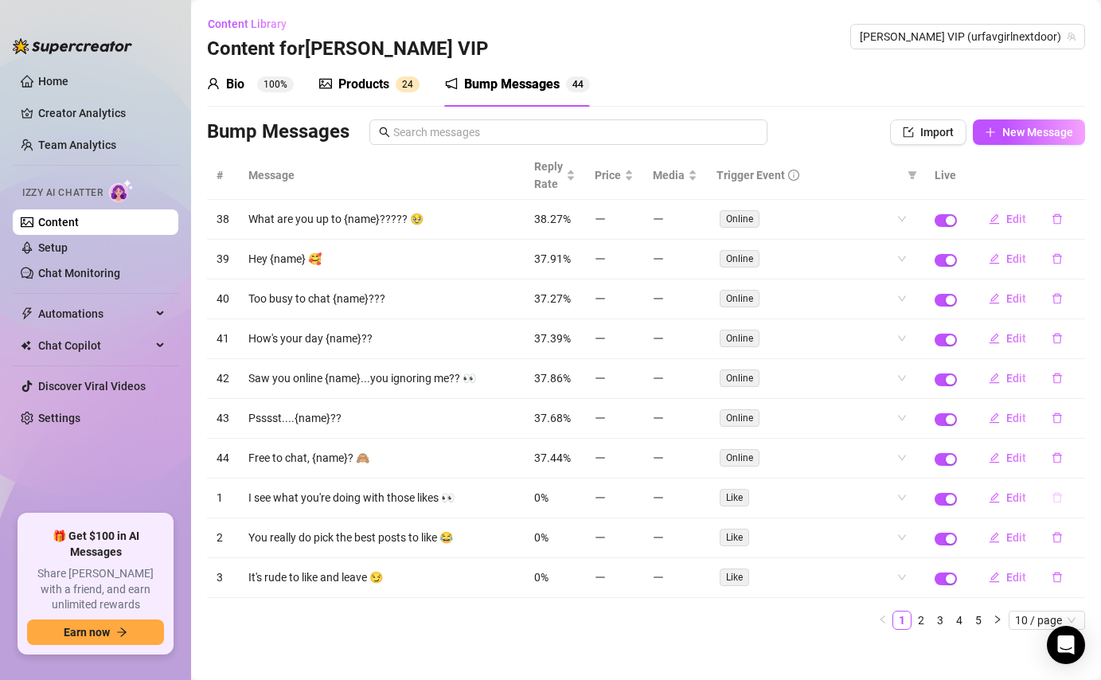
click at [1053, 499] on icon "delete" at bounding box center [1057, 498] width 10 height 10
click at [1076, 458] on span "Yes" at bounding box center [1073, 456] width 19 height 13
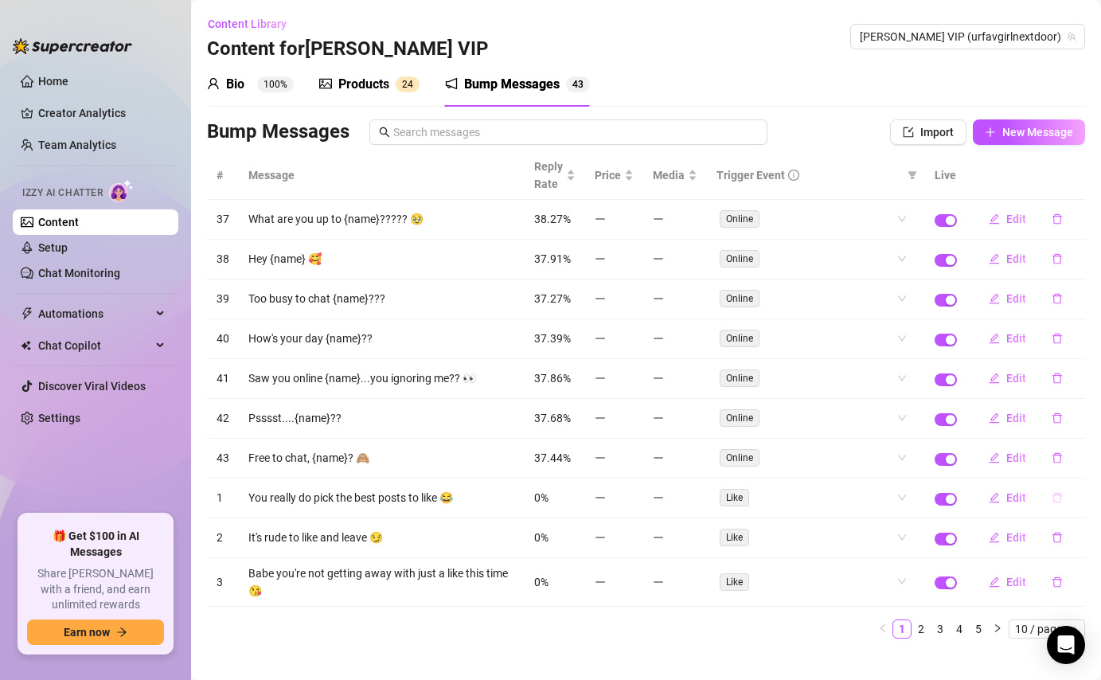
click at [1056, 500] on icon "delete" at bounding box center [1056, 497] width 11 height 11
click at [1076, 458] on span "Yes" at bounding box center [1073, 456] width 19 height 13
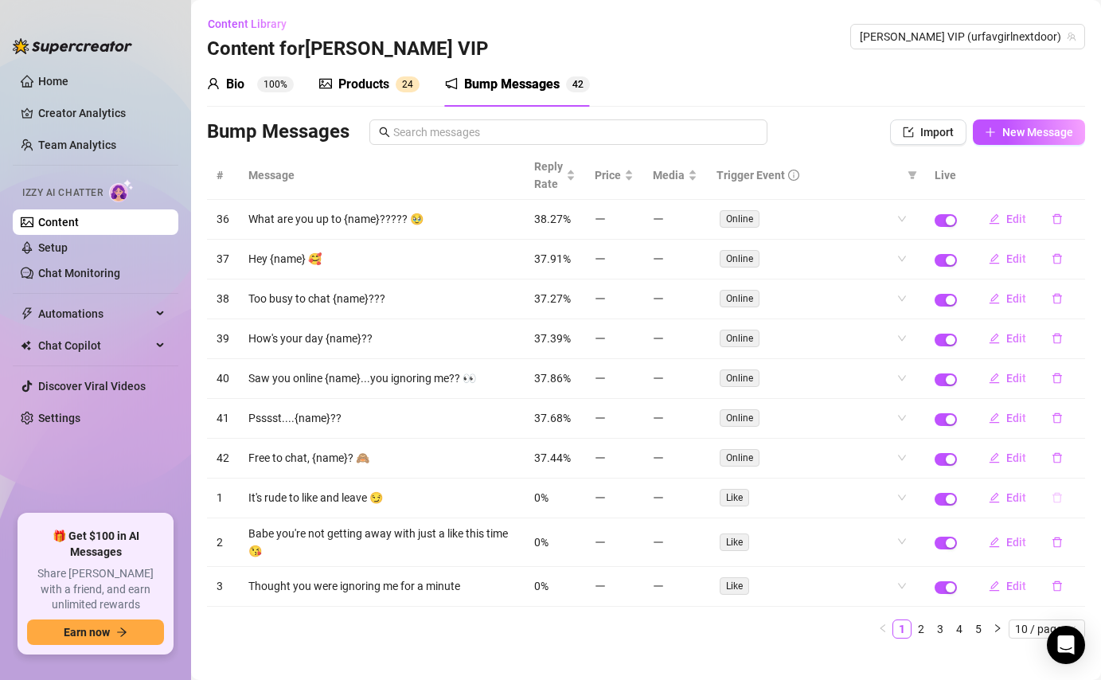
click at [1059, 497] on icon "delete" at bounding box center [1056, 497] width 11 height 11
click at [1075, 452] on span "Yes" at bounding box center [1073, 456] width 19 height 13
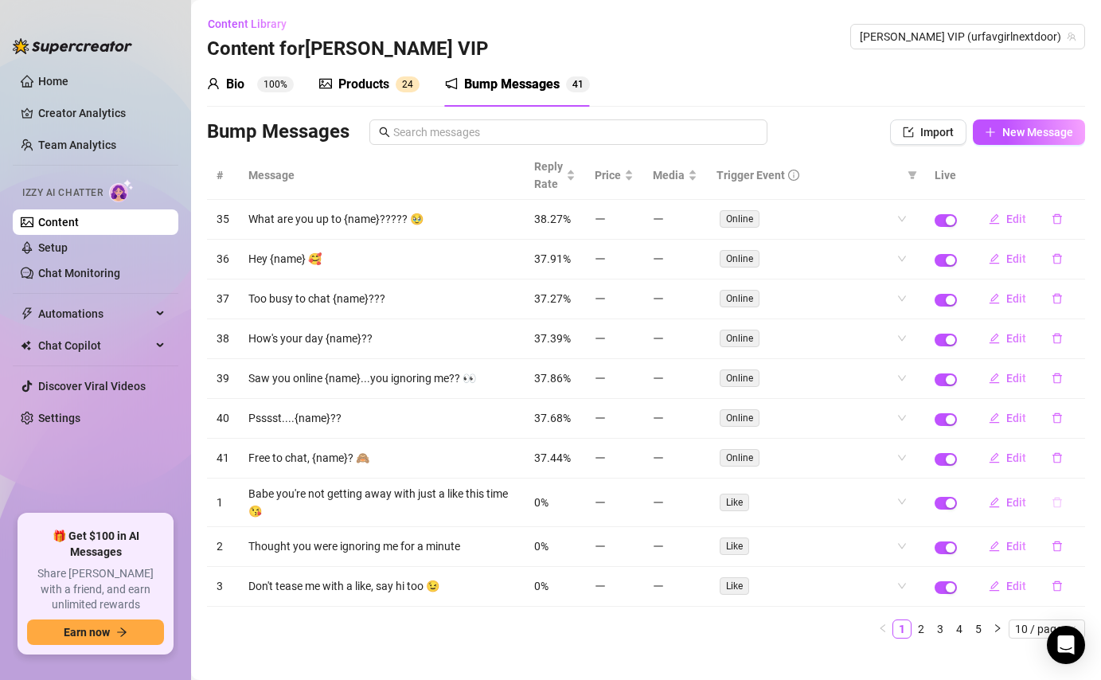
click at [1055, 498] on icon "delete" at bounding box center [1056, 502] width 11 height 11
click at [1077, 462] on span "Yes" at bounding box center [1073, 460] width 19 height 13
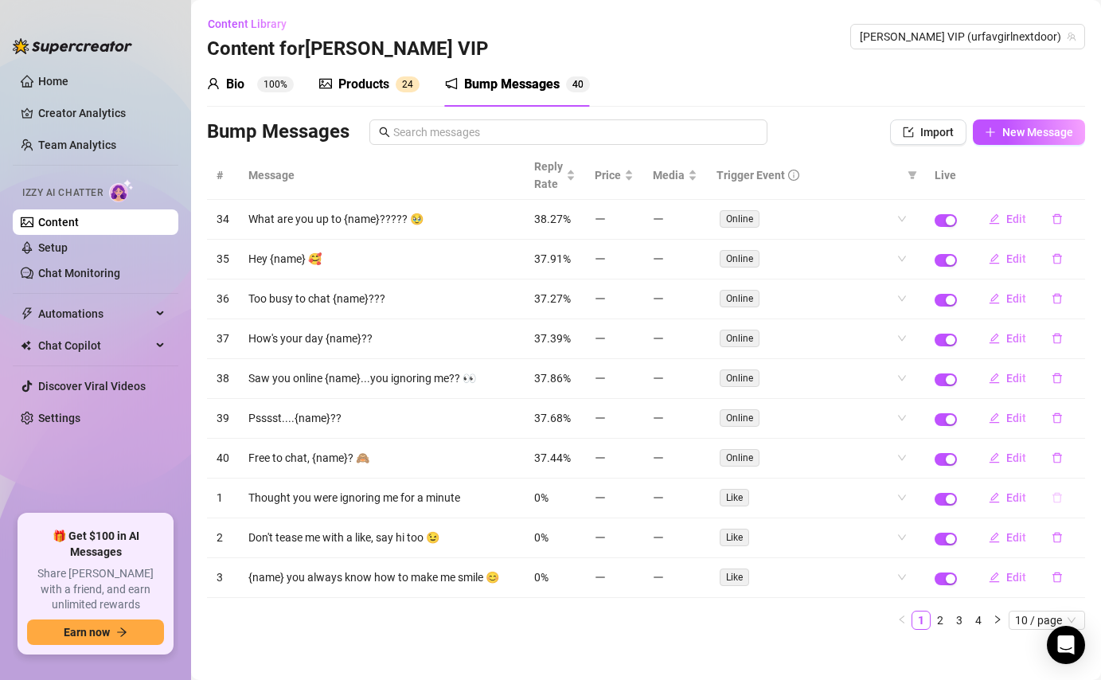
click at [1056, 498] on icon "delete" at bounding box center [1056, 497] width 11 height 11
click at [1089, 458] on button "Yes" at bounding box center [1074, 456] width 30 height 19
click at [1065, 493] on button "button" at bounding box center [1057, 497] width 37 height 25
click at [1082, 453] on span "Yes" at bounding box center [1073, 456] width 19 height 13
click at [1057, 492] on icon "delete" at bounding box center [1056, 497] width 11 height 11
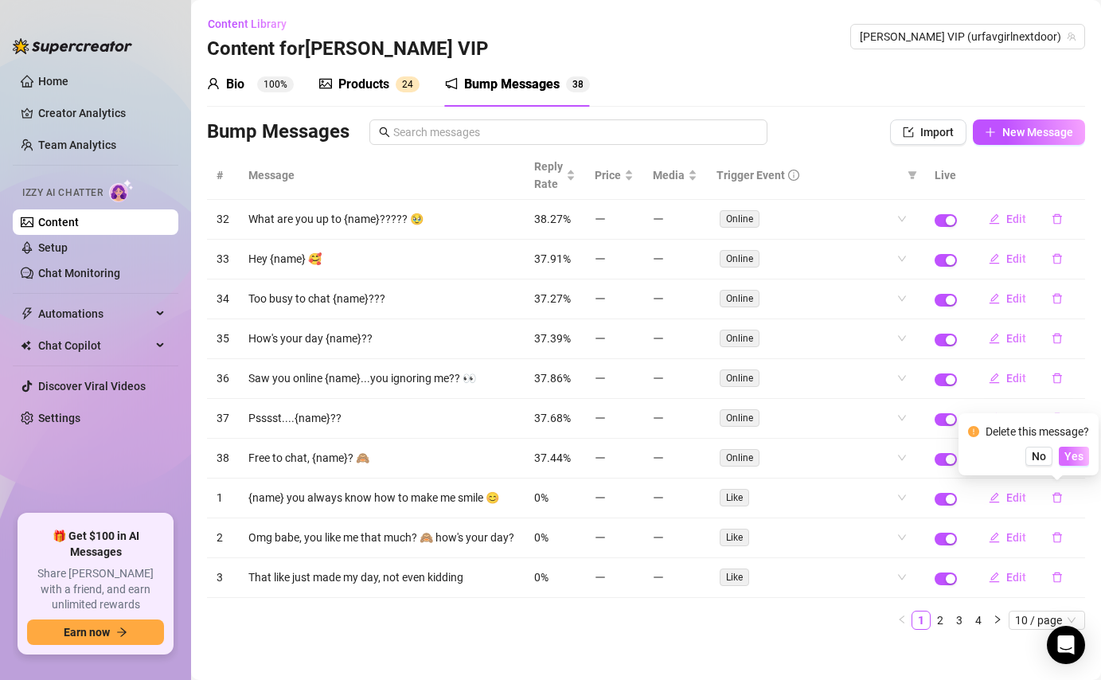
click at [1078, 455] on span "Yes" at bounding box center [1073, 456] width 19 height 13
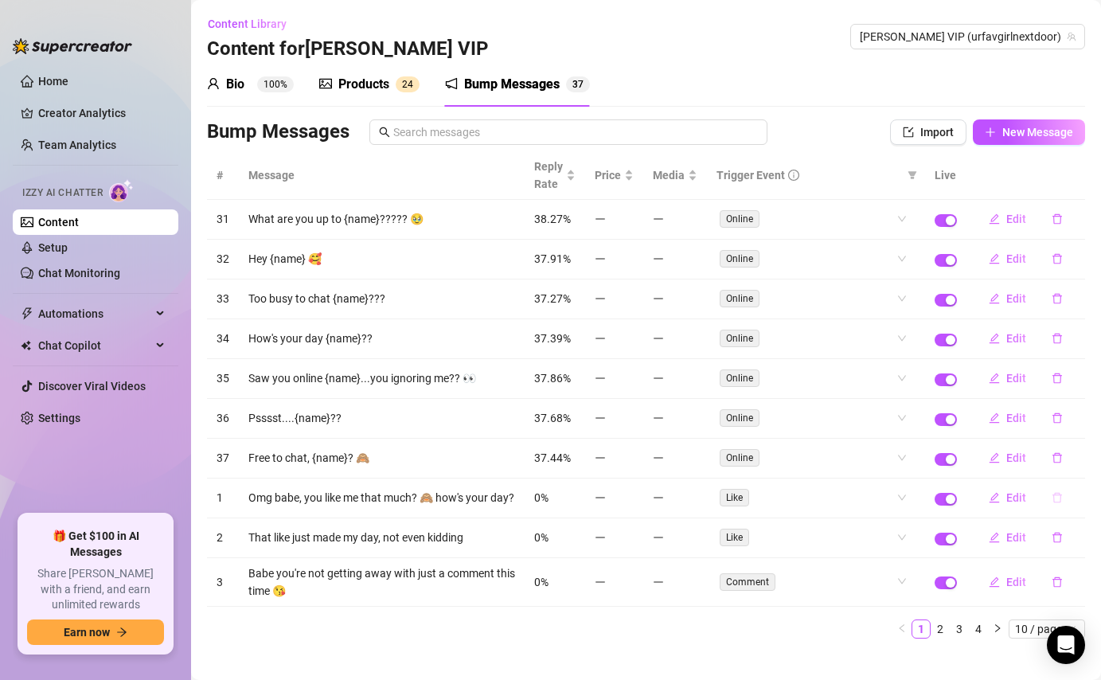
click at [1059, 498] on icon "delete" at bounding box center [1057, 498] width 10 height 10
click at [1081, 462] on button "Yes" at bounding box center [1074, 456] width 30 height 19
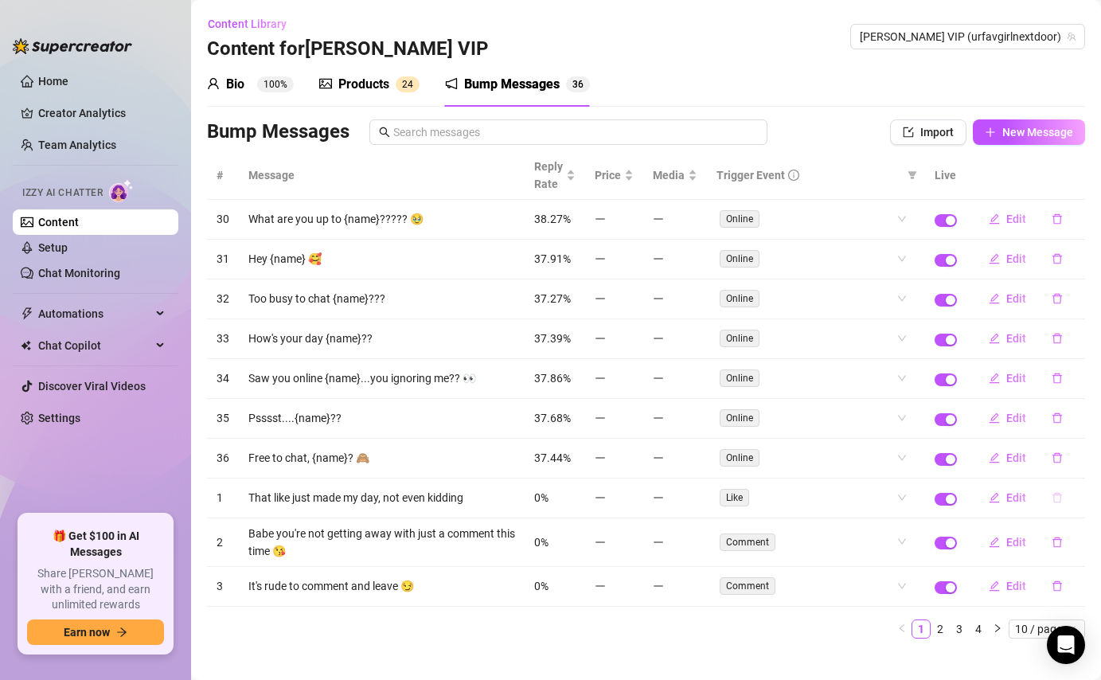
click at [1058, 501] on icon "delete" at bounding box center [1056, 497] width 11 height 11
click at [1083, 454] on span "Yes" at bounding box center [1073, 456] width 19 height 13
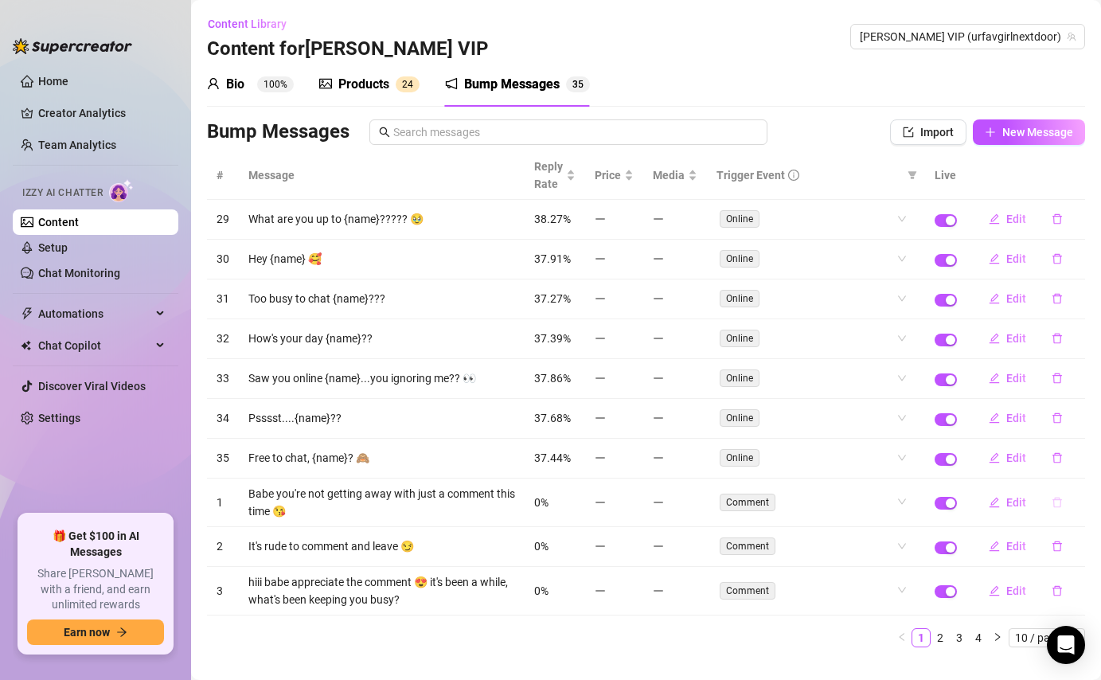
click at [1053, 507] on icon "delete" at bounding box center [1057, 502] width 10 height 10
click at [1074, 459] on span "Yes" at bounding box center [1073, 460] width 19 height 13
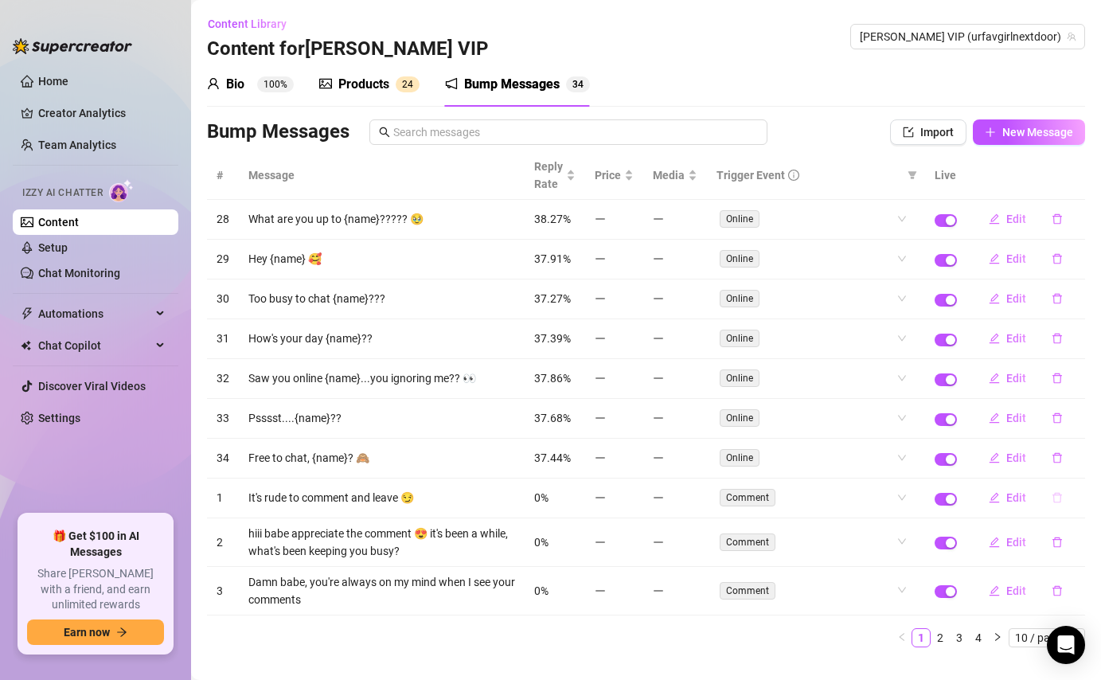
click at [1055, 501] on icon "delete" at bounding box center [1056, 497] width 11 height 11
click at [1083, 444] on div "Delete this message? No Yes" at bounding box center [1028, 444] width 121 height 43
click at [1082, 452] on span "Yes" at bounding box center [1073, 456] width 19 height 13
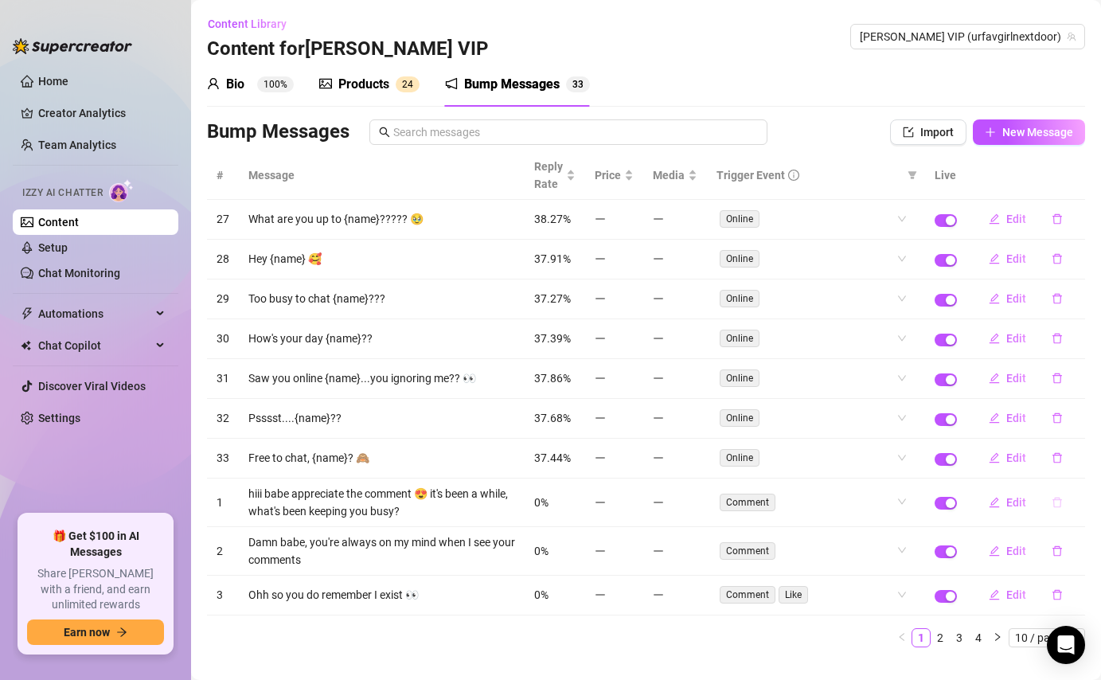
click at [1058, 509] on button "button" at bounding box center [1057, 501] width 37 height 25
click at [1077, 465] on span "Yes" at bounding box center [1073, 460] width 19 height 13
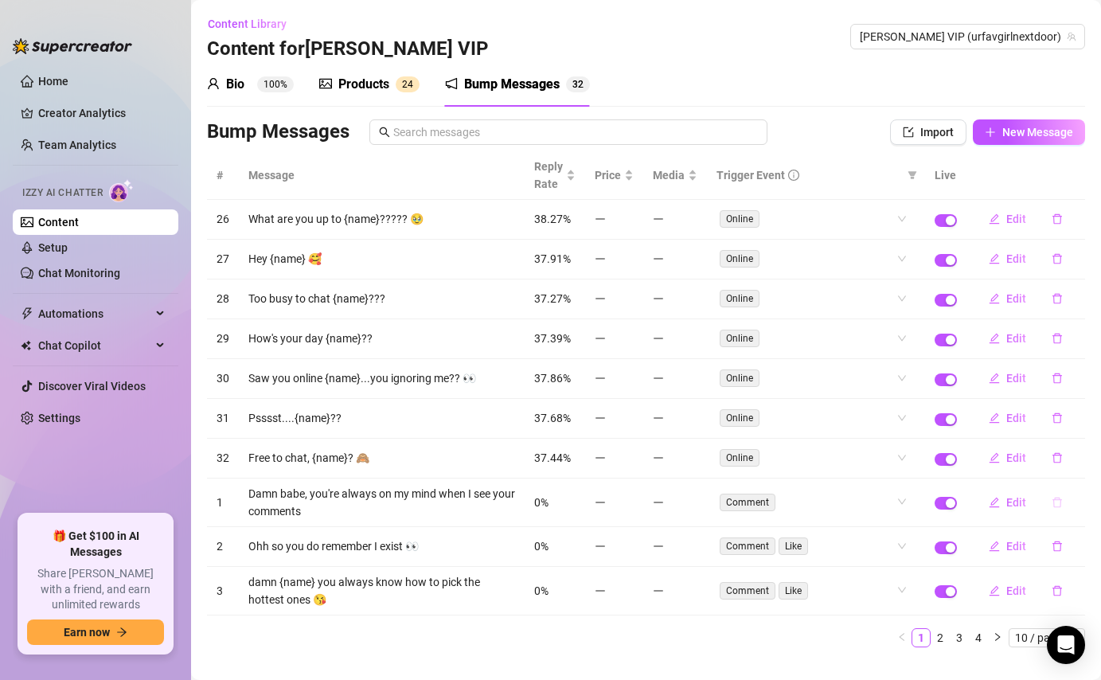
click at [1059, 507] on icon "delete" at bounding box center [1056, 502] width 11 height 11
click at [1071, 465] on span "Yes" at bounding box center [1073, 460] width 19 height 13
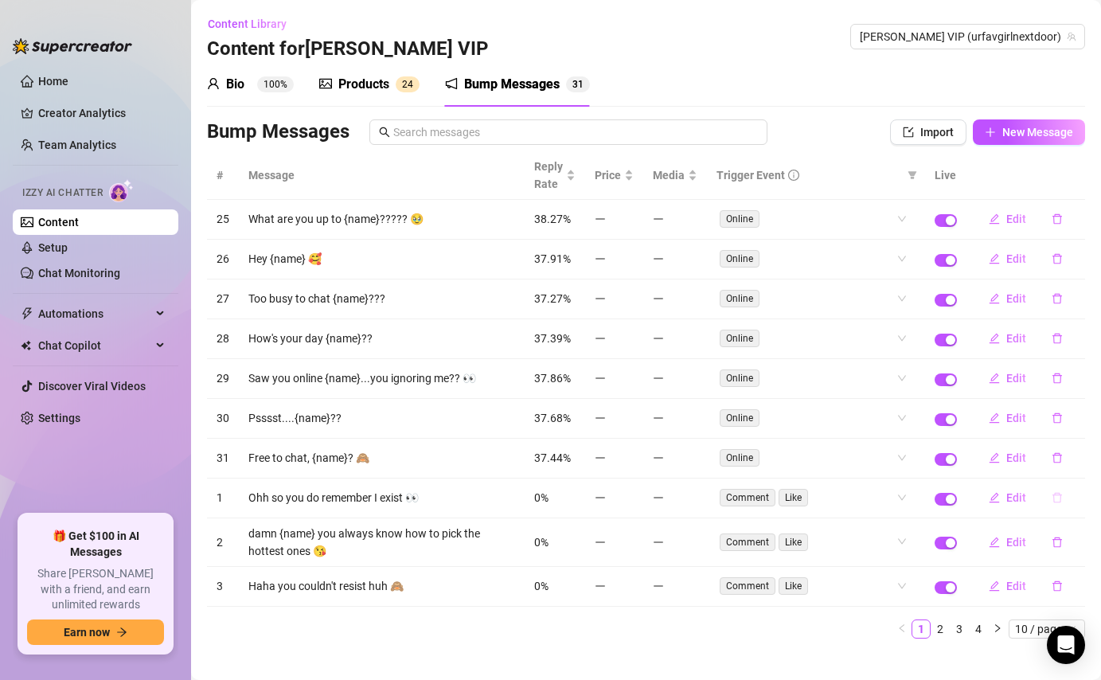
click at [1058, 503] on icon "delete" at bounding box center [1056, 497] width 11 height 11
click at [1074, 458] on span "Yes" at bounding box center [1073, 456] width 19 height 13
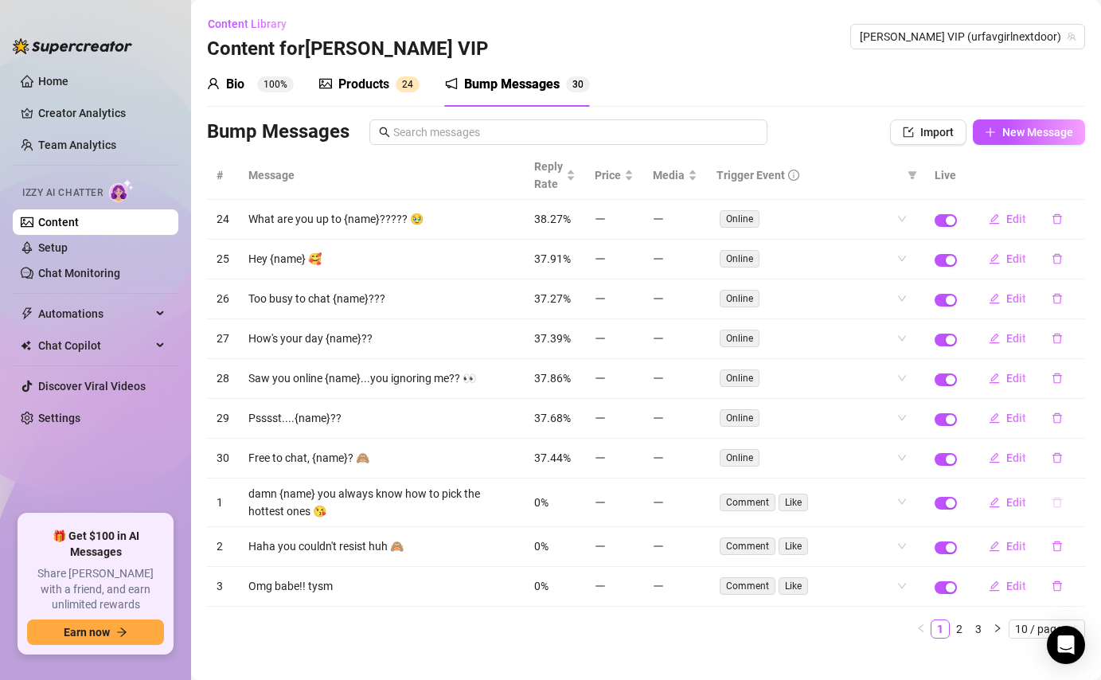
click at [1056, 498] on icon "delete" at bounding box center [1056, 502] width 11 height 11
click at [1076, 461] on span "Yes" at bounding box center [1073, 460] width 19 height 13
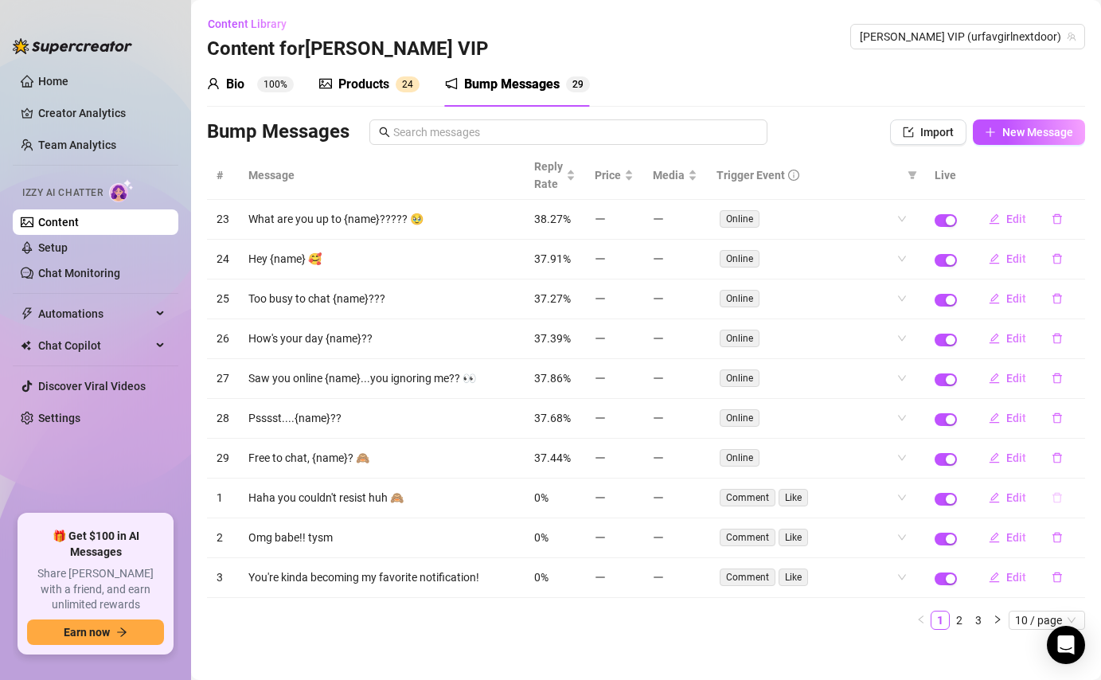
click at [1058, 499] on icon "delete" at bounding box center [1056, 497] width 11 height 11
click at [1073, 454] on span "Yes" at bounding box center [1073, 456] width 19 height 13
click at [1055, 500] on icon "delete" at bounding box center [1056, 497] width 11 height 11
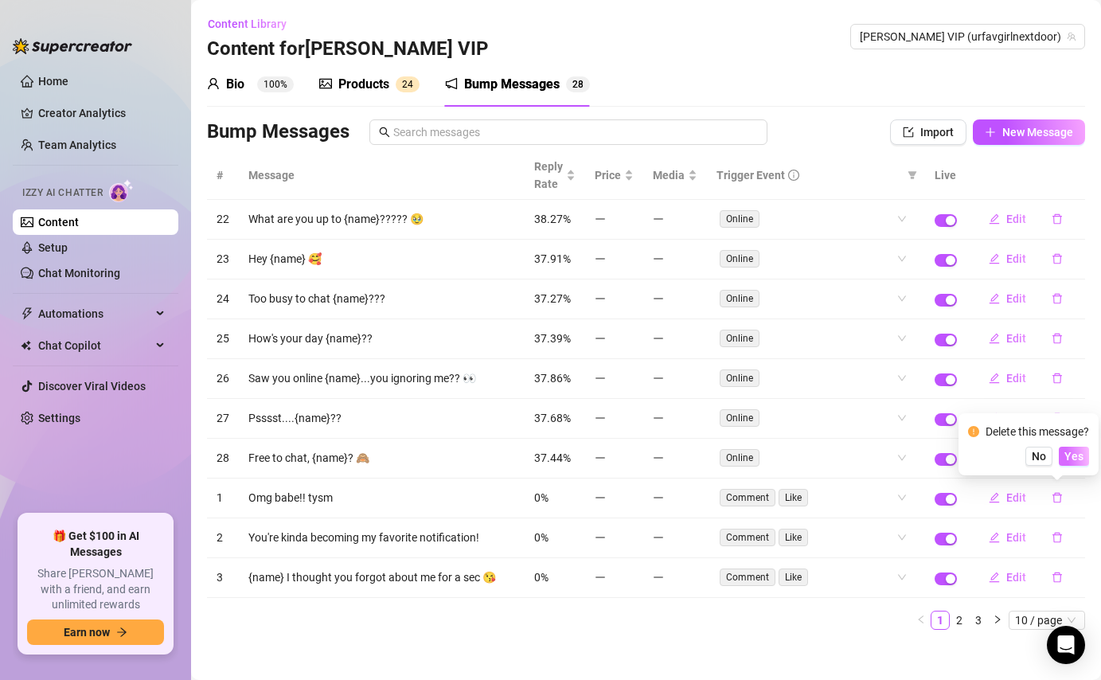
click at [1076, 460] on span "Yes" at bounding box center [1073, 456] width 19 height 13
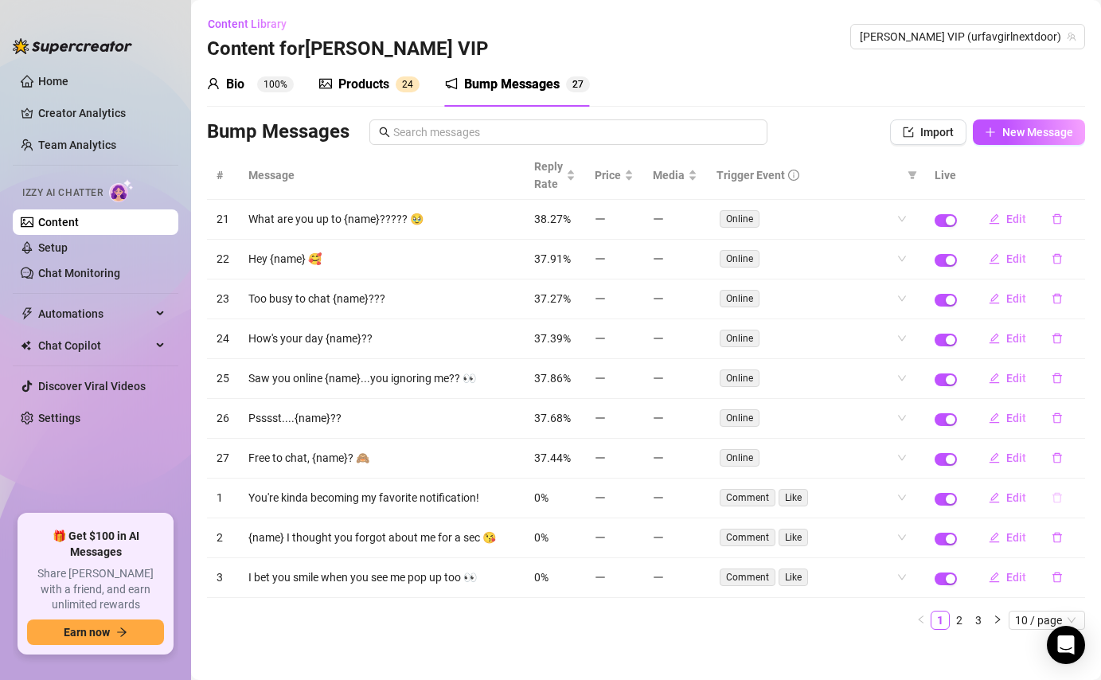
click at [1055, 497] on icon "delete" at bounding box center [1056, 497] width 11 height 11
click at [1086, 454] on button "Yes" at bounding box center [1074, 456] width 30 height 19
click at [1062, 502] on icon "delete" at bounding box center [1056, 497] width 11 height 11
click at [1081, 457] on span "Yes" at bounding box center [1073, 456] width 19 height 13
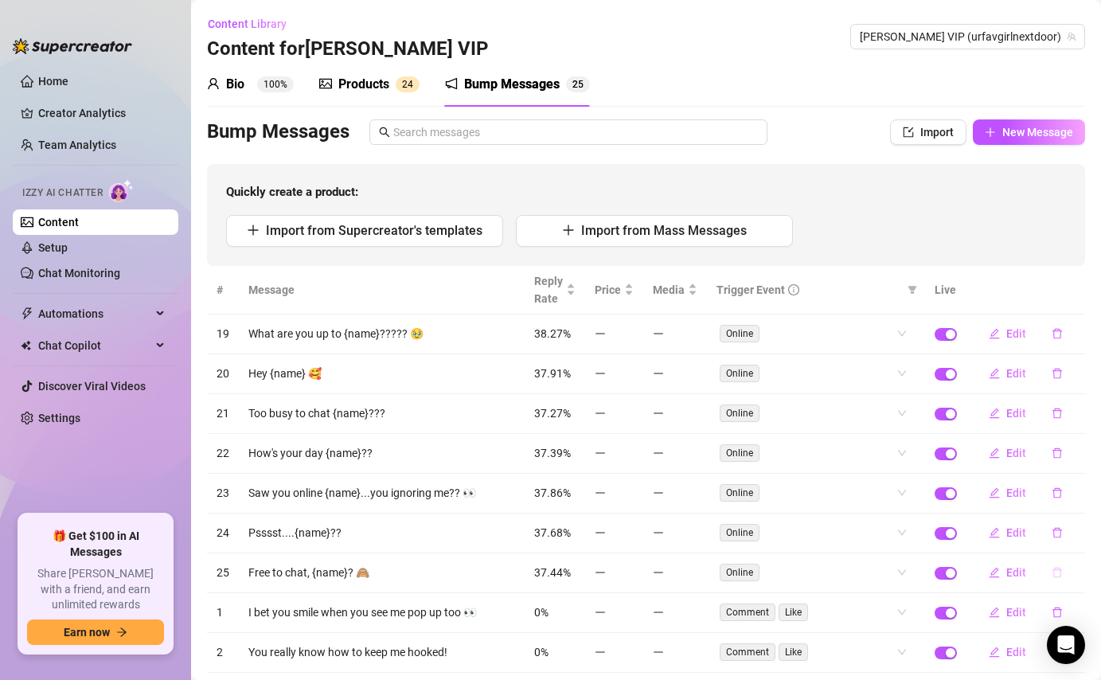
scroll to position [124, 0]
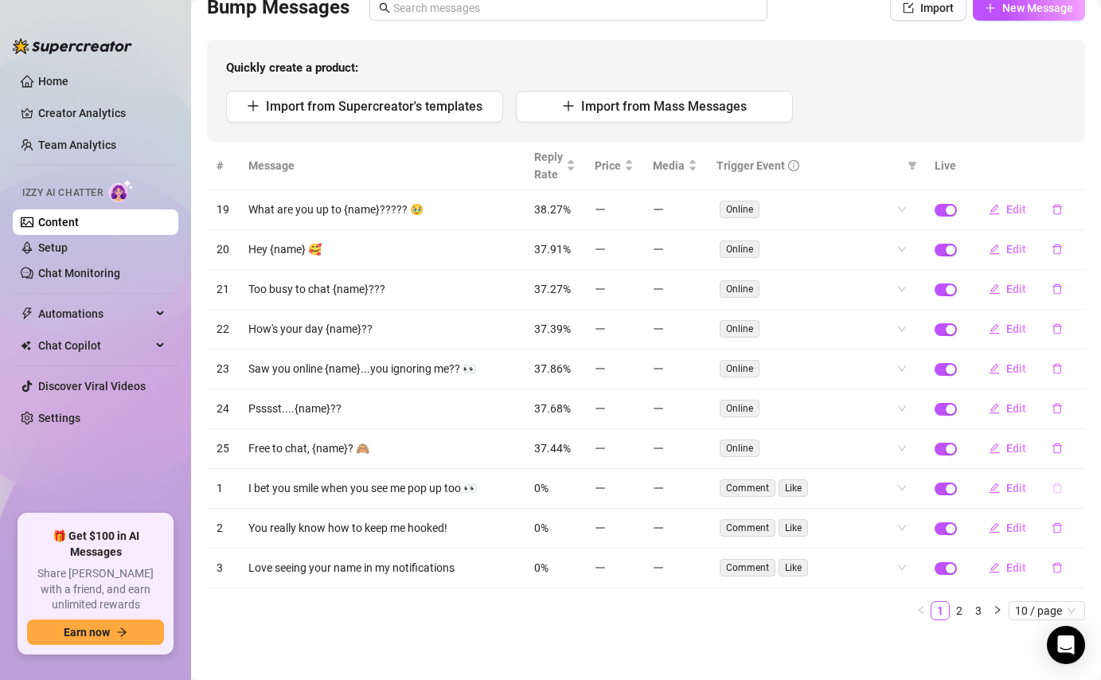
click at [1064, 486] on button "button" at bounding box center [1057, 487] width 37 height 25
click at [1071, 439] on button "Yes" at bounding box center [1074, 446] width 30 height 19
click at [1063, 488] on button "button" at bounding box center [1057, 487] width 37 height 25
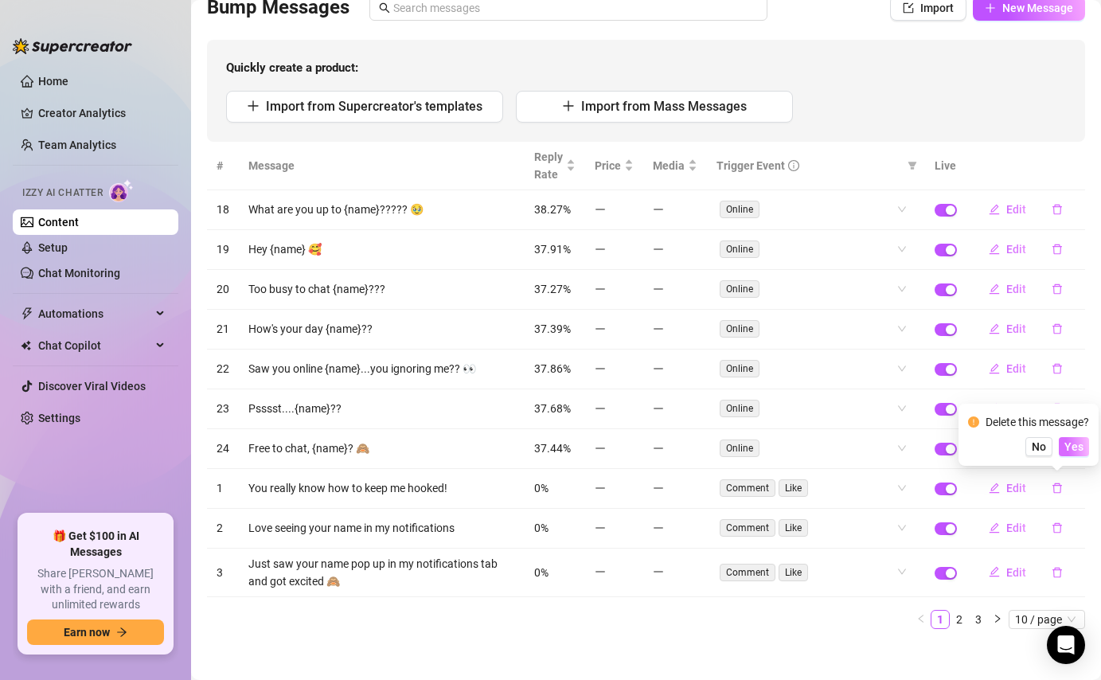
click at [1074, 447] on span "Yes" at bounding box center [1073, 446] width 19 height 13
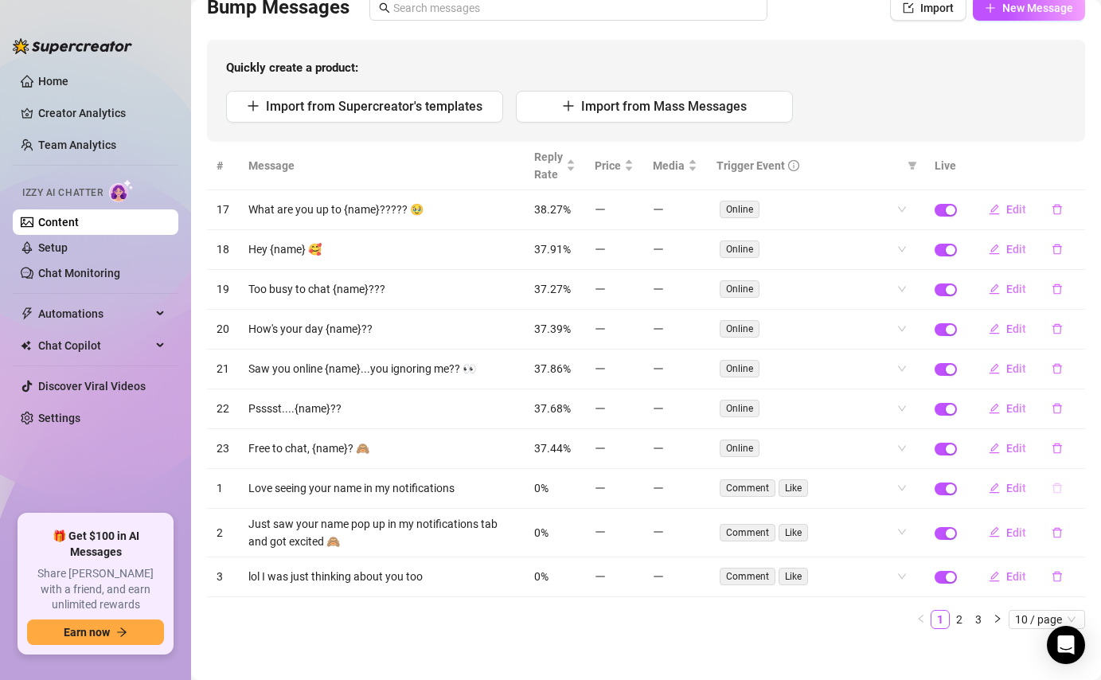
click at [1057, 492] on icon "delete" at bounding box center [1057, 488] width 10 height 10
click at [1086, 434] on div "Delete this message? No Yes" at bounding box center [1028, 434] width 121 height 43
click at [1083, 447] on span "Yes" at bounding box center [1073, 446] width 19 height 13
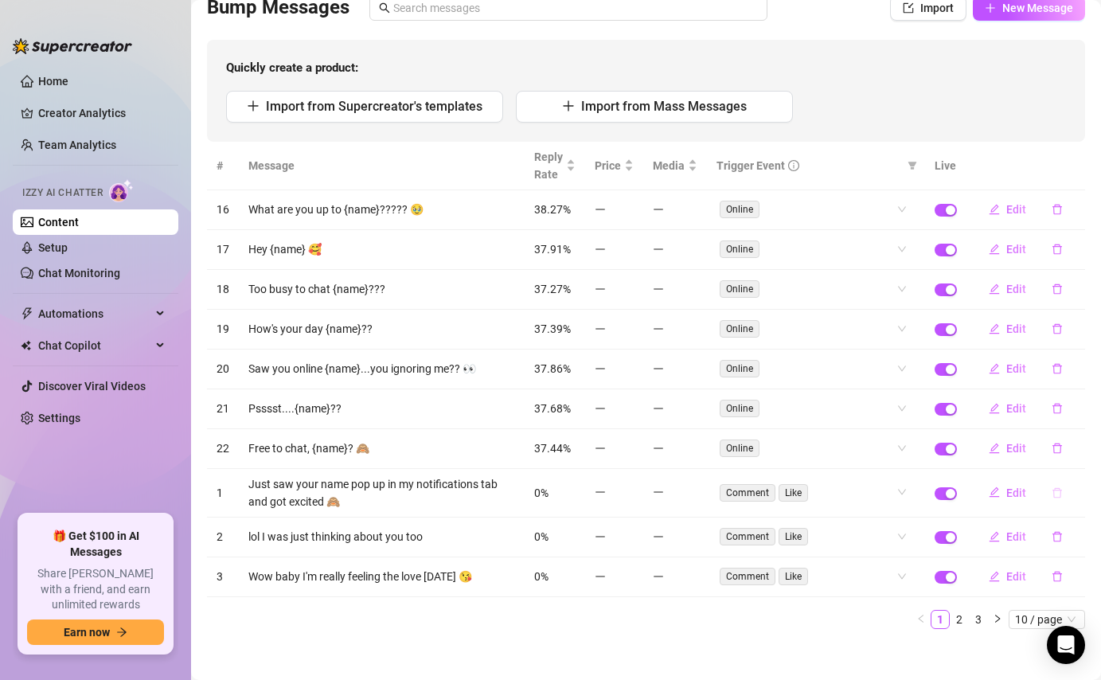
click at [1061, 492] on icon "delete" at bounding box center [1056, 492] width 11 height 11
click at [1078, 456] on span "Yes" at bounding box center [1073, 450] width 19 height 13
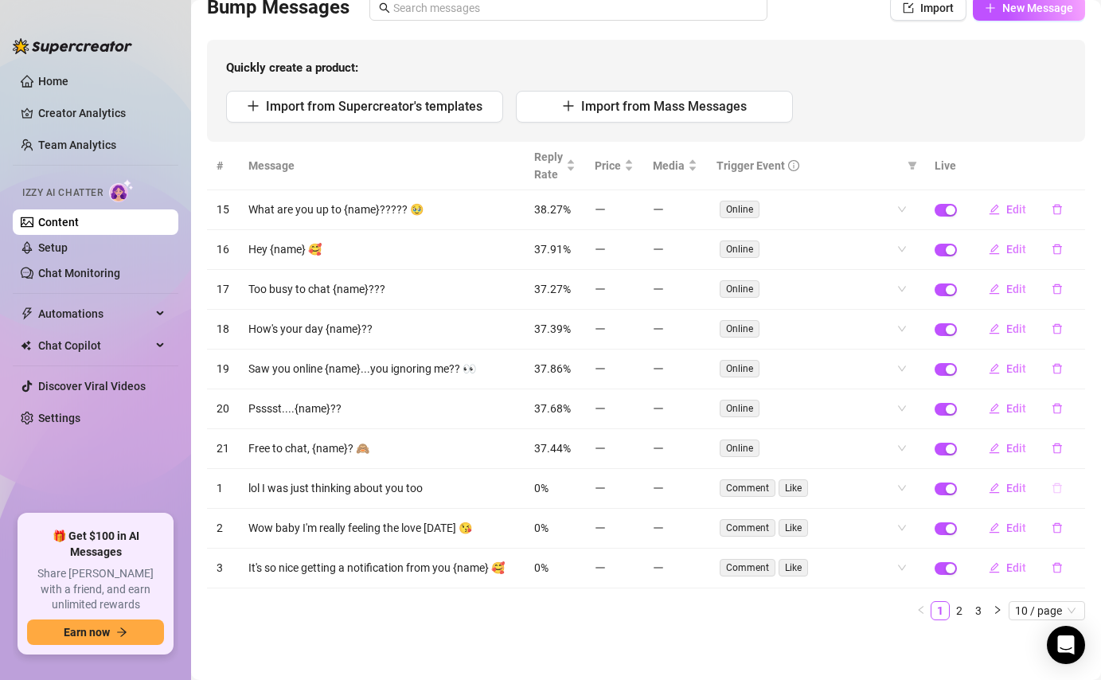
click at [1060, 491] on icon "delete" at bounding box center [1057, 488] width 10 height 10
click at [1079, 446] on span "Yes" at bounding box center [1073, 446] width 19 height 13
click at [1059, 481] on button "button" at bounding box center [1057, 487] width 37 height 25
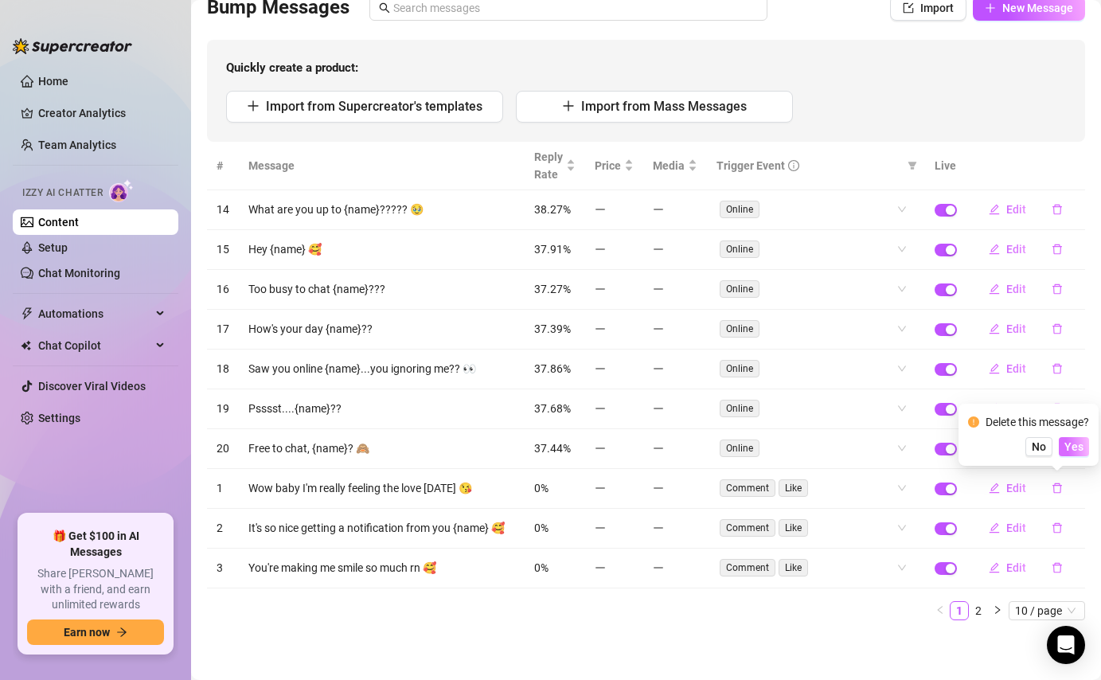
click at [1067, 447] on span "Yes" at bounding box center [1073, 446] width 19 height 13
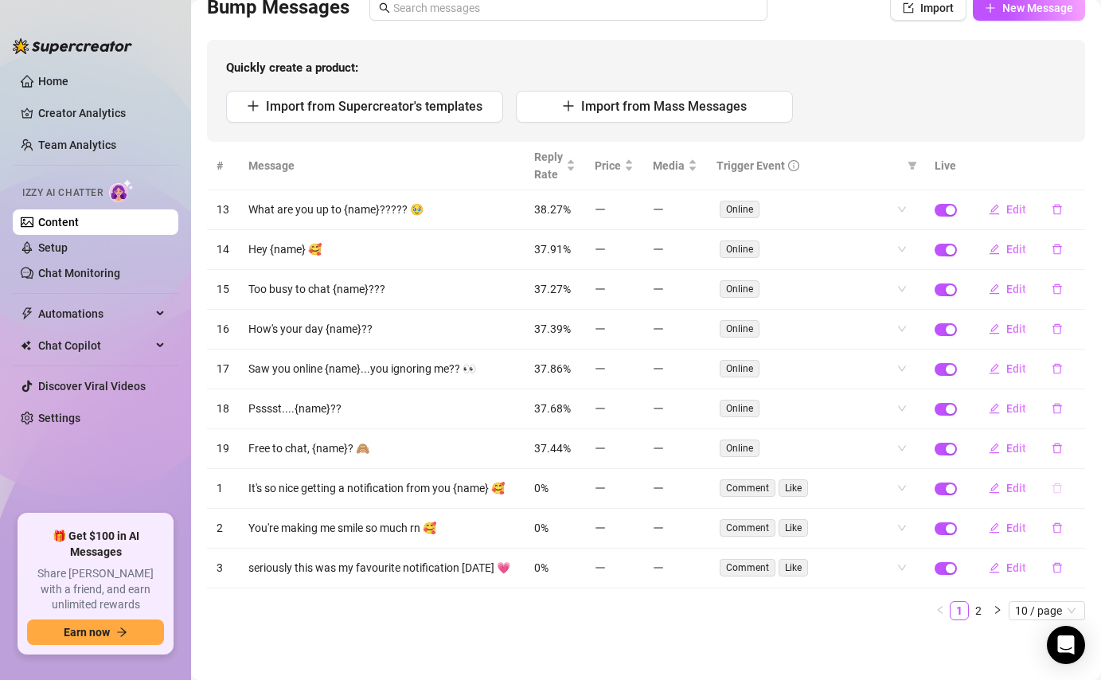
click at [1066, 486] on button "button" at bounding box center [1057, 487] width 37 height 25
click at [1080, 439] on button "Yes" at bounding box center [1074, 446] width 30 height 19
click at [1059, 493] on icon "delete" at bounding box center [1056, 487] width 11 height 11
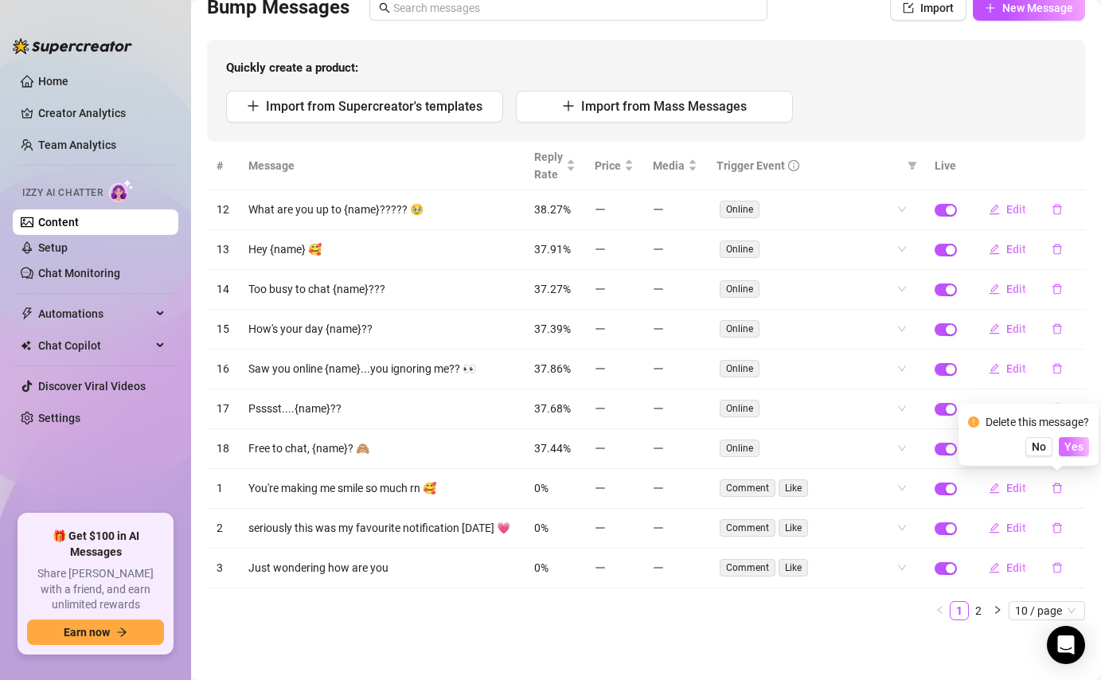
click at [1082, 446] on span "Yes" at bounding box center [1073, 446] width 19 height 13
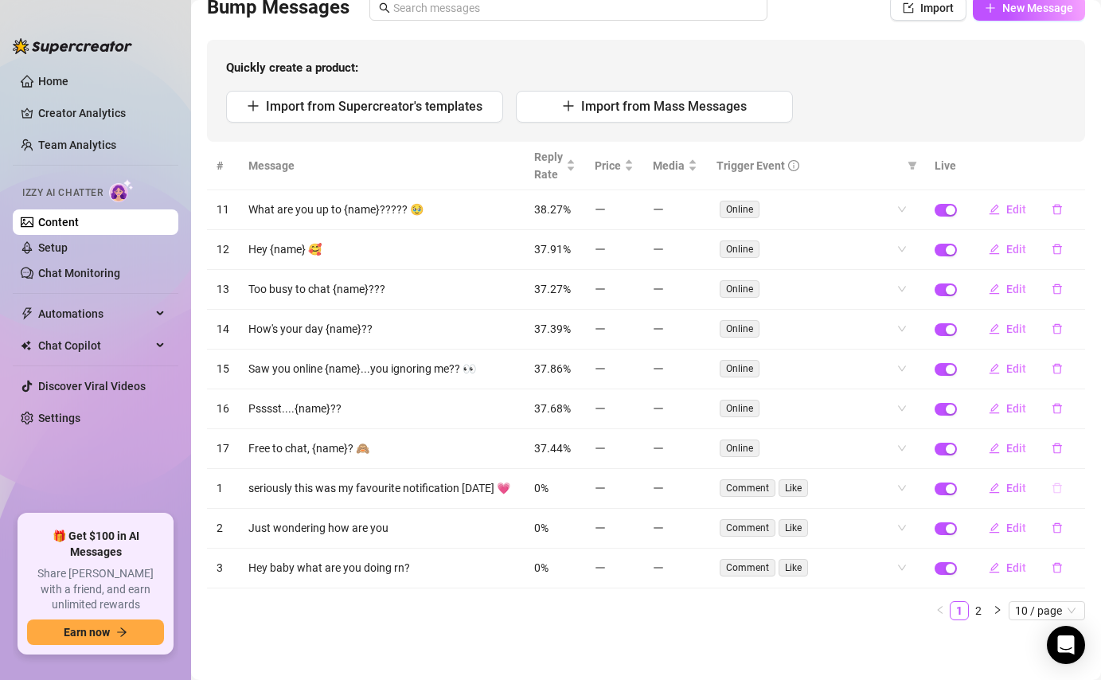
click at [1057, 493] on button "button" at bounding box center [1057, 487] width 37 height 25
click at [1074, 458] on div "Delete this message? No Yes" at bounding box center [1028, 435] width 140 height 62
click at [1074, 453] on span "Yes" at bounding box center [1073, 446] width 19 height 13
click at [1058, 486] on icon "delete" at bounding box center [1056, 487] width 11 height 11
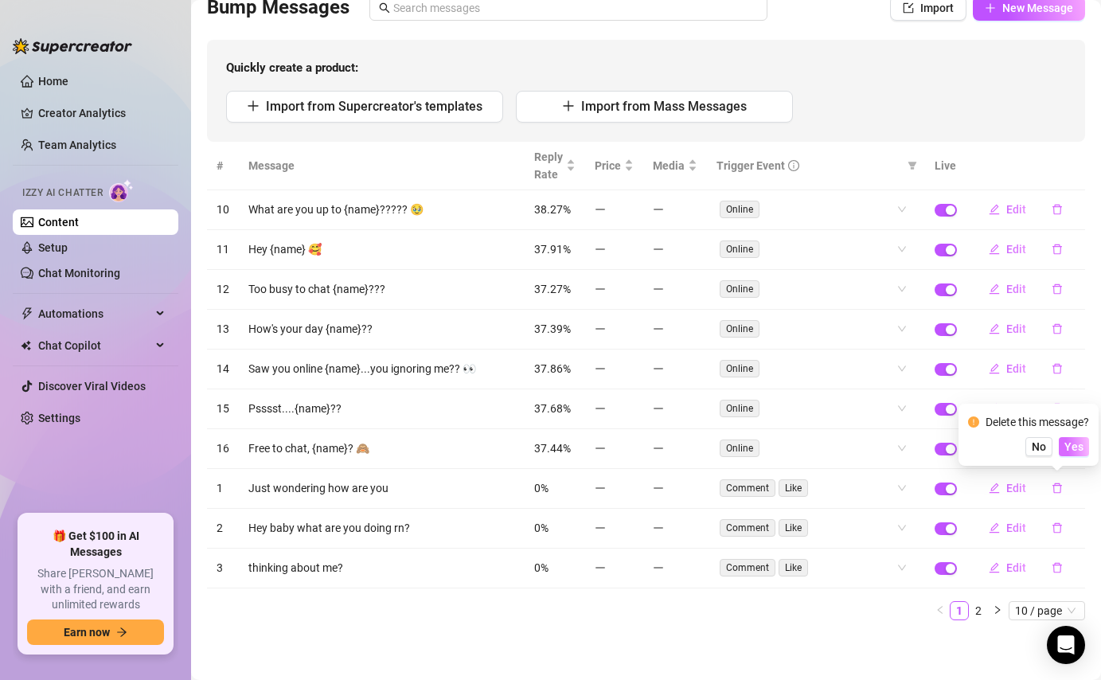
click at [1074, 450] on span "Yes" at bounding box center [1073, 446] width 19 height 13
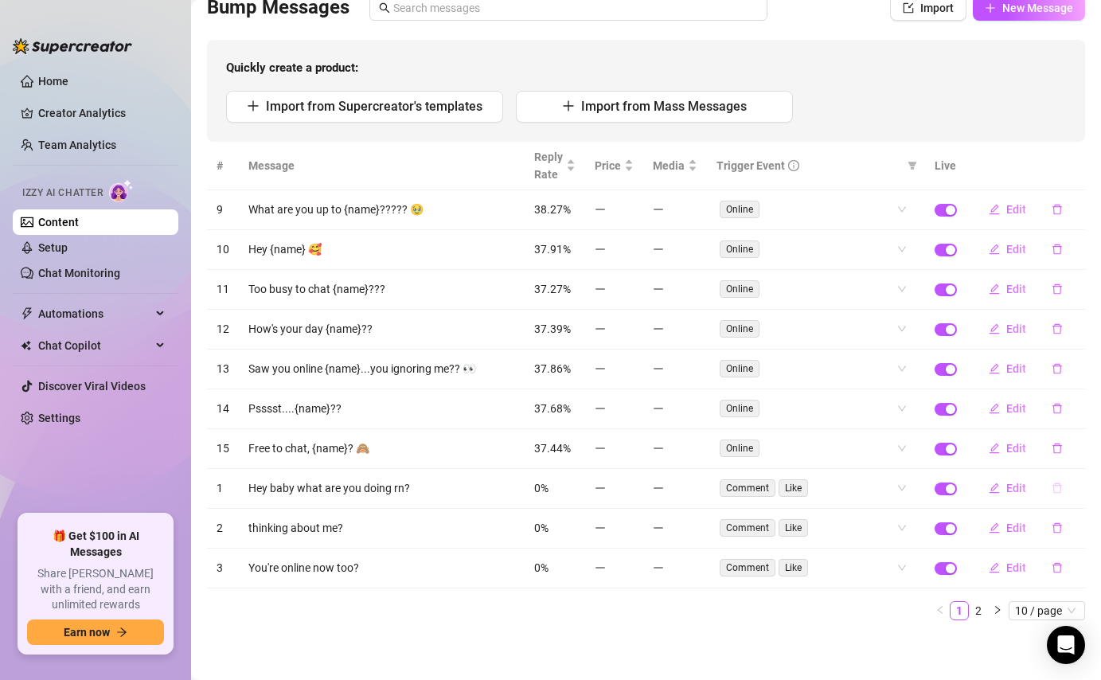
click at [1058, 486] on icon "delete" at bounding box center [1056, 487] width 11 height 11
click at [1079, 445] on span "Yes" at bounding box center [1073, 446] width 19 height 13
click at [1059, 483] on icon "delete" at bounding box center [1057, 488] width 10 height 10
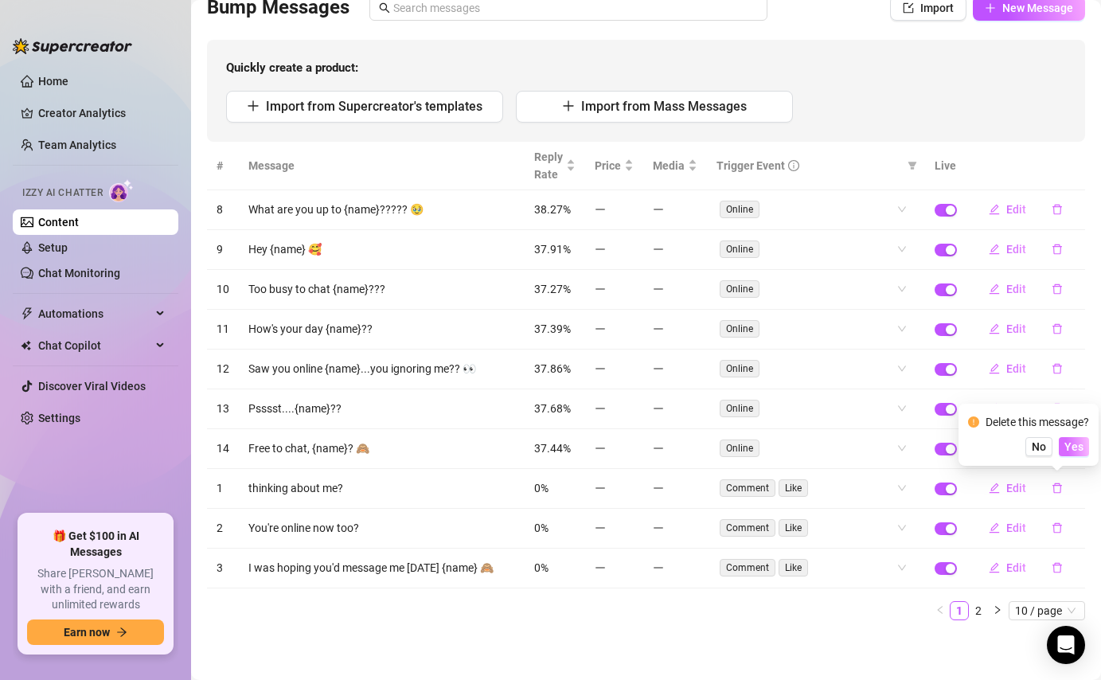
click at [1071, 454] on button "Yes" at bounding box center [1074, 446] width 30 height 19
click at [1057, 487] on icon "delete" at bounding box center [1056, 487] width 11 height 11
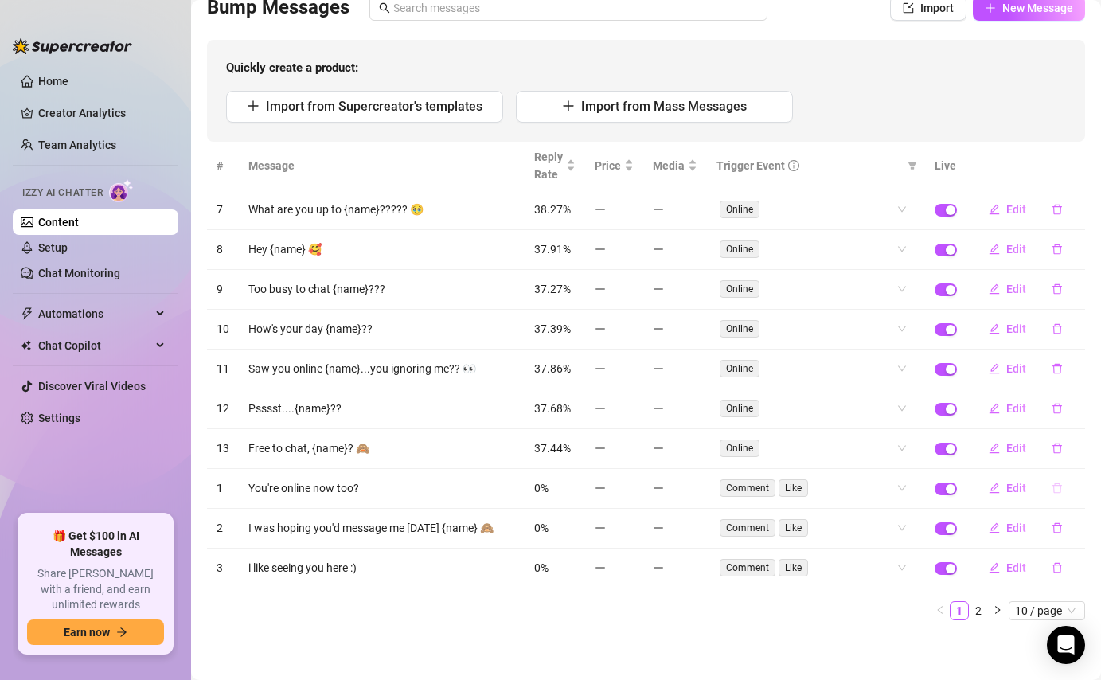
click at [1061, 487] on icon "delete" at bounding box center [1056, 487] width 11 height 11
click at [1075, 447] on span "Yes" at bounding box center [1073, 446] width 19 height 13
click at [1057, 489] on icon "delete" at bounding box center [1056, 487] width 11 height 11
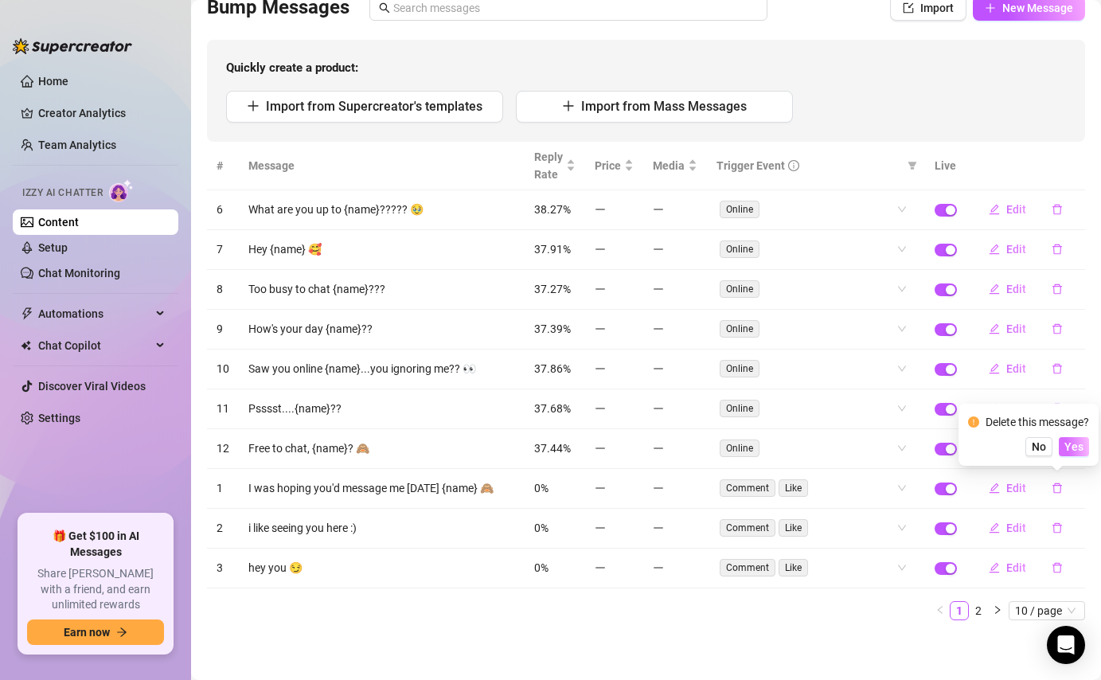
click at [1075, 451] on span "Yes" at bounding box center [1073, 446] width 19 height 13
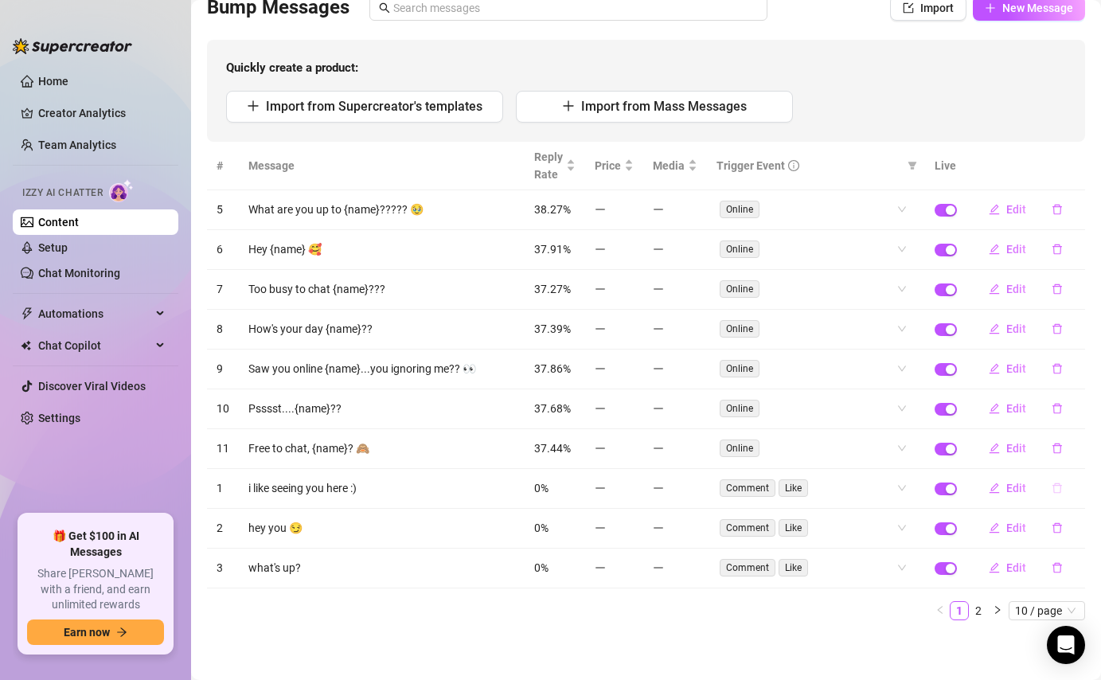
click at [1060, 487] on icon "delete" at bounding box center [1057, 488] width 10 height 10
click at [1082, 447] on span "Yes" at bounding box center [1073, 446] width 19 height 13
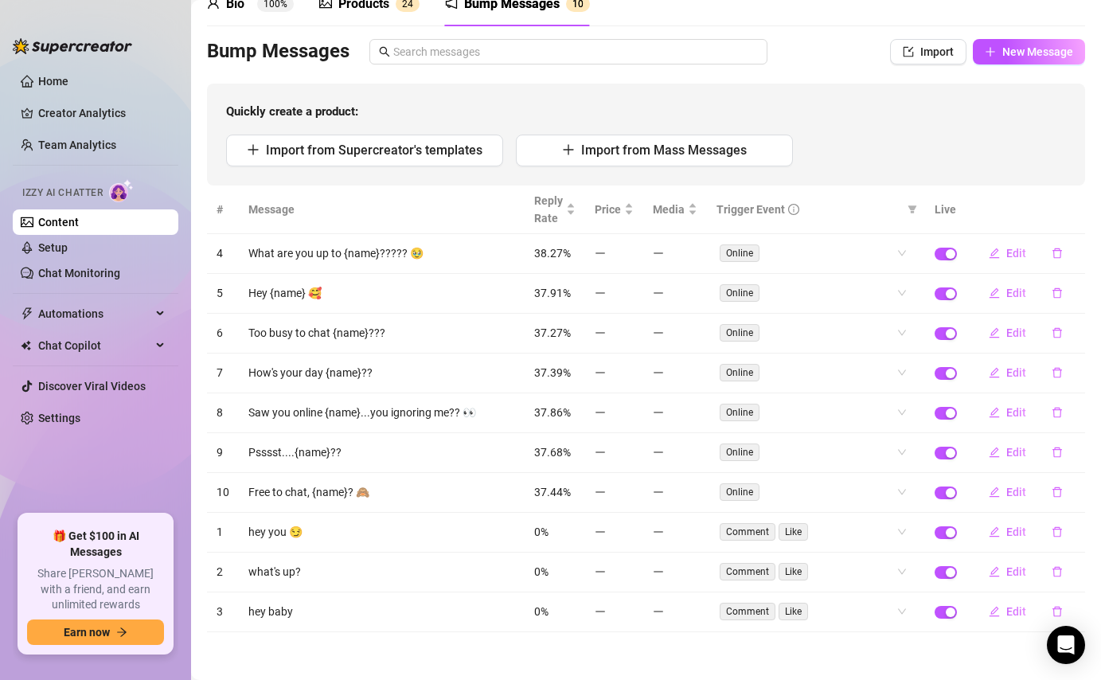
scroll to position [80, 0]
click at [1058, 488] on icon "delete" at bounding box center [1057, 493] width 10 height 10
click at [1058, 537] on button "button" at bounding box center [1057, 532] width 37 height 25
click at [1076, 494] on span "Yes" at bounding box center [1073, 491] width 19 height 13
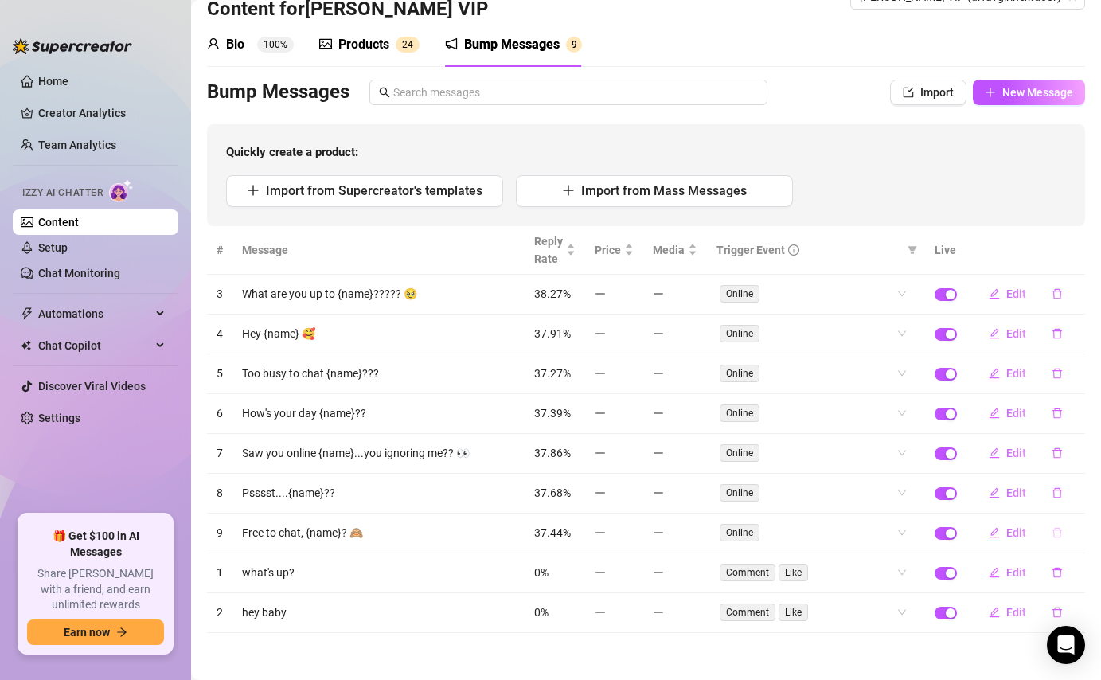
click at [1058, 536] on icon "delete" at bounding box center [1057, 533] width 10 height 10
click at [1055, 571] on icon "delete" at bounding box center [1056, 572] width 11 height 11
click at [1082, 525] on span "Yes" at bounding box center [1073, 531] width 19 height 13
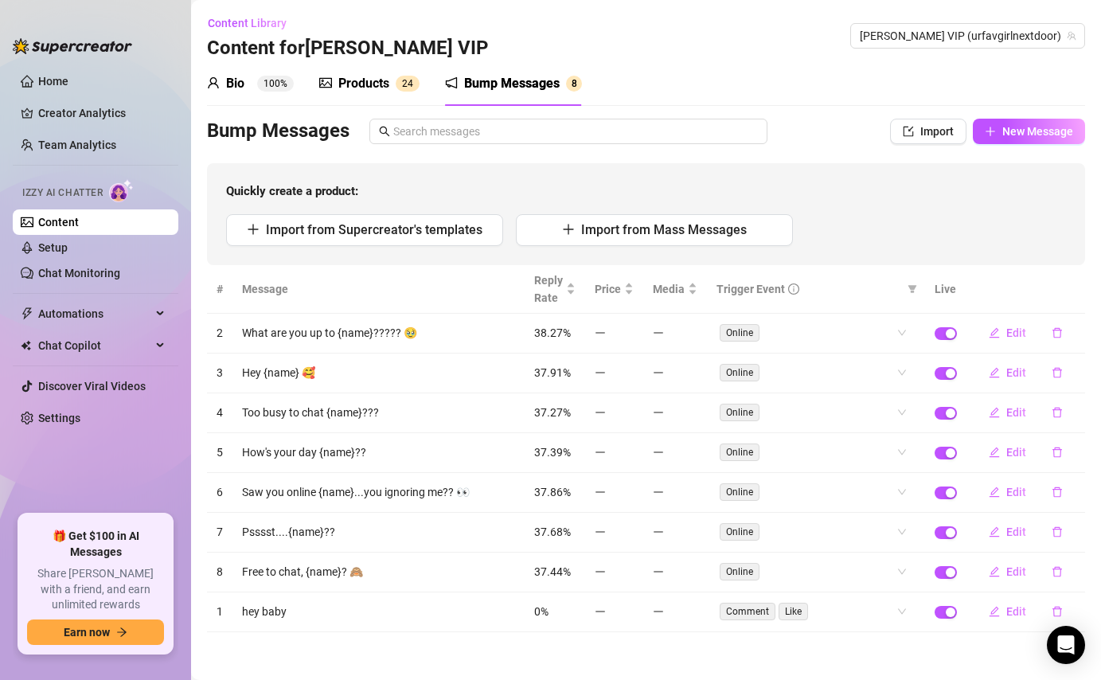
scroll to position [0, 0]
click at [1056, 602] on button "button" at bounding box center [1057, 611] width 37 height 25
click at [1078, 569] on span "Yes" at bounding box center [1073, 570] width 19 height 13
click at [253, 18] on span "Content Library" at bounding box center [247, 24] width 79 height 13
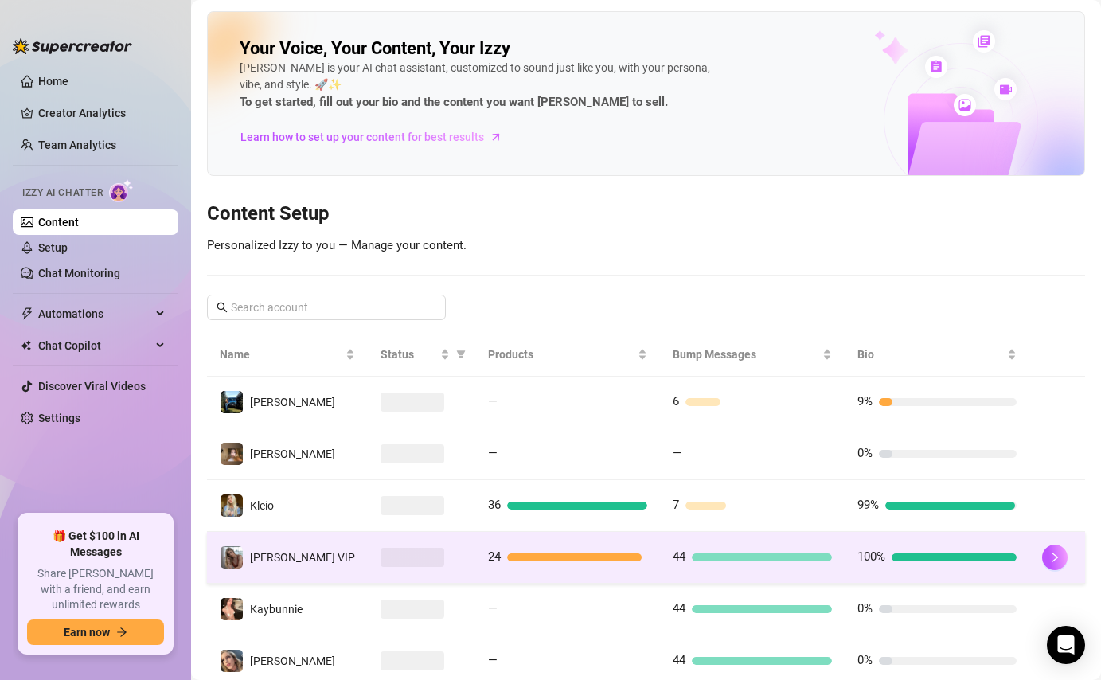
click at [726, 558] on div at bounding box center [762, 557] width 140 height 8
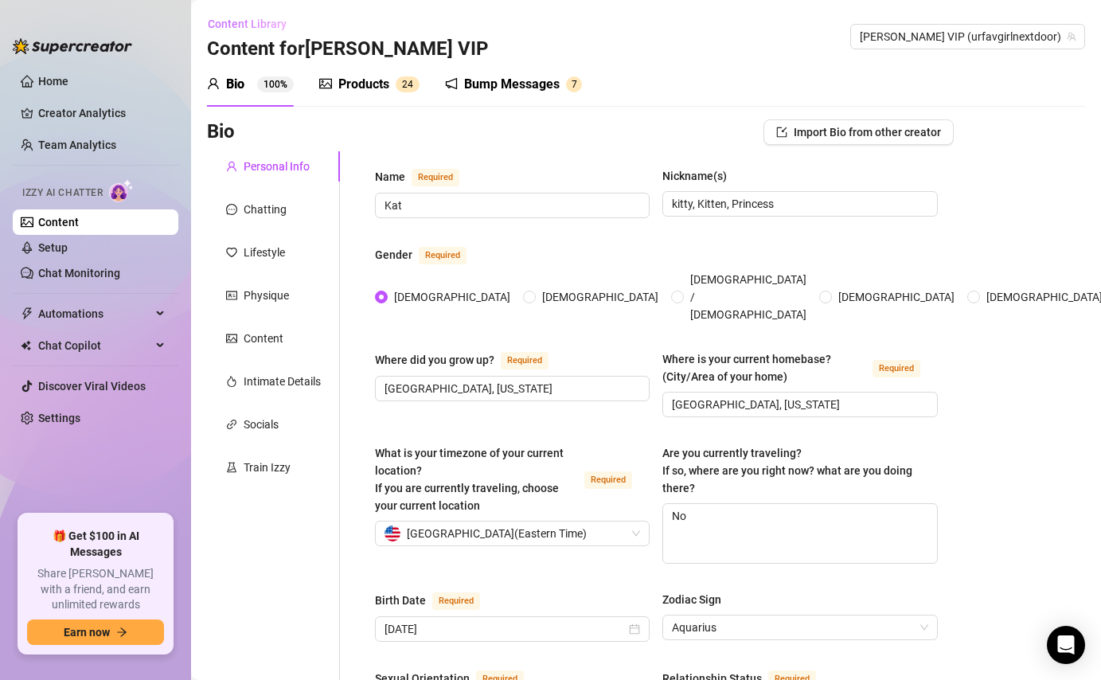
click at [259, 18] on span "Content Library" at bounding box center [247, 24] width 79 height 13
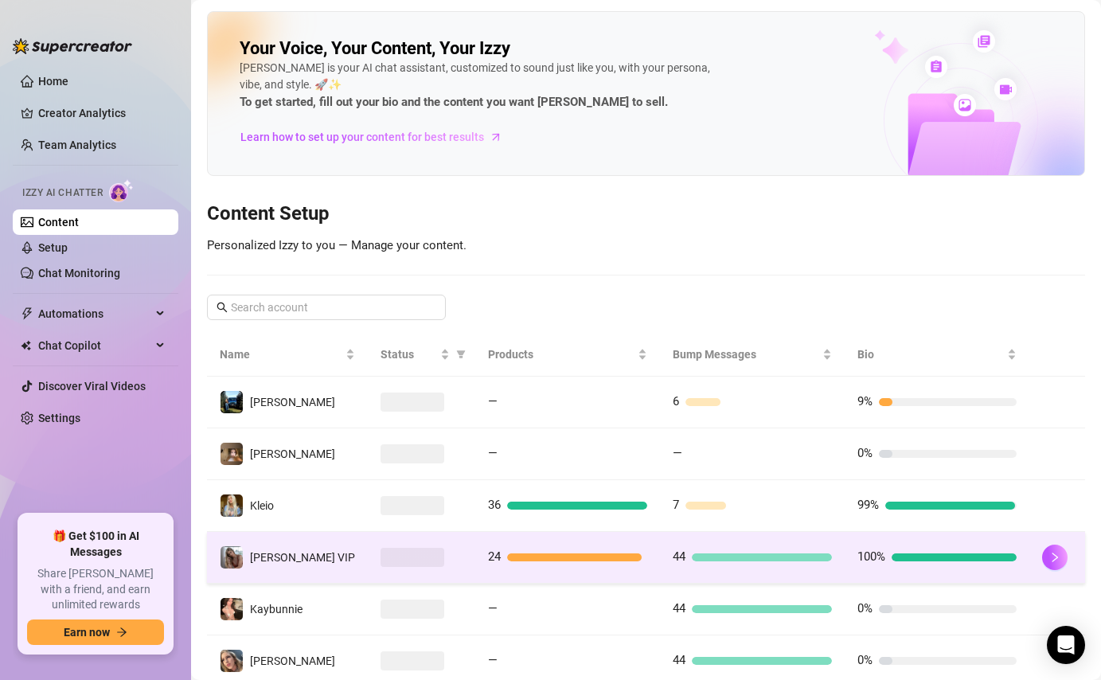
click at [727, 579] on td "44" at bounding box center [752, 558] width 185 height 52
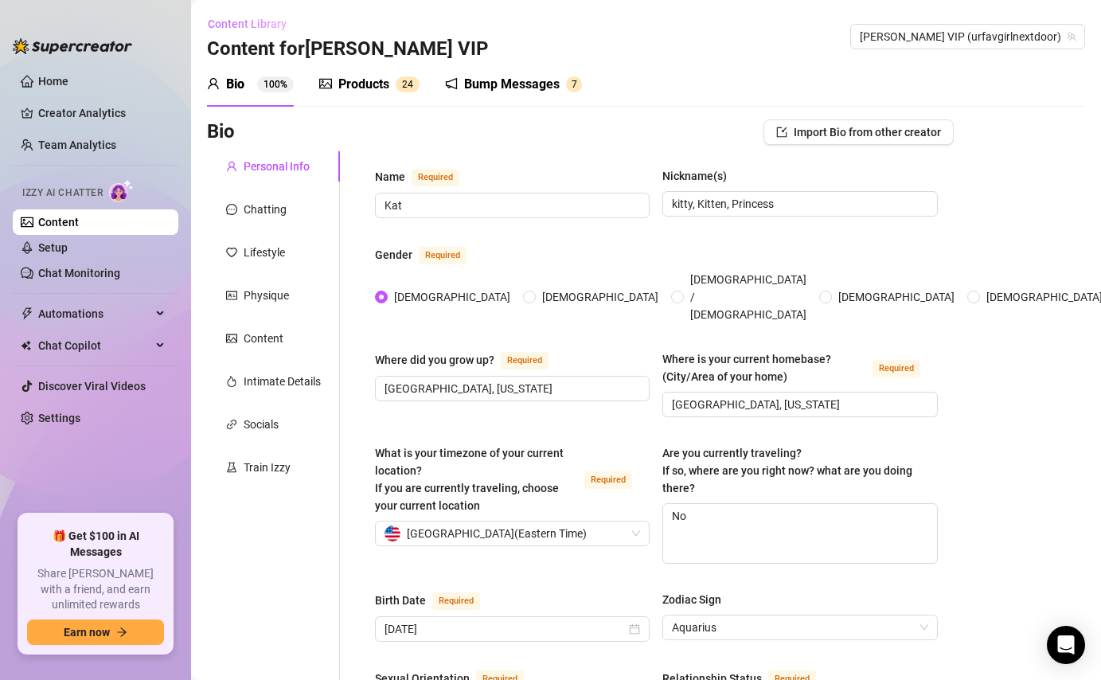
click at [273, 31] on button "Content Library" at bounding box center [253, 23] width 92 height 25
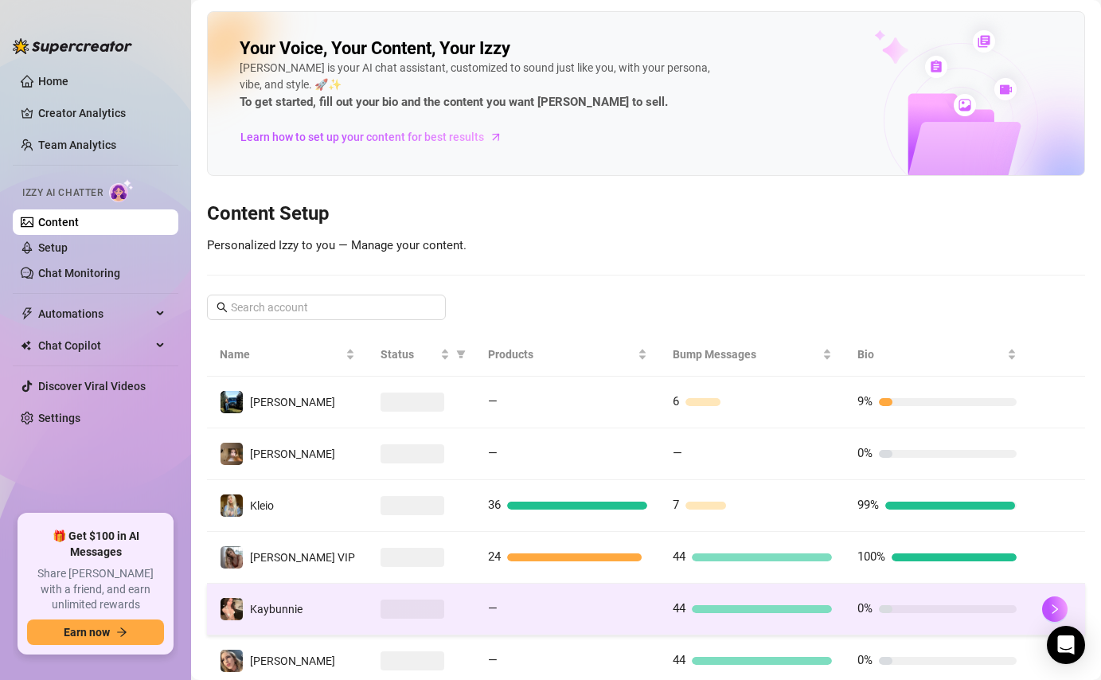
click at [713, 598] on td "44" at bounding box center [752, 609] width 185 height 52
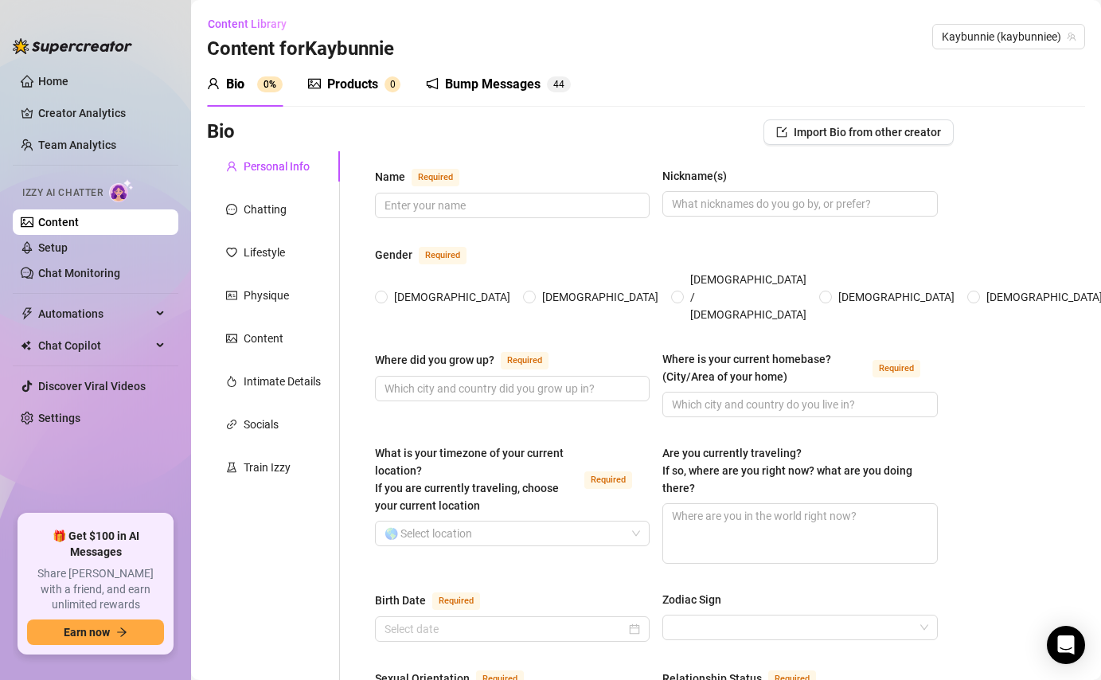
click at [529, 74] on div "Bump Messages 4 4" at bounding box center [498, 84] width 145 height 45
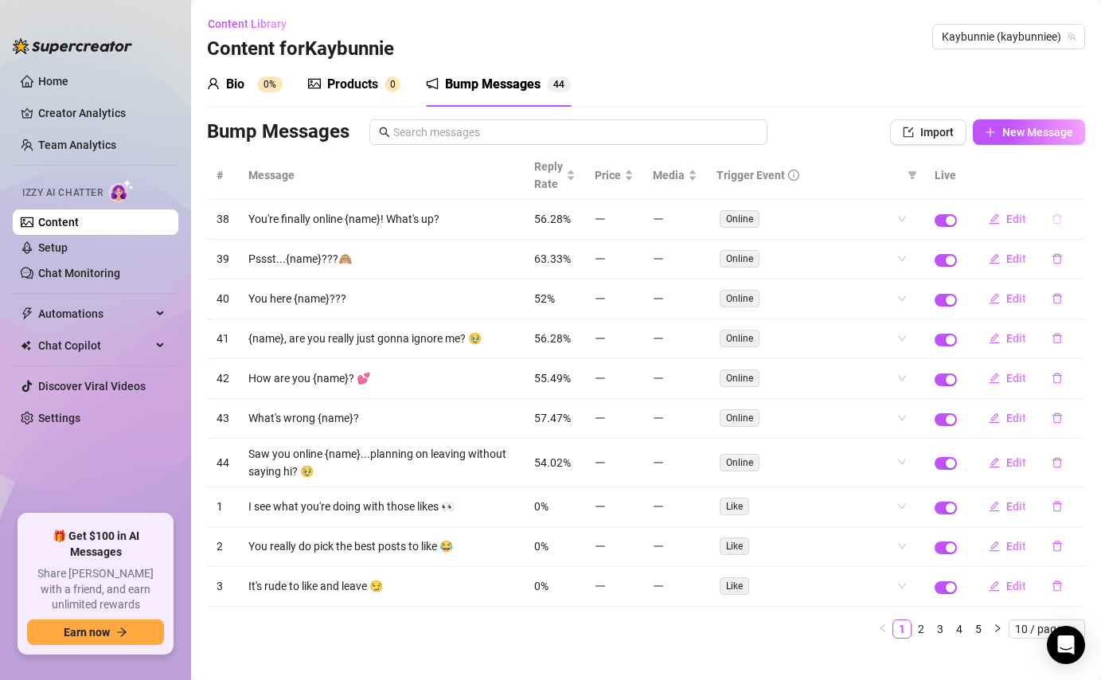
click at [1060, 223] on icon "delete" at bounding box center [1056, 218] width 11 height 11
click at [1070, 190] on div "Delete this message? No Yes" at bounding box center [1028, 166] width 140 height 62
click at [1074, 178] on span "Yes" at bounding box center [1073, 177] width 19 height 13
click at [1060, 220] on icon "delete" at bounding box center [1057, 219] width 10 height 10
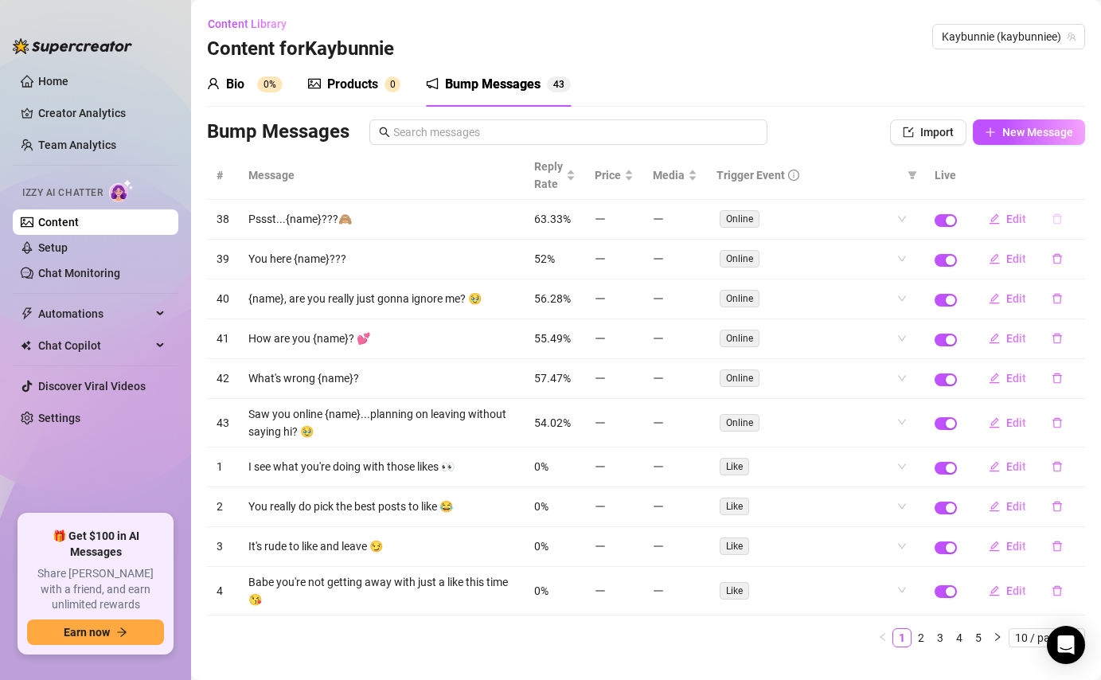
click at [1059, 218] on icon "delete" at bounding box center [1056, 218] width 11 height 11
click at [1081, 171] on span "Yes" at bounding box center [1073, 177] width 19 height 13
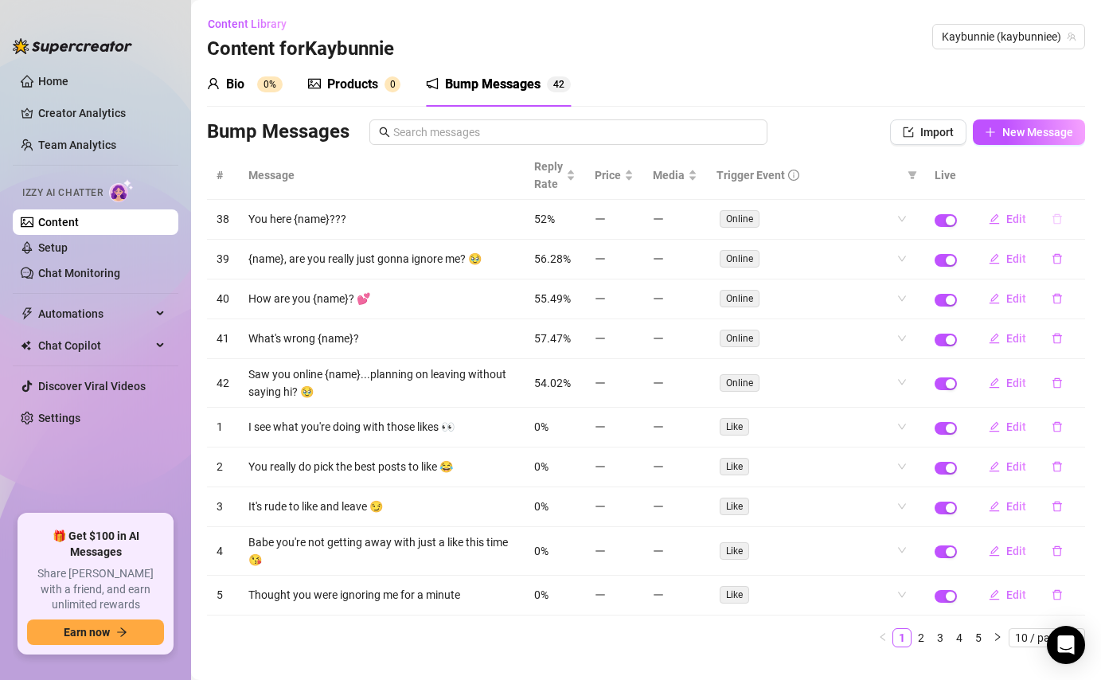
click at [1056, 216] on icon "delete" at bounding box center [1057, 219] width 10 height 10
click at [1078, 169] on button "Yes" at bounding box center [1074, 177] width 30 height 19
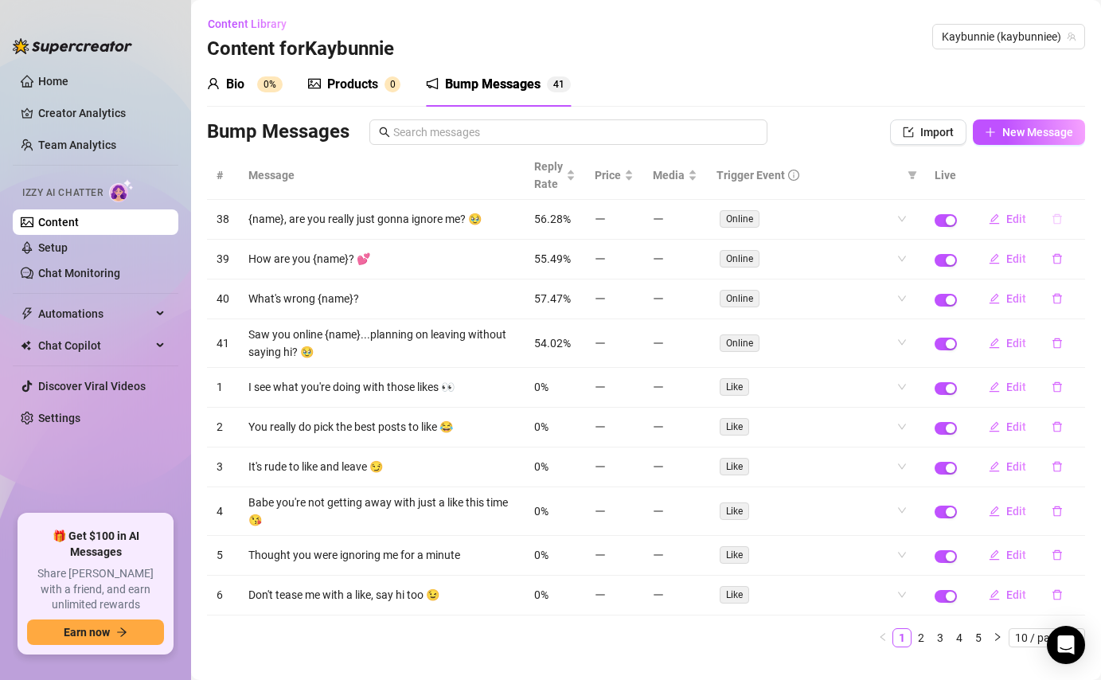
click at [1060, 217] on icon "delete" at bounding box center [1057, 219] width 10 height 10
click at [1077, 174] on span "Yes" at bounding box center [1073, 177] width 19 height 13
click at [1058, 220] on icon "delete" at bounding box center [1056, 218] width 11 height 11
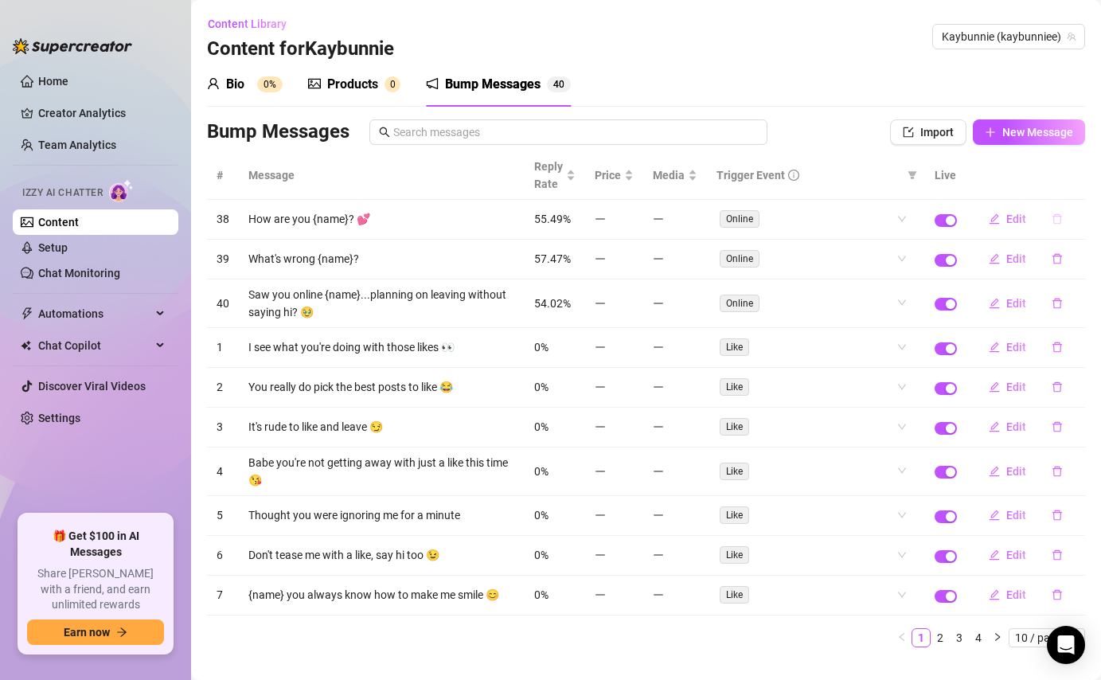
click at [1062, 218] on icon "delete" at bounding box center [1056, 218] width 11 height 11
click at [1076, 177] on span "Yes" at bounding box center [1073, 177] width 19 height 13
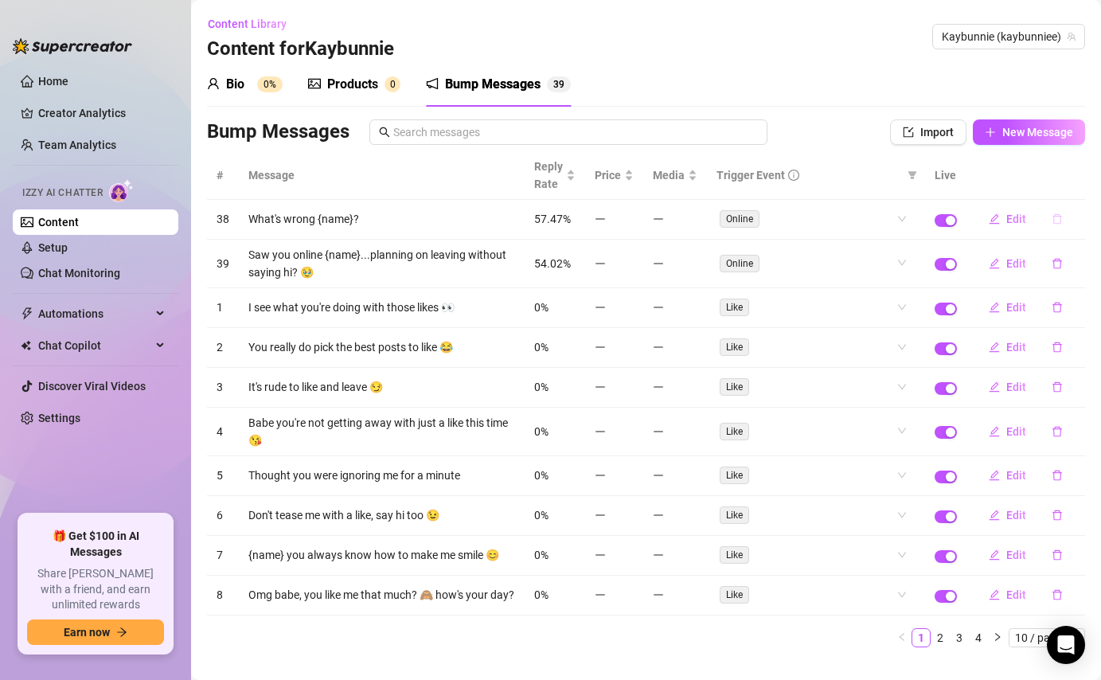
click at [1055, 216] on icon "delete" at bounding box center [1056, 218] width 11 height 11
click at [1081, 177] on span "Yes" at bounding box center [1073, 177] width 19 height 13
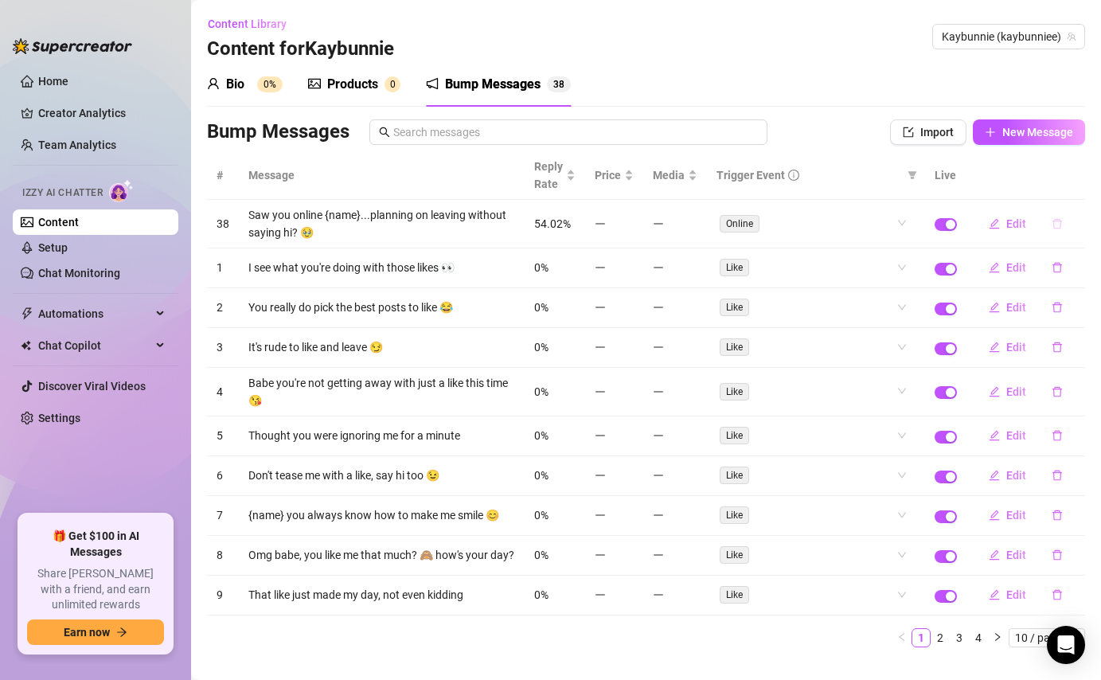
click at [1059, 221] on icon "delete" at bounding box center [1056, 223] width 11 height 11
click at [1078, 185] on span "Yes" at bounding box center [1073, 182] width 19 height 13
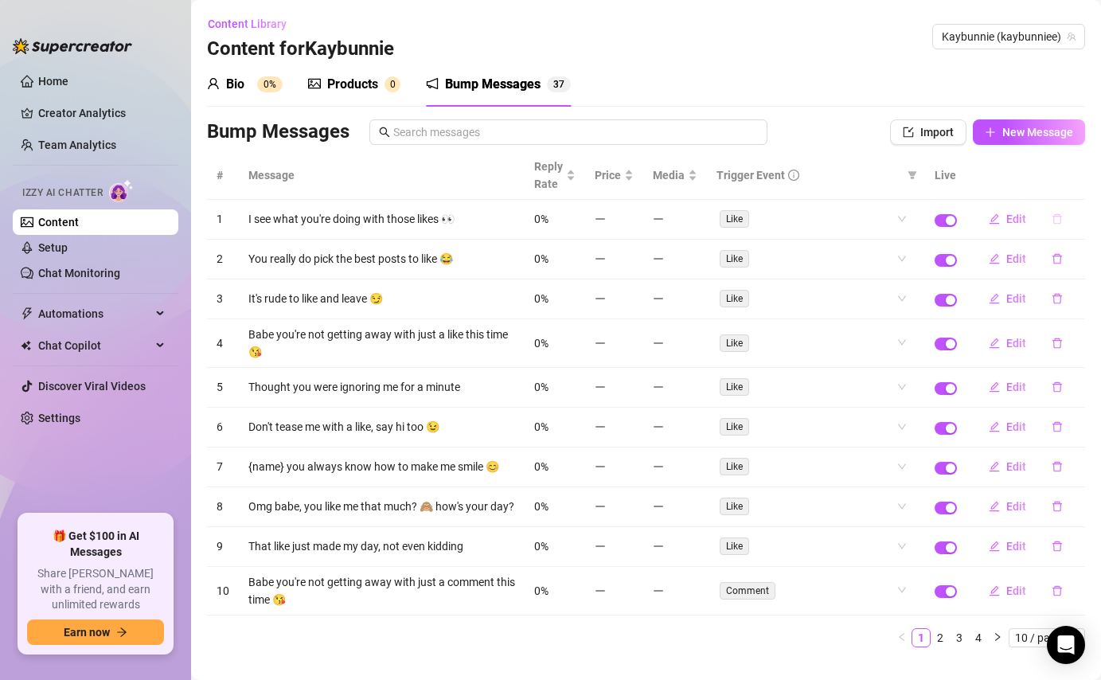
click at [1057, 219] on icon "delete" at bounding box center [1056, 218] width 11 height 11
click at [1078, 181] on span "Yes" at bounding box center [1073, 177] width 19 height 13
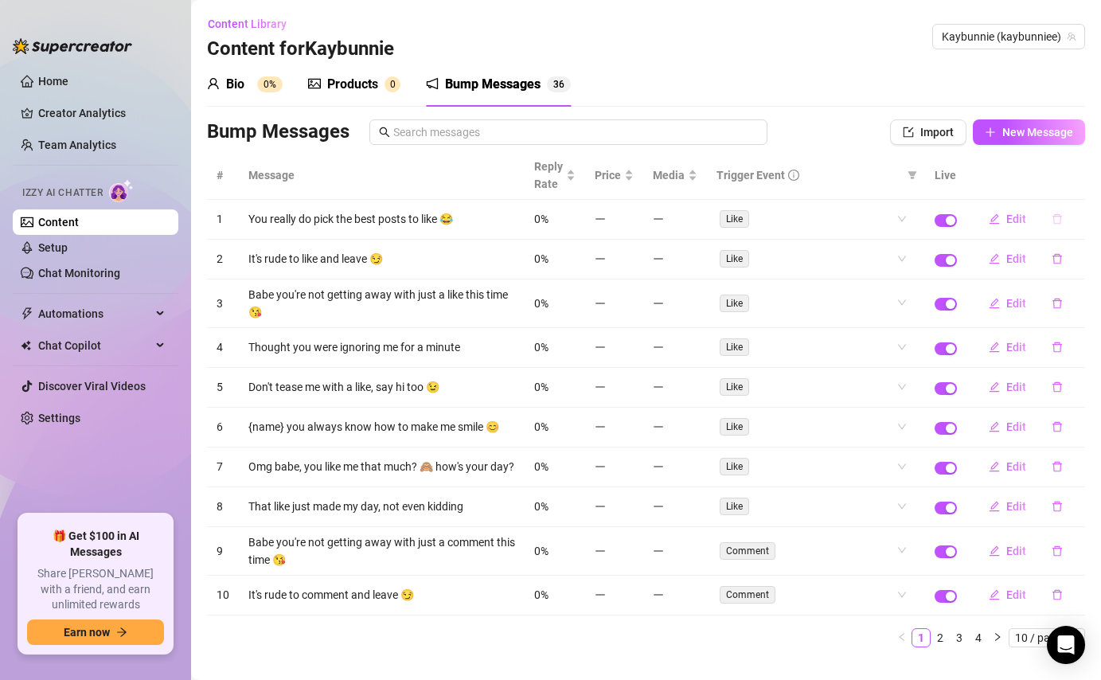
click at [1056, 220] on icon "delete" at bounding box center [1056, 218] width 11 height 11
click at [1078, 176] on span "Yes" at bounding box center [1073, 177] width 19 height 13
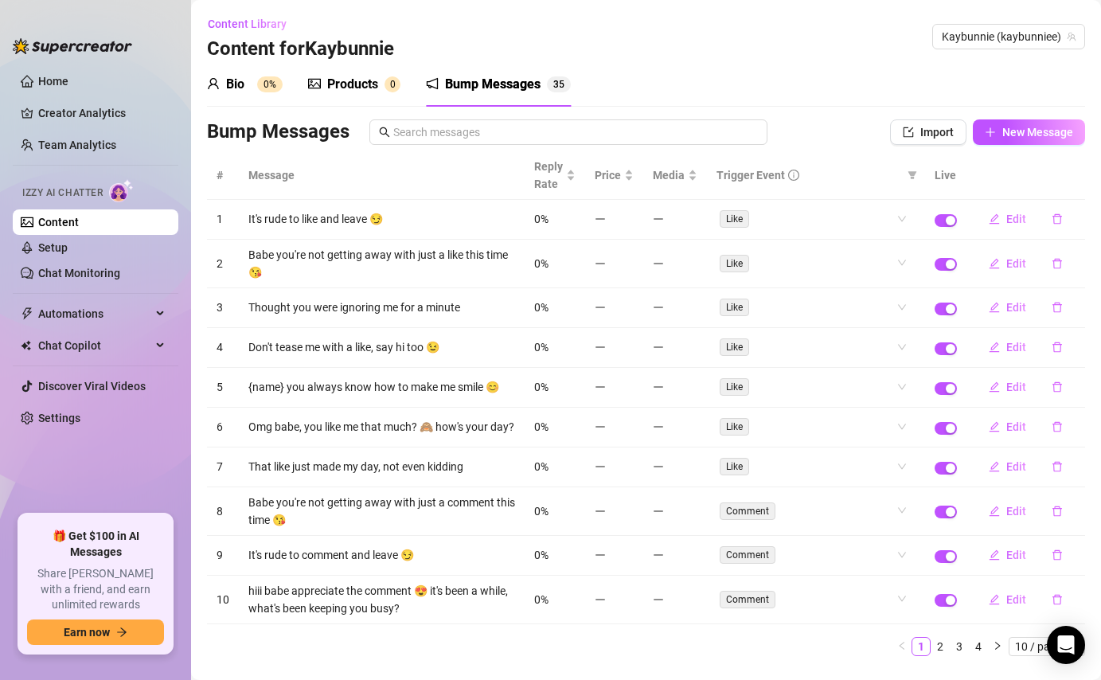
click at [1056, 216] on icon "delete" at bounding box center [1057, 219] width 10 height 10
click at [1078, 180] on span "Yes" at bounding box center [1073, 177] width 19 height 13
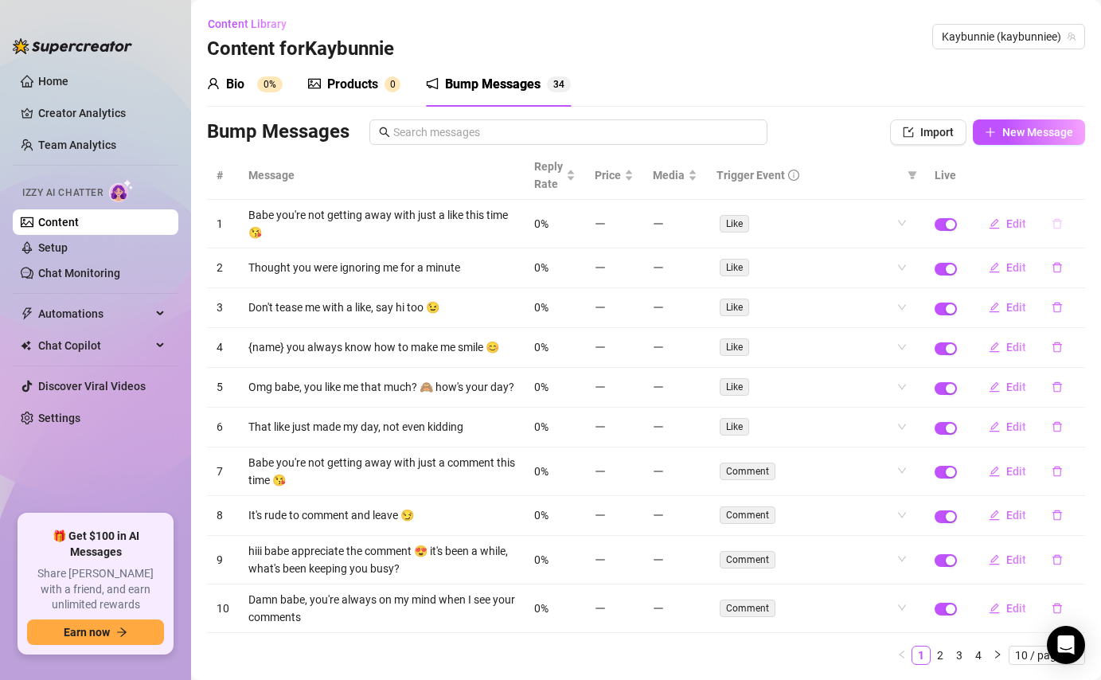
click at [1063, 219] on button "button" at bounding box center [1057, 223] width 37 height 25
click at [1078, 185] on span "Yes" at bounding box center [1073, 182] width 19 height 13
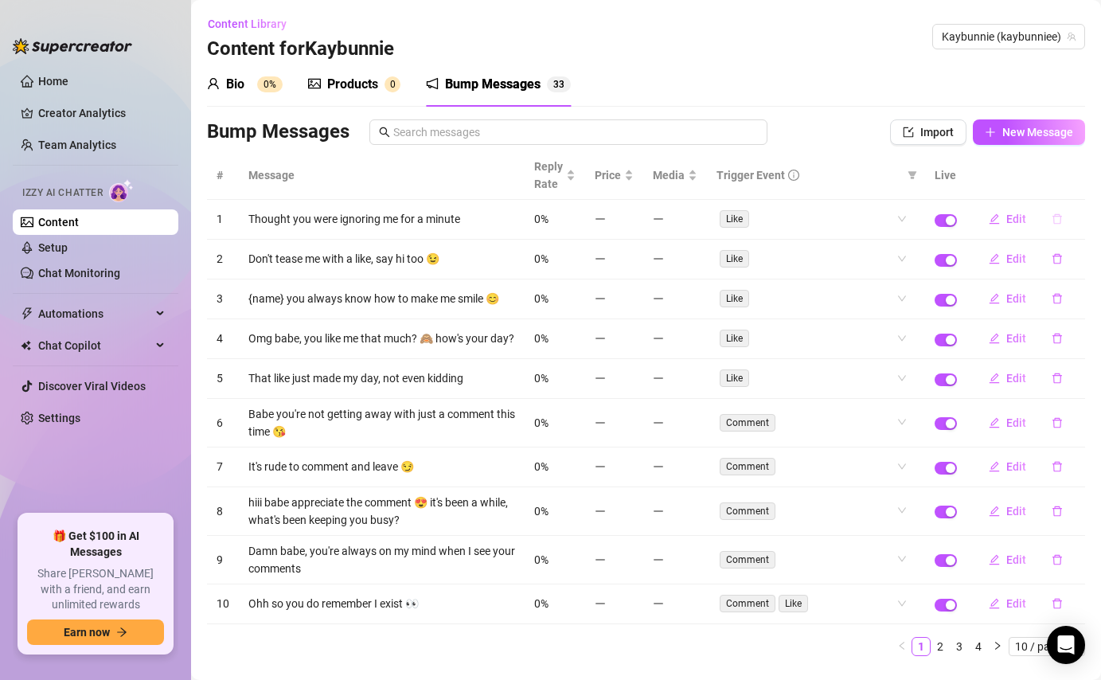
click at [1058, 217] on icon "delete" at bounding box center [1056, 218] width 11 height 11
click at [1089, 179] on button "Yes" at bounding box center [1074, 177] width 30 height 19
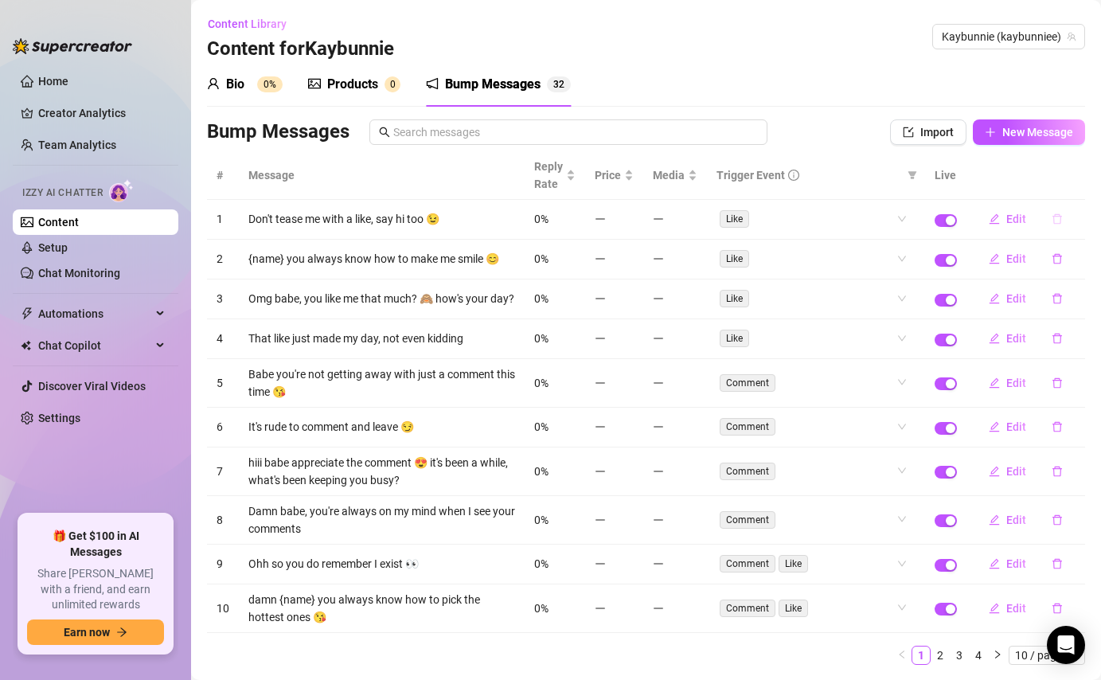
click at [1059, 221] on icon "delete" at bounding box center [1057, 219] width 10 height 10
click at [1073, 180] on span "Yes" at bounding box center [1073, 177] width 19 height 13
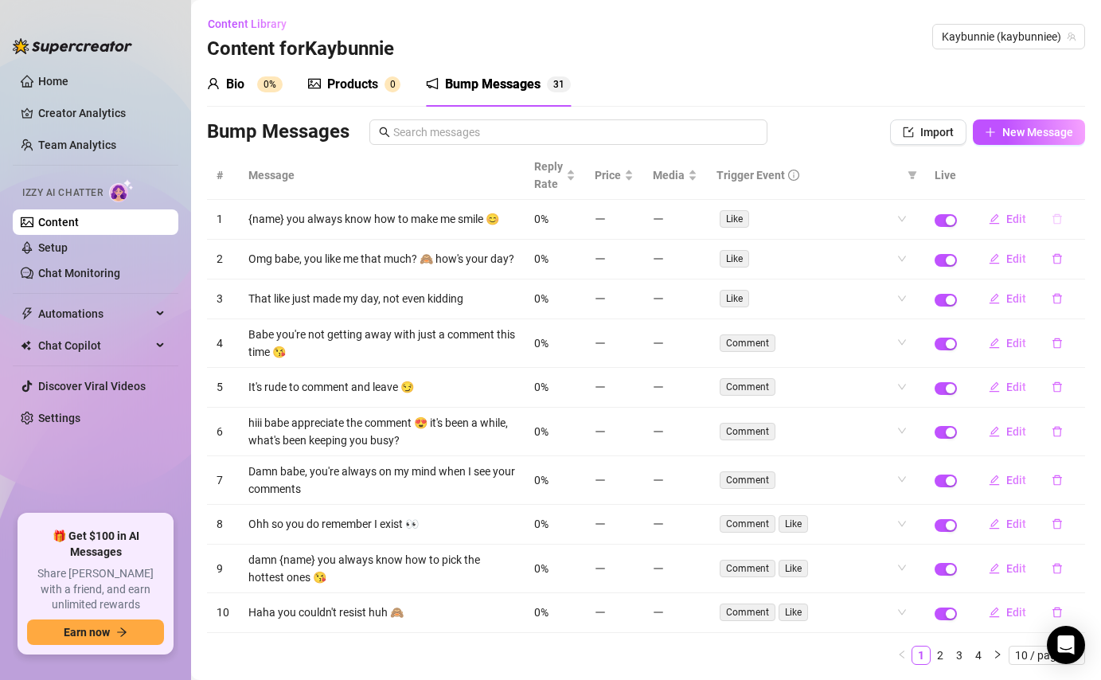
click at [1055, 222] on icon "delete" at bounding box center [1056, 218] width 11 height 11
click at [1077, 175] on span "Yes" at bounding box center [1073, 177] width 19 height 13
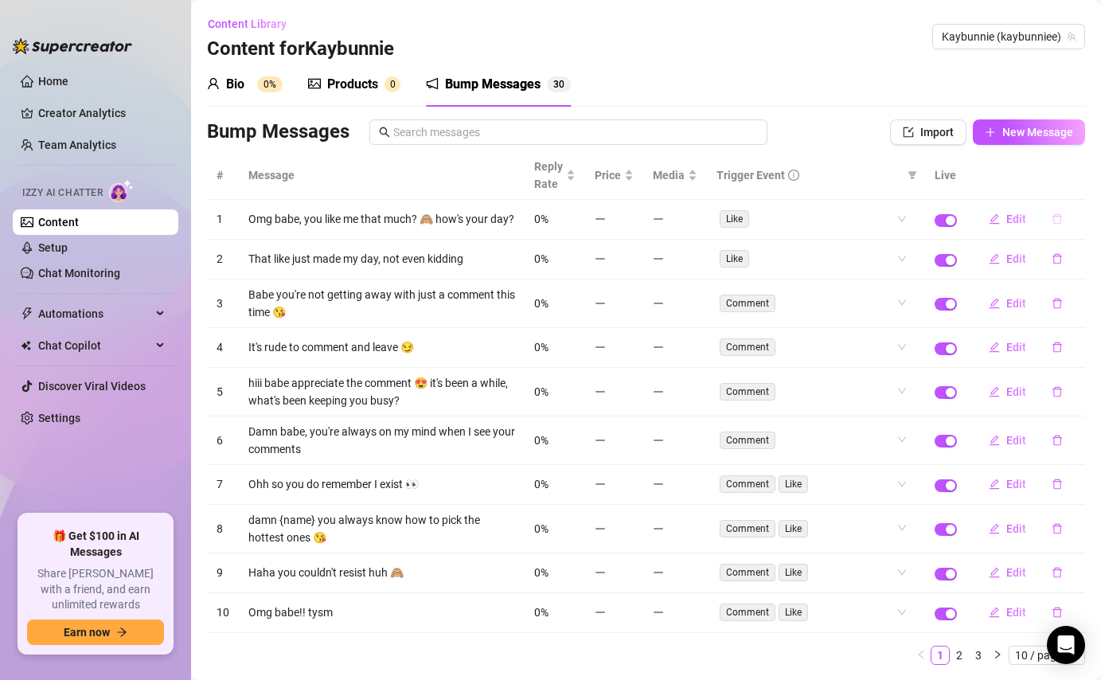
click at [1059, 219] on icon "delete" at bounding box center [1056, 218] width 11 height 11
click at [1078, 180] on span "Yes" at bounding box center [1073, 177] width 19 height 13
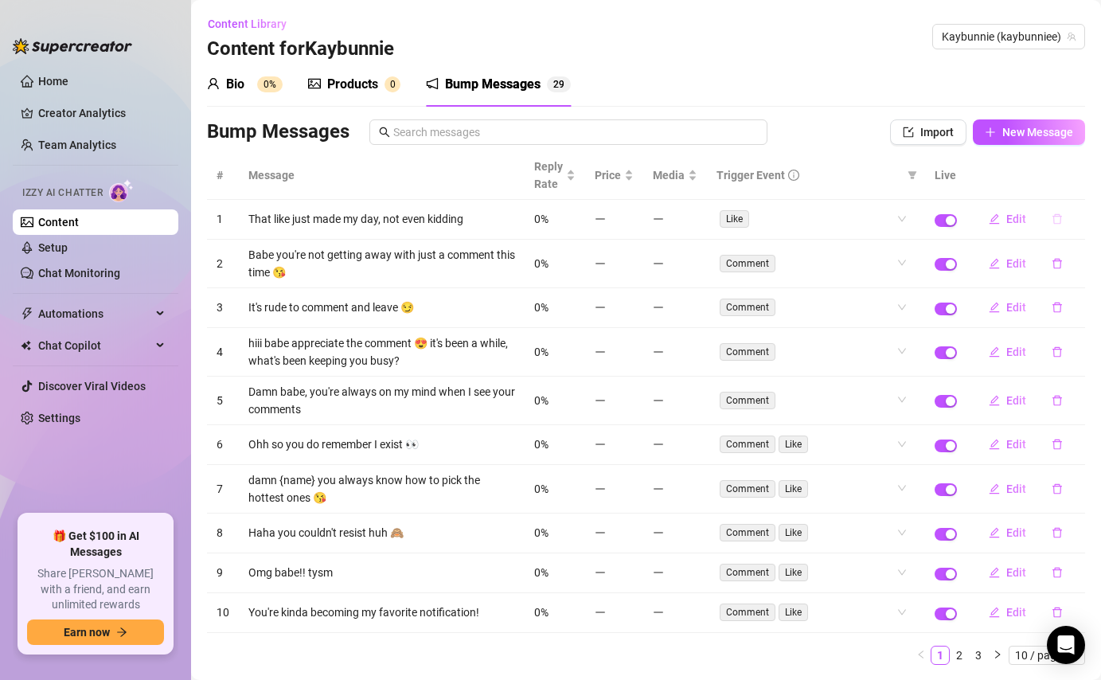
click at [1059, 220] on icon "delete" at bounding box center [1057, 219] width 10 height 10
click at [1077, 180] on span "Yes" at bounding box center [1073, 177] width 19 height 13
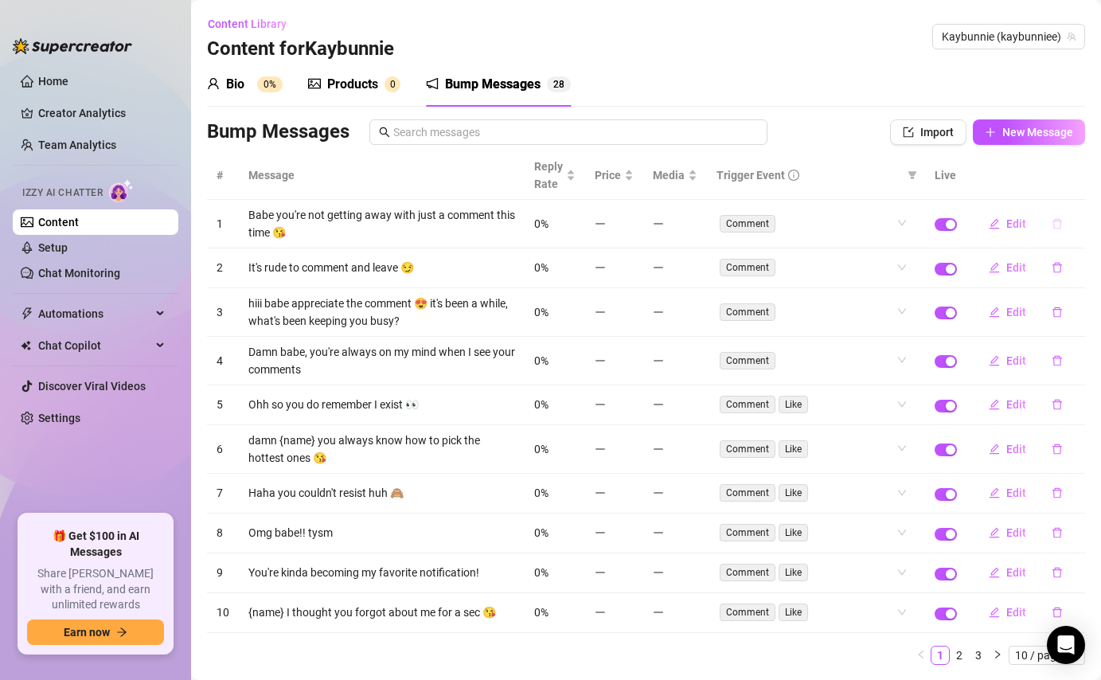
click at [1058, 216] on button "button" at bounding box center [1057, 223] width 37 height 25
click at [1082, 181] on span "Yes" at bounding box center [1073, 182] width 19 height 13
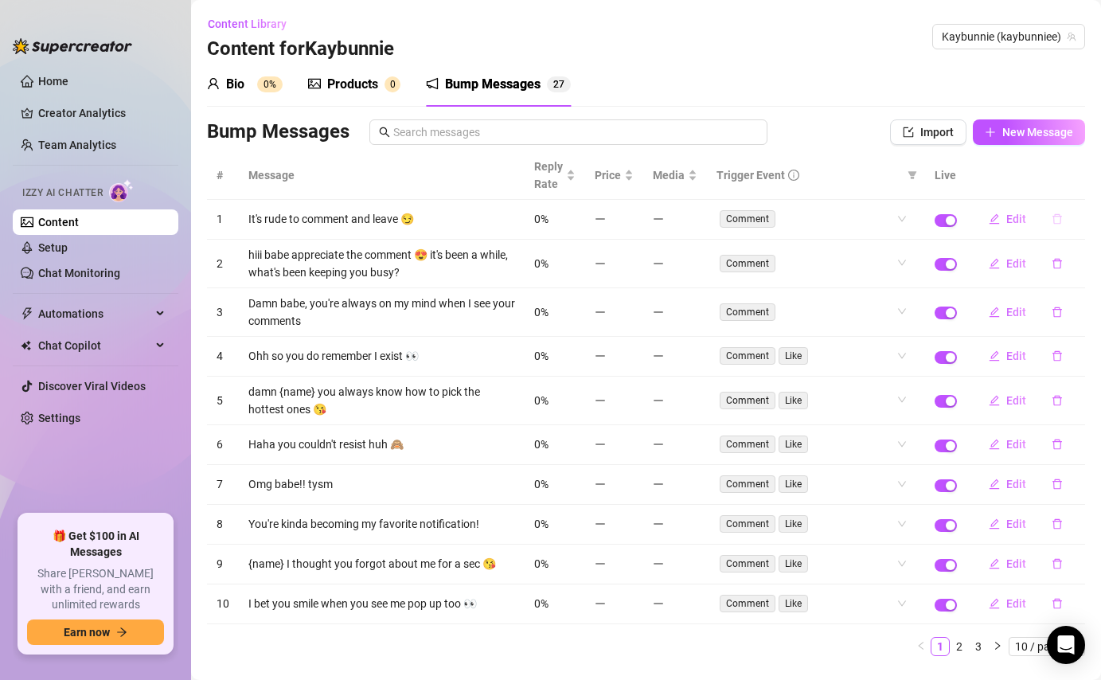
click at [1060, 215] on icon "delete" at bounding box center [1056, 218] width 11 height 11
click at [1080, 174] on span "Yes" at bounding box center [1073, 177] width 19 height 13
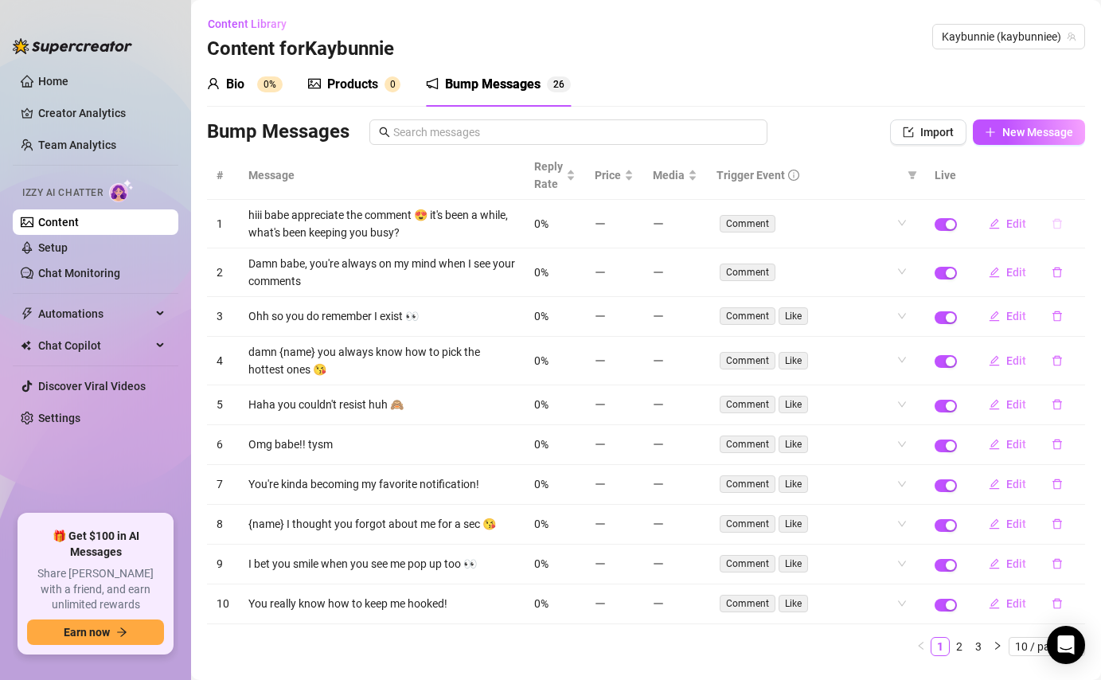
click at [1059, 222] on icon "delete" at bounding box center [1056, 223] width 11 height 11
click at [1068, 181] on span "Yes" at bounding box center [1073, 182] width 19 height 13
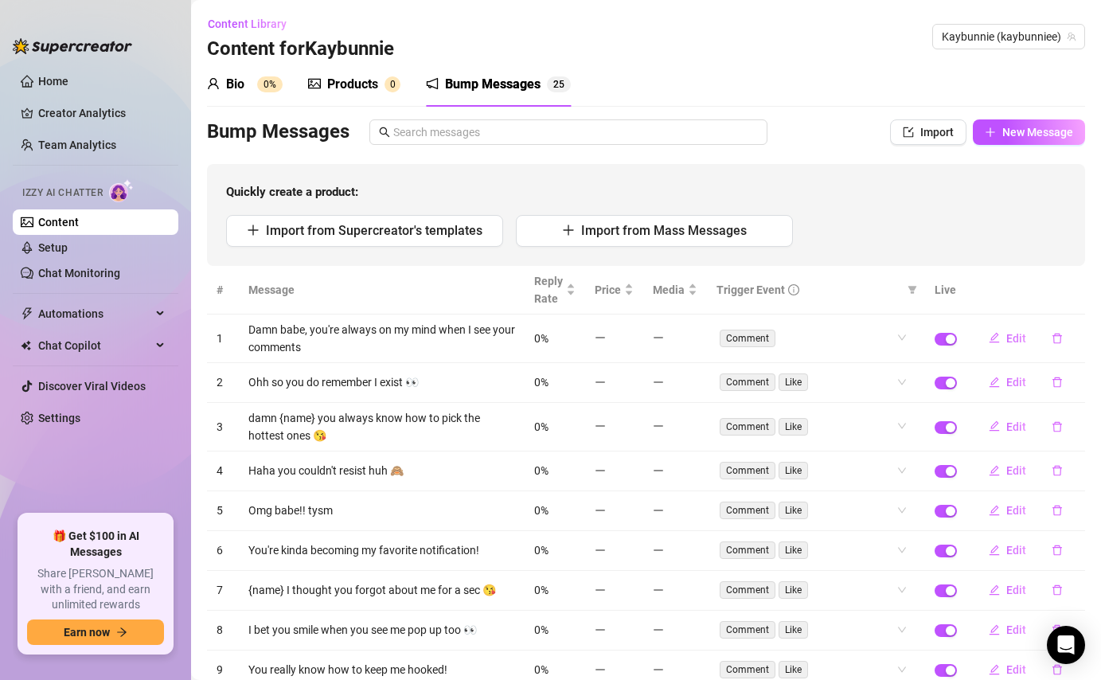
click at [1057, 222] on div "Import from Supercreator's templates Import from Mass Messages" at bounding box center [646, 231] width 840 height 32
